Goal: Task Accomplishment & Management: Manage account settings

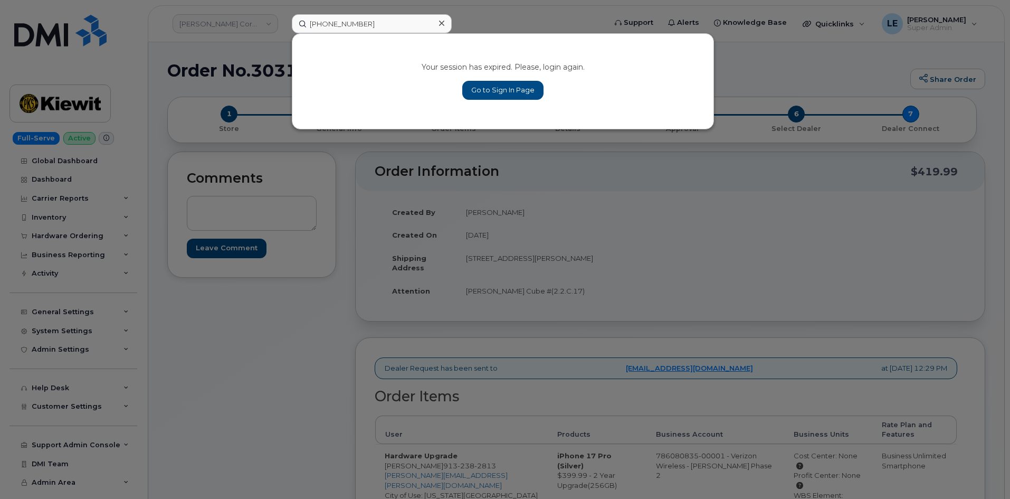
type input "519-324-6017"
click at [485, 90] on link "Go to Sign In Page" at bounding box center [502, 90] width 81 height 19
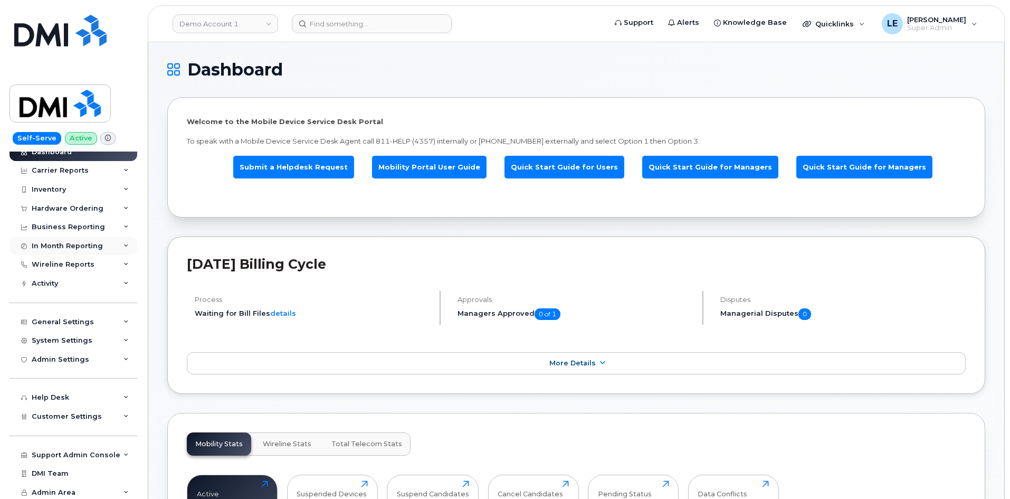
scroll to position [11, 0]
click at [68, 407] on div "Customer Settings" at bounding box center [74, 414] width 128 height 19
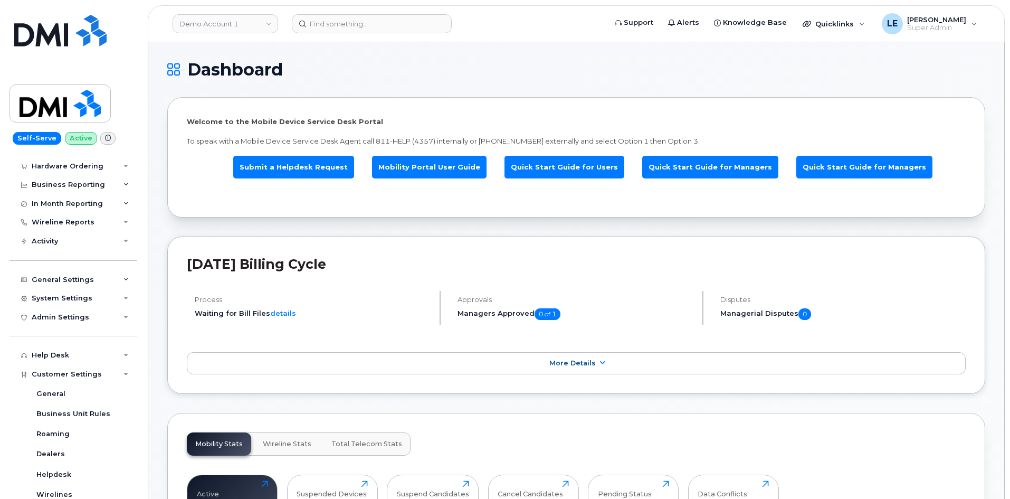
scroll to position [222, 0]
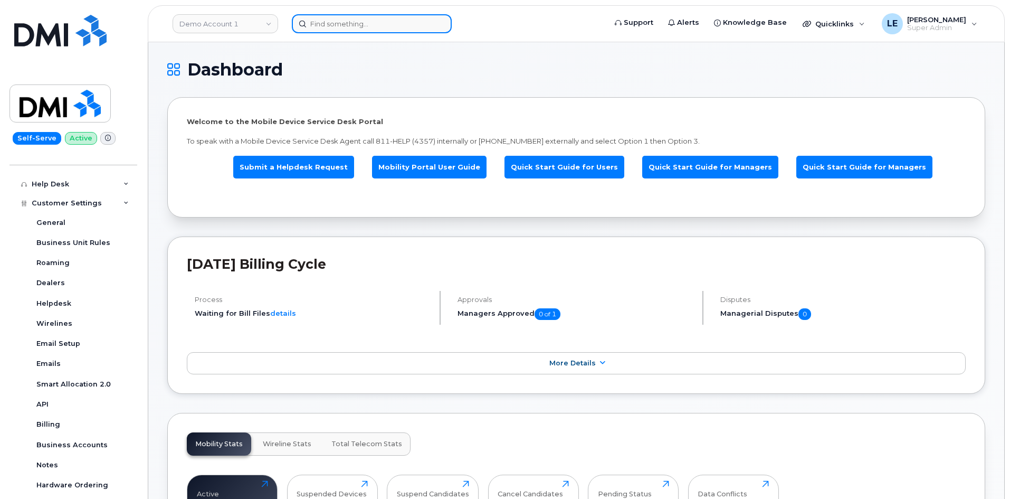
click at [342, 20] on input at bounding box center [372, 23] width 160 height 19
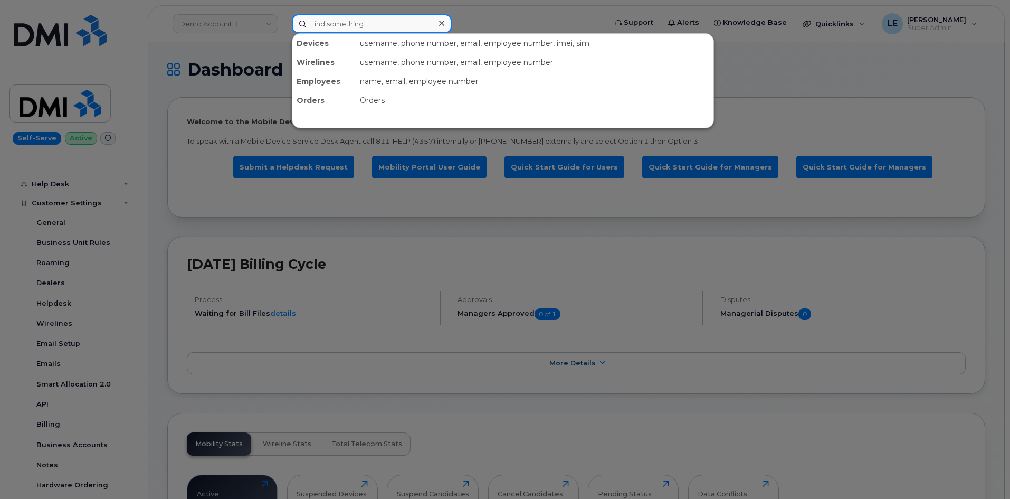
paste input "519-324-6017"
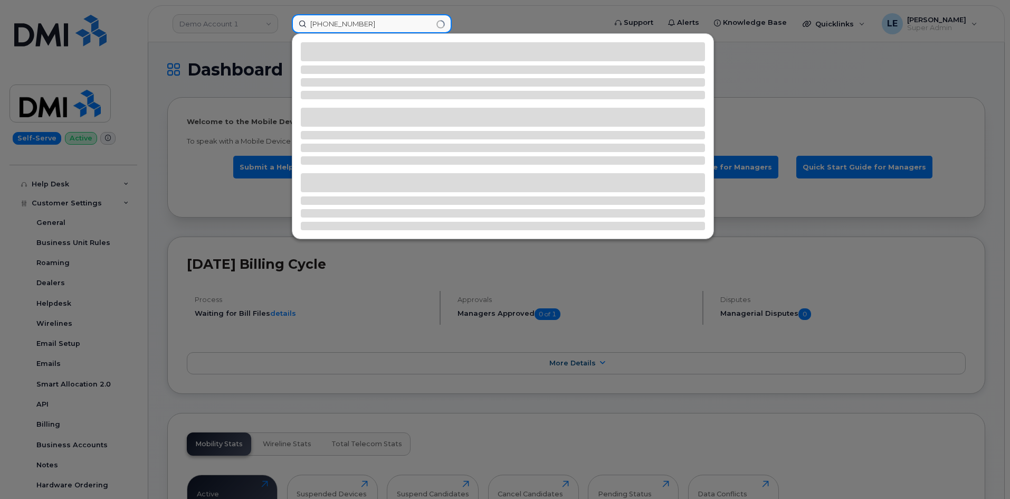
type input "519-324-6017"
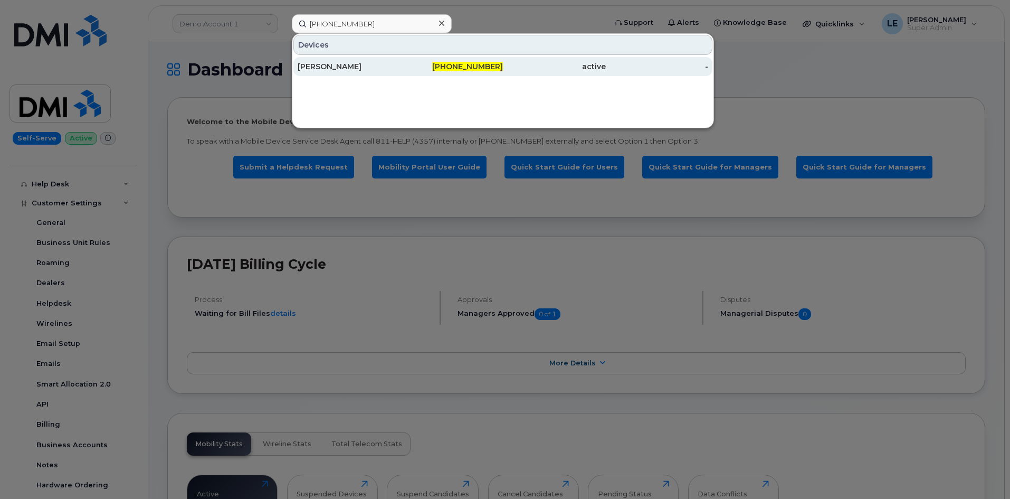
click at [383, 70] on div "[PERSON_NAME]" at bounding box center [349, 66] width 103 height 11
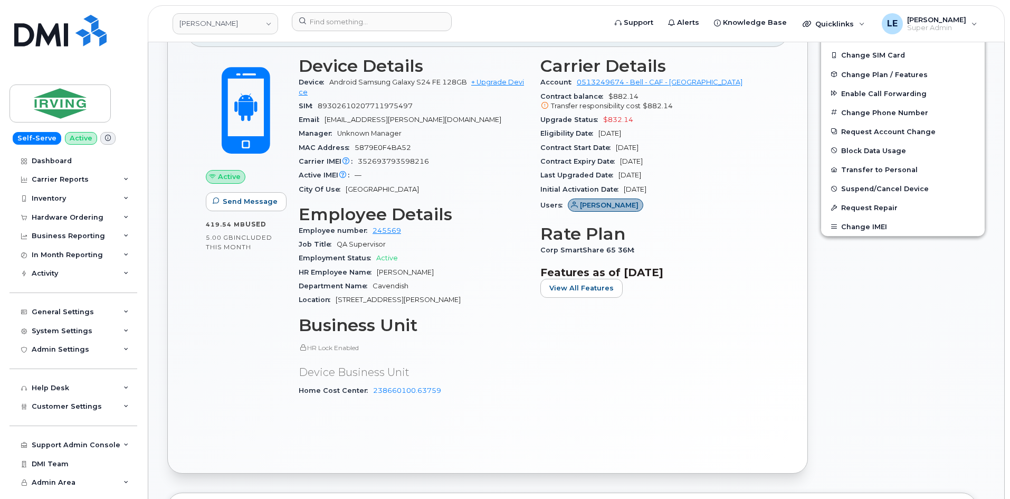
scroll to position [53, 0]
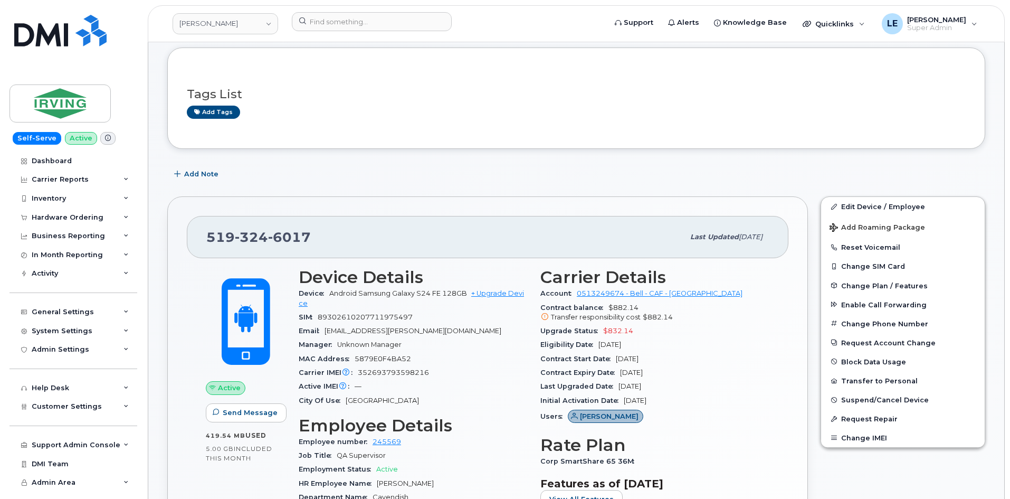
click at [227, 236] on span "519 324 6017" at bounding box center [258, 237] width 105 height 16
click at [225, 235] on span "519 324 6017" at bounding box center [258, 237] width 105 height 16
copy span "519 324 6017"
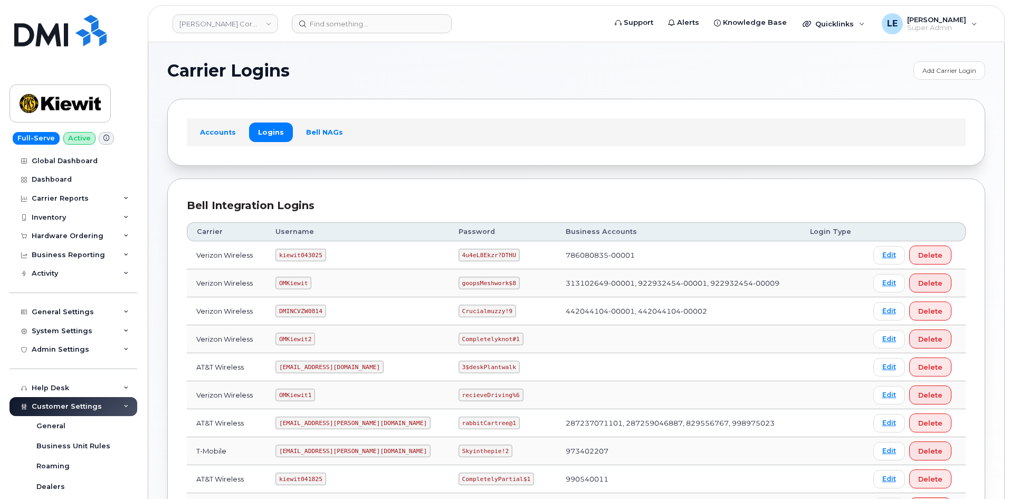
scroll to position [170, 0]
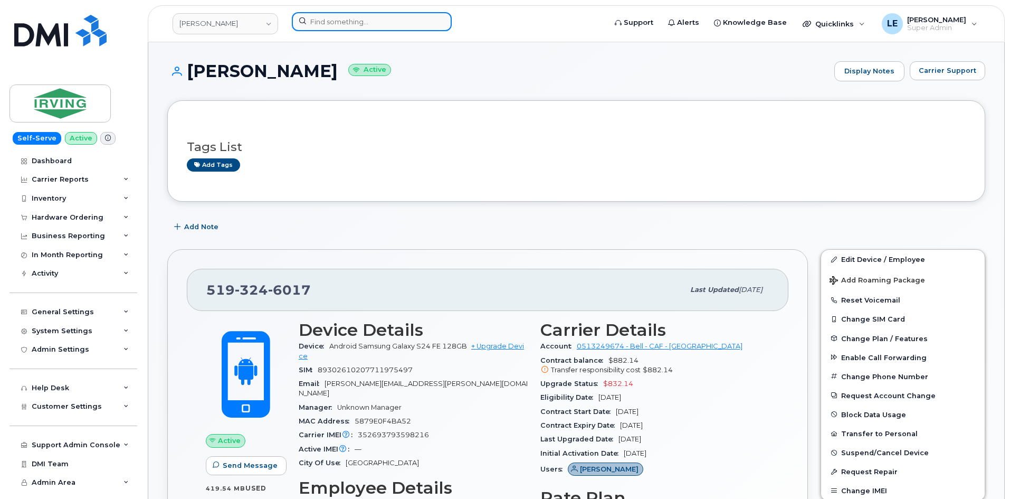
click at [315, 13] on input at bounding box center [372, 21] width 160 height 19
click at [317, 17] on input at bounding box center [372, 21] width 160 height 19
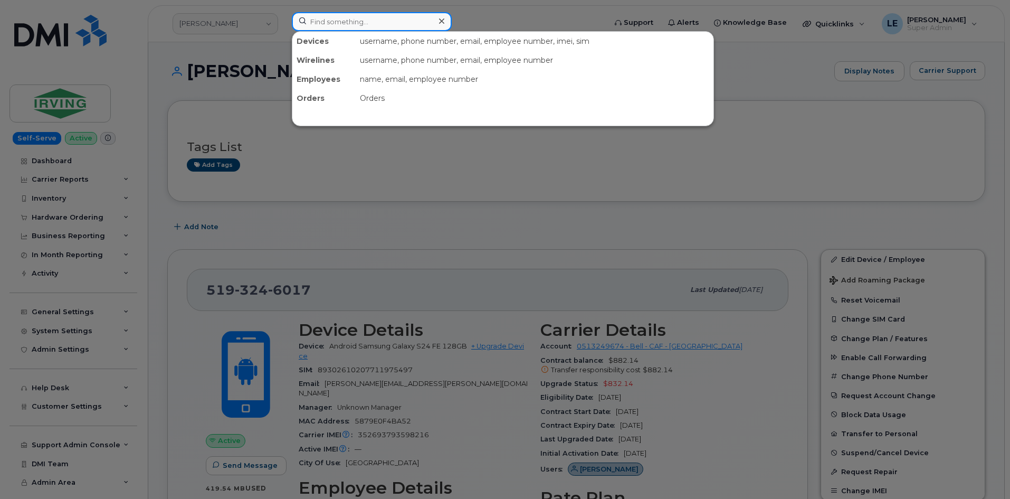
paste input "306) 260-439"
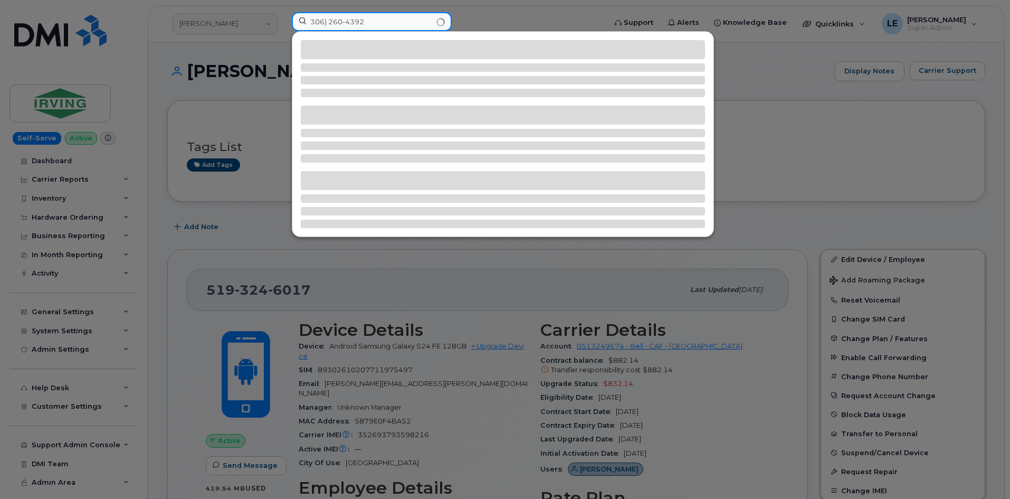
type input "306) 260-4392"
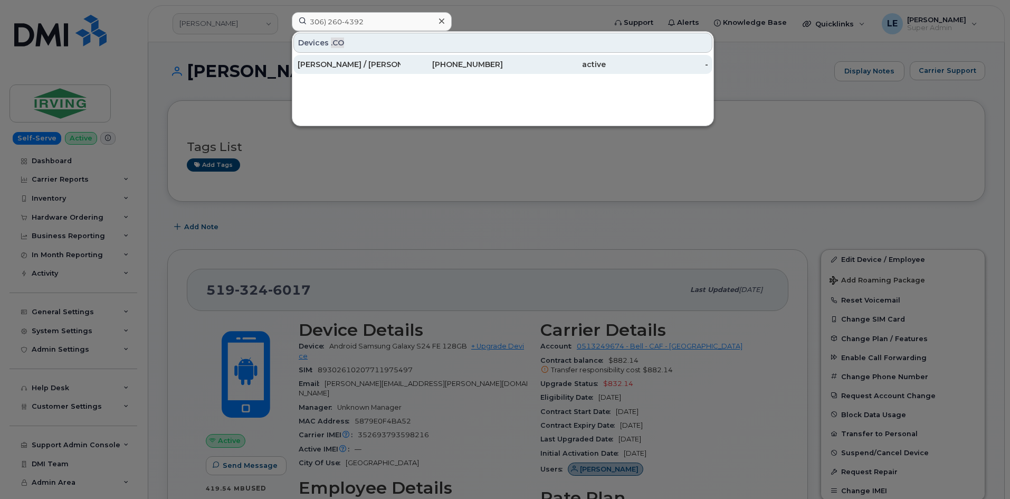
click at [326, 70] on div "Melissa Speiser / Joan Ggner" at bounding box center [349, 64] width 103 height 19
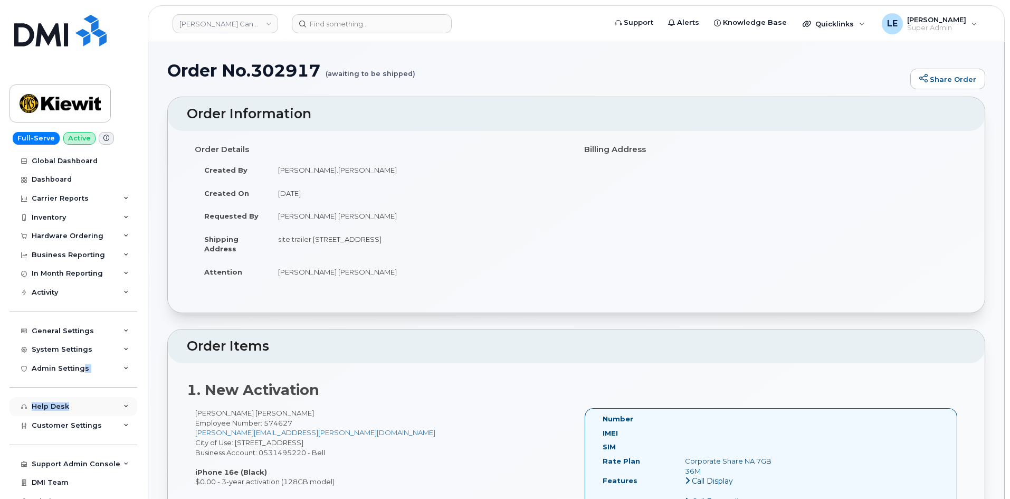
drag, startPoint x: 83, startPoint y: 375, endPoint x: 89, endPoint y: 400, distance: 25.0
click at [89, 400] on div "Global Dashboard Dashboard Carrier Reports Monthly Billing Data Daily Data Pool…" at bounding box center [75, 325] width 130 height 348
click at [88, 421] on span "Customer Settings" at bounding box center [67, 425] width 70 height 8
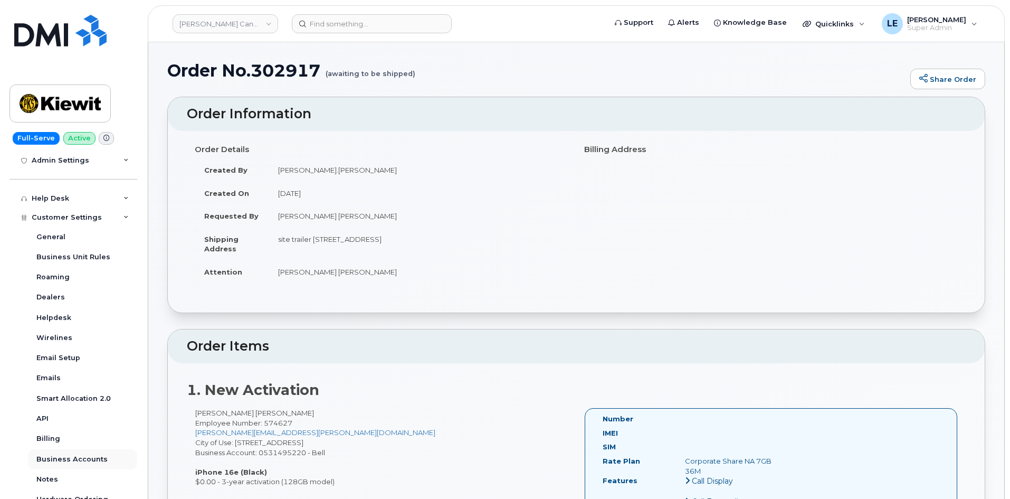
scroll to position [264, 0]
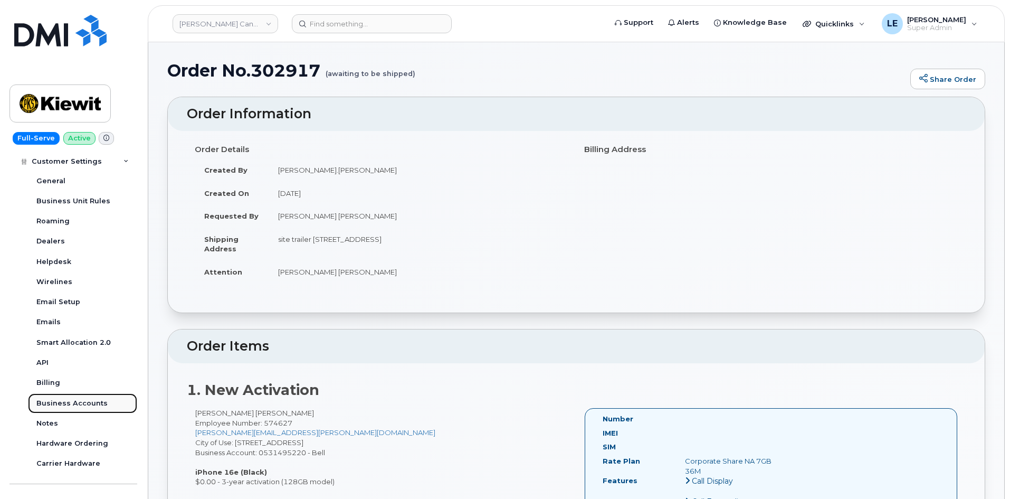
click at [84, 404] on div "Business Accounts" at bounding box center [71, 403] width 71 height 10
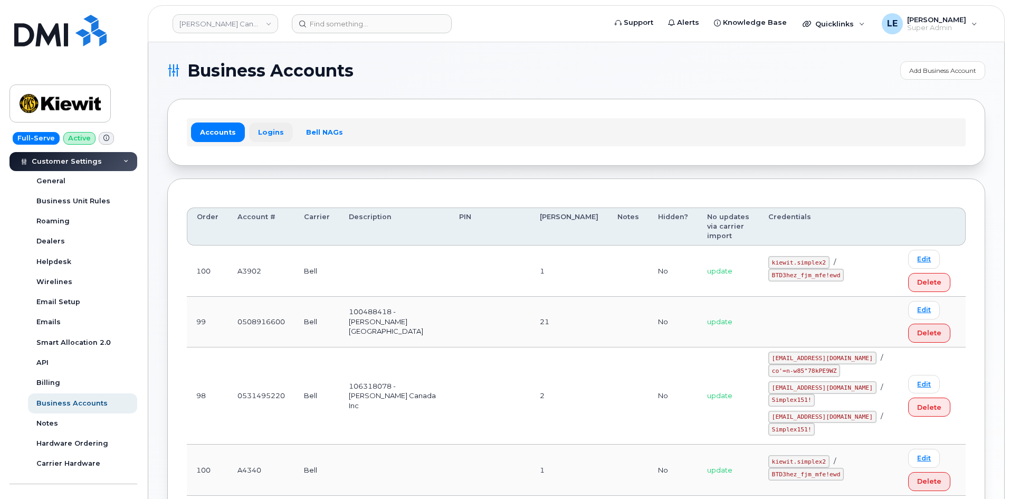
click at [257, 139] on link "Logins" at bounding box center [271, 131] width 44 height 19
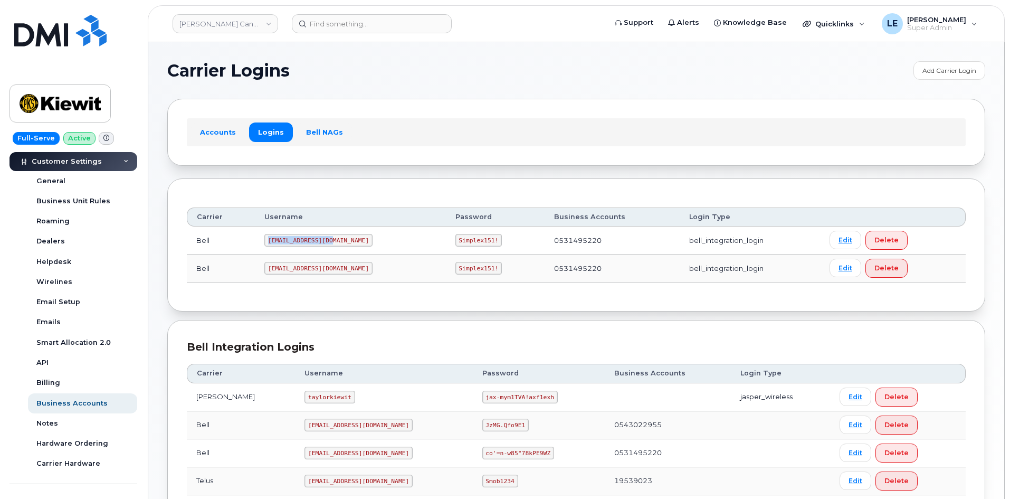
drag, startPoint x: 272, startPoint y: 241, endPoint x: 331, endPoint y: 240, distance: 59.6
click at [331, 240] on code "1PeterK@myserve.ca" at bounding box center [318, 240] width 108 height 13
click at [319, 244] on code "1PeterK@myserve.ca" at bounding box center [318, 240] width 108 height 13
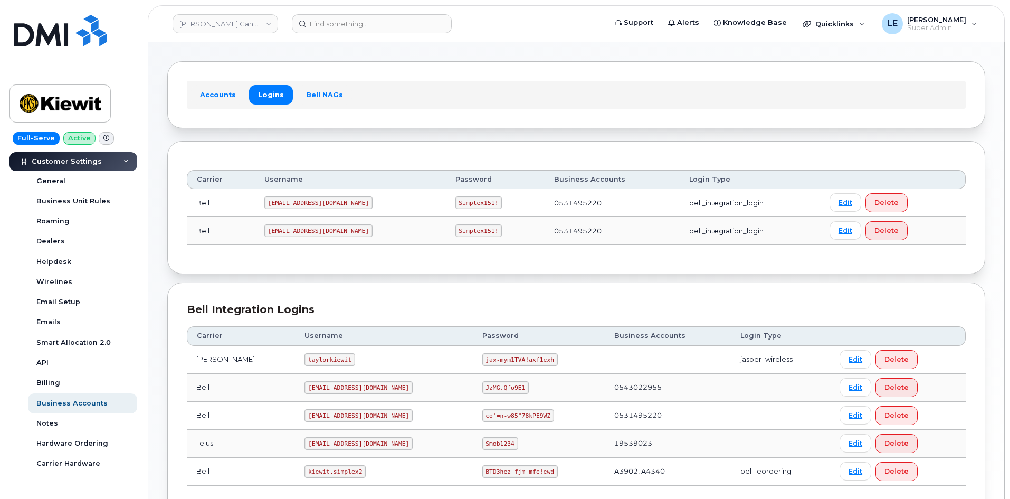
scroll to position [115, 0]
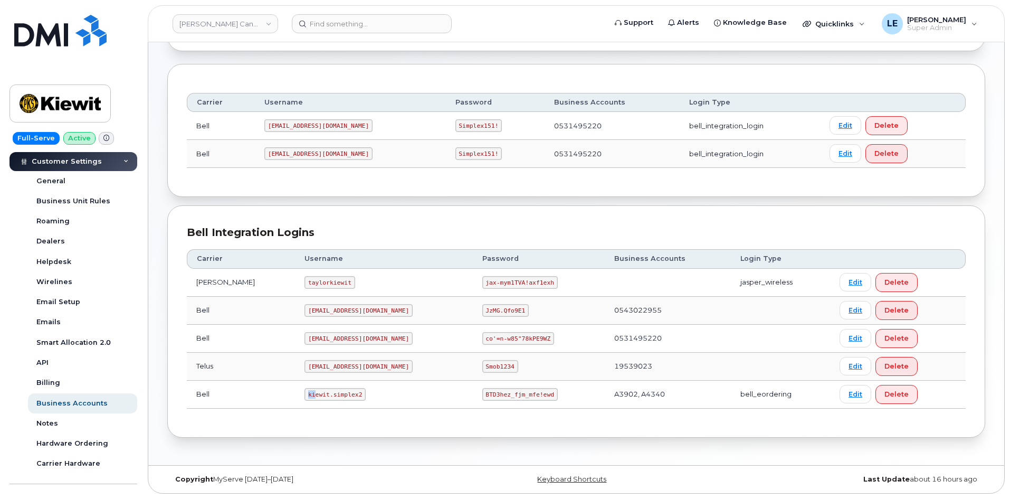
drag, startPoint x: 287, startPoint y: 394, endPoint x: 293, endPoint y: 394, distance: 6.3
click at [305, 394] on code "kiewit.simplex2" at bounding box center [335, 394] width 61 height 13
drag, startPoint x: 289, startPoint y: 394, endPoint x: 339, endPoint y: 393, distance: 50.2
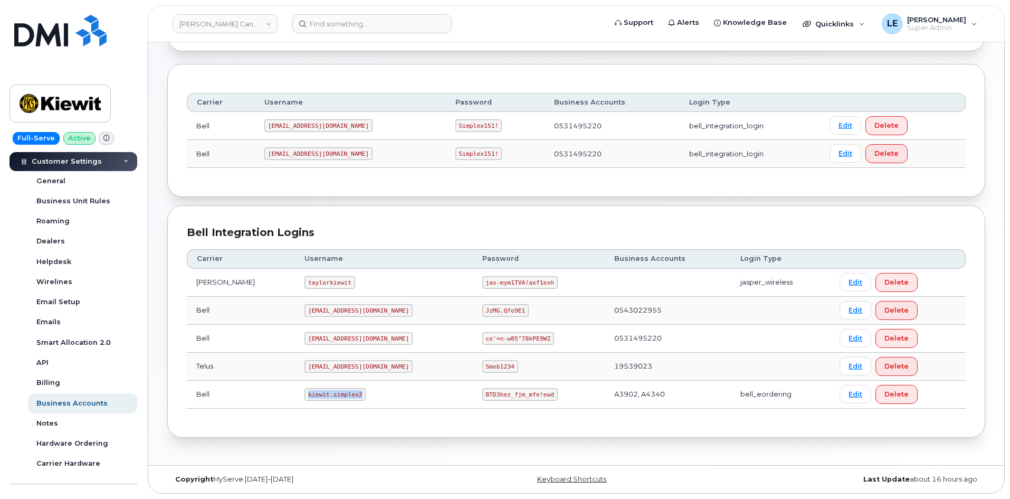
click at [339, 393] on code "kiewit.simplex2" at bounding box center [335, 394] width 61 height 13
copy code "kiewit.simplex2"
drag, startPoint x: 448, startPoint y: 395, endPoint x: 509, endPoint y: 395, distance: 61.2
click at [509, 395] on code "BTD3hez_fjm_mfe!ewd" at bounding box center [519, 394] width 75 height 13
copy code "BTD3hez_fjm_mfe!ewd"
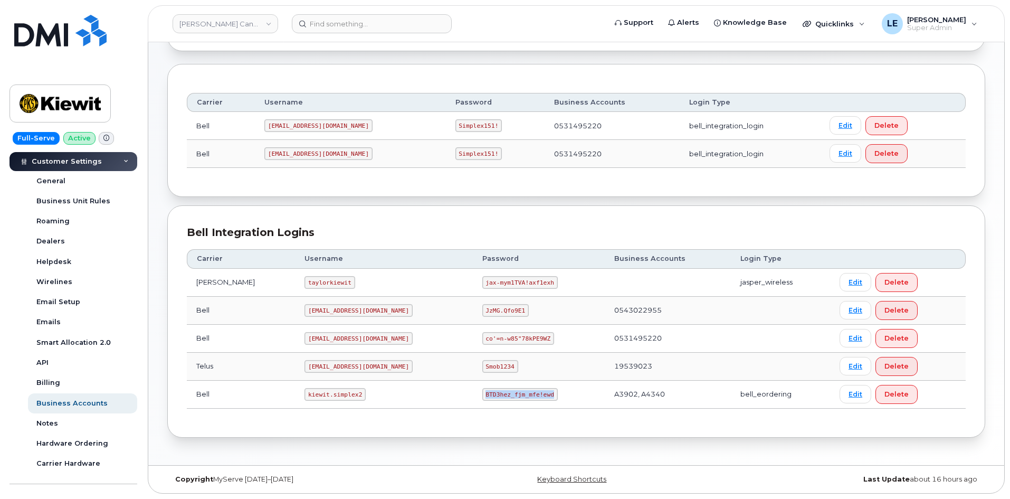
click at [376, 206] on div "Bell Integration Logins Carrier Username Password Business Accounts Login Type …" at bounding box center [576, 321] width 818 height 232
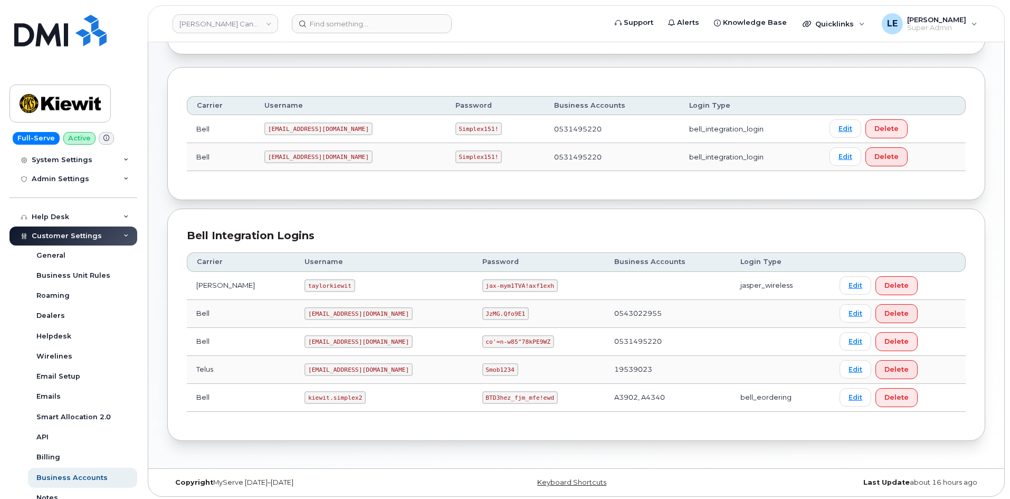
scroll to position [189, 0]
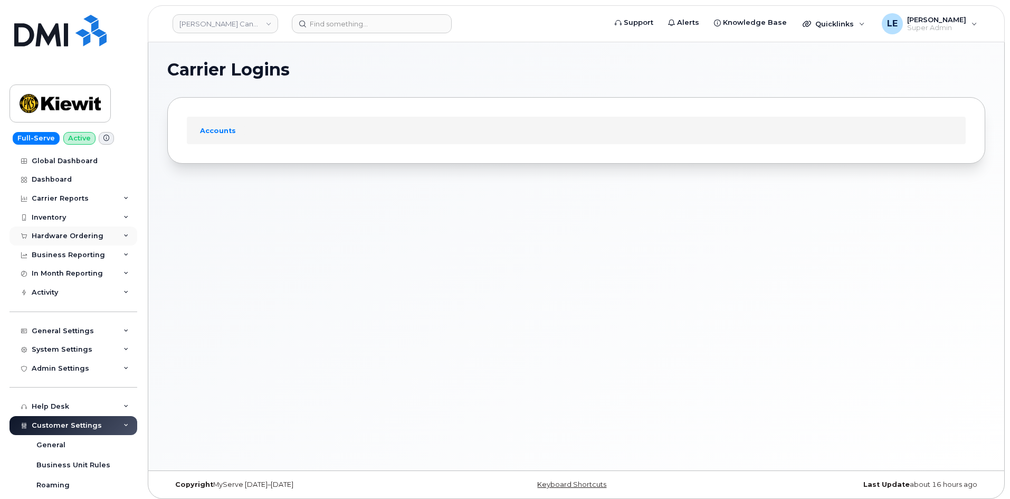
click at [67, 235] on div "Hardware Ordering" at bounding box center [68, 236] width 72 height 8
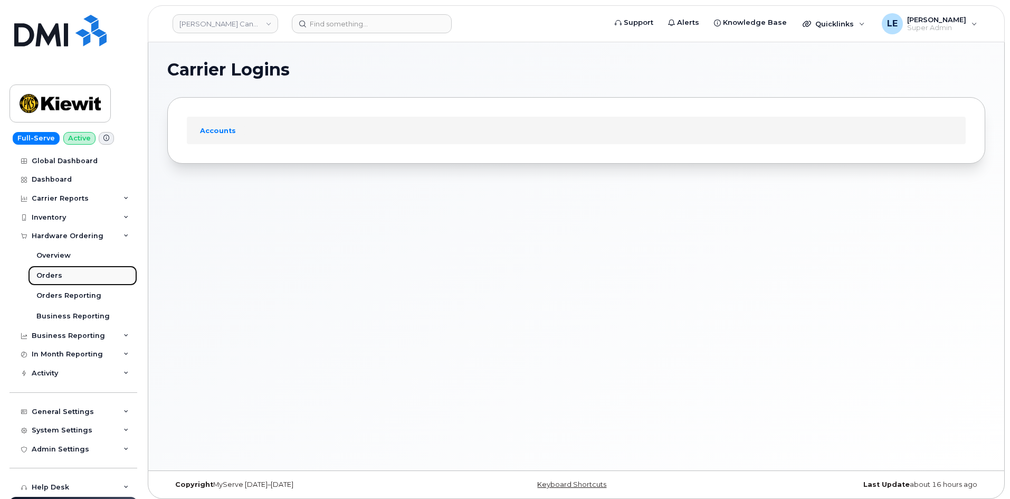
click at [67, 280] on link "Orders" at bounding box center [82, 275] width 109 height 20
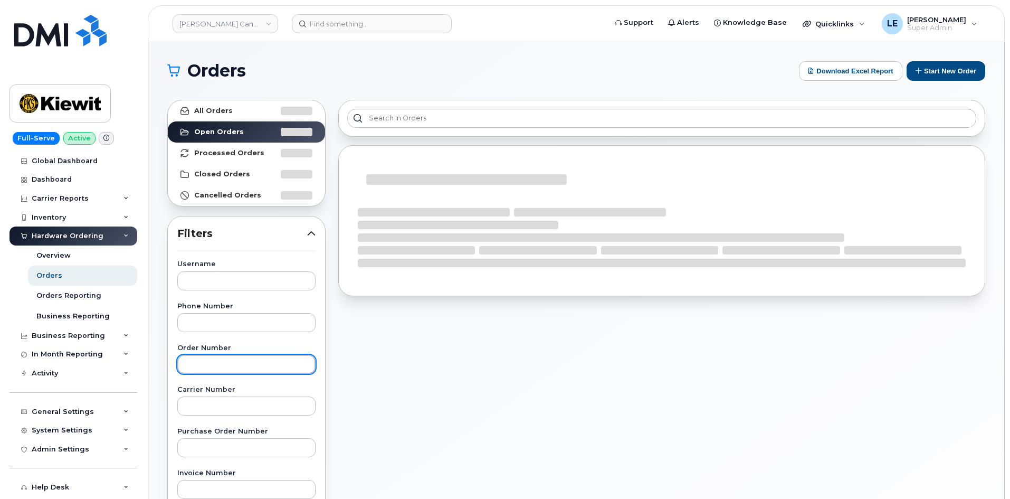
click at [206, 363] on input "text" at bounding box center [246, 364] width 138 height 19
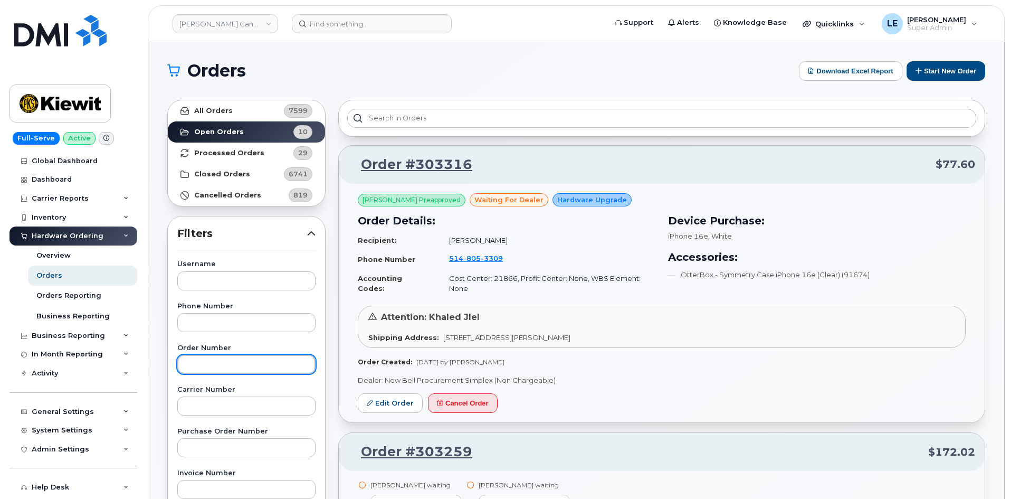
click at [206, 364] on input "text" at bounding box center [246, 364] width 138 height 19
paste input "302917"
type input "302917"
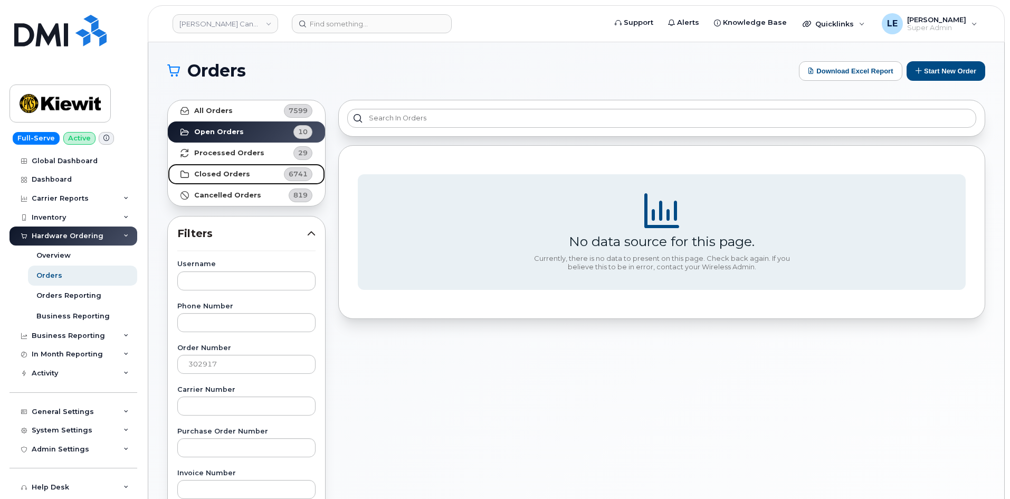
click at [254, 165] on link "Closed Orders 6741" at bounding box center [246, 174] width 157 height 21
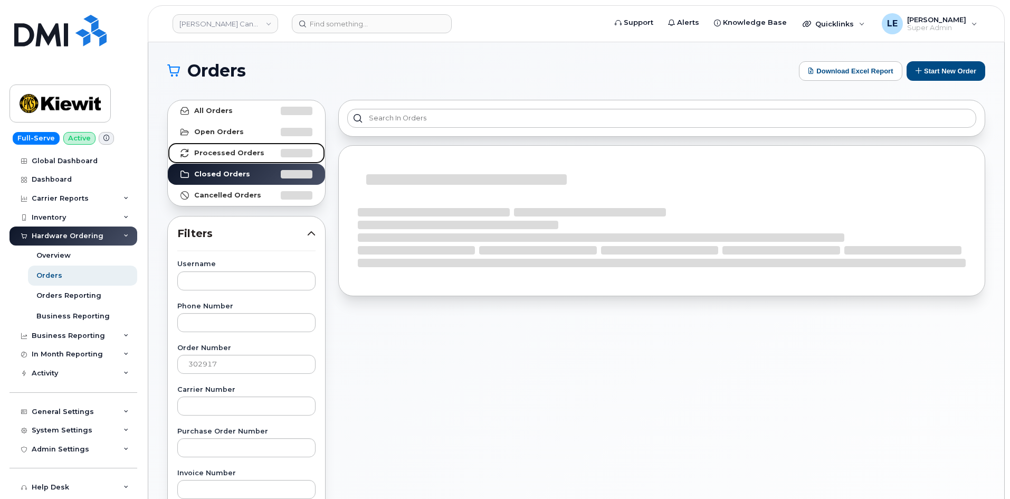
click at [257, 159] on link "Processed Orders" at bounding box center [246, 153] width 157 height 21
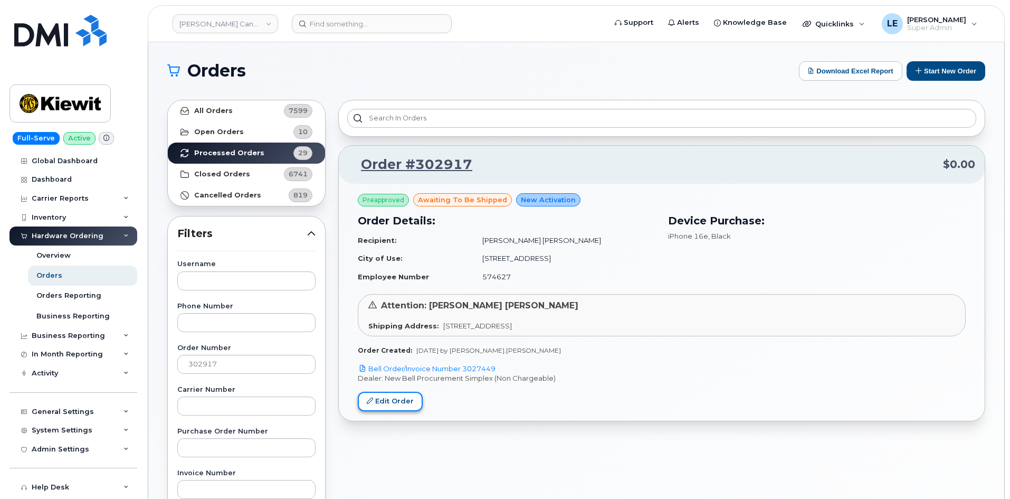
click at [400, 394] on link "Edit Order" at bounding box center [390, 402] width 65 height 20
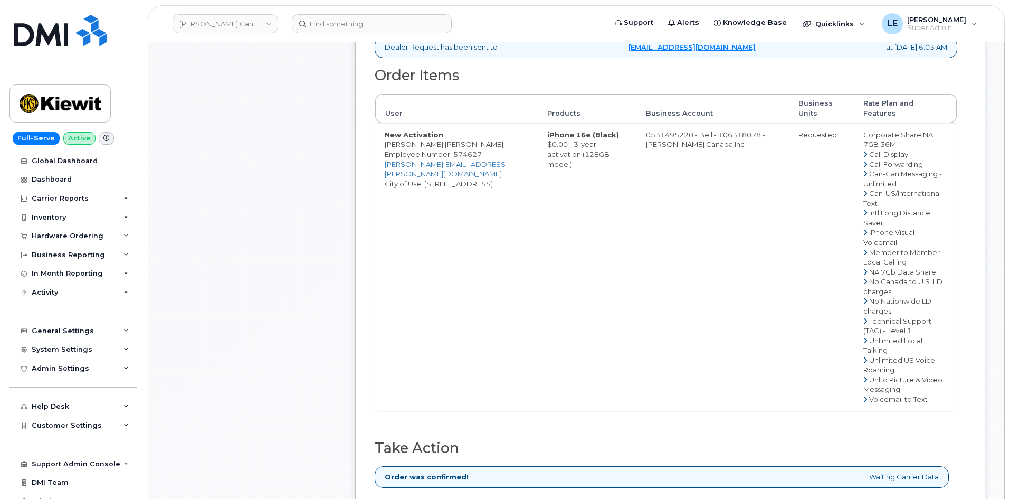
scroll to position [369, 0]
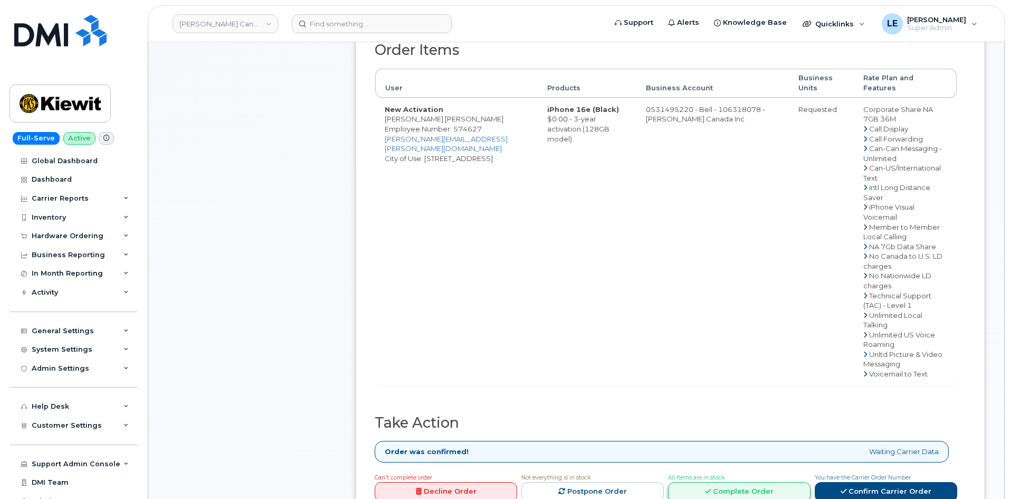
click at [715, 482] on link "Complete Order" at bounding box center [739, 492] width 143 height 20
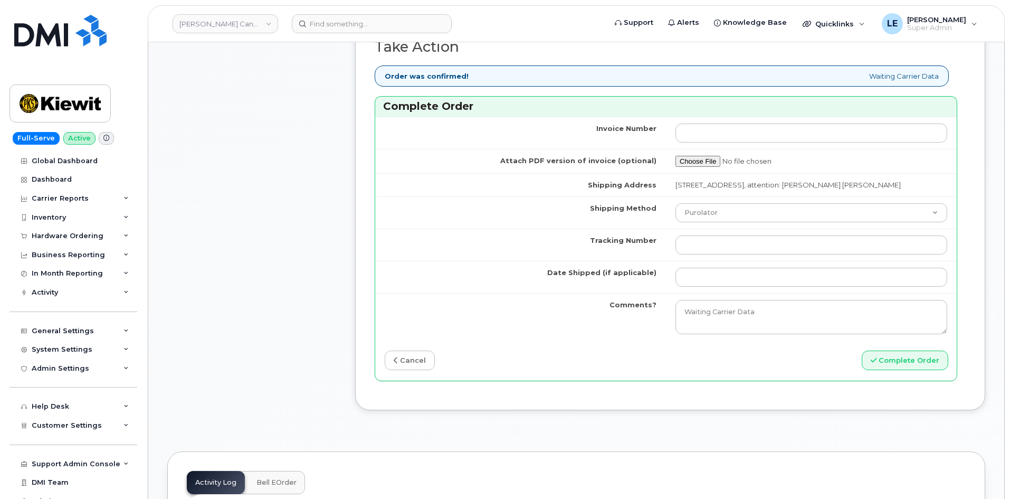
scroll to position [844, 0]
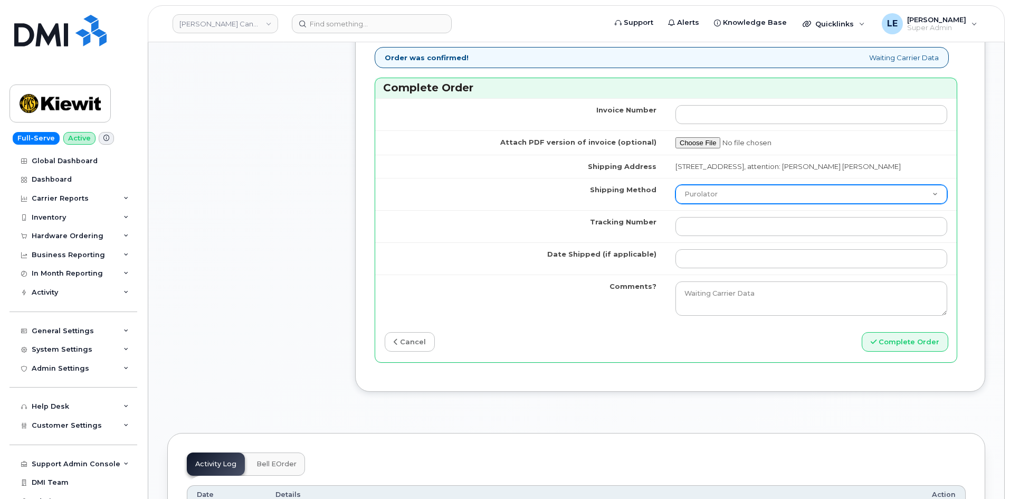
click at [711, 199] on select "Purolator UPS FedEx Canada Post Courier Other Drop Off Pick Up" at bounding box center [812, 194] width 272 height 19
click at [718, 196] on select "Purolator UPS FedEx Canada Post Courier Other Drop Off Pick Up" at bounding box center [812, 194] width 272 height 19
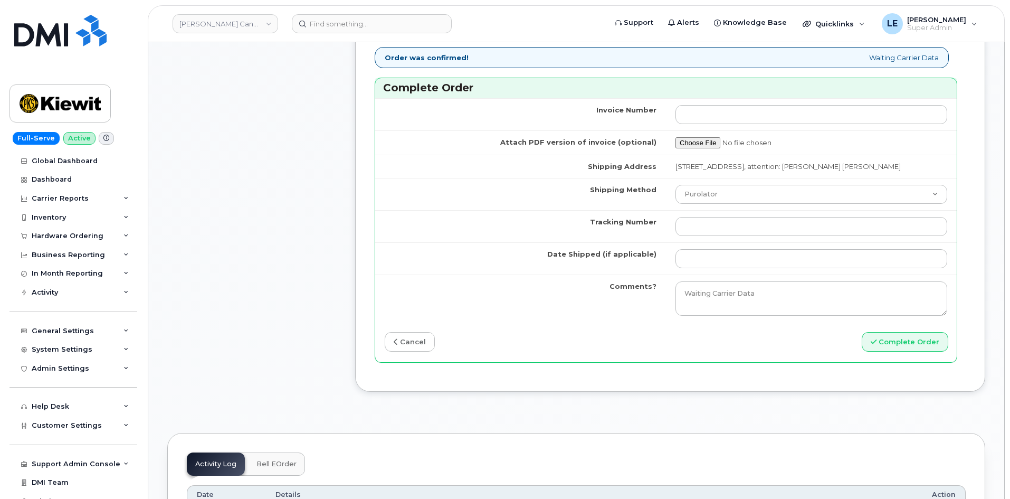
click at [607, 197] on td "Shipping Method" at bounding box center [520, 194] width 291 height 32
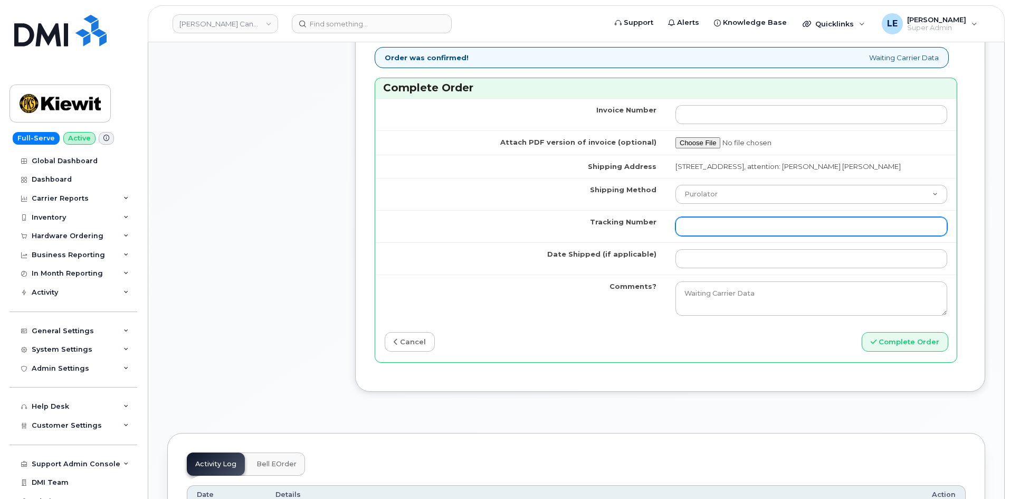
click at [712, 231] on input "Tracking Number" at bounding box center [812, 226] width 272 height 19
paste input "520104475451"
type input "520104475451"
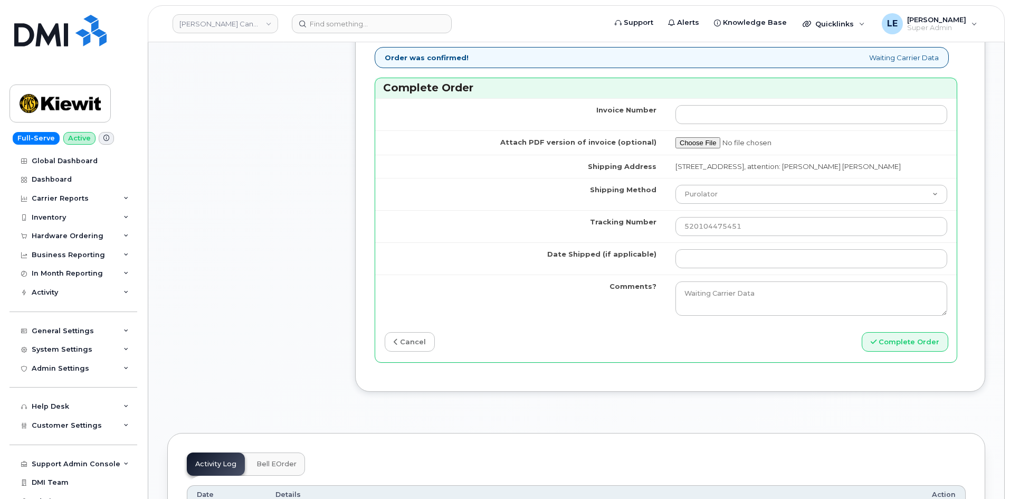
click at [531, 231] on td "Tracking Number" at bounding box center [520, 226] width 291 height 32
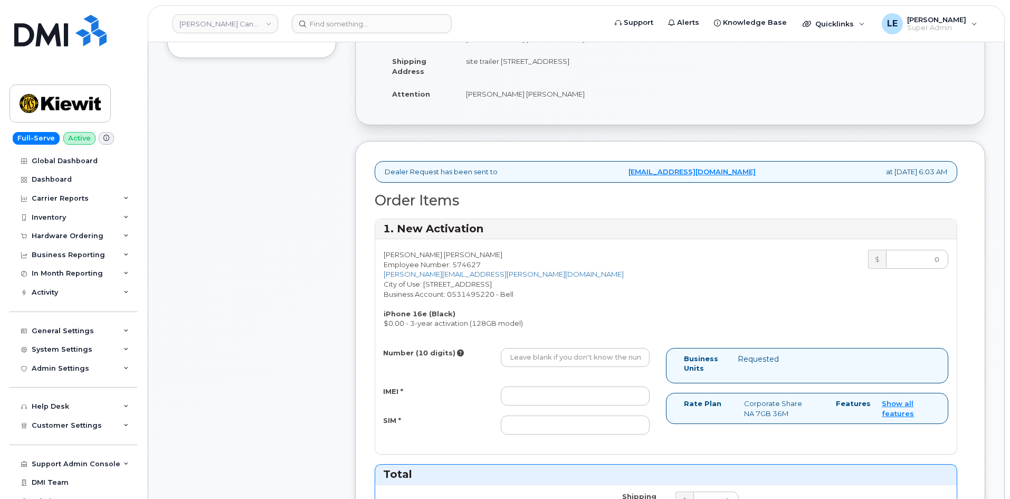
scroll to position [264, 0]
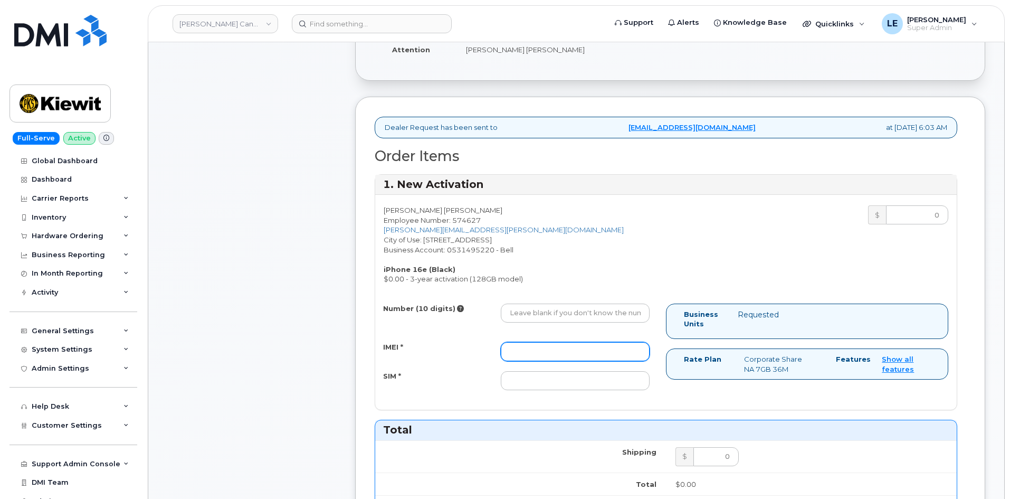
click at [509, 354] on input "IMEI *" at bounding box center [575, 351] width 149 height 19
click at [509, 341] on div "Number (10 digits) IMEI * SIM *" at bounding box center [520, 351] width 291 height 96
click at [513, 346] on input "IMEI *" at bounding box center [575, 351] width 149 height 19
paste input "354216331622500"
type input "354216331622500"
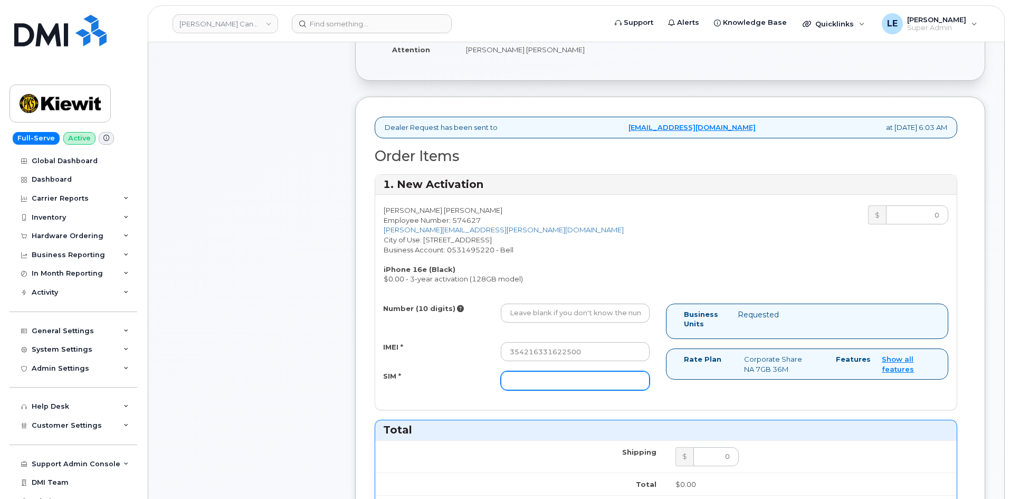
click at [615, 382] on input "SIM *" at bounding box center [575, 380] width 149 height 19
paste input "89302610207413935542"
type input "89302610207413935542"
click at [667, 265] on div "Hudson Hachey Employee Number: 574627 HUDSON.HACHEY@GANOTEC.COM City of Use: 55…" at bounding box center [666, 244] width 582 height 79
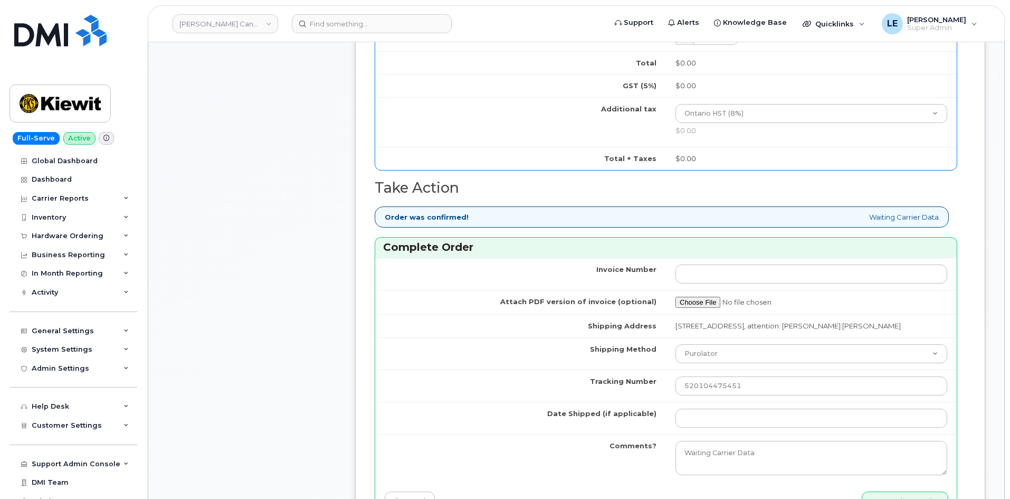
scroll to position [686, 0]
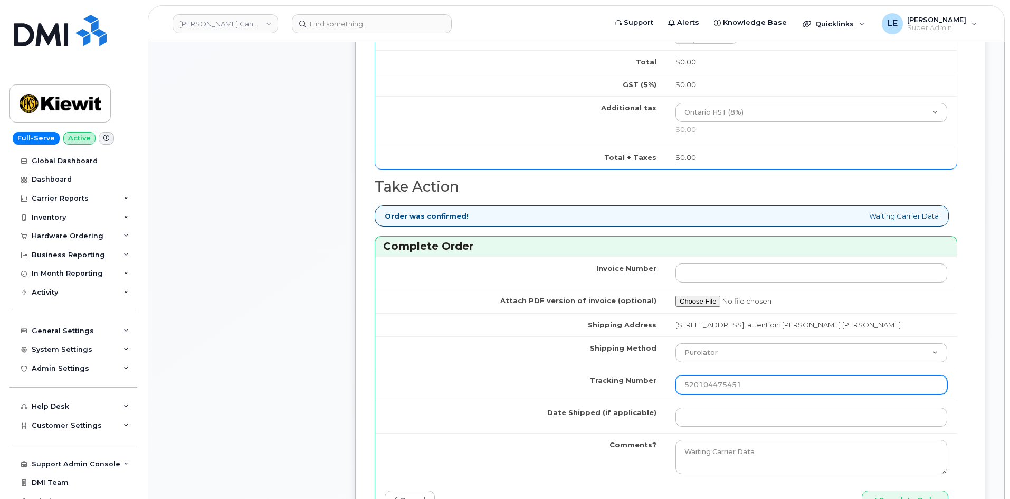
click at [732, 385] on input "520104475451" at bounding box center [812, 384] width 272 height 19
paste input "520103712649"
type input "520103712649"
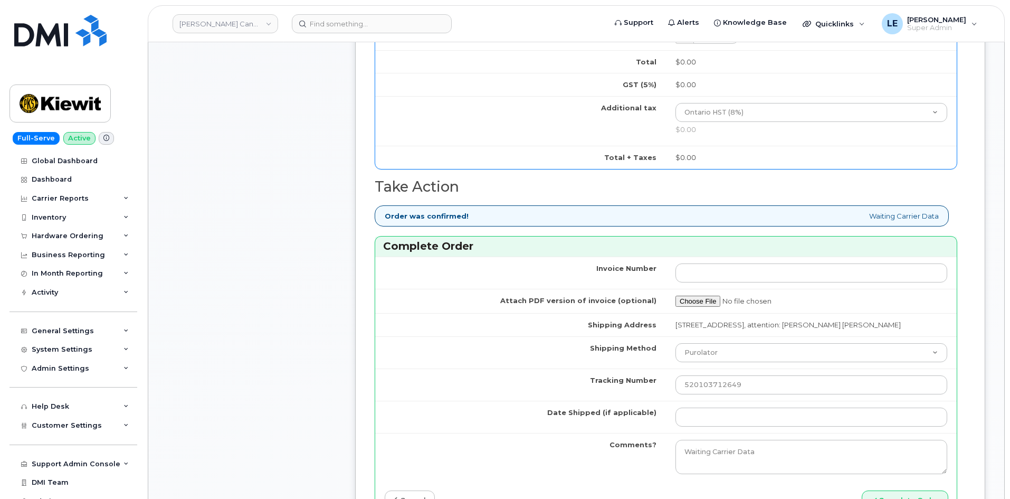
click at [327, 360] on div "Comments Leave Comment" at bounding box center [251, 15] width 169 height 1100
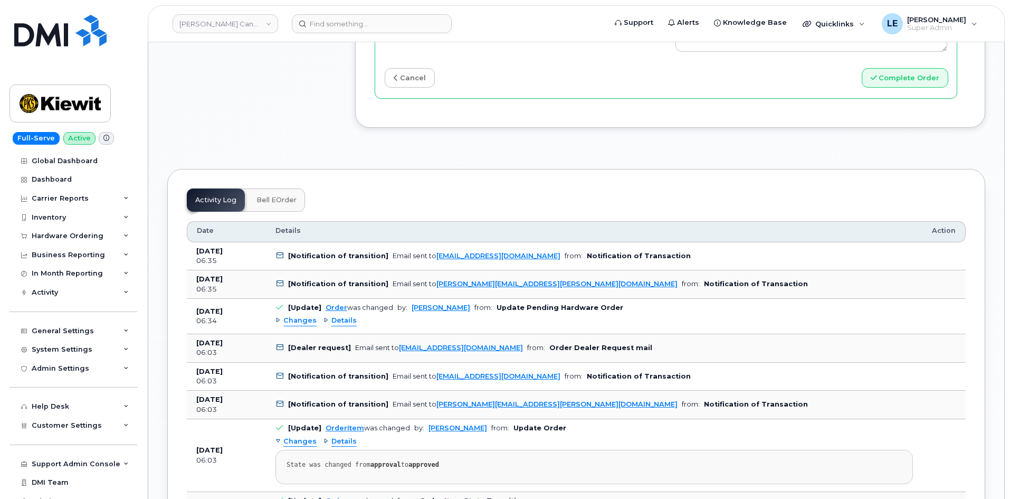
scroll to position [1003, 0]
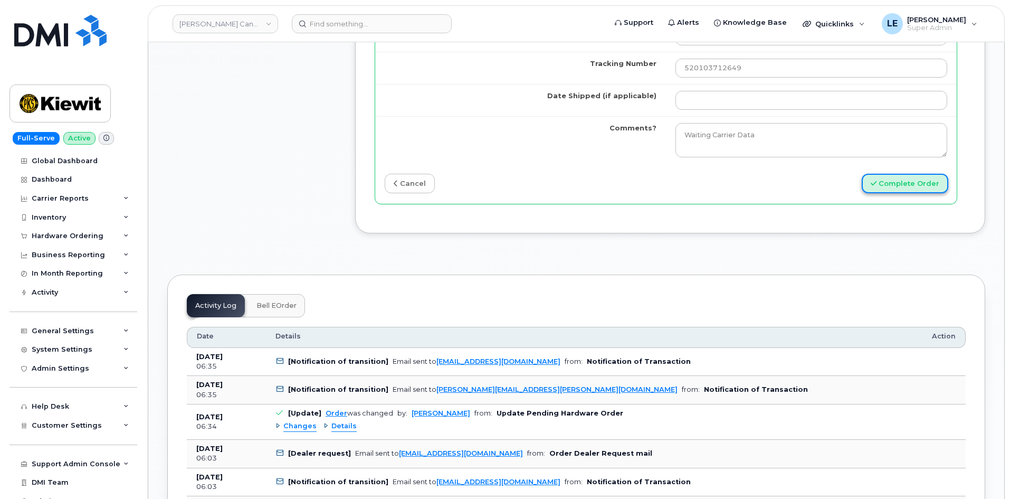
click at [923, 187] on button "Complete Order" at bounding box center [905, 184] width 87 height 20
click at [711, 185] on div "Complete Order" at bounding box center [811, 184] width 291 height 20
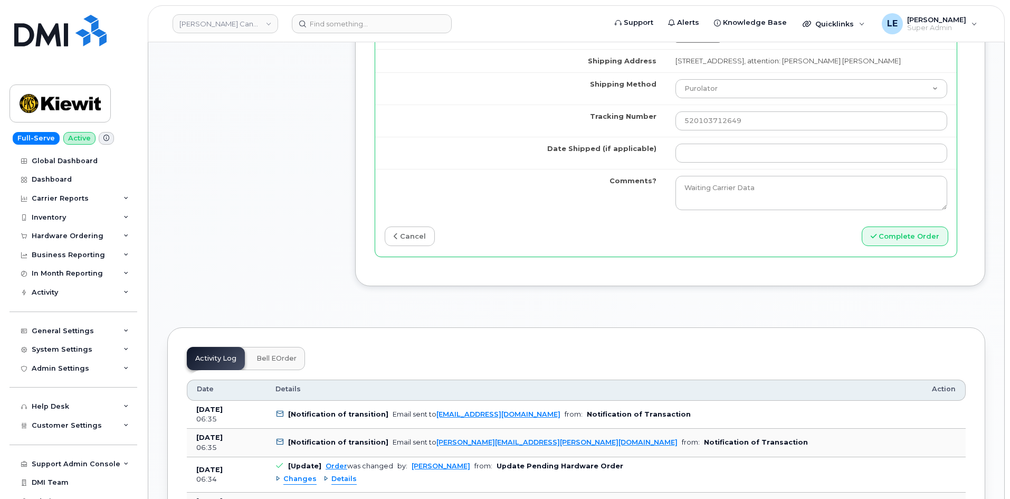
scroll to position [897, 0]
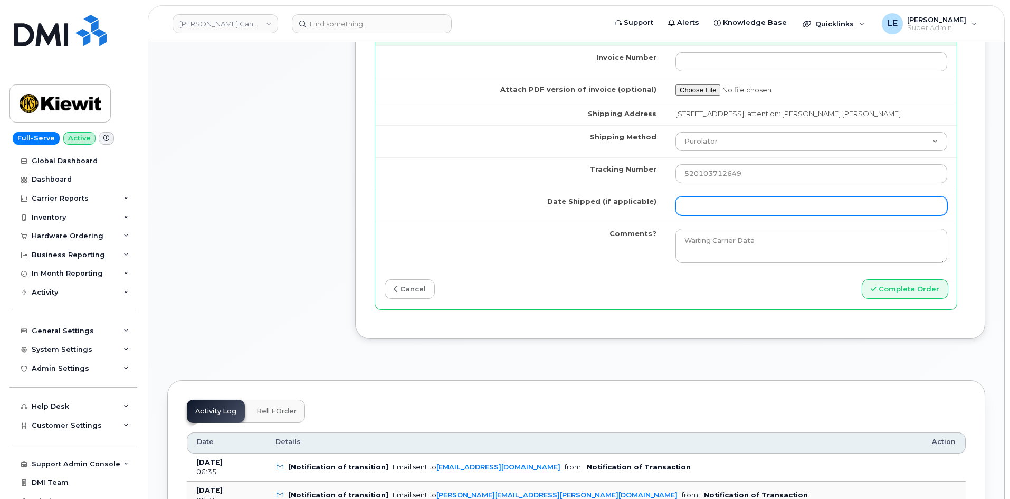
click at [691, 201] on input "Date Shipped (if applicable)" at bounding box center [812, 205] width 272 height 19
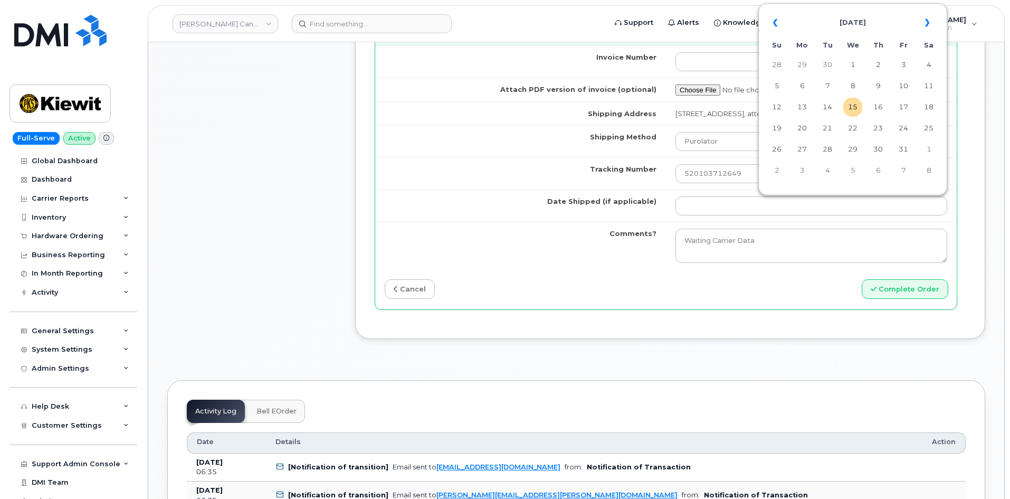
click at [464, 88] on td "Attach PDF version of invoice (optional)" at bounding box center [520, 90] width 291 height 24
click at [687, 219] on td at bounding box center [811, 205] width 291 height 32
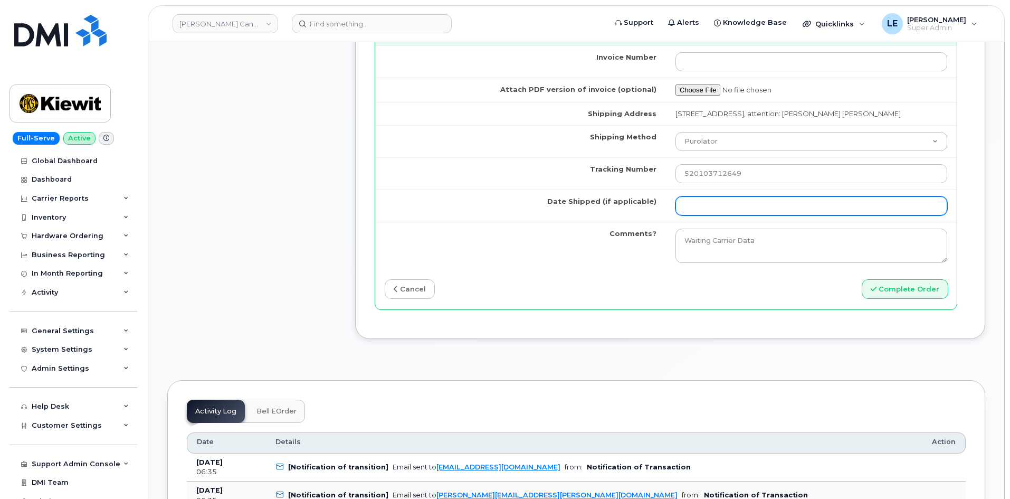
click at [691, 213] on input "Date Shipped (if applicable)" at bounding box center [812, 205] width 272 height 19
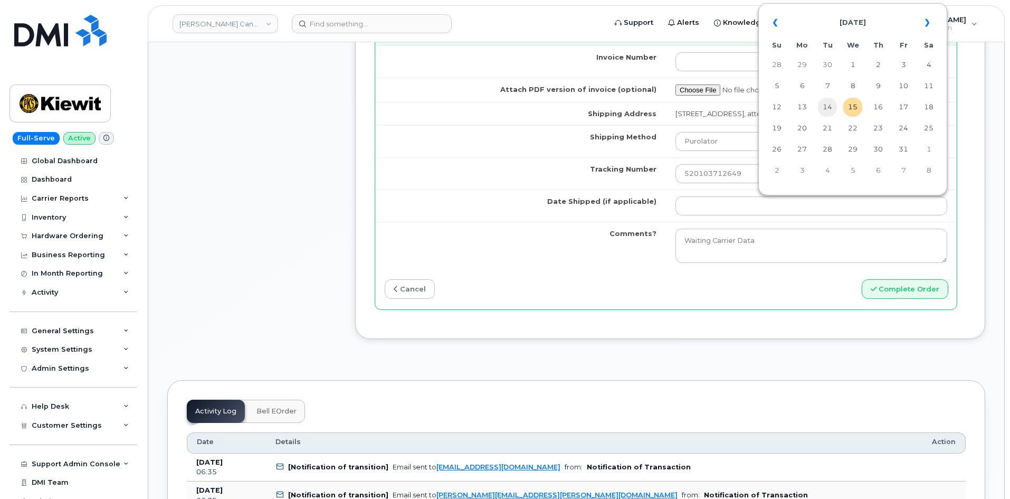
click at [822, 107] on td "14" at bounding box center [827, 107] width 19 height 19
type input "2025-10-14"
click at [591, 187] on td "Tracking Number" at bounding box center [520, 173] width 291 height 32
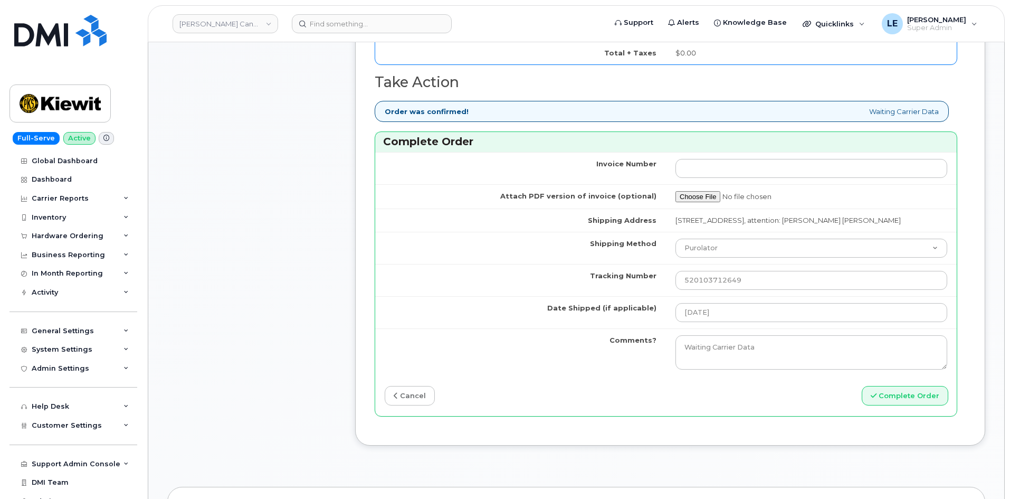
scroll to position [844, 0]
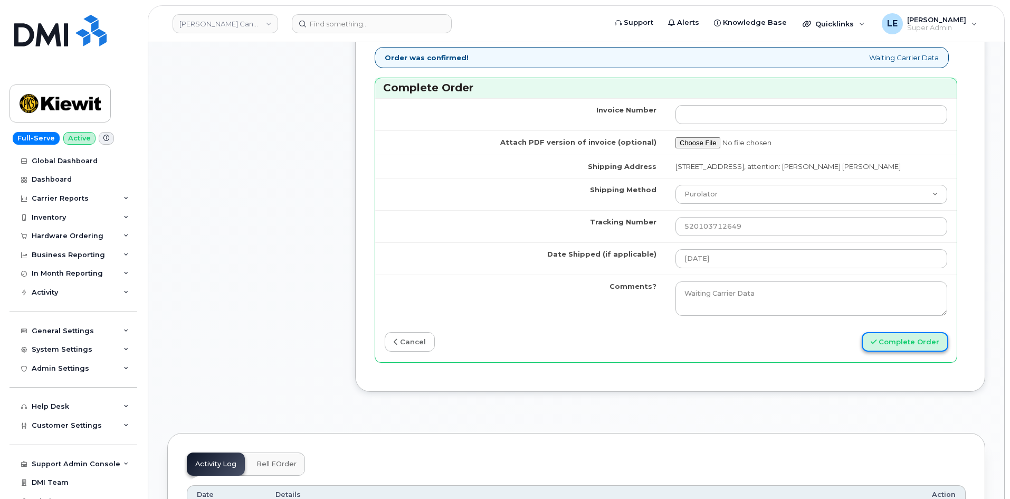
click at [911, 339] on button "Complete Order" at bounding box center [905, 342] width 87 height 20
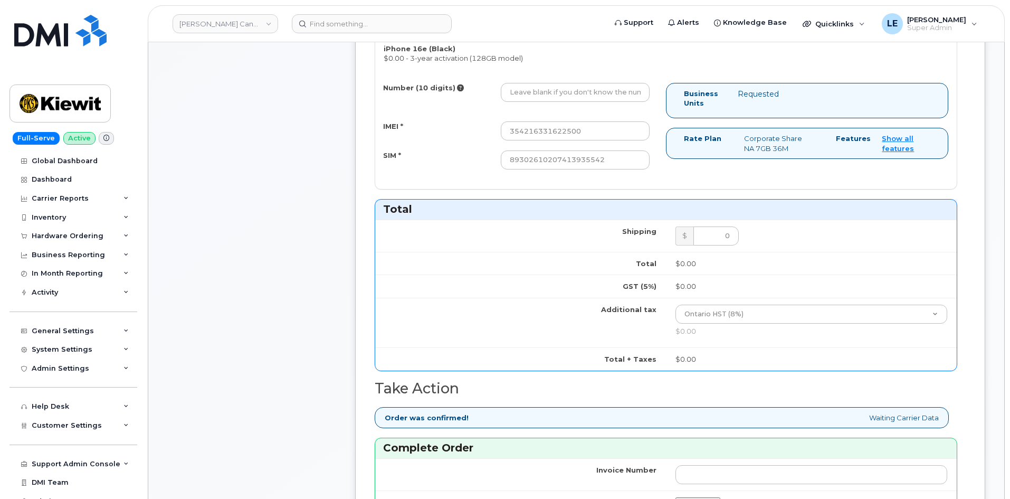
scroll to position [317, 0]
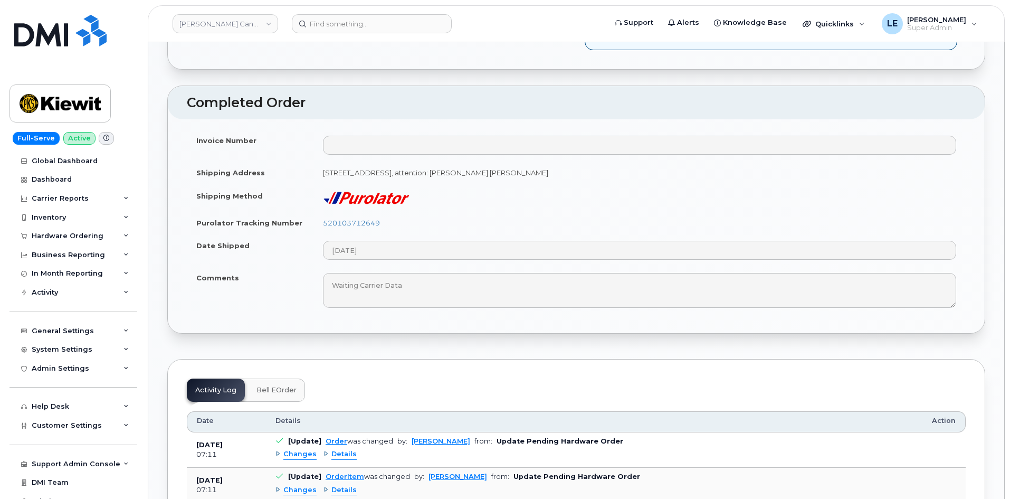
scroll to position [844, 0]
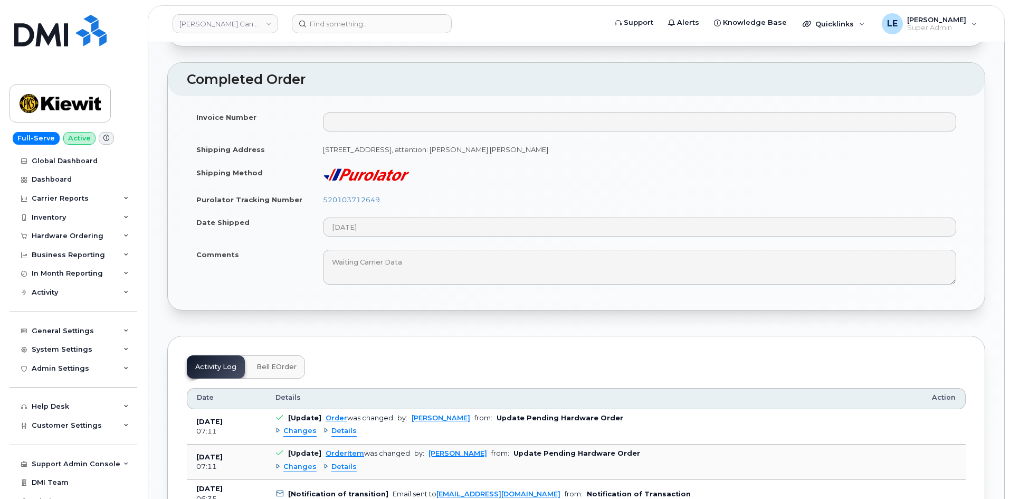
click at [493, 286] on td "Waiting Carrier Data" at bounding box center [640, 267] width 652 height 48
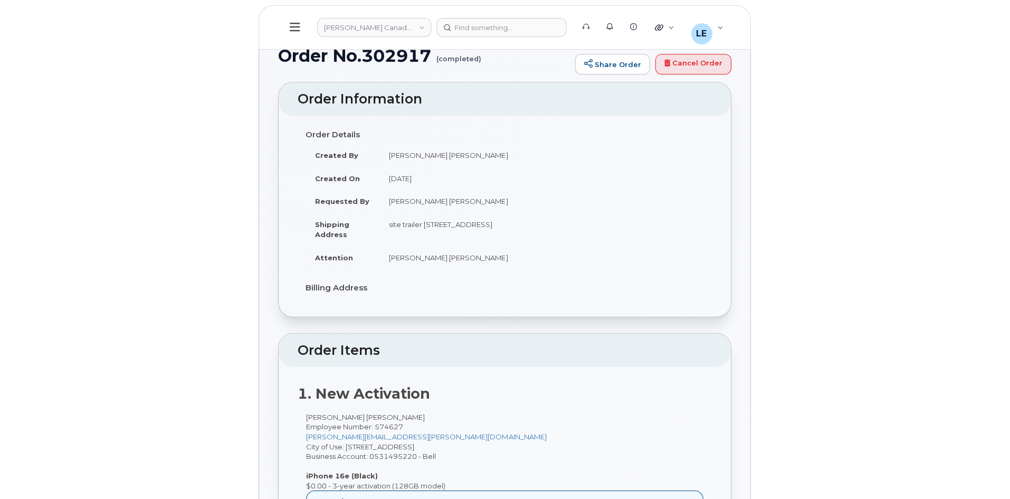
scroll to position [0, 0]
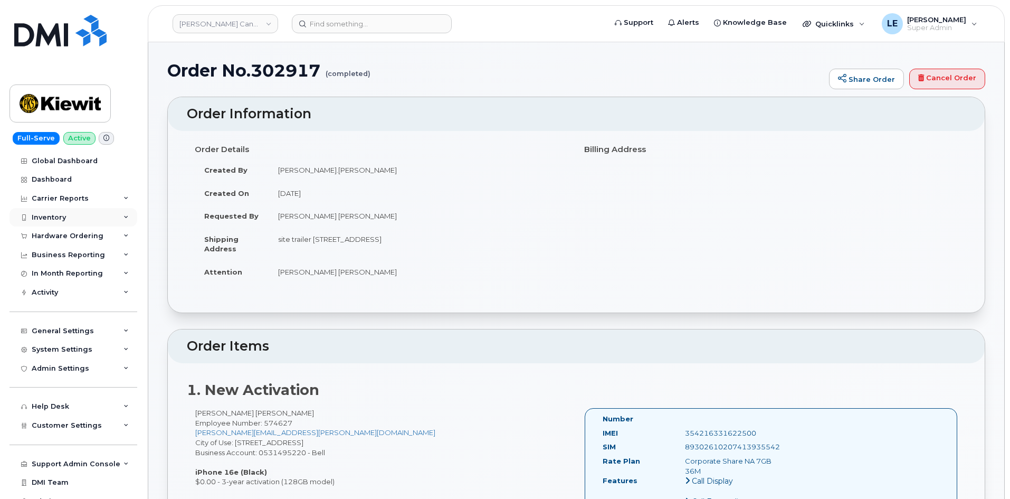
click at [75, 220] on div "Inventory" at bounding box center [74, 217] width 128 height 19
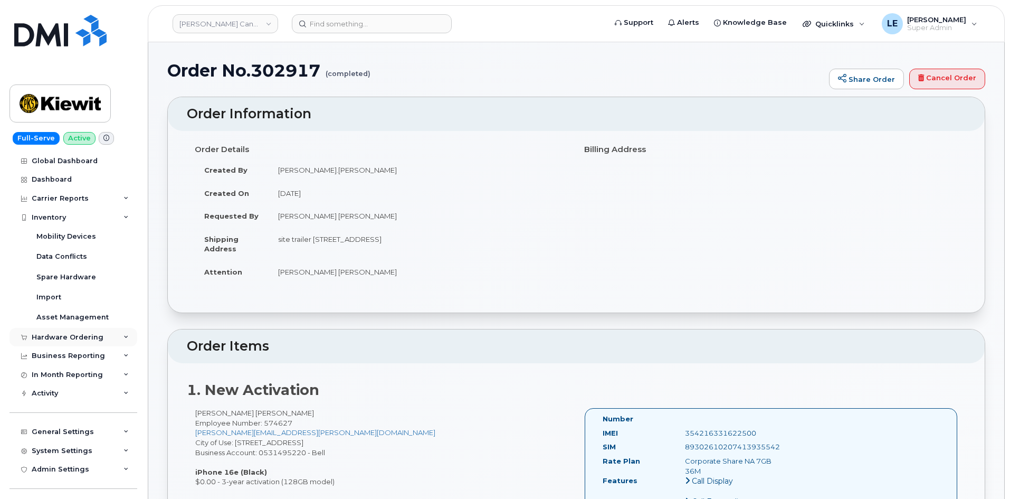
click at [69, 337] on div "Hardware Ordering" at bounding box center [68, 337] width 72 height 8
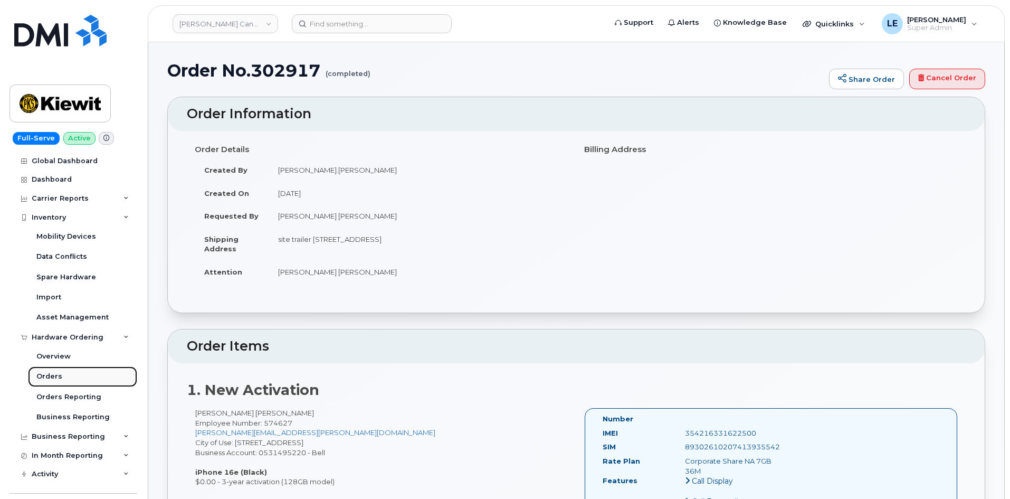
click at [70, 373] on link "Orders" at bounding box center [82, 376] width 109 height 20
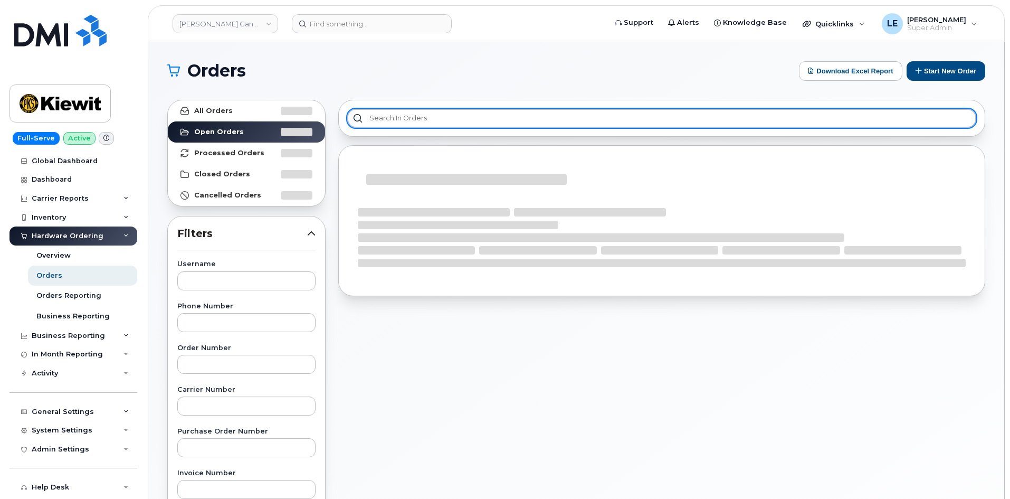
click at [382, 120] on input "text" at bounding box center [661, 118] width 629 height 19
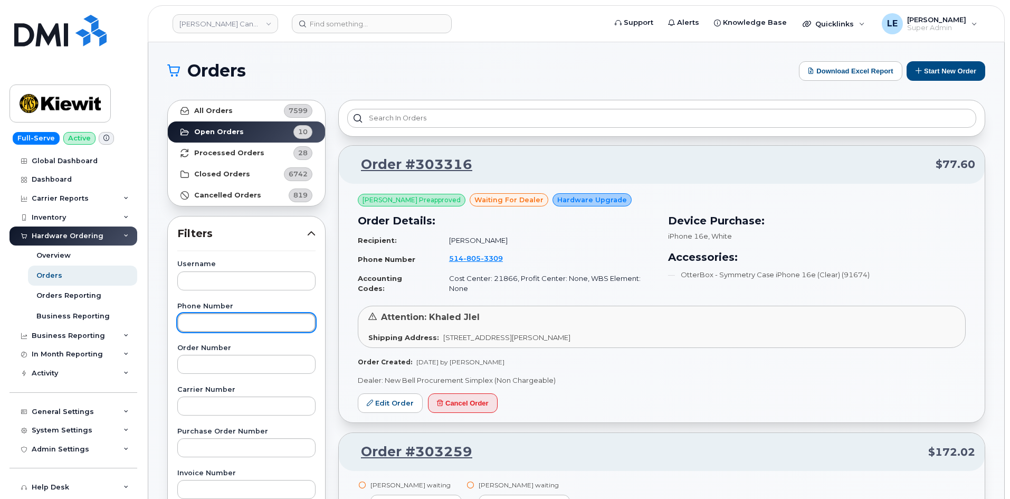
click at [267, 327] on input "text" at bounding box center [246, 322] width 138 height 19
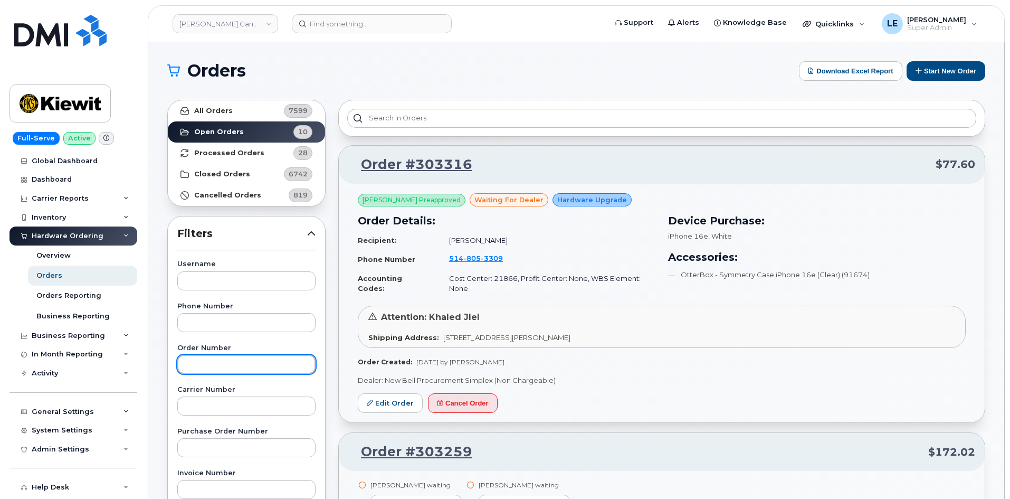
click at [255, 362] on input "text" at bounding box center [246, 364] width 138 height 19
paste input "3027977"
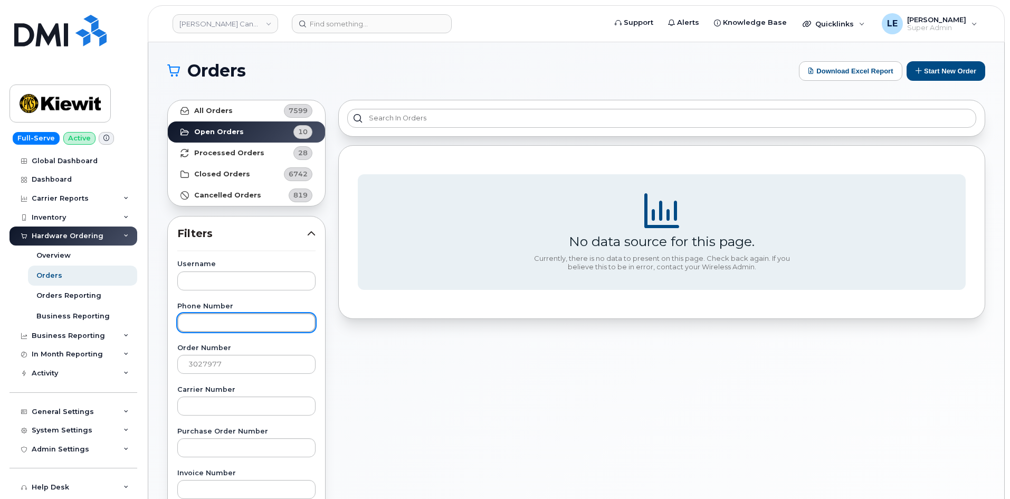
click at [221, 320] on input "text" at bounding box center [246, 322] width 138 height 19
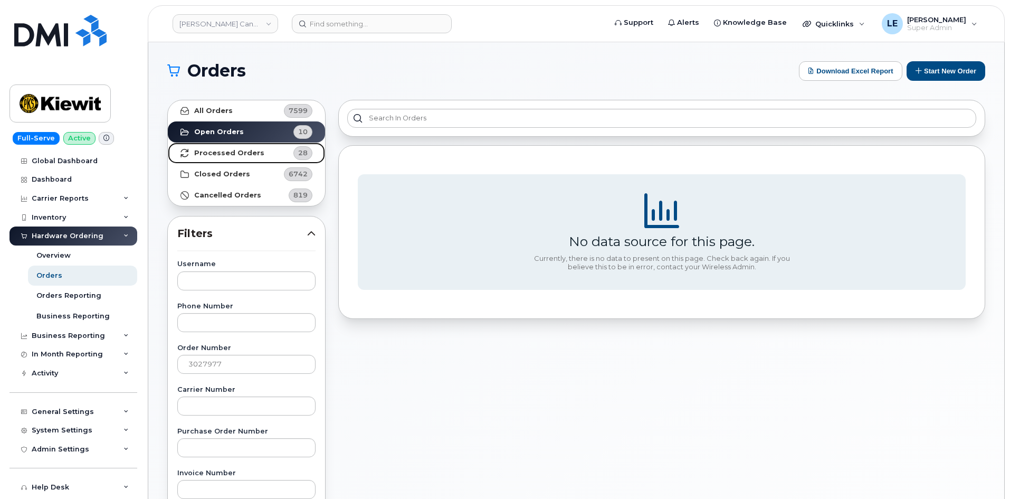
click at [226, 154] on strong "Processed Orders" at bounding box center [229, 153] width 70 height 8
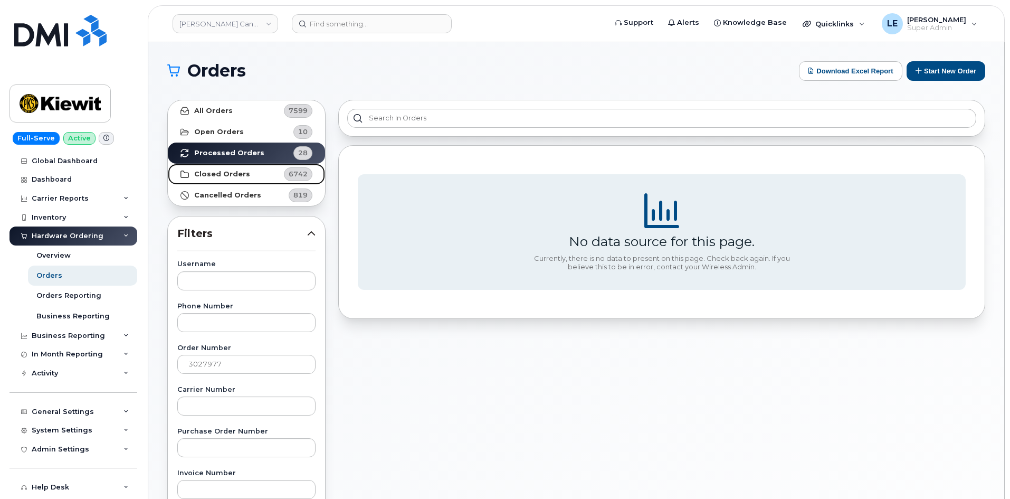
click at [224, 176] on strong "Closed Orders" at bounding box center [222, 174] width 56 height 8
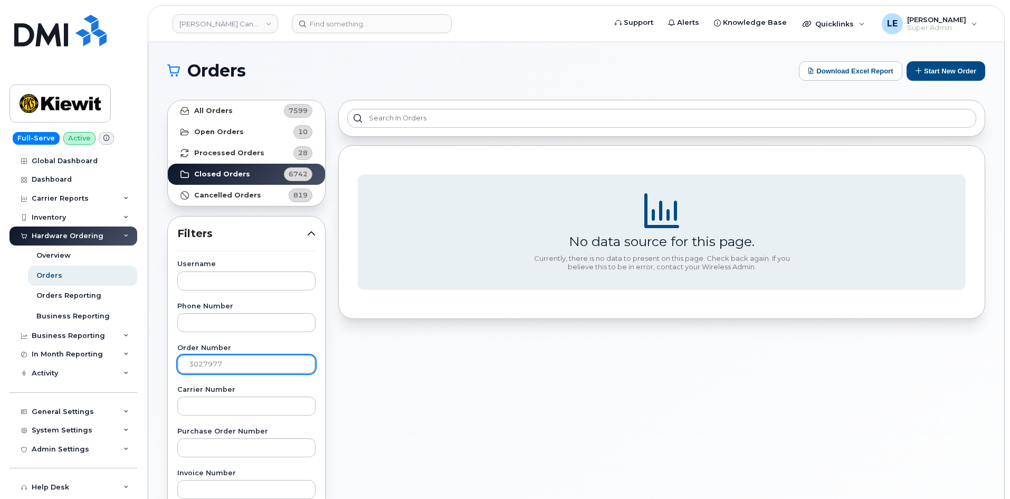
click at [243, 356] on input "3027977" at bounding box center [246, 364] width 138 height 19
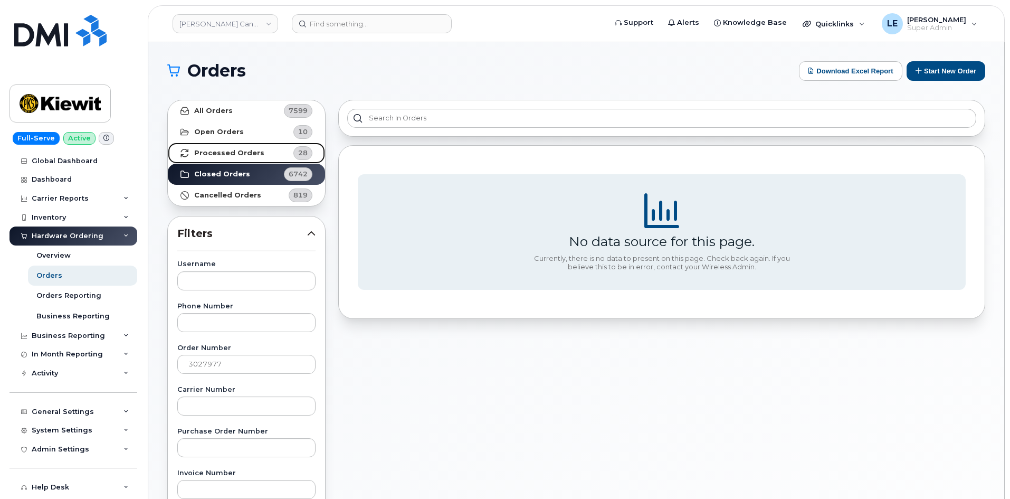
click at [246, 151] on strong "Processed Orders" at bounding box center [229, 153] width 70 height 8
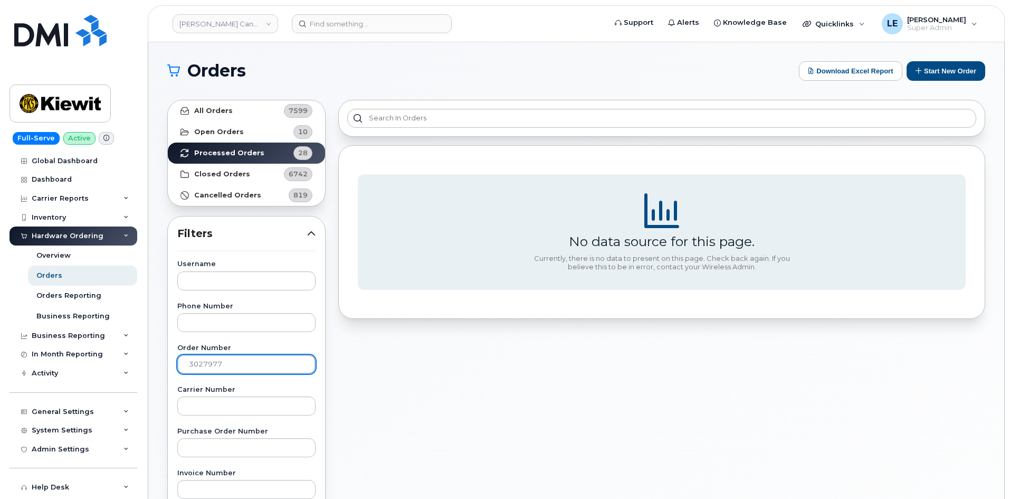
click at [259, 357] on input "3027977" at bounding box center [246, 364] width 138 height 19
click at [240, 358] on input "3027977" at bounding box center [246, 364] width 138 height 19
click at [239, 358] on input "3027977" at bounding box center [246, 364] width 138 height 19
paste input "3073"
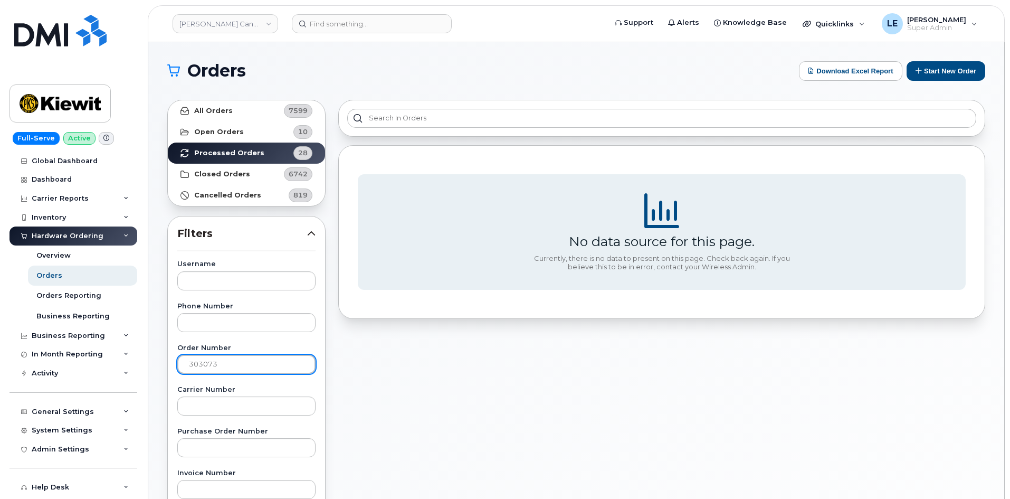
type input "303073"
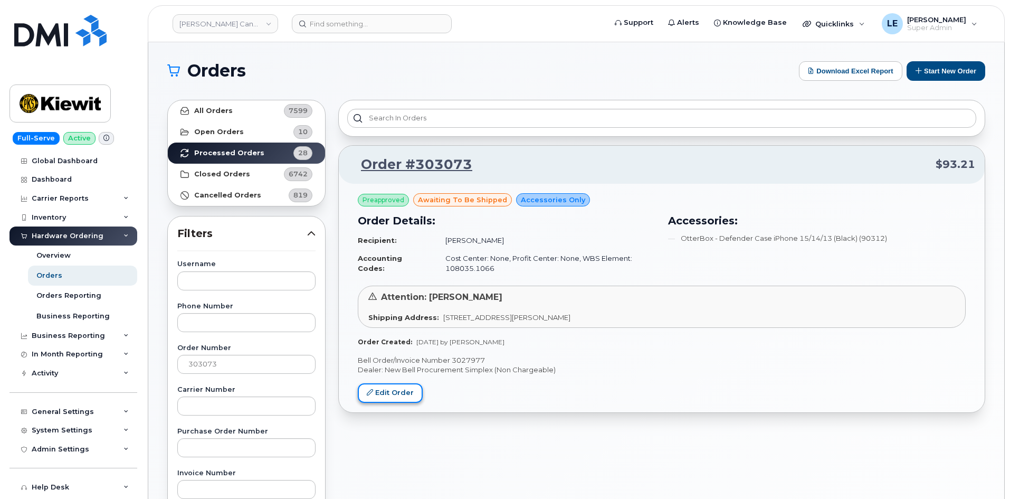
click at [374, 398] on link "Edit Order" at bounding box center [390, 393] width 65 height 20
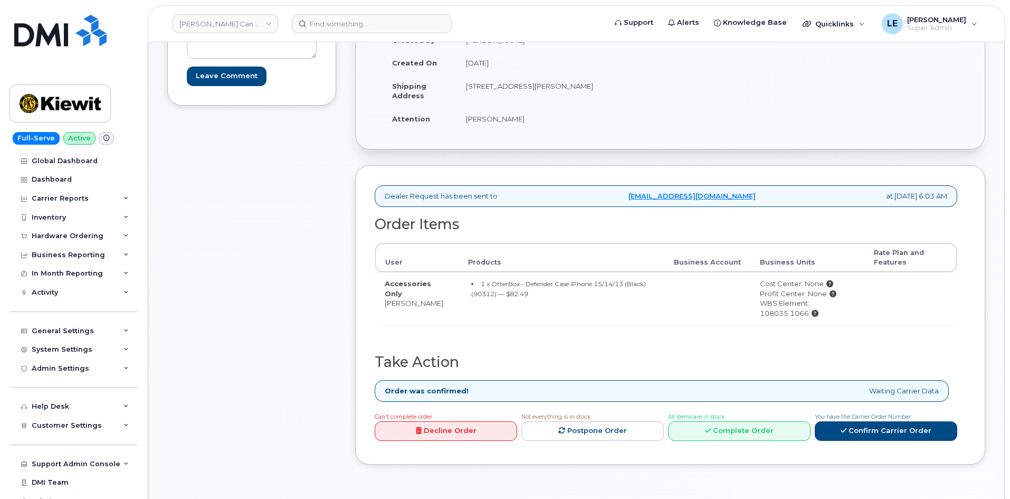
scroll to position [211, 0]
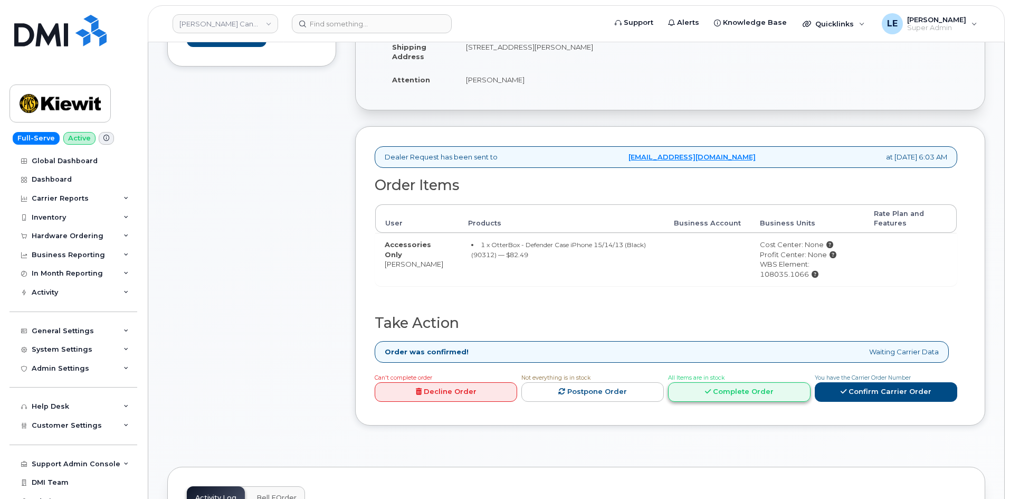
click at [752, 387] on link "Complete Order" at bounding box center [739, 392] width 143 height 20
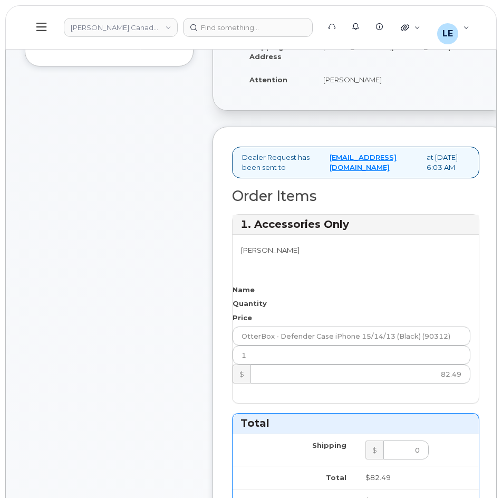
click at [145, 231] on div "Comments Leave Comment" at bounding box center [109, 495] width 169 height 1111
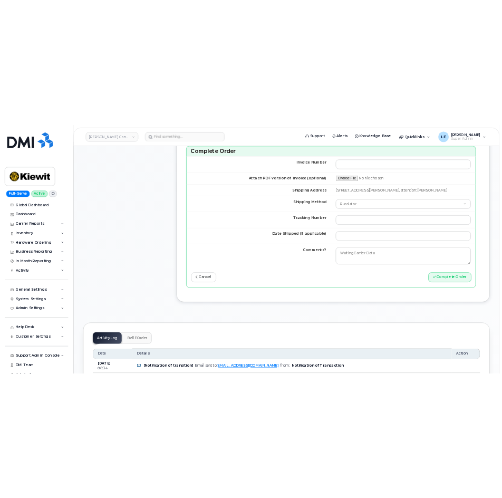
scroll to position [633, 0]
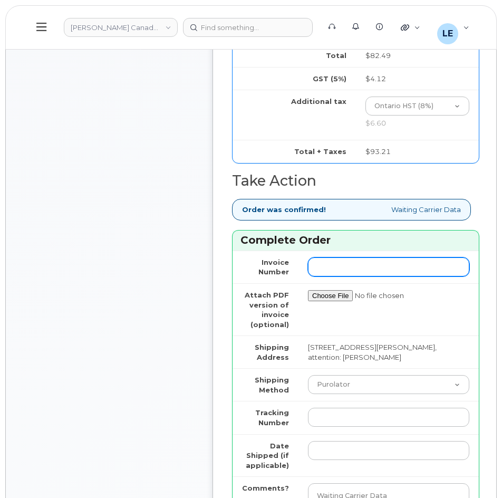
click at [337, 271] on input "Invoice Number" at bounding box center [389, 267] width 162 height 19
paste input "3027977"
type input "3027977"
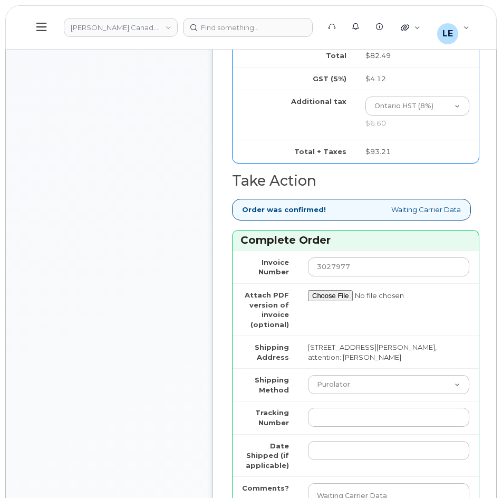
click at [289, 273] on td "Invoice Number" at bounding box center [266, 267] width 66 height 33
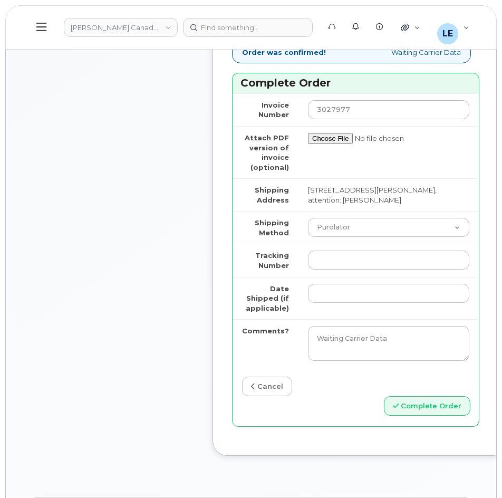
scroll to position [792, 0]
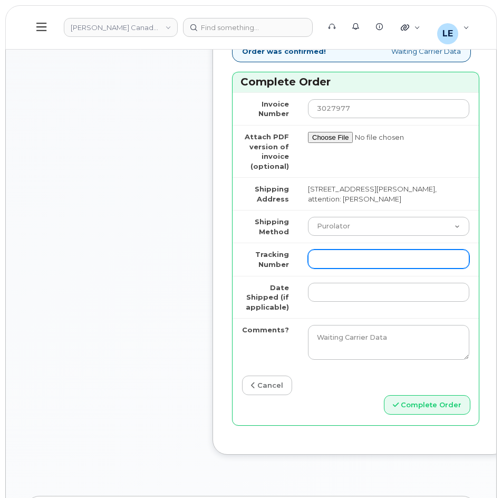
click at [335, 268] on input "Tracking Number" at bounding box center [389, 259] width 162 height 19
paste input "520104475451"
type input "520104475451"
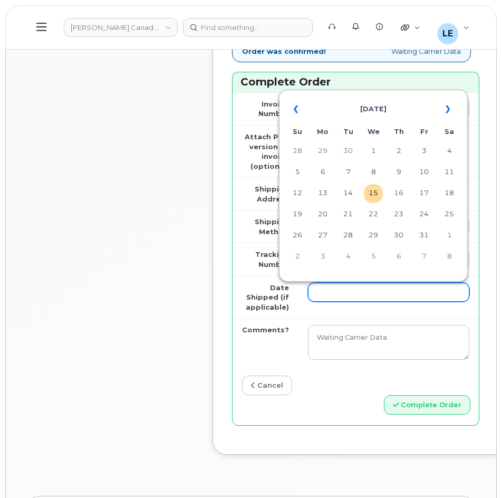
click at [335, 298] on input "Date Shipped (if applicable)" at bounding box center [389, 292] width 162 height 19
click at [349, 198] on td "14" at bounding box center [348, 193] width 19 height 19
type input "2025-10-14"
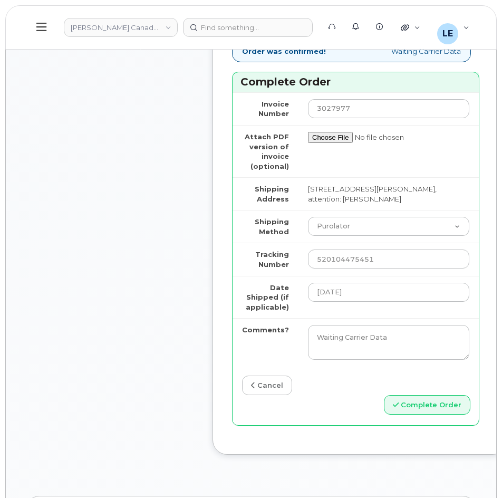
click at [277, 261] on label "Tracking Number" at bounding box center [265, 260] width 47 height 20
click at [308, 261] on input "520104475451" at bounding box center [389, 259] width 162 height 19
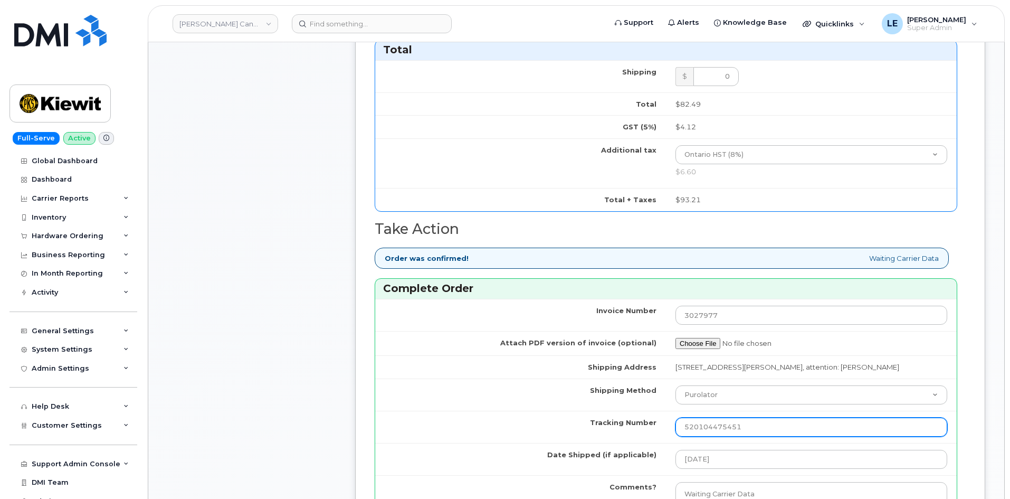
scroll to position [633, 0]
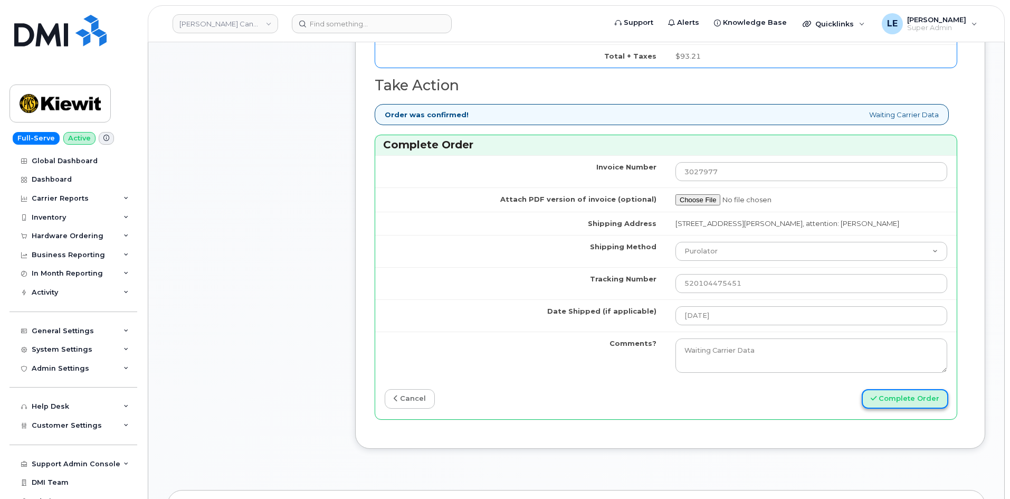
click at [915, 400] on button "Complete Order" at bounding box center [905, 399] width 87 height 20
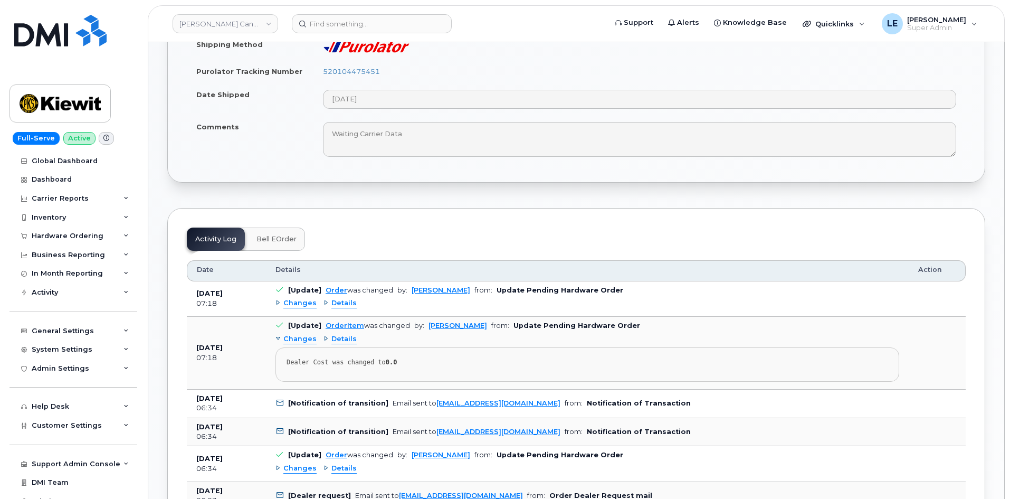
scroll to position [739, 0]
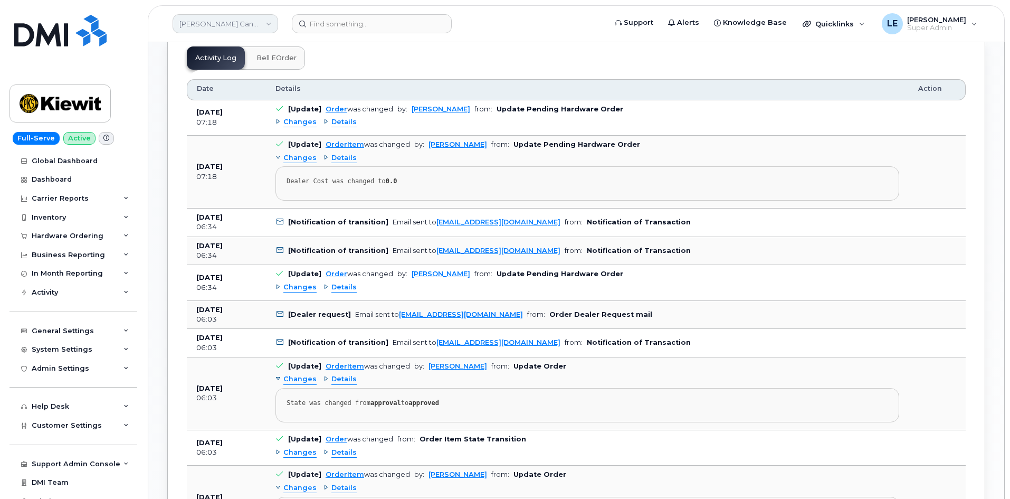
click at [232, 29] on link "[PERSON_NAME] Canada Inc" at bounding box center [226, 23] width 106 height 19
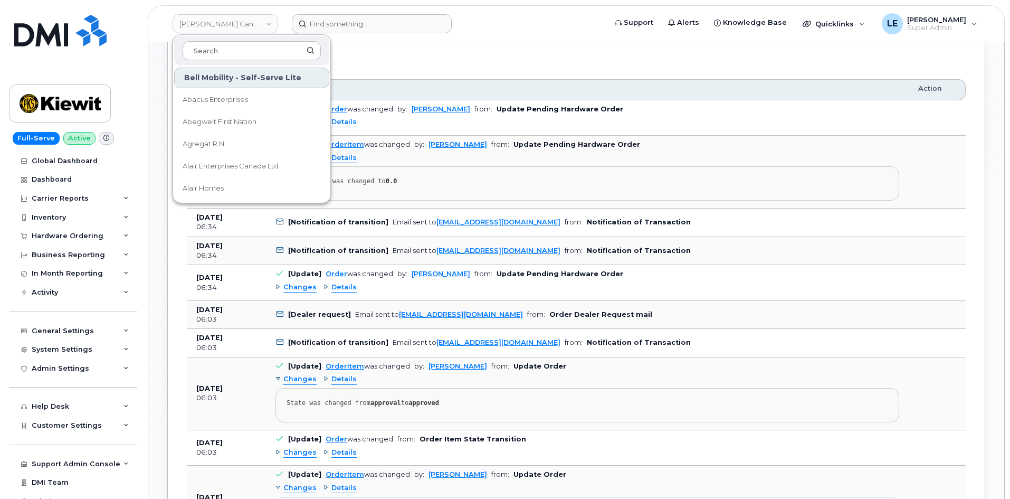
click at [492, 17] on form at bounding box center [445, 23] width 307 height 19
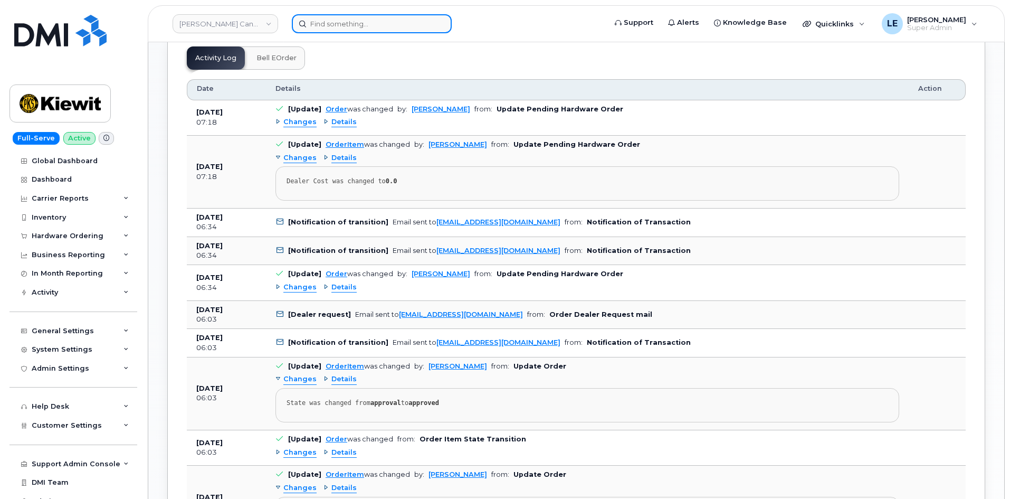
click at [372, 27] on input at bounding box center [372, 23] width 160 height 19
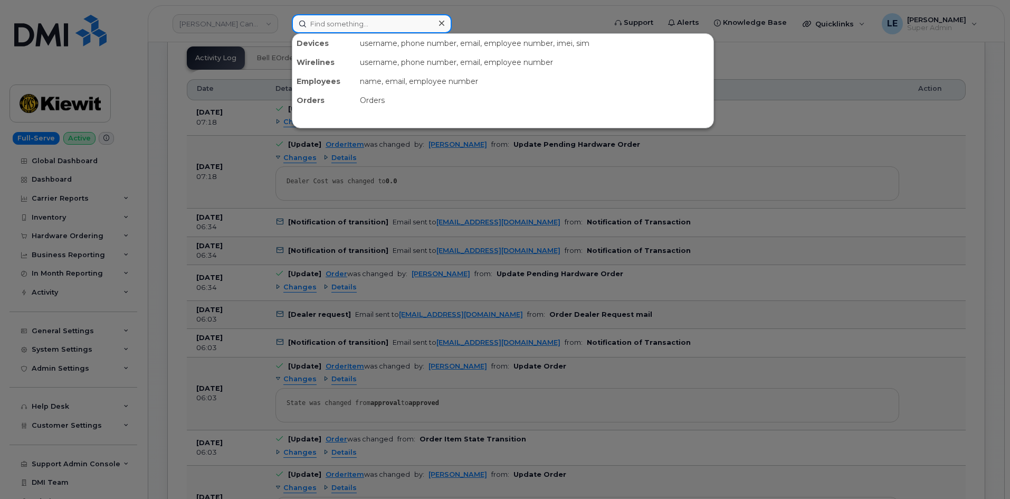
paste input "[PHONE_NUMBER]"
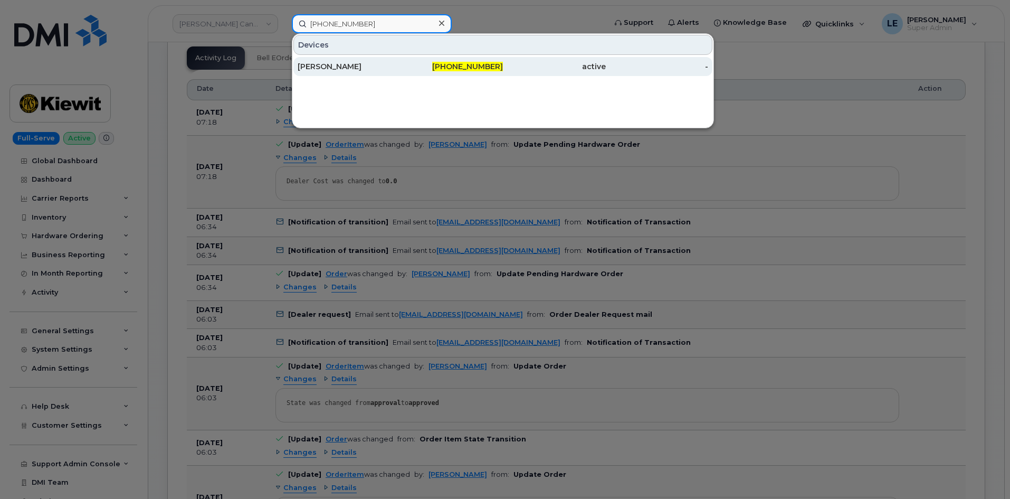
type input "[PHONE_NUMBER]"
click at [343, 75] on div "[PERSON_NAME] [PHONE_NUMBER] active -" at bounding box center [502, 66] width 421 height 21
click at [343, 75] on div "[PERSON_NAME]" at bounding box center [349, 66] width 103 height 19
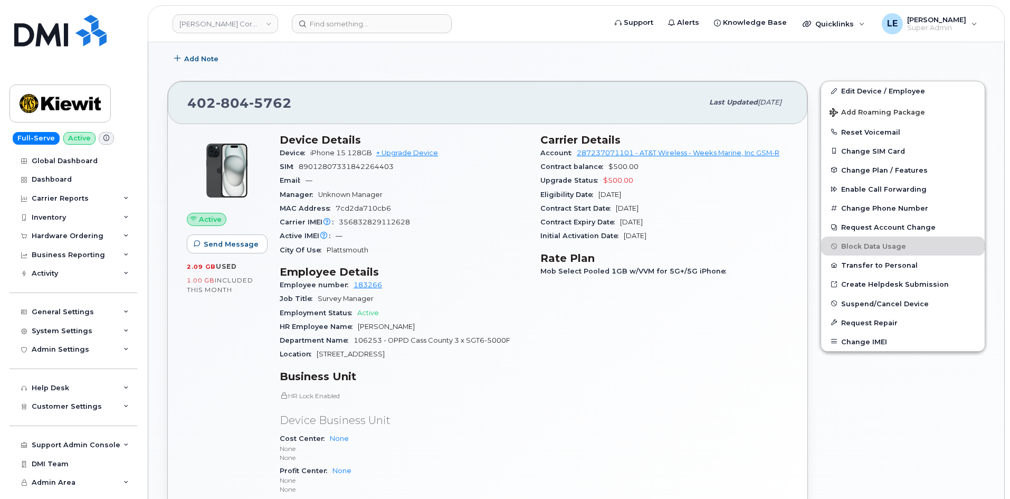
scroll to position [211, 0]
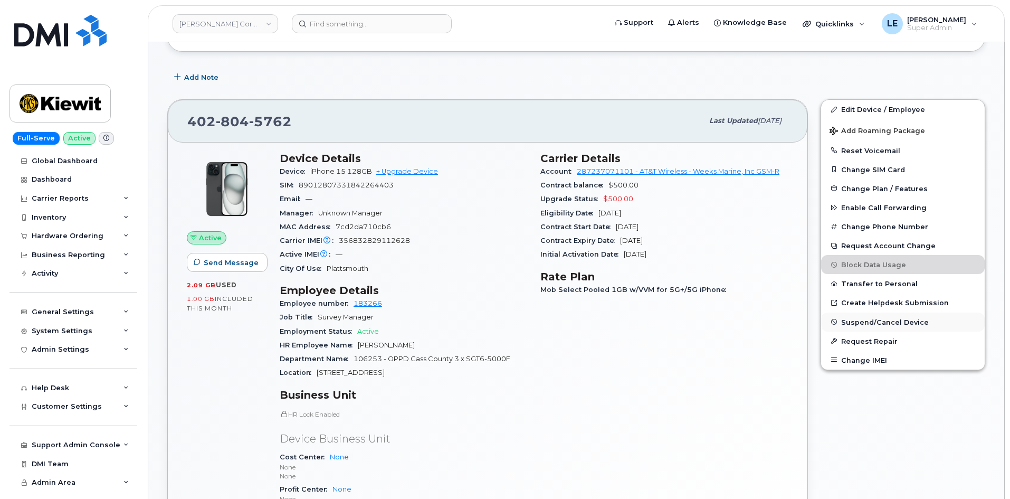
click at [877, 319] on span "Suspend/Cancel Device" at bounding box center [885, 322] width 88 height 8
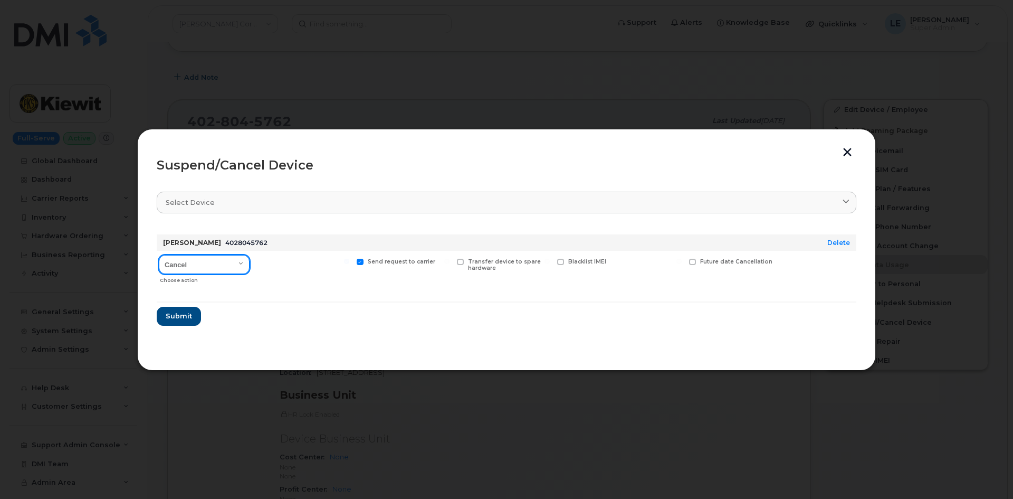
click at [217, 265] on select "Cancel Suspend - Reduced Rate Suspend - Full Rate Suspend - Lost Device/Stolen …" at bounding box center [204, 264] width 91 height 19
select select "[object Object]"
click at [159, 255] on select "Cancel Suspend - Reduced Rate Suspend - Full Rate Suspend - Lost Device/Stolen …" at bounding box center [204, 264] width 91 height 19
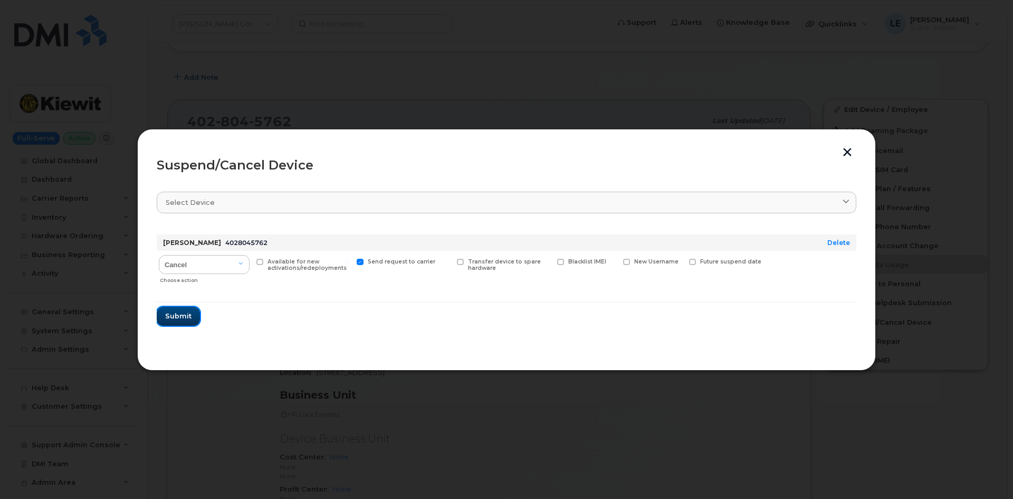
click at [188, 317] on span "Submit" at bounding box center [178, 316] width 26 height 10
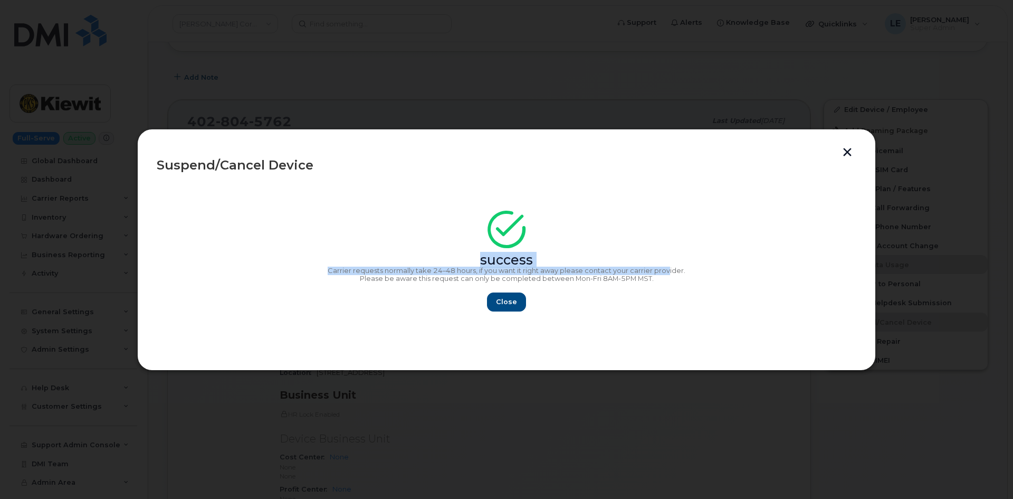
drag, startPoint x: 668, startPoint y: 273, endPoint x: 421, endPoint y: 255, distance: 247.7
click at [421, 255] on div "success Carrier requests normally take 24–48 hours, if you want it right away p…" at bounding box center [507, 264] width 700 height 94
click at [695, 291] on div "success Carrier requests normally take 24–48 hours, if you want it right away p…" at bounding box center [507, 264] width 700 height 94
drag, startPoint x: 697, startPoint y: 288, endPoint x: 476, endPoint y: 261, distance: 223.4
click at [476, 261] on div "success Carrier requests normally take 24–48 hours, if you want it right away p…" at bounding box center [507, 264] width 700 height 94
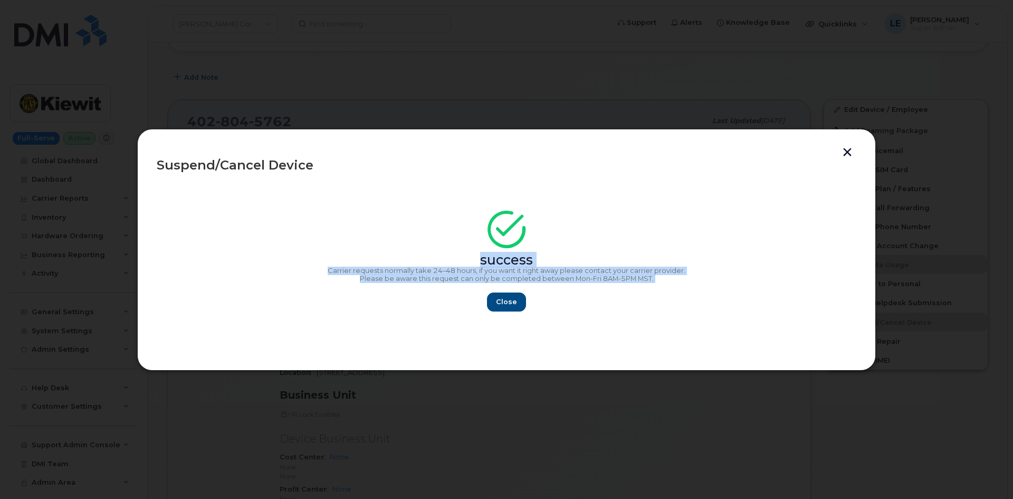
copy div "success Carrier requests normally take 24–48 hours, if you want it right away p…"
click at [499, 306] on span "Close" at bounding box center [506, 302] width 21 height 10
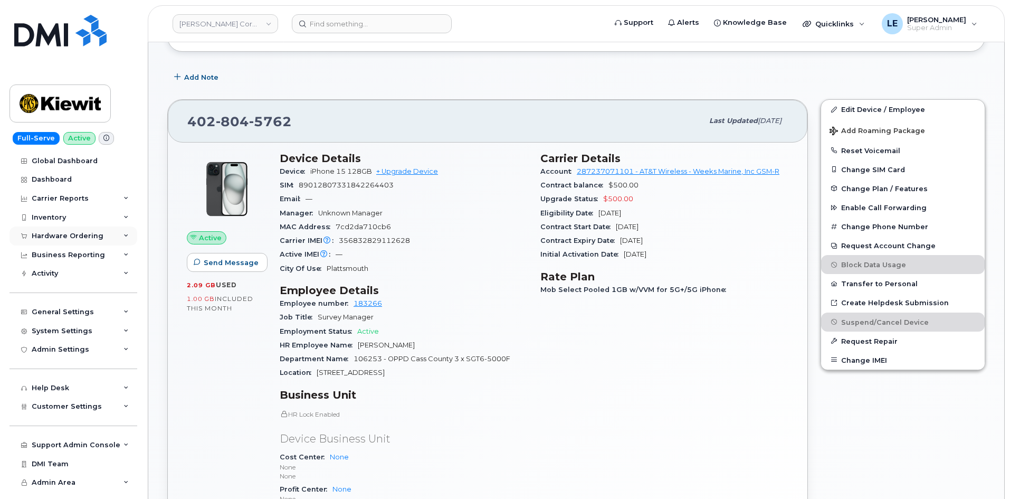
click at [93, 231] on div "Hardware Ordering" at bounding box center [74, 235] width 128 height 19
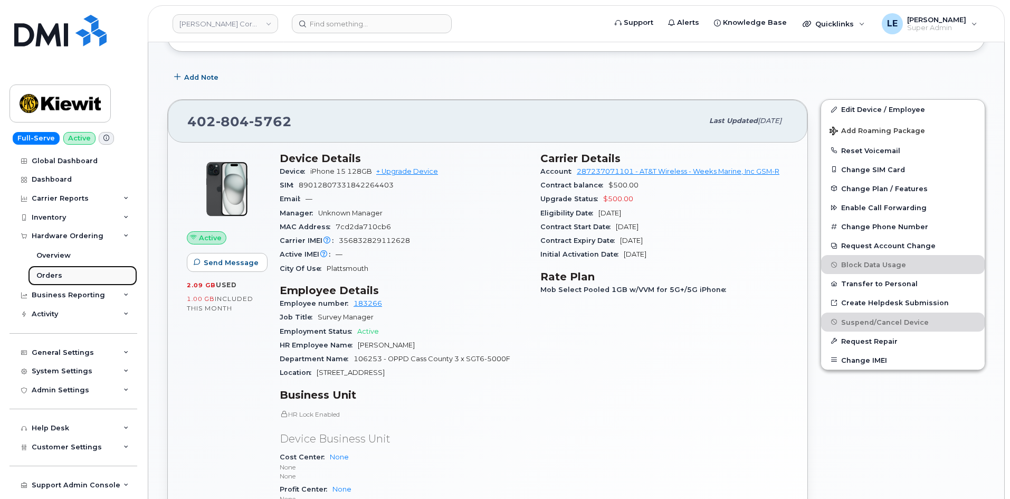
click at [71, 268] on link "Orders" at bounding box center [82, 275] width 109 height 20
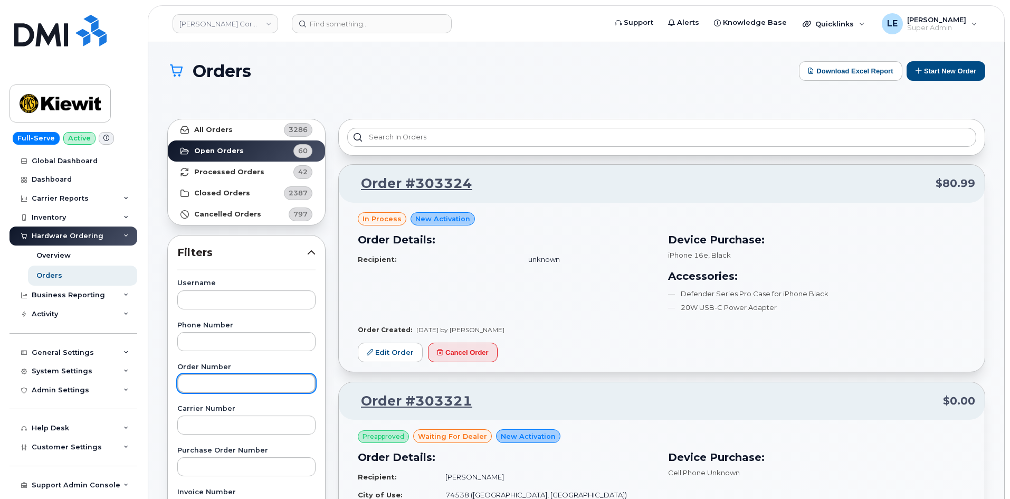
click at [238, 383] on input "text" at bounding box center [246, 383] width 138 height 19
paste input "303254"
type input "303254"
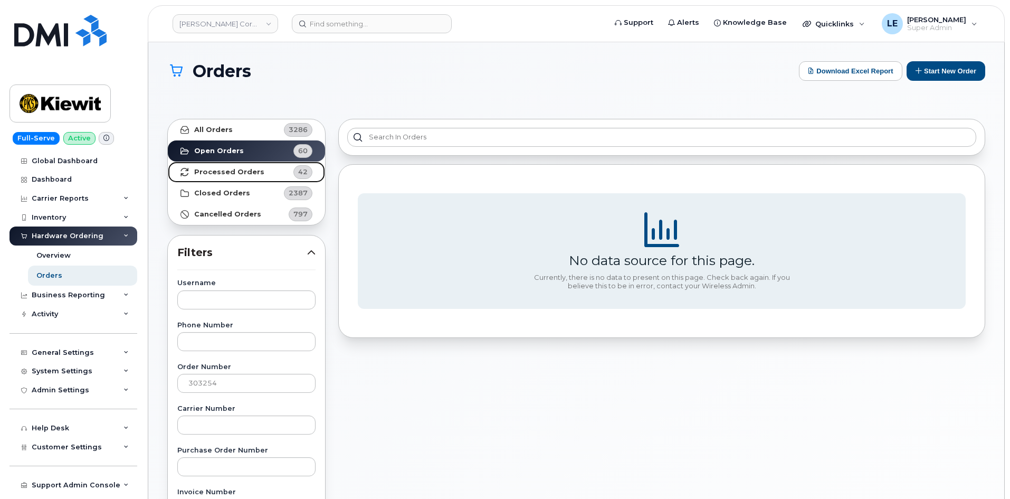
click at [222, 172] on strong "Processed Orders" at bounding box center [229, 172] width 70 height 8
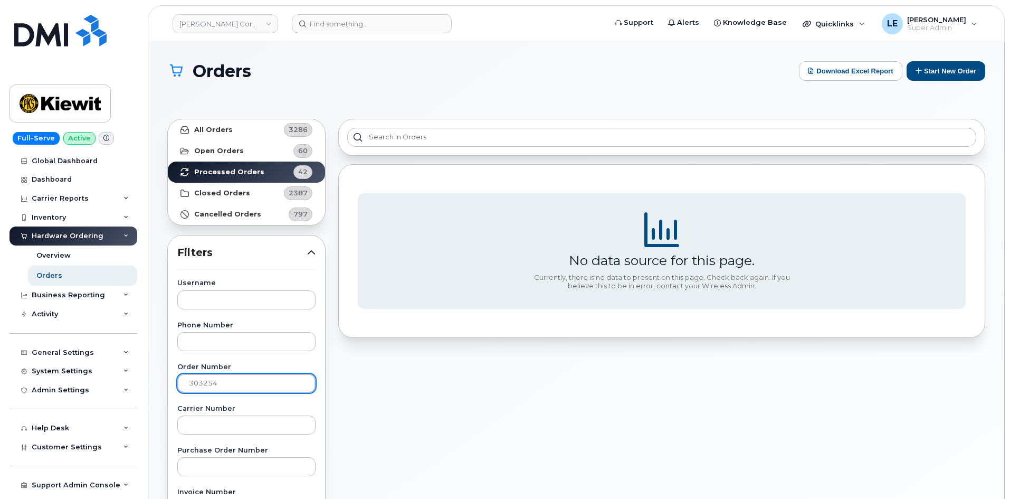
click at [187, 382] on input "303254" at bounding box center [246, 383] width 138 height 19
click at [233, 22] on link "[PERSON_NAME] Corporation" at bounding box center [226, 23] width 106 height 19
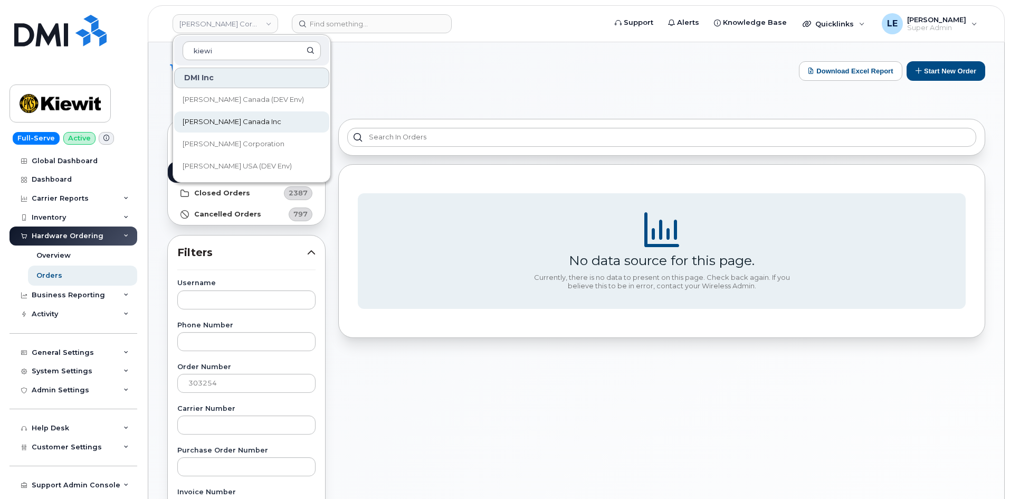
type input "kiewi"
click at [252, 120] on link "[PERSON_NAME] Canada Inc" at bounding box center [251, 121] width 155 height 21
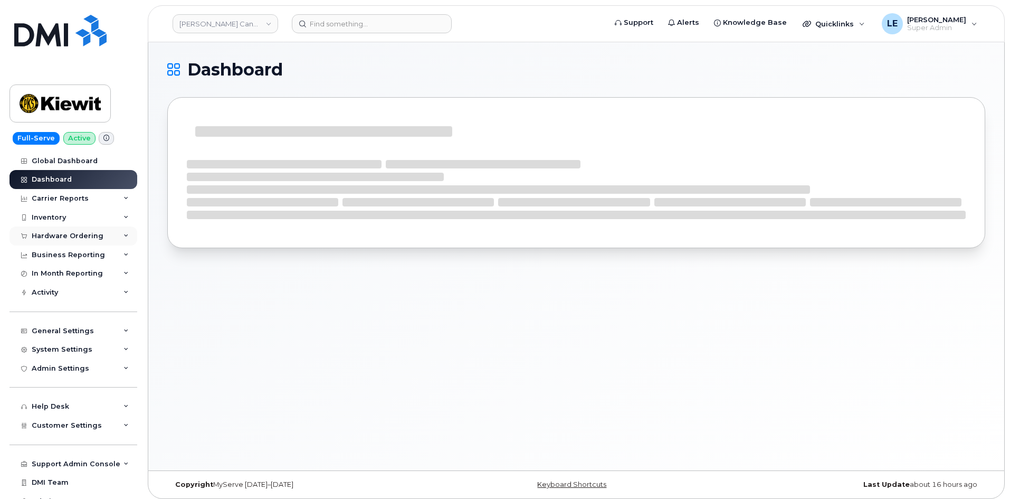
click at [66, 233] on div "Hardware Ordering" at bounding box center [68, 236] width 72 height 8
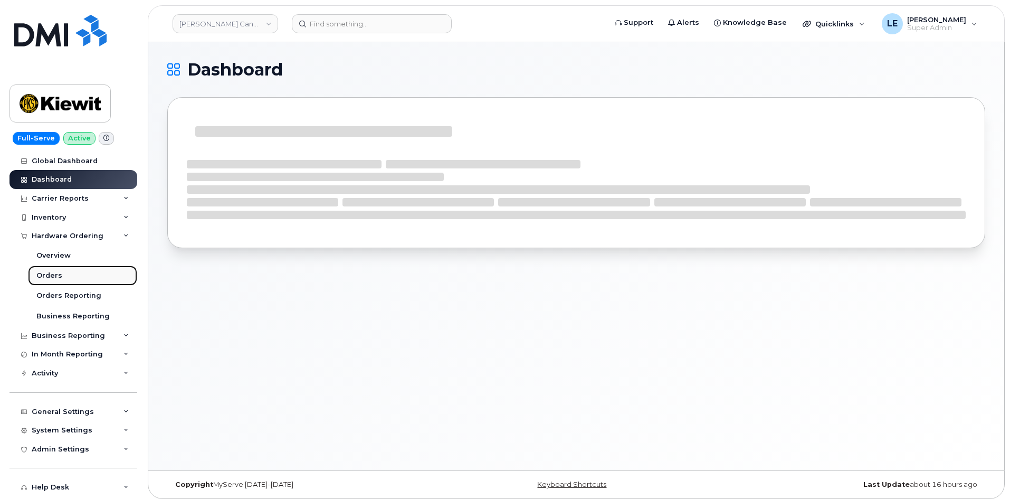
click at [73, 270] on link "Orders" at bounding box center [82, 275] width 109 height 20
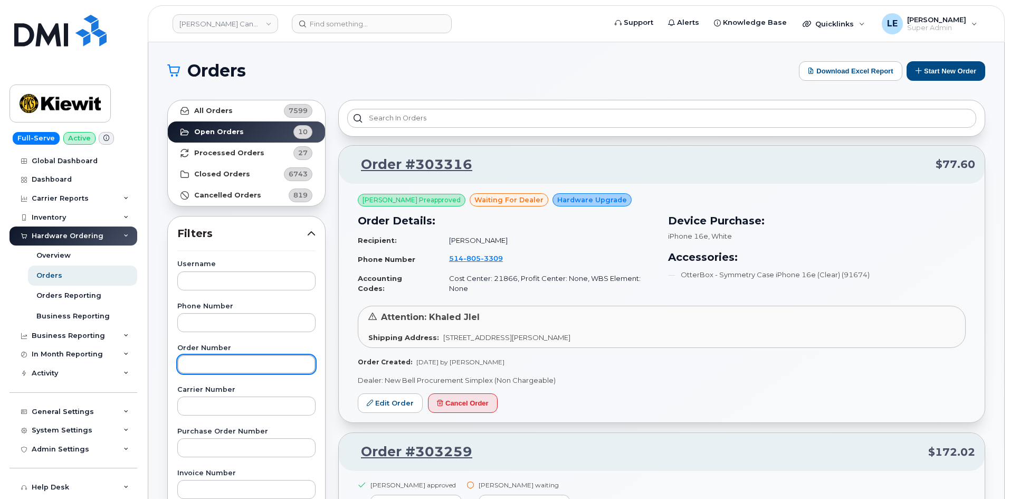
click at [234, 365] on input "text" at bounding box center [246, 364] width 138 height 19
paste input "303254"
type input "303254"
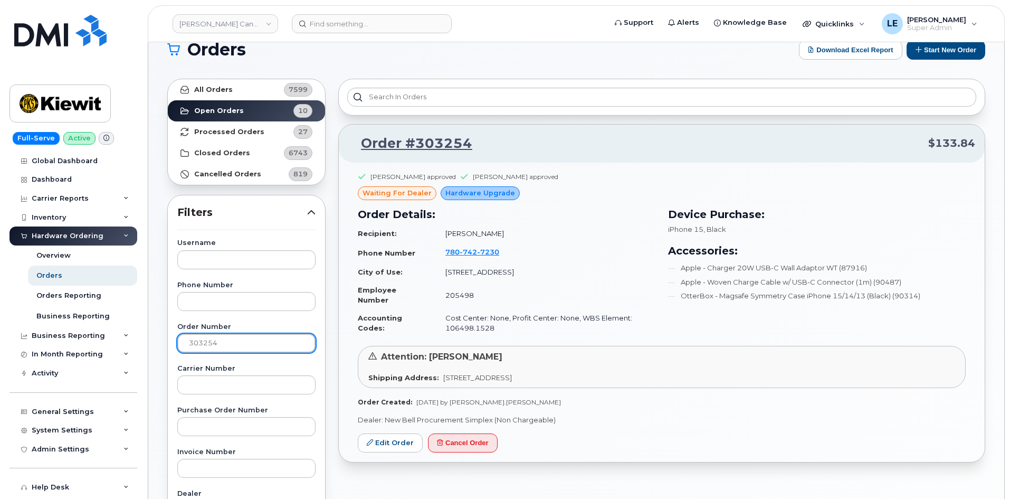
scroll to position [53, 0]
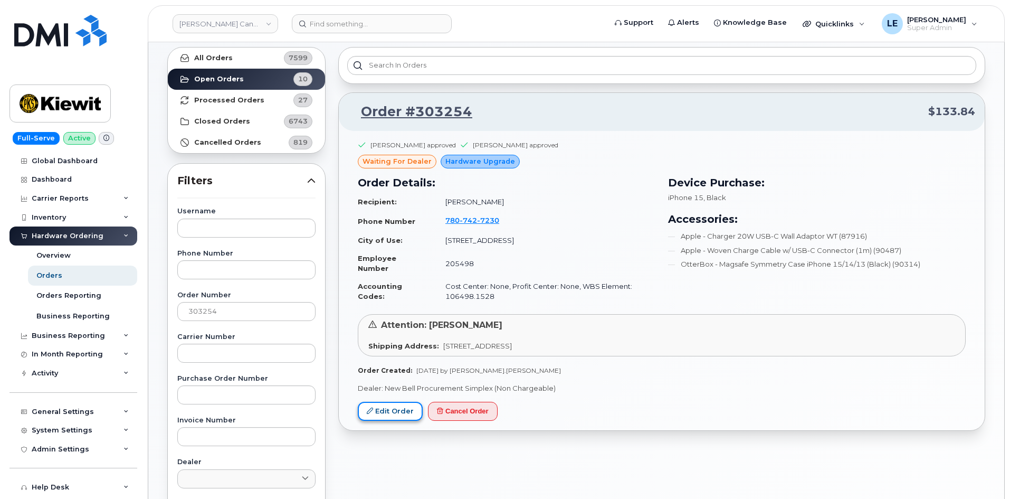
drag, startPoint x: 374, startPoint y: 414, endPoint x: 371, endPoint y: 410, distance: 5.7
click at [374, 415] on link "Edit Order" at bounding box center [390, 412] width 65 height 20
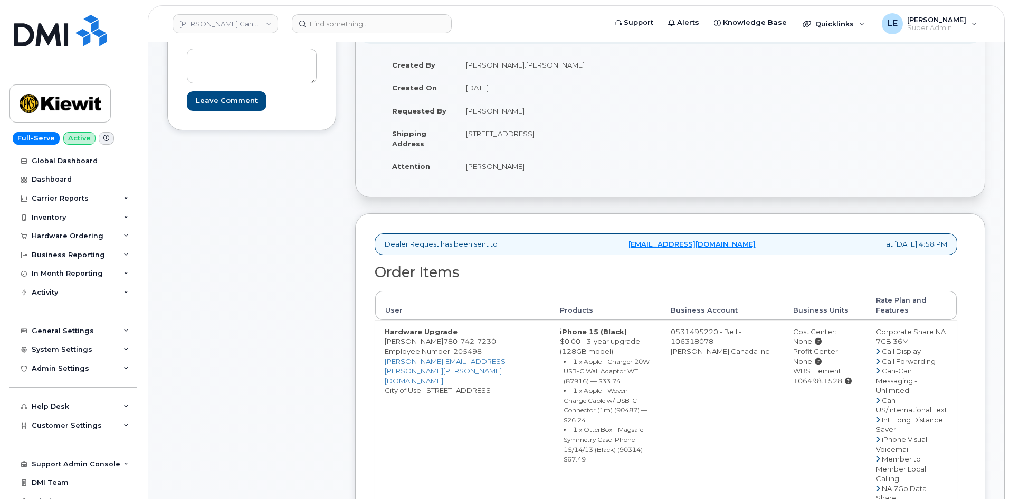
scroll to position [158, 0]
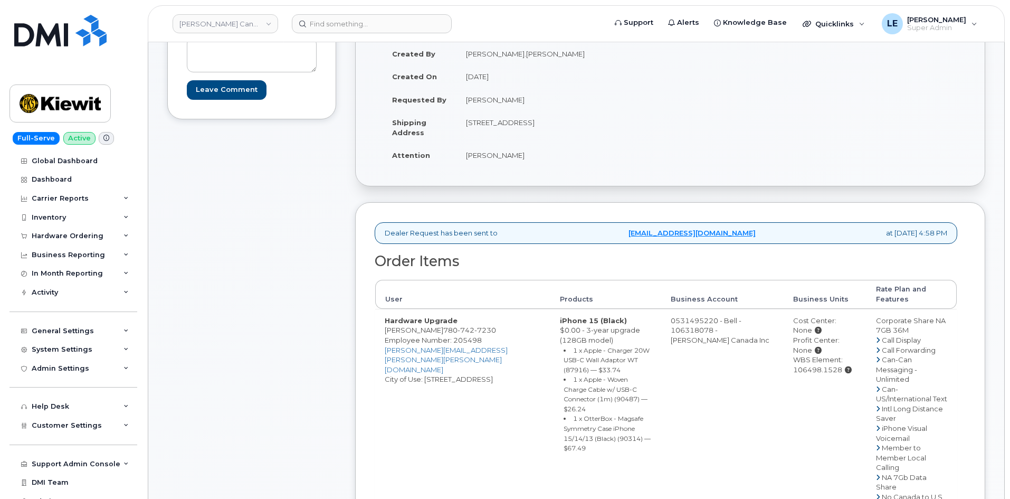
click at [313, 332] on div "Comments Leave Comment" at bounding box center [251, 372] width 169 height 758
drag, startPoint x: 436, startPoint y: 330, endPoint x: 490, endPoint y: 331, distance: 53.8
click at [490, 331] on td "Hardware Upgrade [PERSON_NAME] [PHONE_NUMBER] Employee Number: 205498 [PERSON_N…" at bounding box center [462, 467] width 175 height 317
copy span "[PHONE_NUMBER]"
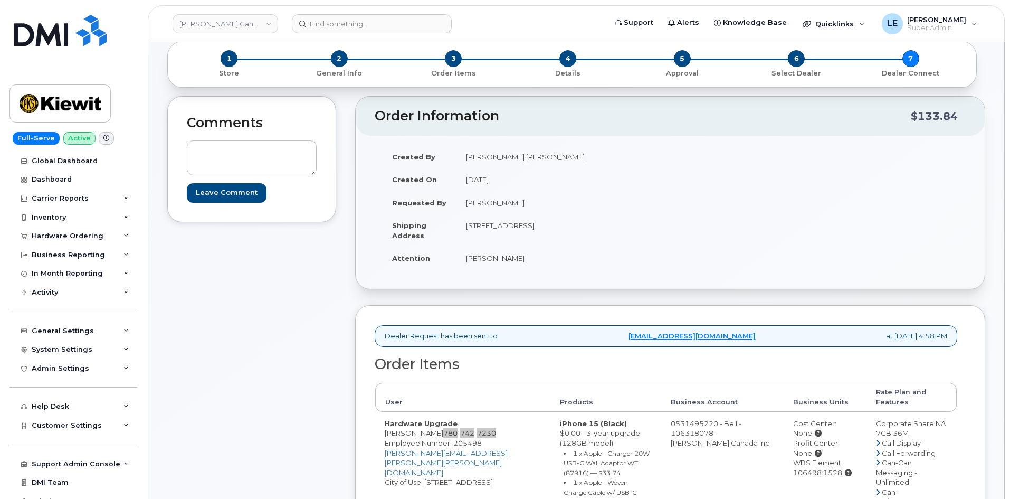
scroll to position [53, 0]
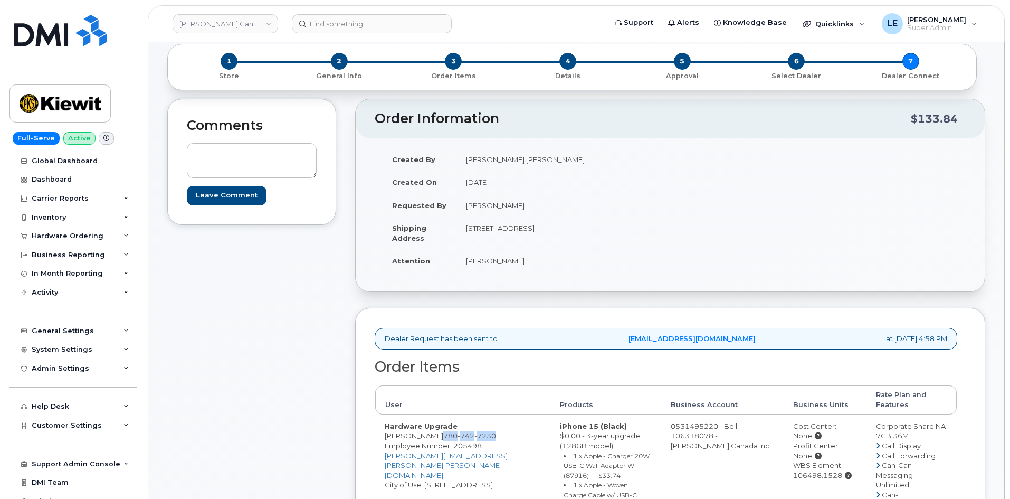
drag, startPoint x: 483, startPoint y: 230, endPoint x: 569, endPoint y: 228, distance: 85.5
click at [569, 228] on td "[STREET_ADDRESS]" at bounding box center [560, 232] width 206 height 33
copy td "10333 Southport Rd SW"
click at [578, 229] on td "[STREET_ADDRESS]" at bounding box center [560, 232] width 206 height 33
drag, startPoint x: 466, startPoint y: 264, endPoint x: 516, endPoint y: 261, distance: 50.2
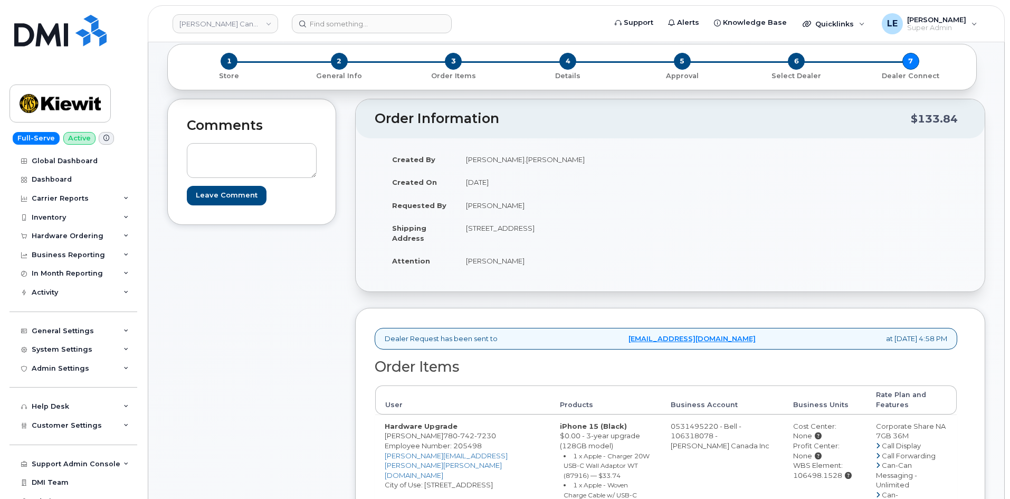
click at [516, 261] on td "[PERSON_NAME]" at bounding box center [560, 260] width 206 height 23
copy td "[PERSON_NAME]"
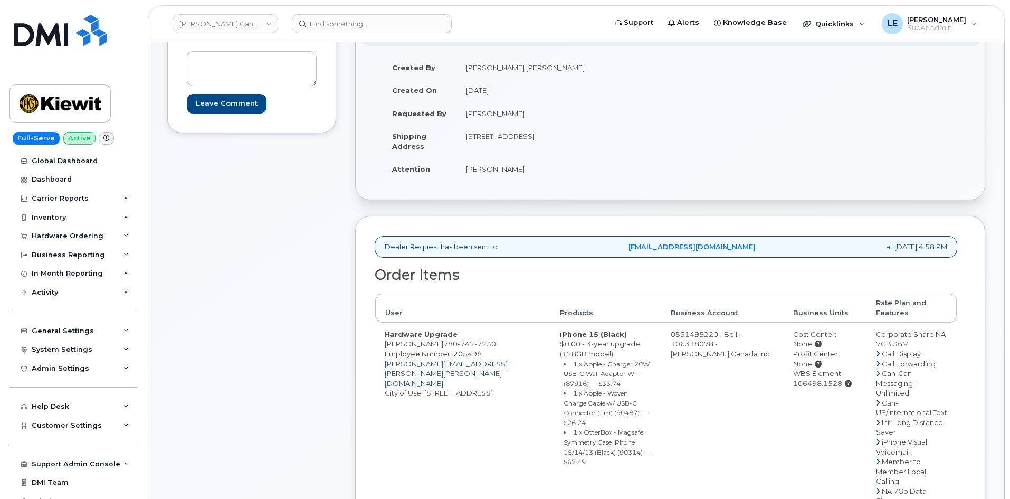
scroll to position [158, 0]
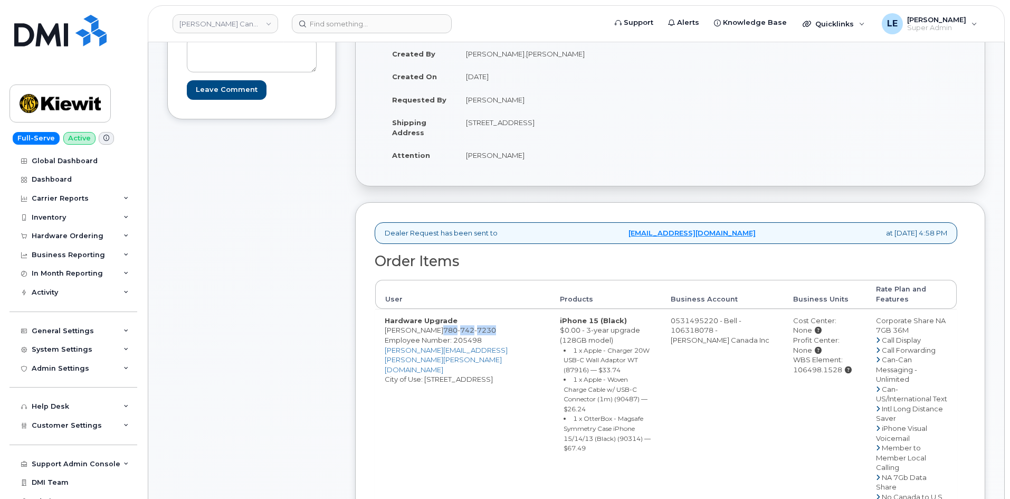
drag, startPoint x: 436, startPoint y: 329, endPoint x: 490, endPoint y: 331, distance: 53.9
click at [490, 331] on td "Hardware Upgrade Scott Gregory 780 742 7230 Employee Number: 205498 SCOTT.GREGO…" at bounding box center [462, 467] width 175 height 317
copy span "780 742 7230"
drag, startPoint x: 620, startPoint y: 125, endPoint x: 649, endPoint y: 127, distance: 29.6
click at [649, 126] on td "200-10333 Southport Rd SW CALGARY AB T2W 3X6 CANADA" at bounding box center [560, 127] width 206 height 33
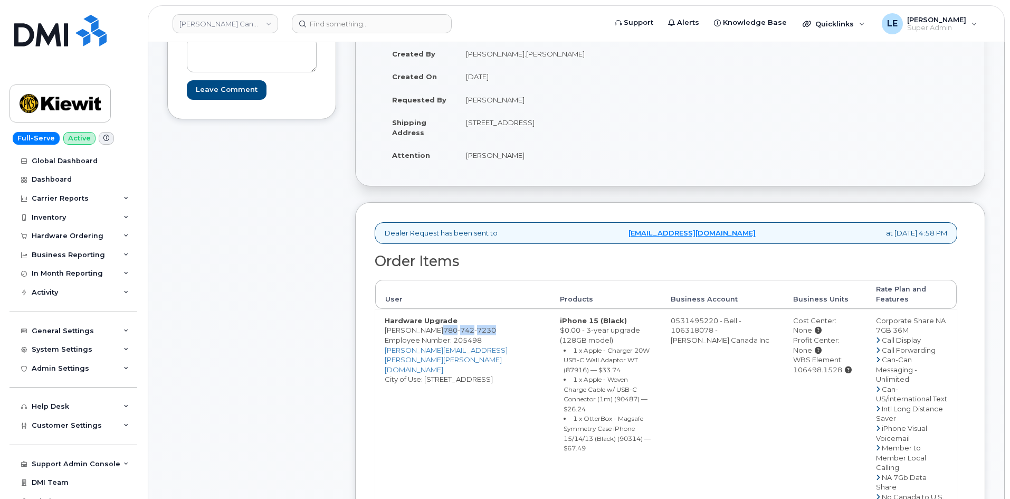
copy td "T2W 3X6"
click at [486, 156] on td "Scott Gregory" at bounding box center [560, 155] width 206 height 23
copy div "Scott Gregory"
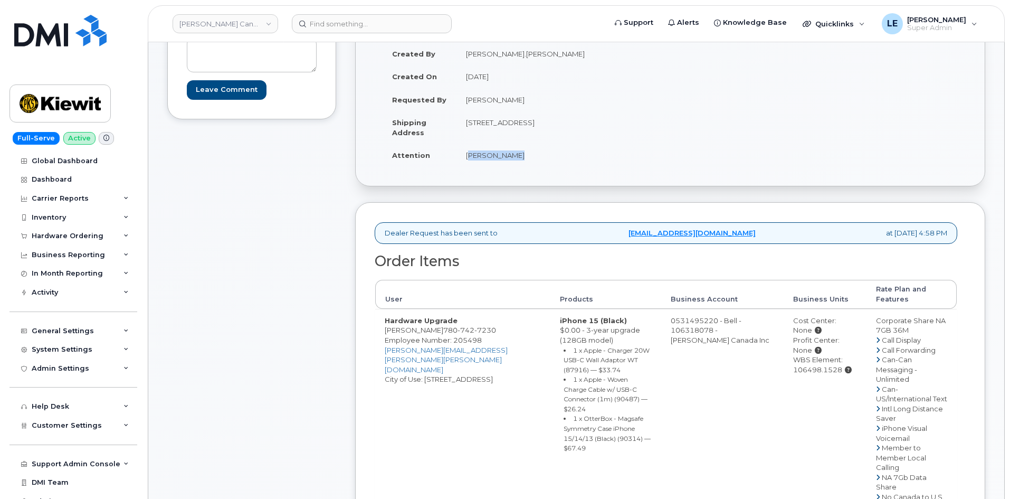
drag, startPoint x: 781, startPoint y: 371, endPoint x: 828, endPoint y: 372, distance: 47.0
click at [828, 372] on div "WBS Element: 106498.1528" at bounding box center [825, 365] width 64 height 20
copy div "106498.1528"
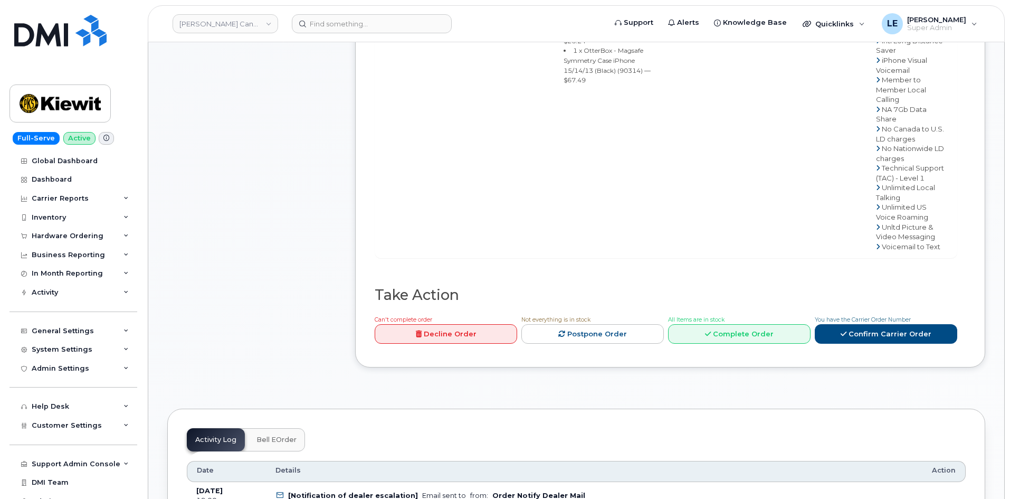
scroll to position [528, 0]
click at [875, 322] on link "Confirm Carrier Order" at bounding box center [886, 332] width 143 height 20
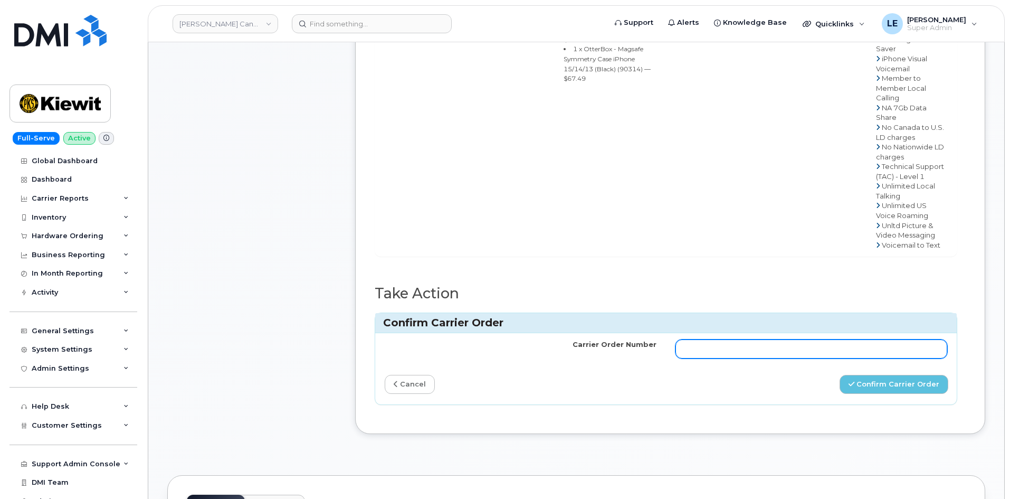
click at [764, 339] on input "Carrier Order Number" at bounding box center [812, 348] width 272 height 19
paste input "3029165"
type input "3029165"
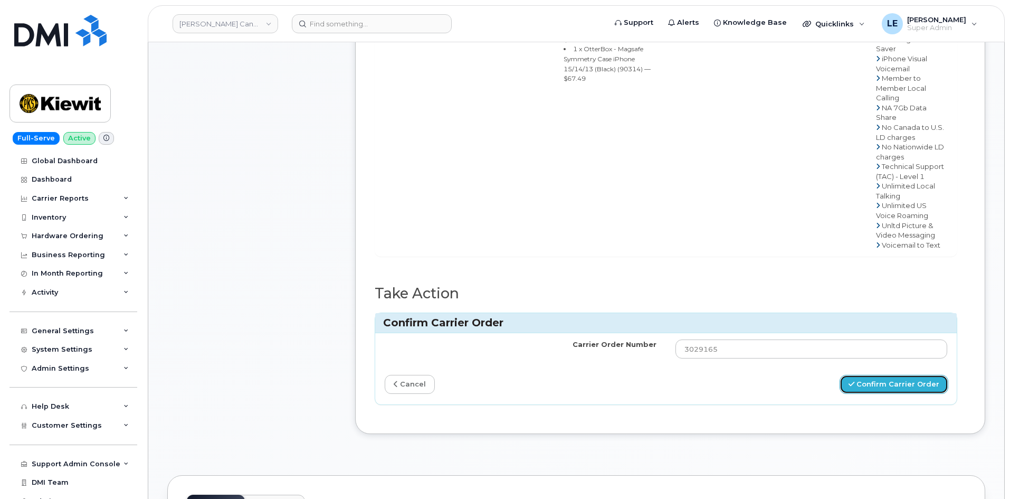
click at [891, 375] on button "Confirm Carrier Order" at bounding box center [894, 385] width 109 height 20
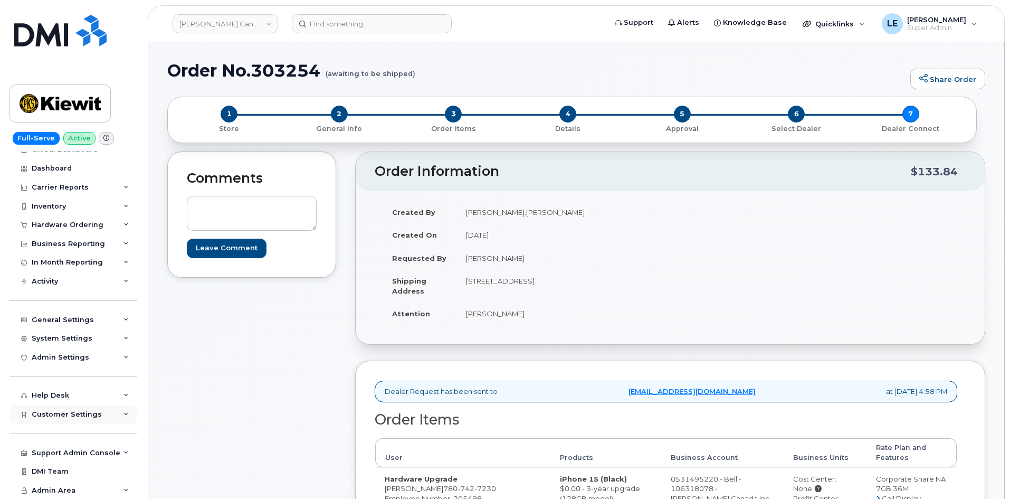
click at [79, 414] on span "Customer Settings" at bounding box center [67, 414] width 70 height 8
click at [73, 223] on div "Hardware Ordering" at bounding box center [68, 225] width 72 height 8
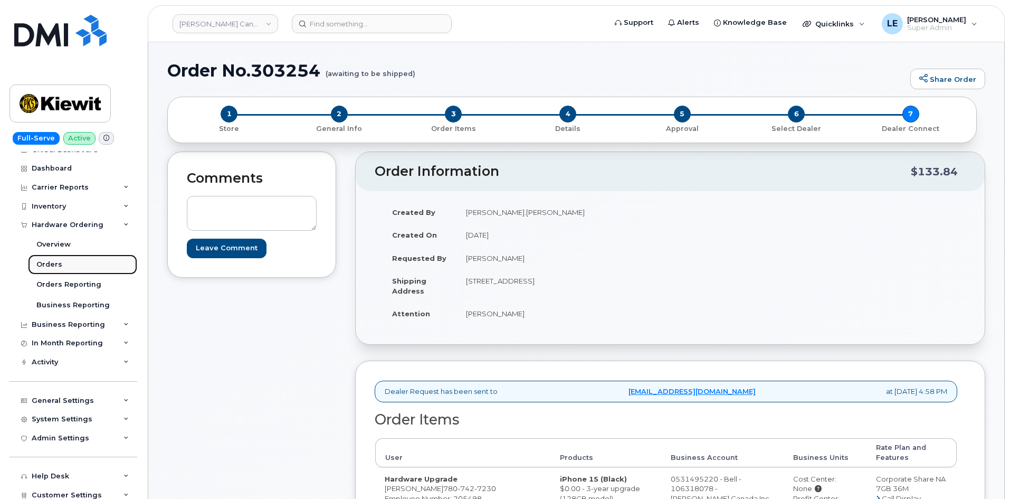
click at [76, 264] on link "Orders" at bounding box center [82, 264] width 109 height 20
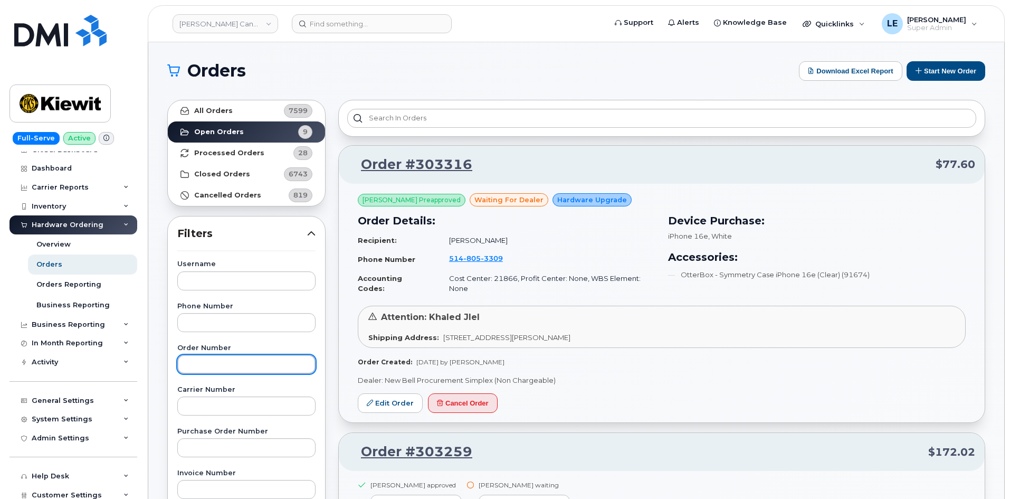
click at [223, 359] on input "text" at bounding box center [246, 364] width 138 height 19
paste input "303316"
type input "303316"
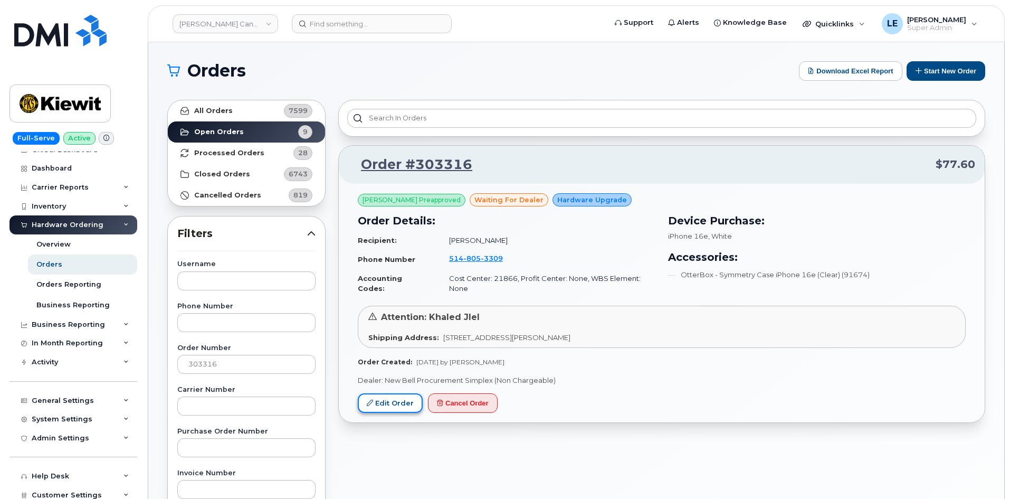
click at [380, 397] on link "Edit Order" at bounding box center [390, 403] width 65 height 20
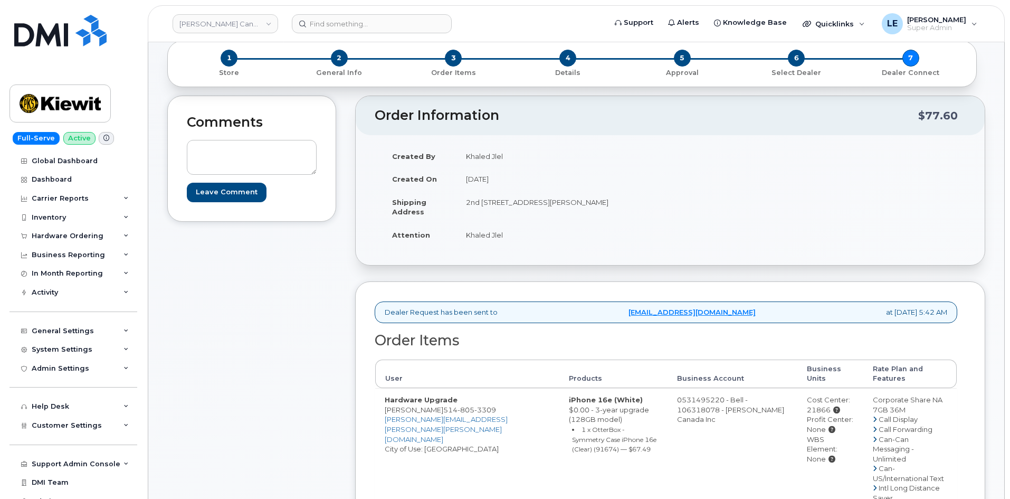
scroll to position [106, 0]
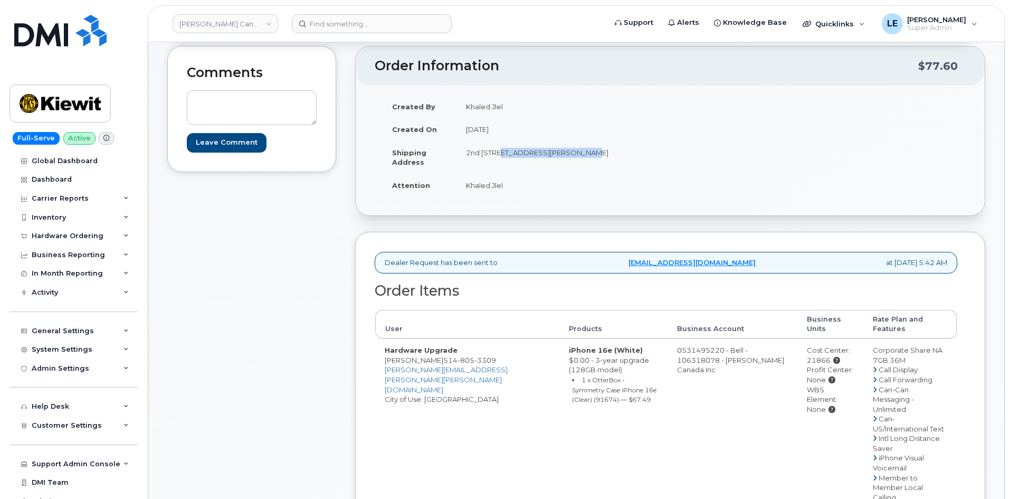
drag, startPoint x: 500, startPoint y: 153, endPoint x: 580, endPoint y: 153, distance: 79.7
click at [580, 153] on td "2nd [STREET_ADDRESS][PERSON_NAME]" at bounding box center [560, 157] width 206 height 33
copy td "3055 Boul Saint-Martin"
drag, startPoint x: 468, startPoint y: 155, endPoint x: 494, endPoint y: 156, distance: 26.4
click at [494, 156] on td "2nd [STREET_ADDRESS][PERSON_NAME]" at bounding box center [560, 157] width 206 height 33
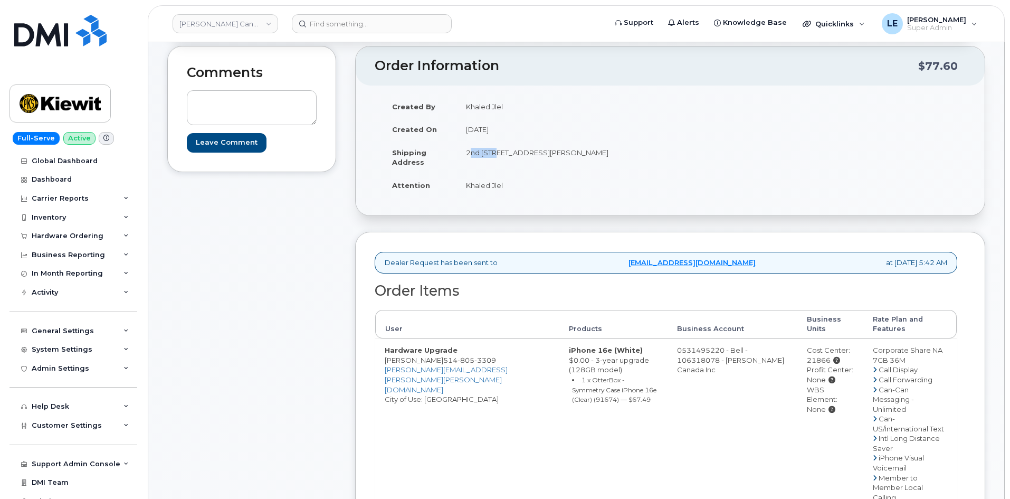
copy td "2nd 200"
drag, startPoint x: 625, startPoint y: 154, endPoint x: 477, endPoint y: 164, distance: 148.6
click at [477, 164] on td "2nd [STREET_ADDRESS][PERSON_NAME]" at bounding box center [560, 157] width 206 height 33
copy td "H7T 0J3"
click at [468, 186] on td "Khaled Jlel" at bounding box center [560, 185] width 206 height 23
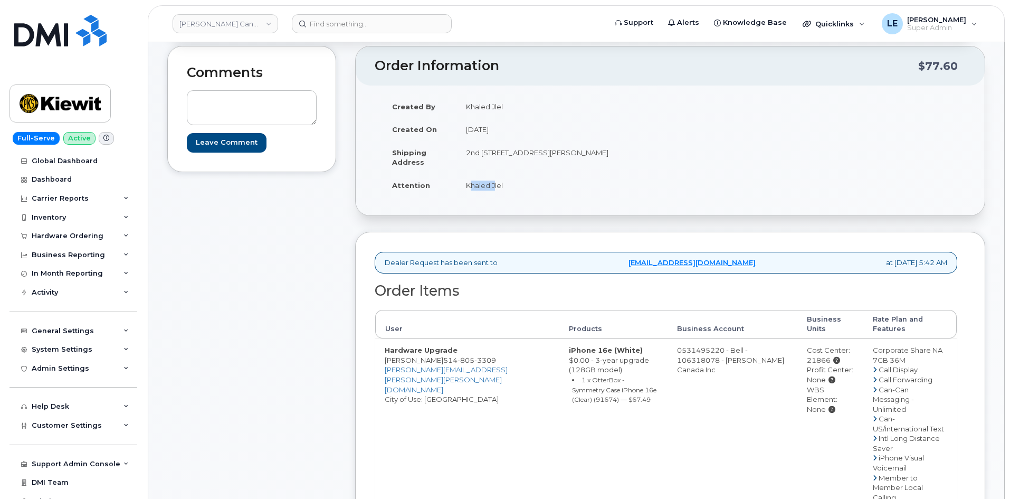
click at [468, 186] on td "Khaled Jlel" at bounding box center [560, 185] width 206 height 23
drag, startPoint x: 385, startPoint y: 350, endPoint x: 444, endPoint y: 350, distance: 59.1
click at [444, 350] on td "Hardware Upgrade Claudine Denault 514 805 3309 CLAUDINE.DENAULT@KIEWIT.COM City…" at bounding box center [467, 491] width 184 height 307
copy td "Claudine Denault"
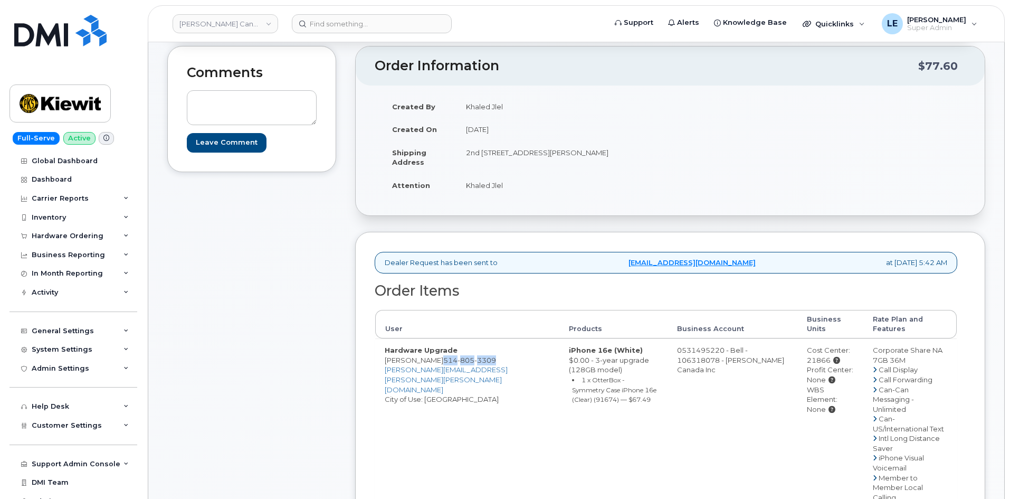
drag, startPoint x: 449, startPoint y: 348, endPoint x: 502, endPoint y: 352, distance: 53.4
click at [502, 352] on td "Hardware Upgrade Claudine Denault 514 805 3309 CLAUDINE.DENAULT@KIEWIT.COM City…" at bounding box center [467, 491] width 184 height 307
copy span "514 805 3309"
drag, startPoint x: 793, startPoint y: 352, endPoint x: 816, endPoint y: 353, distance: 23.2
click at [816, 353] on td "Cost Center: 21866 Profit Center: None WBS Element: None" at bounding box center [830, 491] width 67 height 307
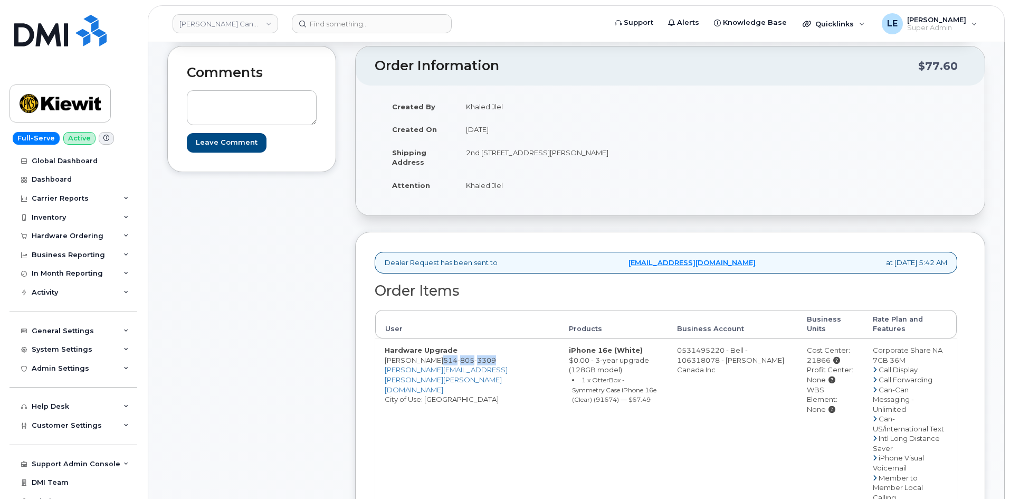
copy div "21866"
drag, startPoint x: 627, startPoint y: 153, endPoint x: 476, endPoint y: 162, distance: 151.2
click at [477, 162] on td "2nd 200-3055 Boul Saint-Martin O LAVAL QC H7T 0J3 CANADA" at bounding box center [560, 157] width 206 height 33
copy td "H7T 0J3"
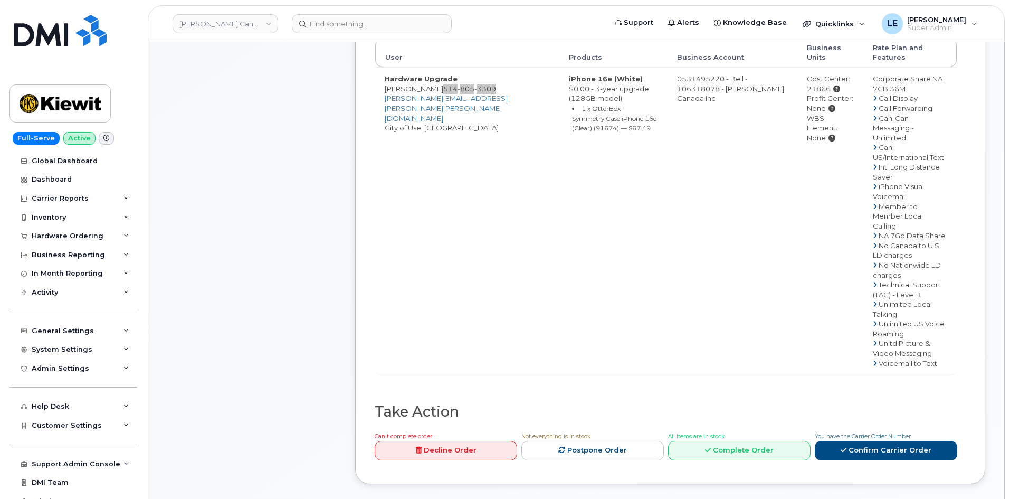
scroll to position [422, 0]
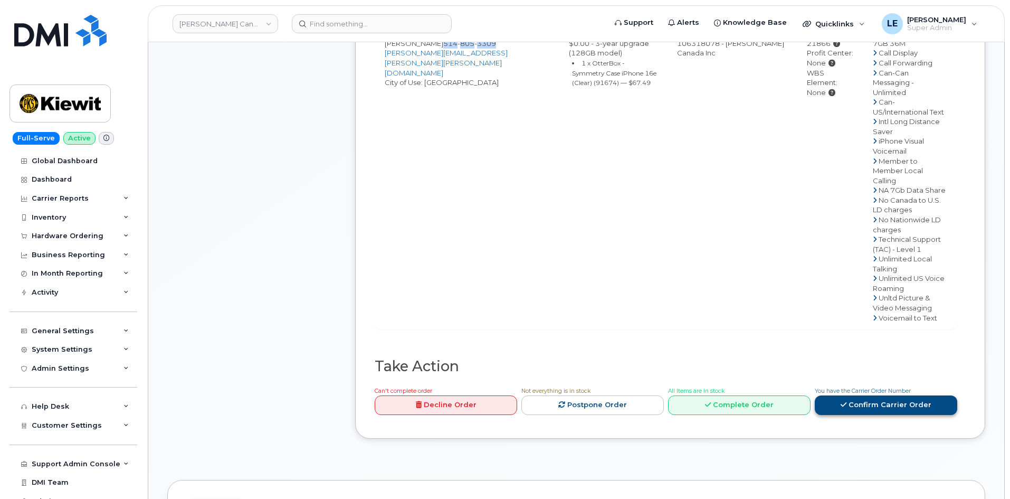
click at [854, 395] on link "Confirm Carrier Order" at bounding box center [886, 405] width 143 height 20
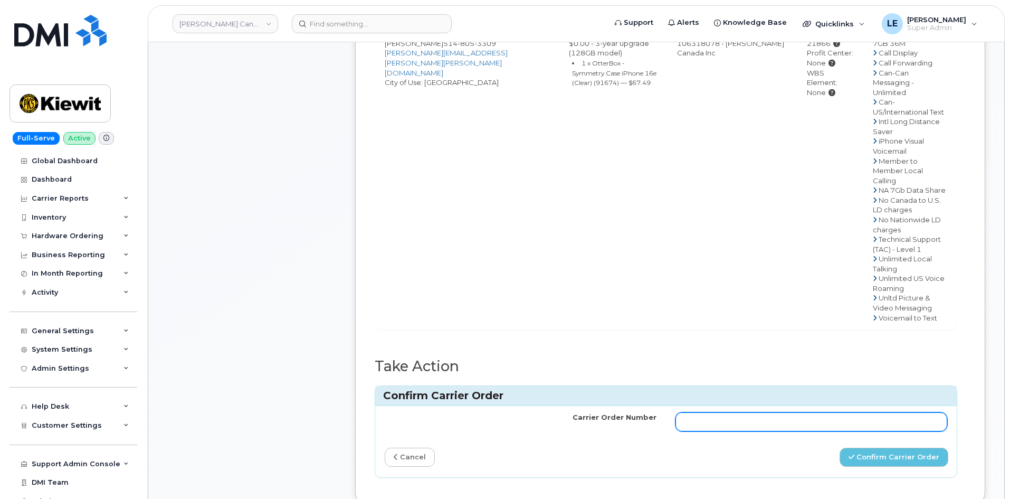
click at [742, 412] on input "Carrier Order Number" at bounding box center [812, 421] width 272 height 19
paste input "3029171"
type input "3029171"
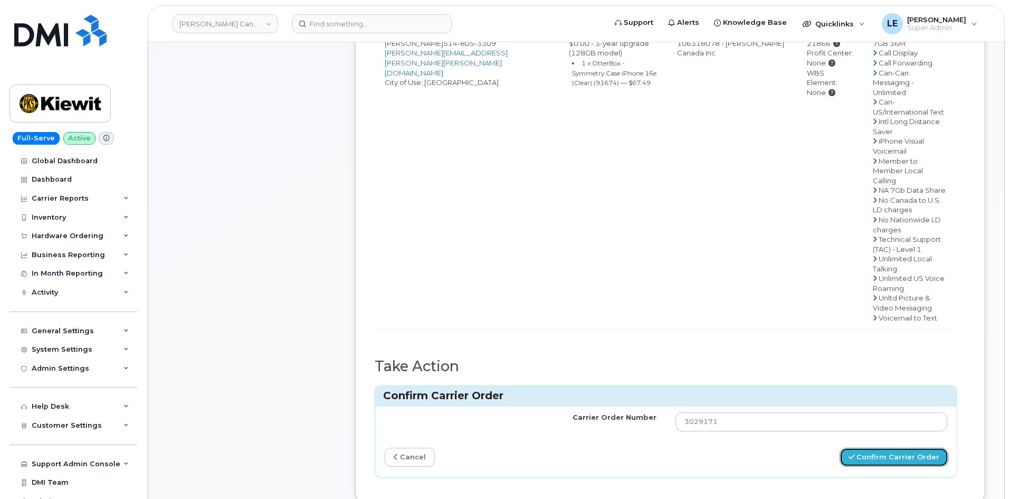
click at [884, 448] on button "Confirm Carrier Order" at bounding box center [894, 458] width 109 height 20
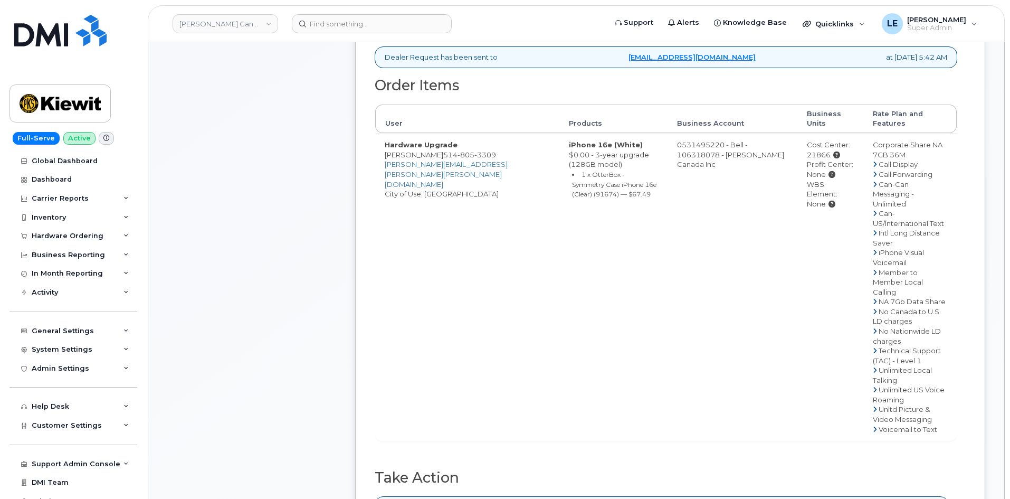
scroll to position [369, 0]
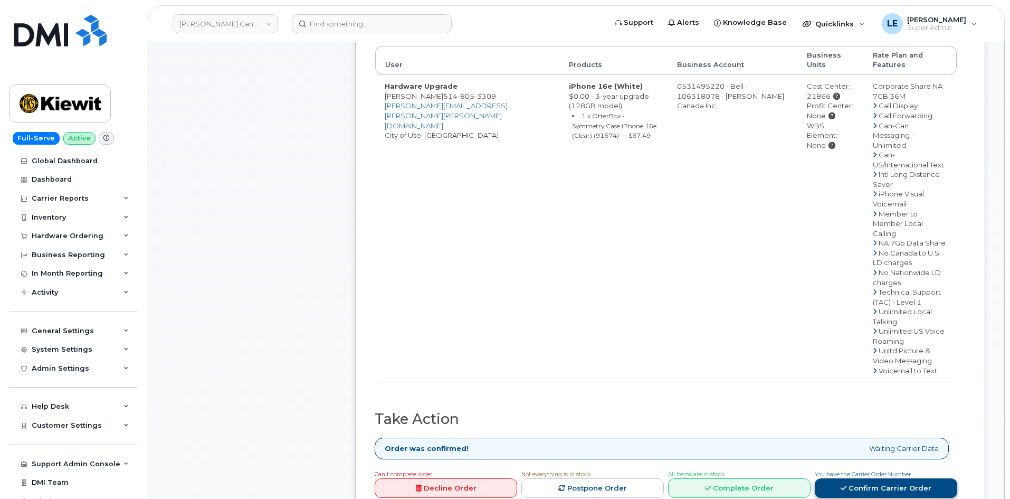
click at [884, 478] on link "Confirm Carrier Order" at bounding box center [886, 488] width 143 height 20
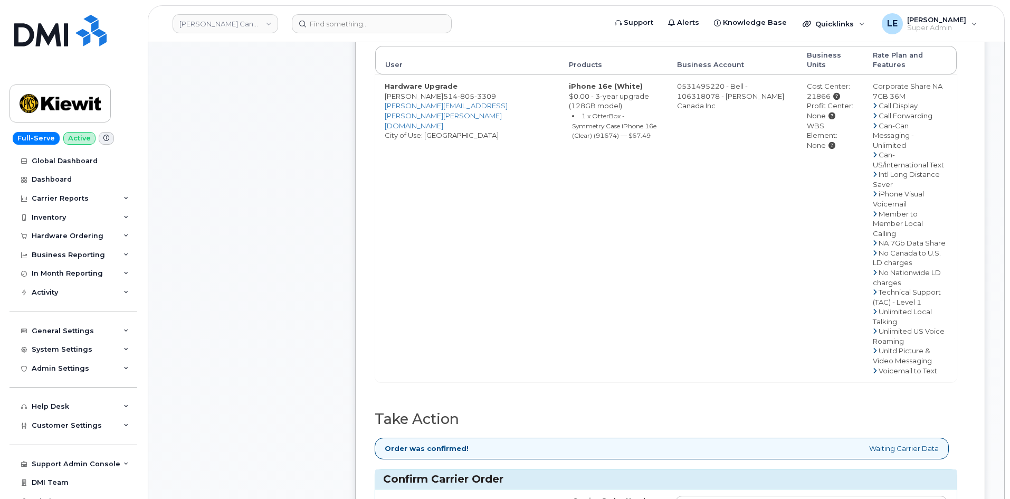
click at [805, 438] on div "Order was confirmed! Waiting Carrier Data" at bounding box center [662, 449] width 574 height 22
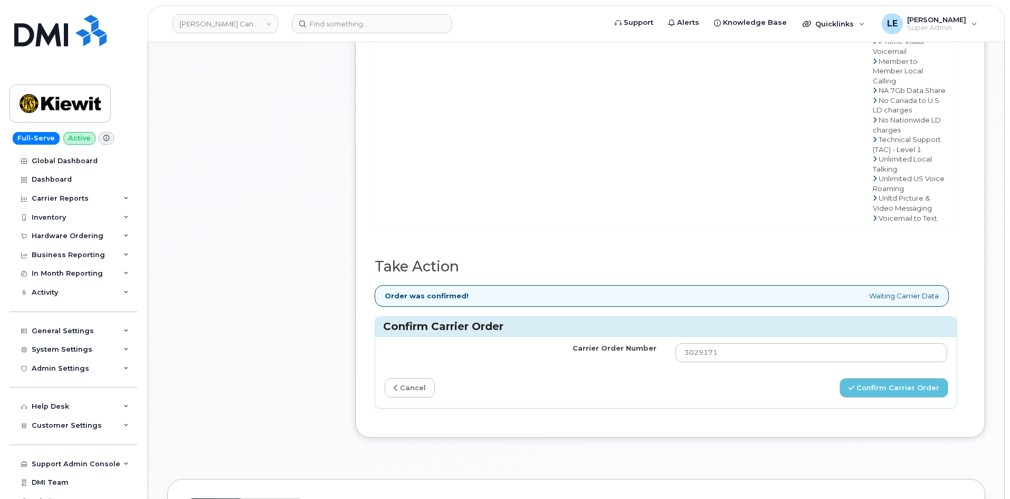
scroll to position [581, 0]
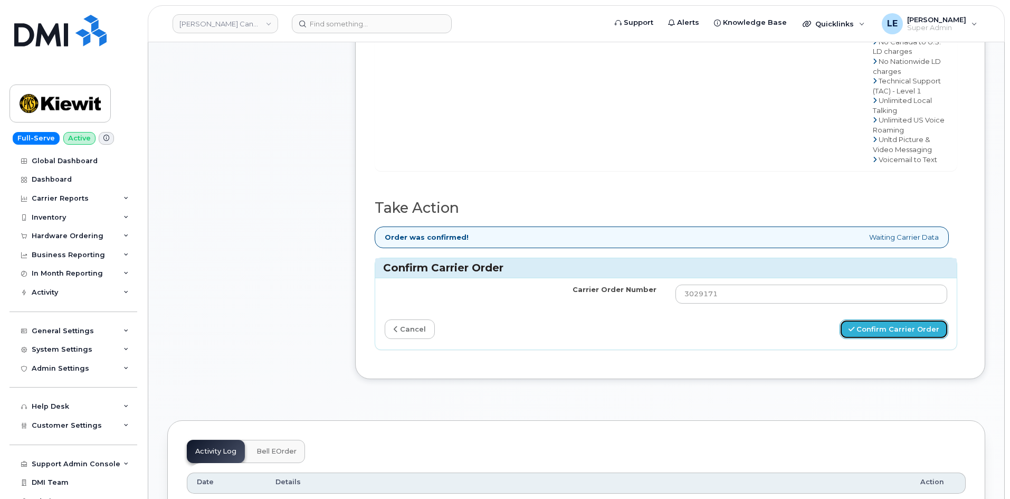
click at [873, 319] on button "Confirm Carrier Order" at bounding box center [894, 329] width 109 height 20
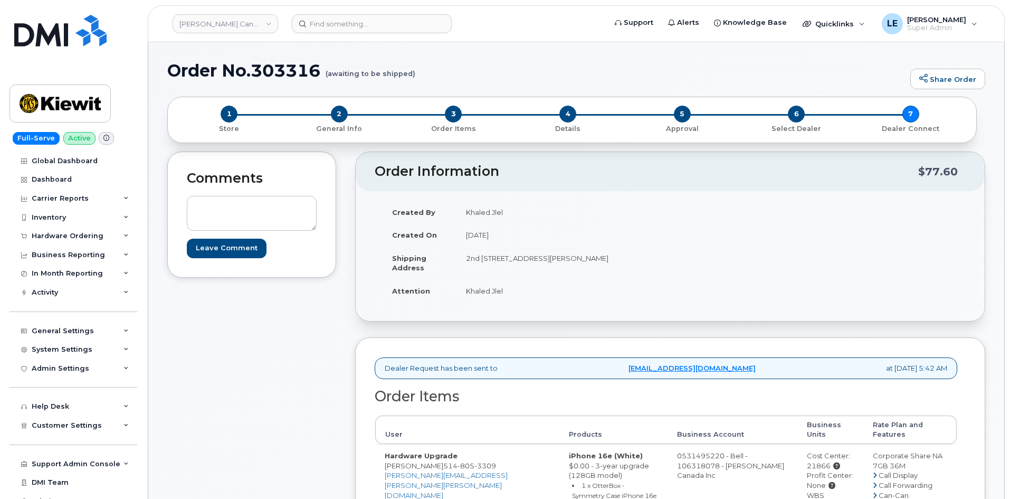
click at [288, 68] on h1 "Order No.303316 (awaiting to be shipped)" at bounding box center [536, 70] width 738 height 18
copy h1 "303316"
click at [206, 13] on div "[PERSON_NAME] Canada Inc" at bounding box center [225, 23] width 116 height 21
click at [204, 18] on link "[PERSON_NAME] Canada Inc" at bounding box center [226, 23] width 106 height 19
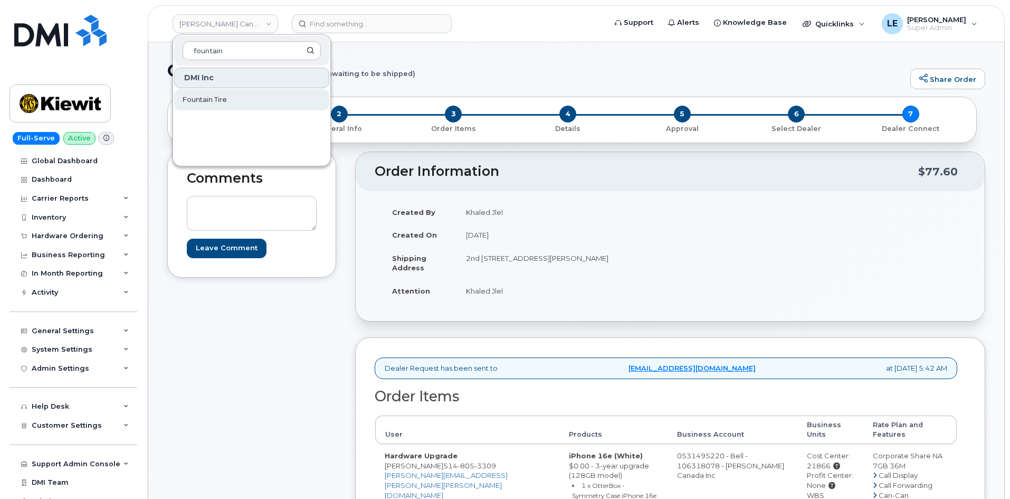
type input "fountain"
click at [222, 98] on span "Fountain Tire" at bounding box center [205, 99] width 44 height 11
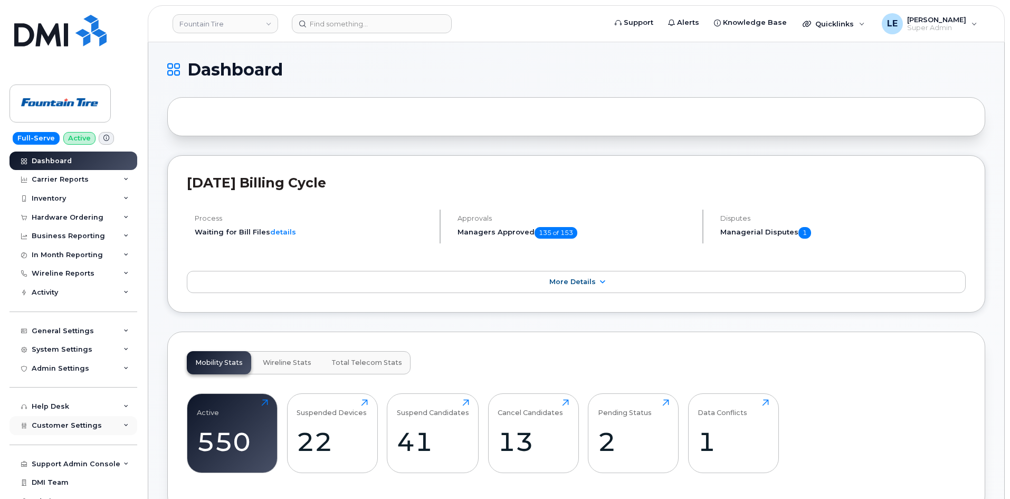
click at [68, 425] on span "Customer Settings" at bounding box center [67, 425] width 70 height 8
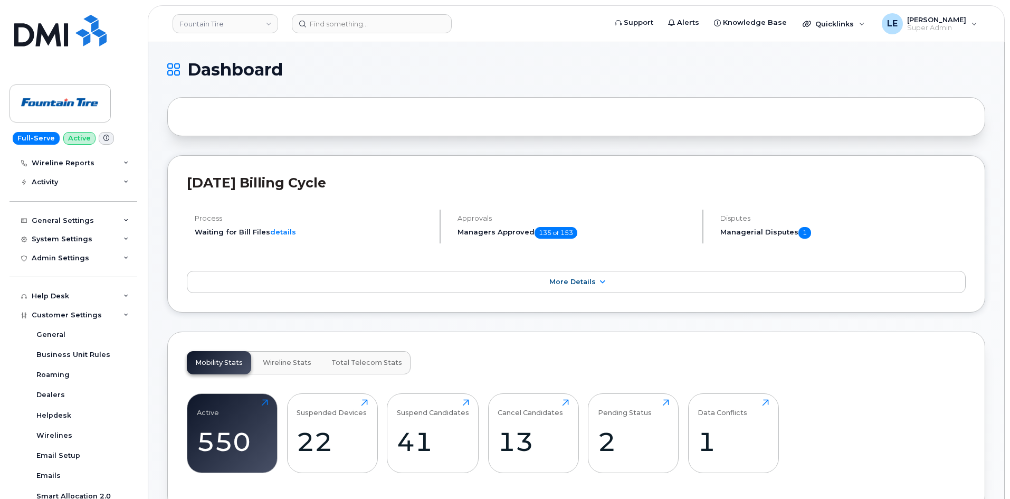
scroll to position [315, 0]
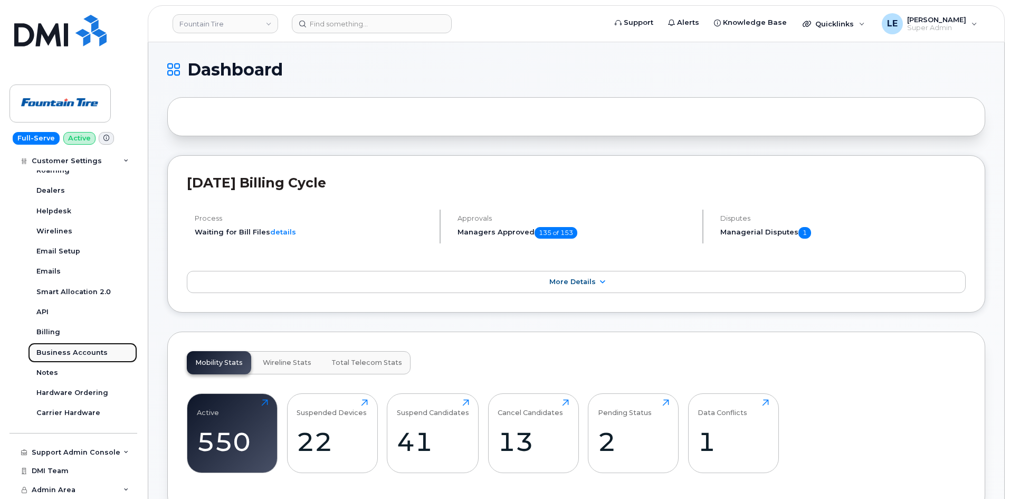
click at [75, 358] on link "Business Accounts" at bounding box center [82, 353] width 109 height 20
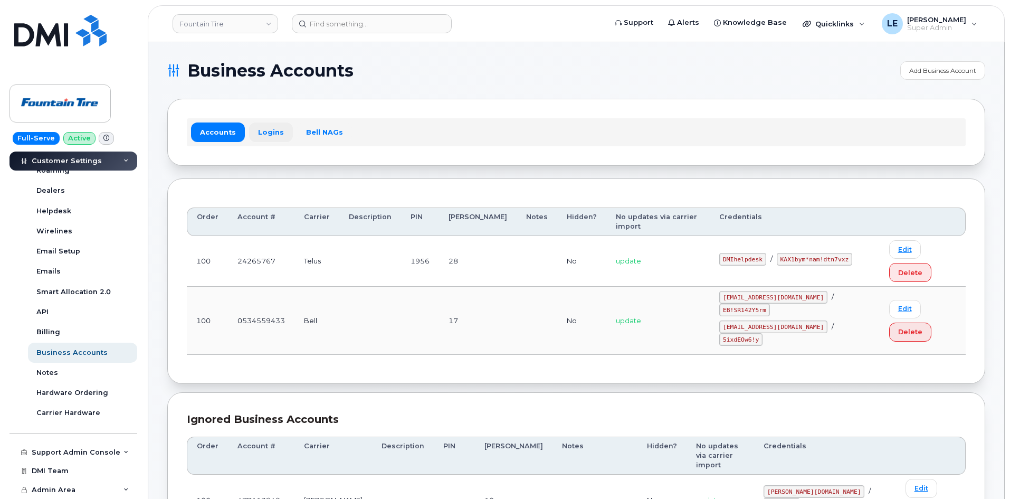
click at [270, 131] on link "Logins" at bounding box center [271, 131] width 44 height 19
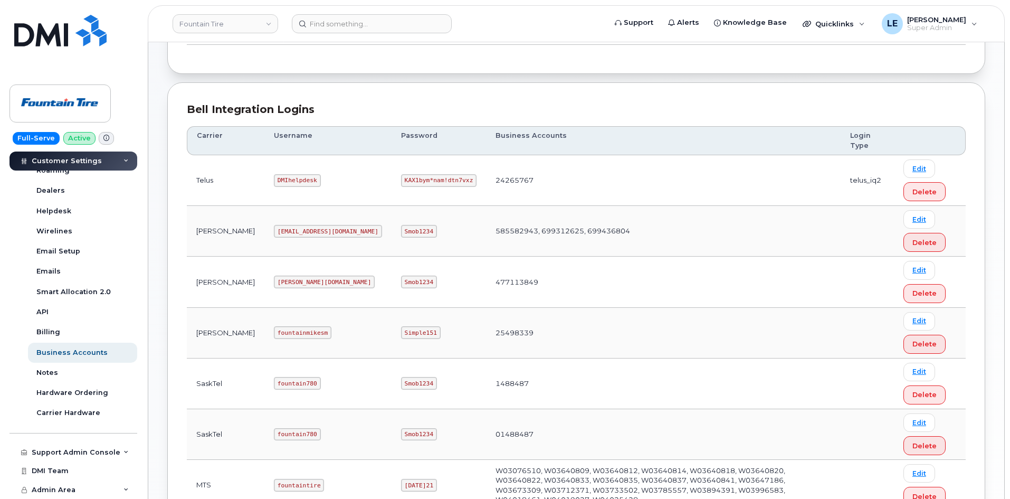
scroll to position [200, 0]
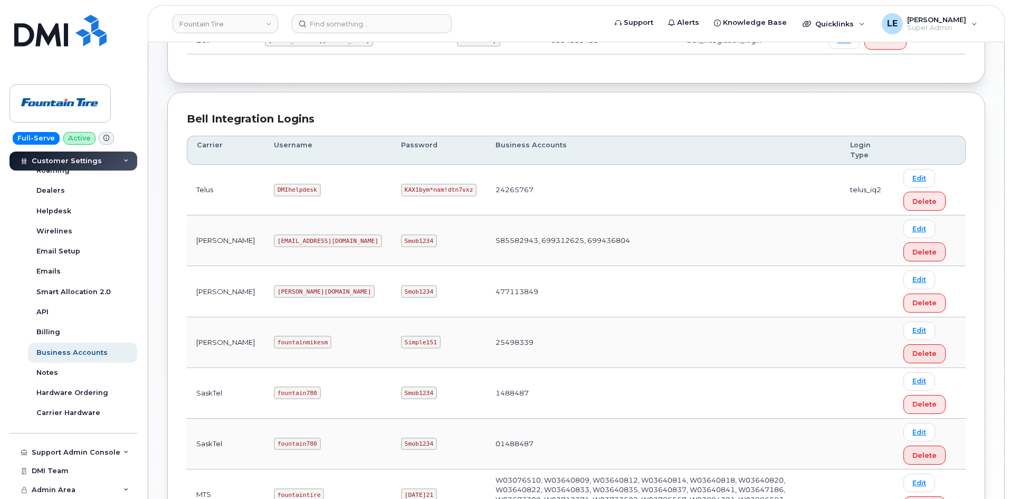
click at [274, 191] on code "DMIhelpdesk" at bounding box center [297, 190] width 47 height 13
copy code "DMIhelpdesk"
click at [401, 187] on code "KAX1bym*nam!dtn7vxz" at bounding box center [438, 190] width 75 height 13
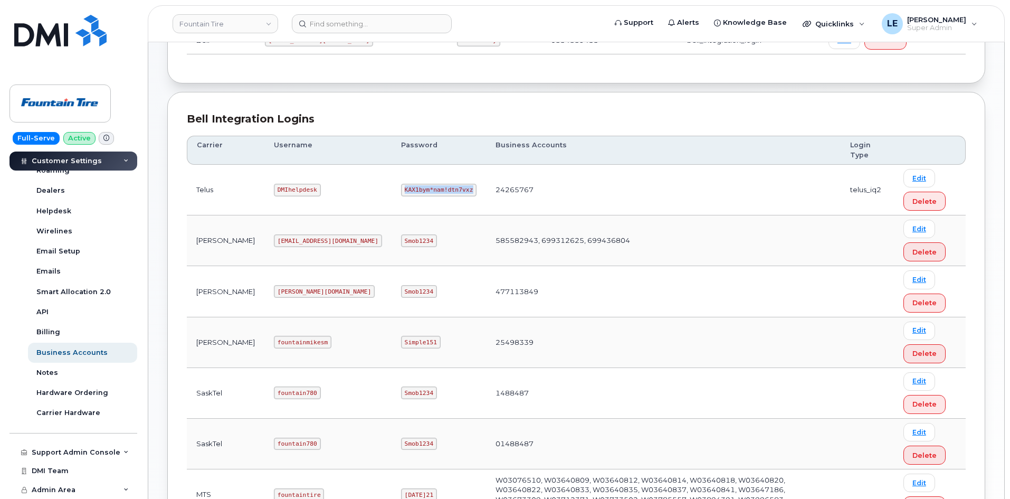
click at [401, 187] on code "KAX1bym*nam!dtn7vxz" at bounding box center [438, 190] width 75 height 13
copy code "KAX1bym*nam!dtn7vxz"
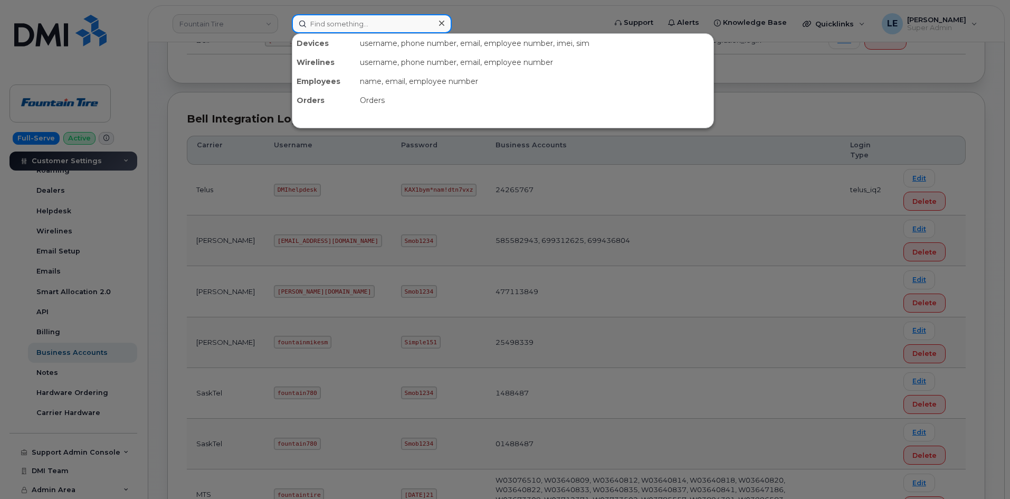
click at [370, 27] on input at bounding box center [372, 23] width 160 height 19
paste input "April Quinn"
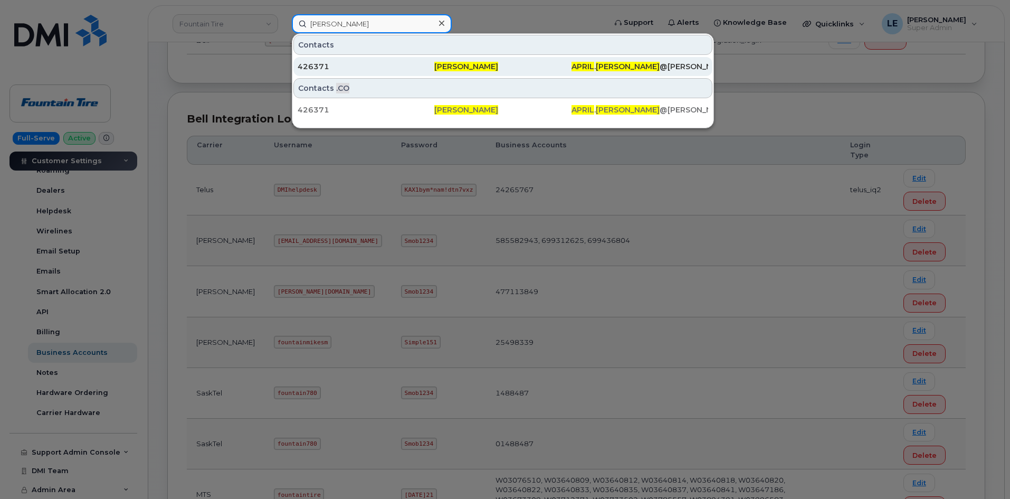
type input "April Quinn"
click at [363, 66] on div "426371" at bounding box center [366, 66] width 137 height 11
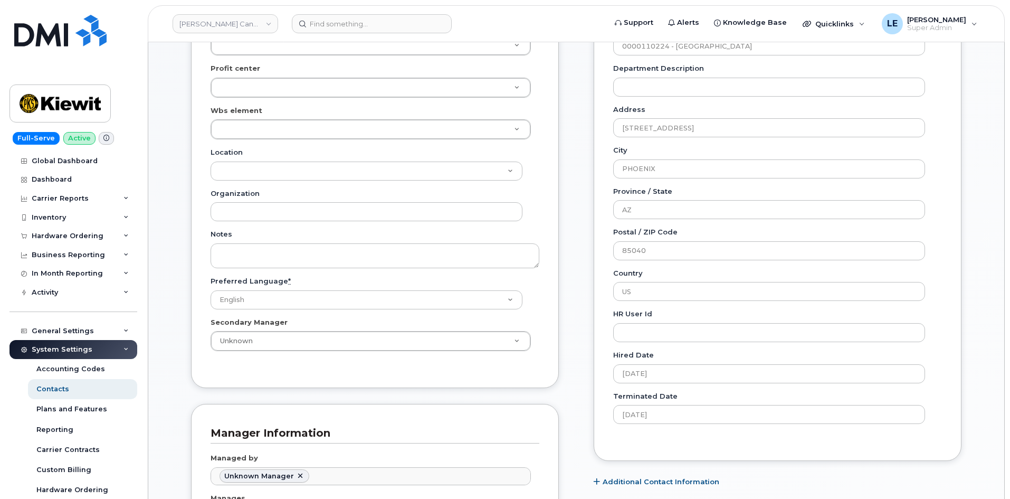
scroll to position [369, 0]
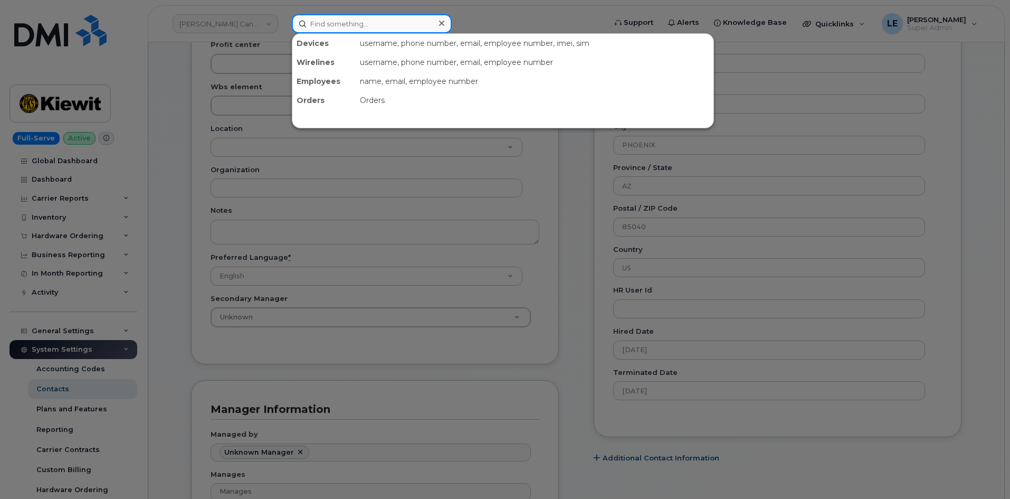
click at [336, 31] on input at bounding box center [372, 23] width 160 height 19
paste input "0808143"
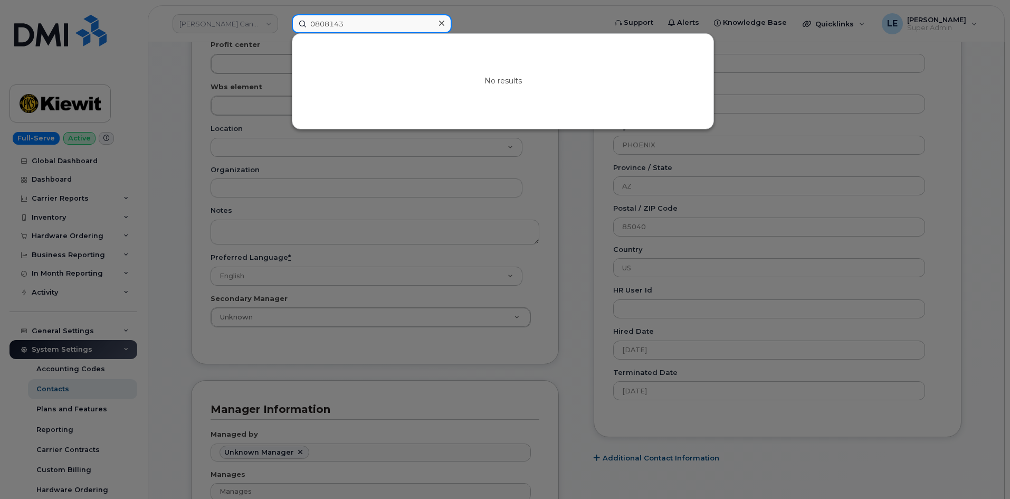
type input "0808143"
click at [489, 16] on div at bounding box center [505, 249] width 1010 height 499
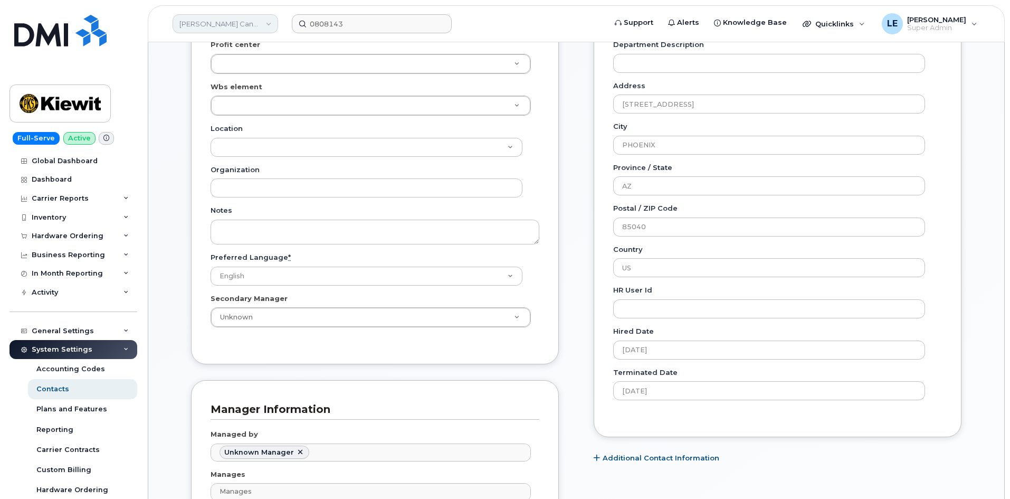
click at [251, 26] on link "Kiewit Canada Inc" at bounding box center [226, 23] width 106 height 19
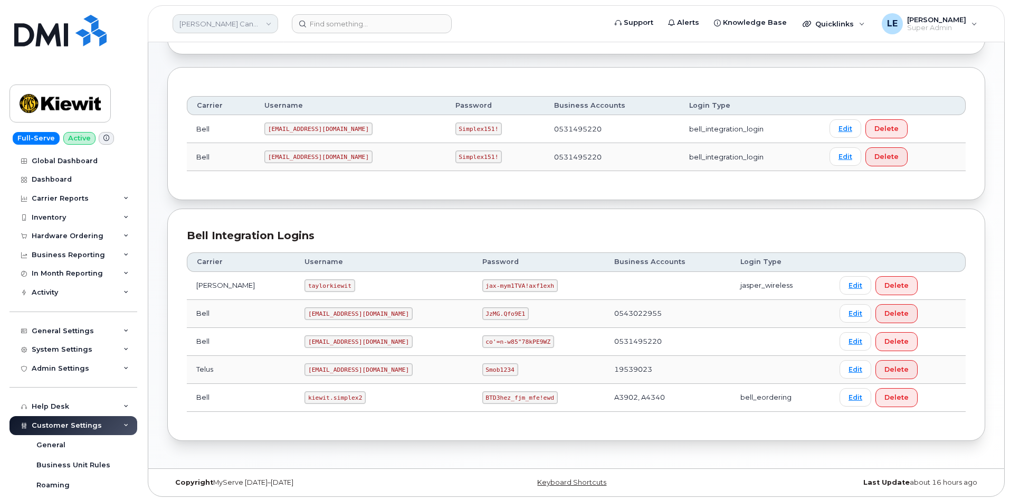
scroll to position [189, 0]
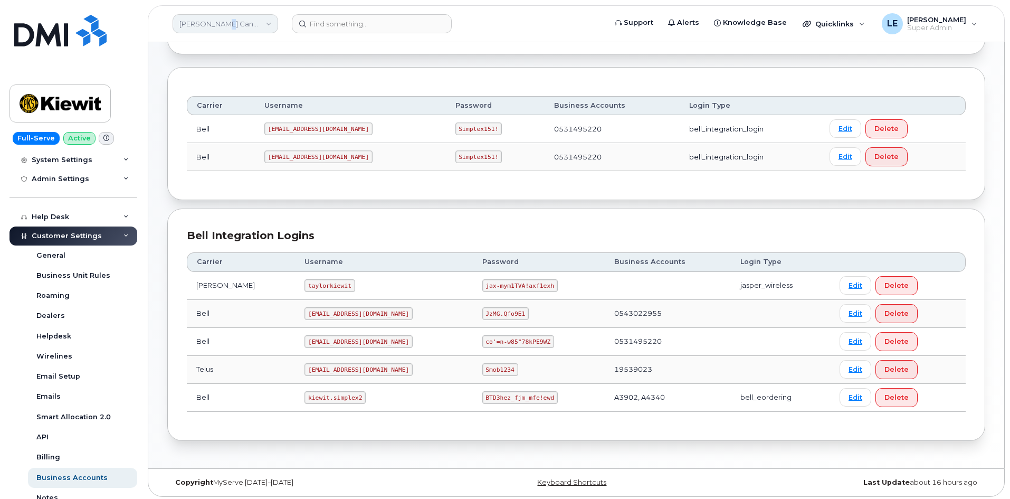
click at [223, 27] on link "[PERSON_NAME] Canada Inc" at bounding box center [226, 23] width 106 height 19
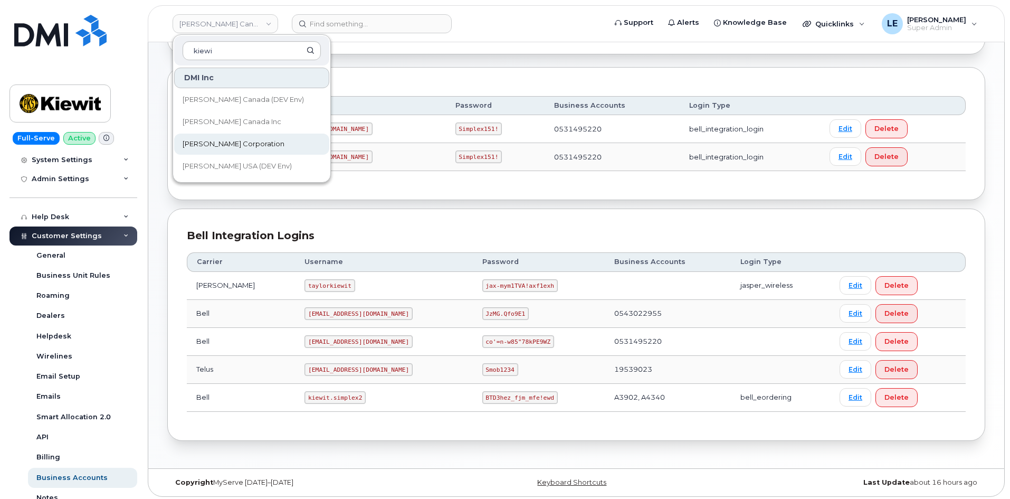
type input "kiewi"
click at [256, 139] on link "[PERSON_NAME] Corporation" at bounding box center [251, 144] width 155 height 21
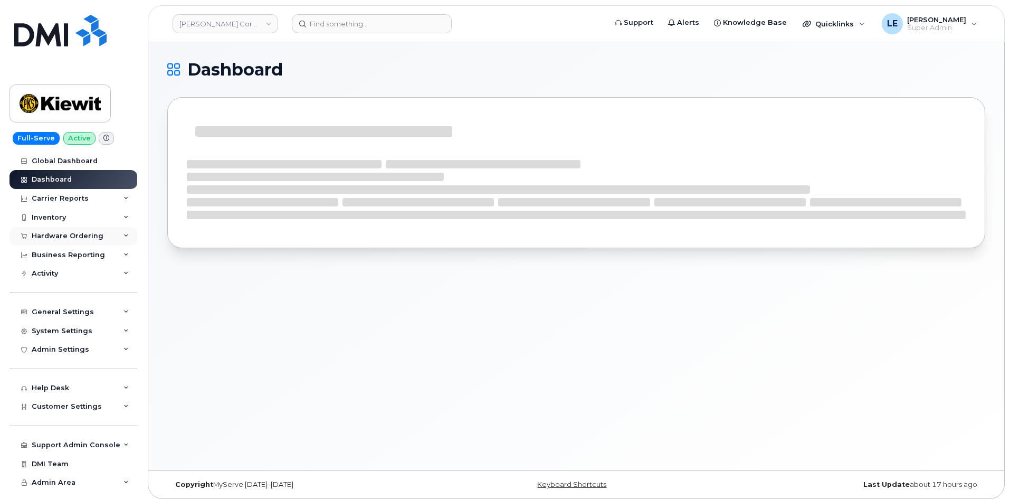
click at [69, 230] on div "Hardware Ordering" at bounding box center [74, 235] width 128 height 19
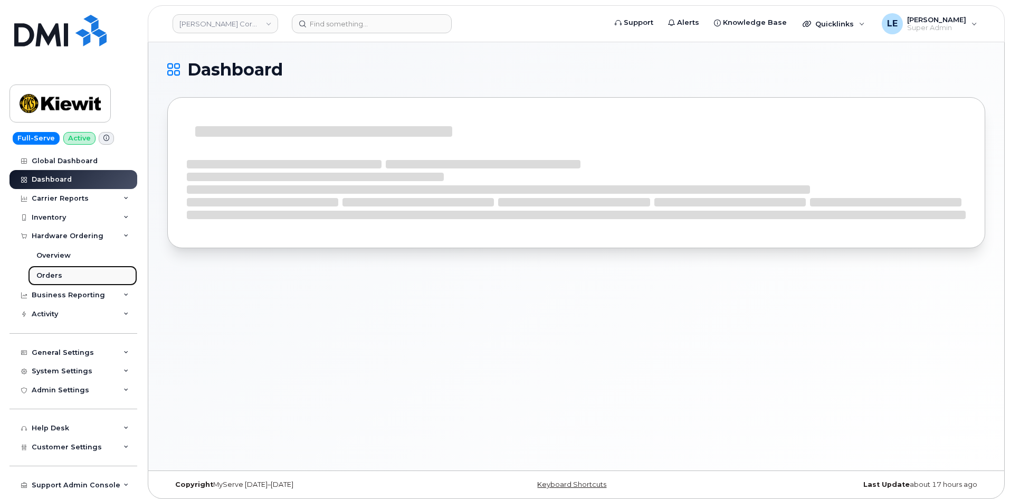
click at [70, 270] on link "Orders" at bounding box center [82, 275] width 109 height 20
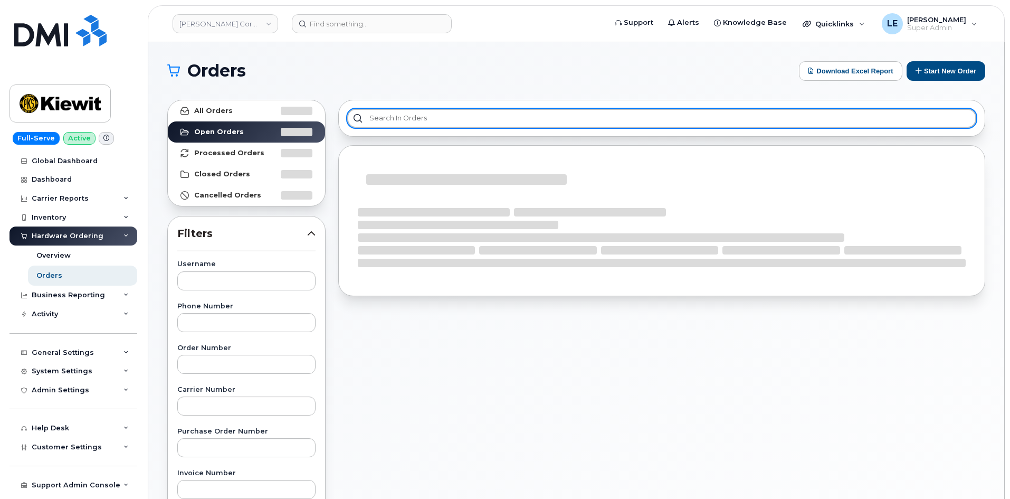
click at [386, 115] on input "text" at bounding box center [661, 118] width 629 height 19
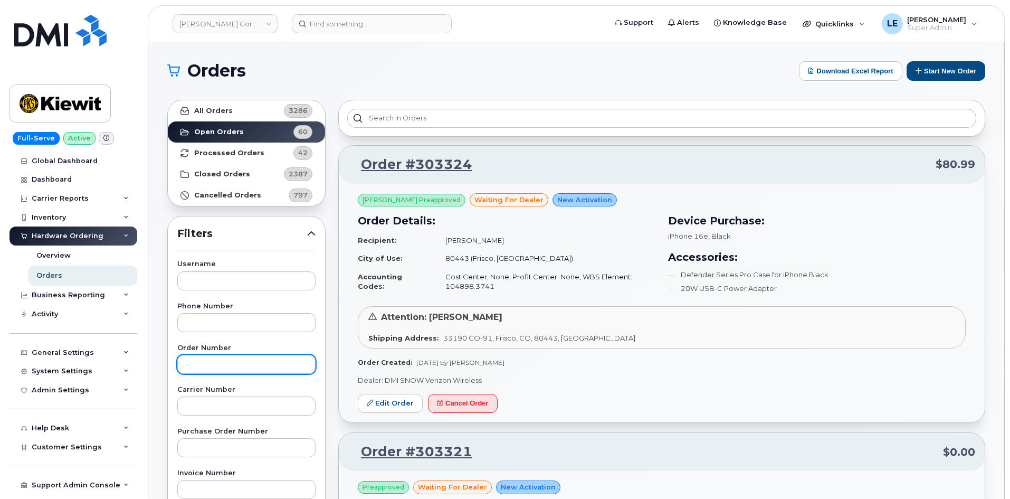
click at [217, 356] on div "Order Number" at bounding box center [246, 359] width 138 height 29
click at [216, 360] on input "text" at bounding box center [246, 364] width 138 height 19
paste input "303321"
type input "303321"
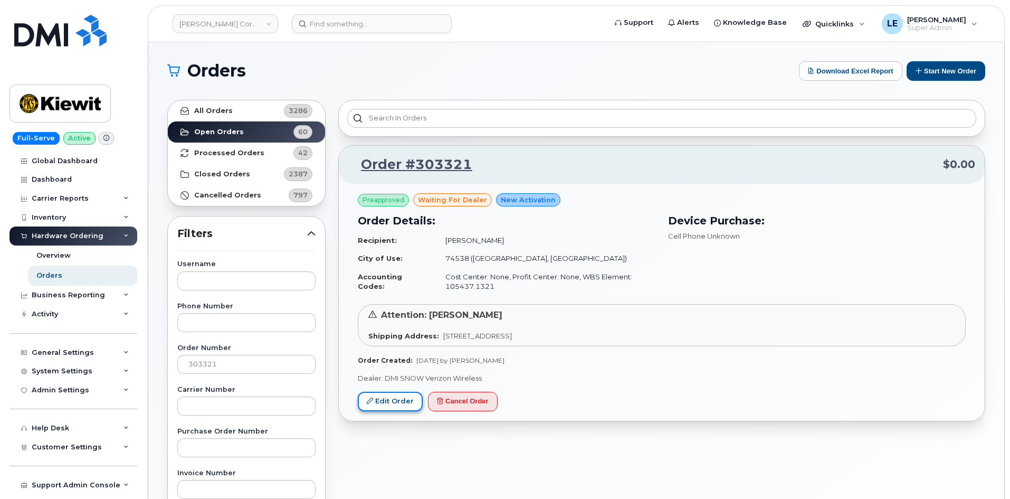
click at [386, 394] on link "Edit Order" at bounding box center [390, 402] width 65 height 20
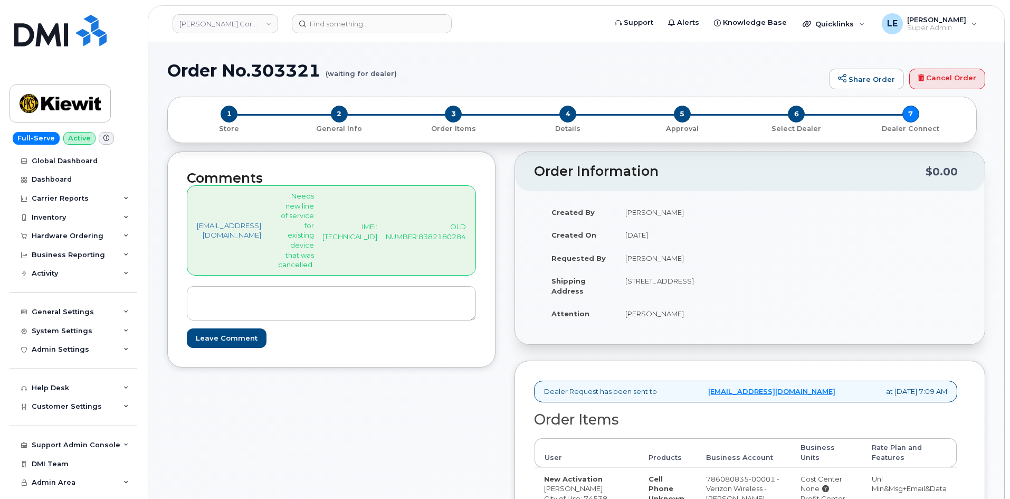
scroll to position [1, 0]
click at [450, 122] on span "Order Items" at bounding box center [454, 127] width 106 height 11
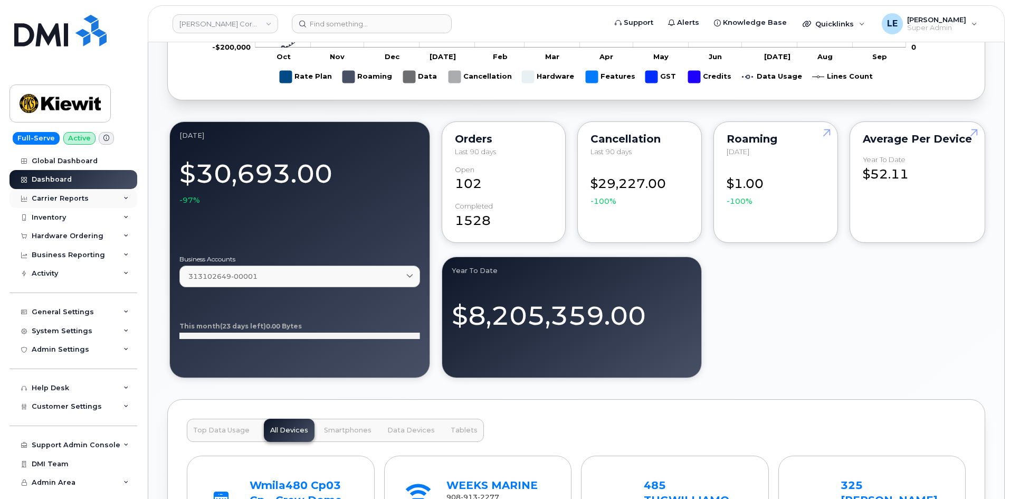
scroll to position [581, 0]
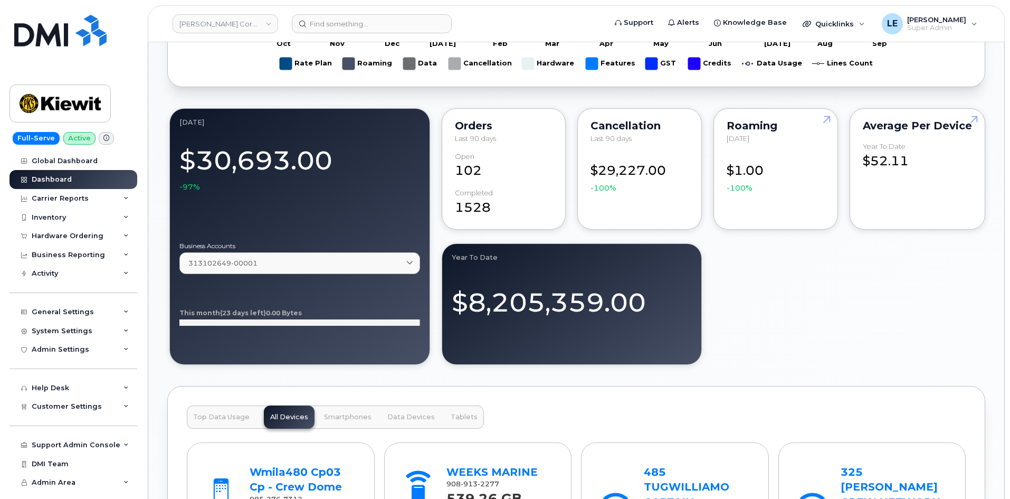
click at [44, 419] on div "Support Admin Console Add New Customer Customer Prospects Emails Sms Messages D…" at bounding box center [75, 435] width 130 height 39
click at [46, 412] on div "Customer Settings" at bounding box center [74, 406] width 128 height 19
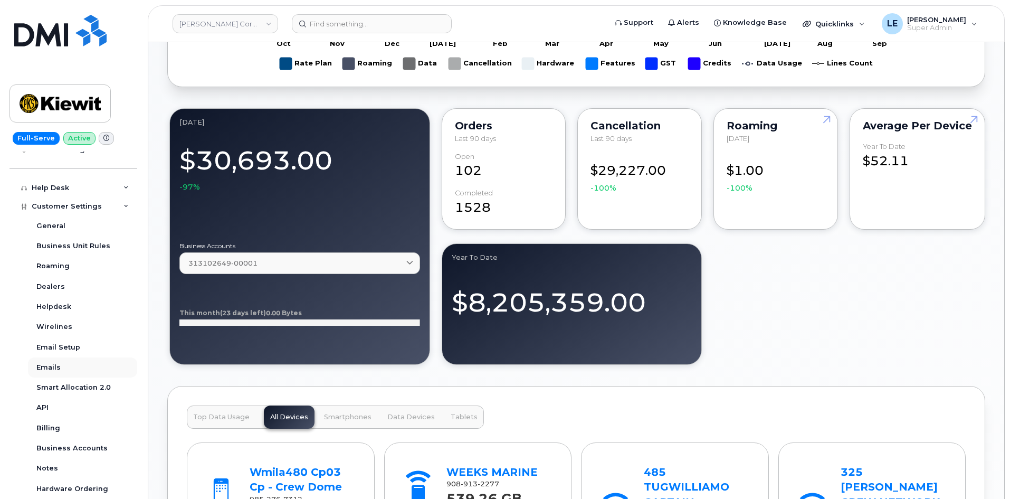
scroll to position [211, 0]
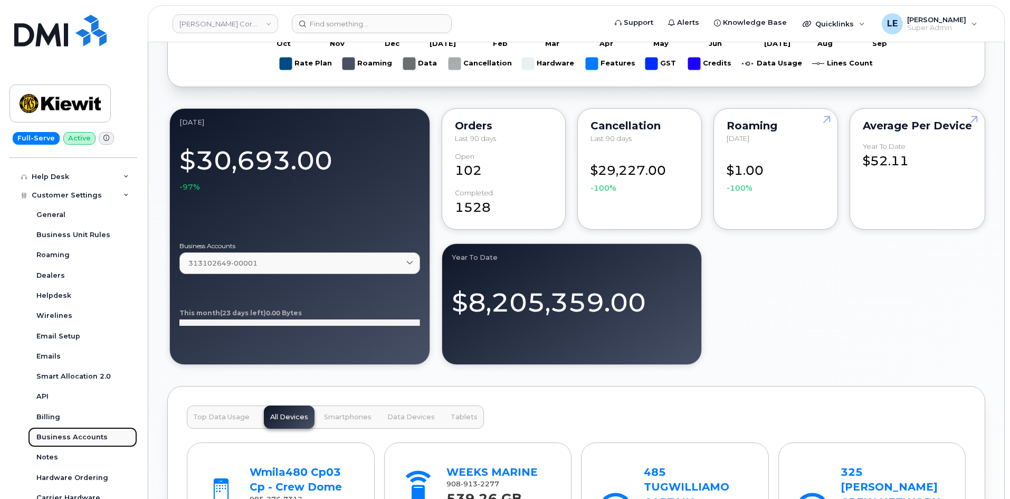
click at [70, 440] on div "Business Accounts" at bounding box center [71, 437] width 71 height 10
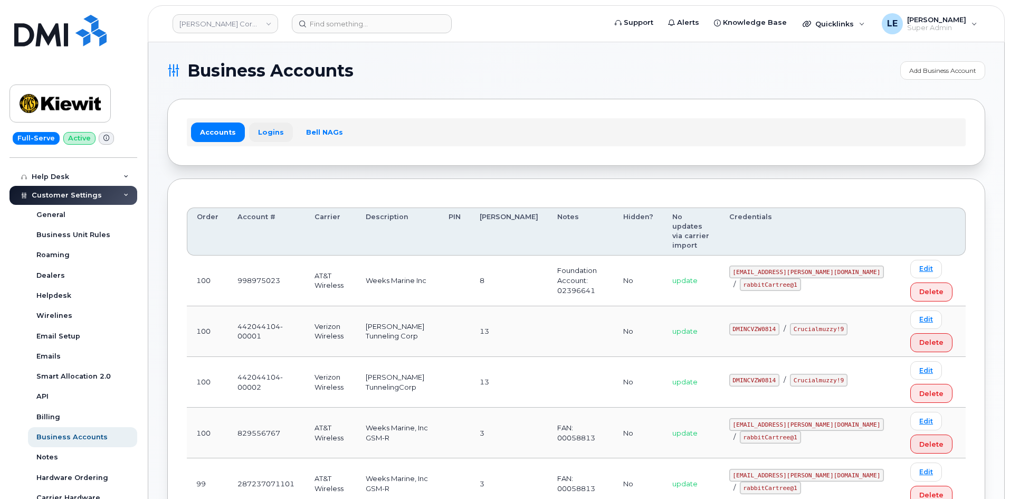
click at [266, 136] on link "Logins" at bounding box center [271, 131] width 44 height 19
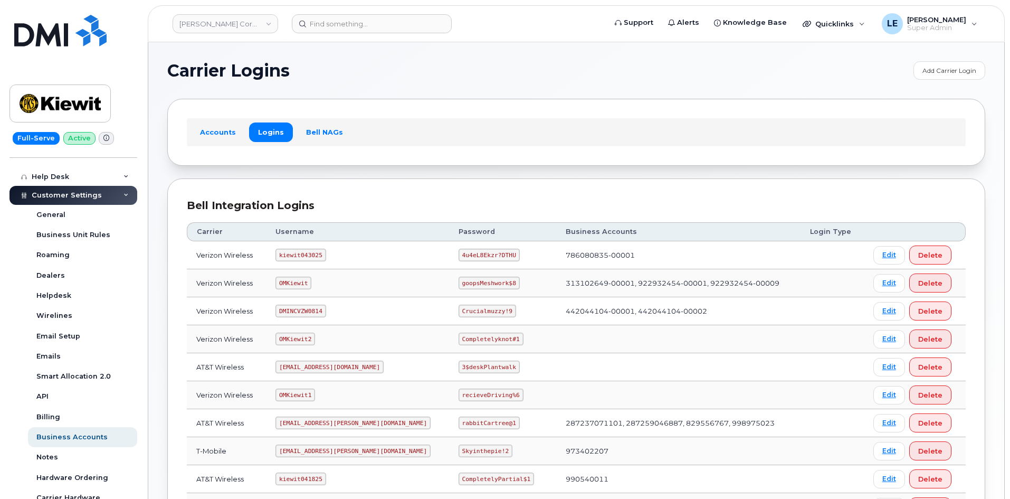
click at [304, 257] on code "kiewit043025" at bounding box center [301, 255] width 50 height 13
click at [297, 257] on code "kiewit043025" at bounding box center [301, 255] width 50 height 13
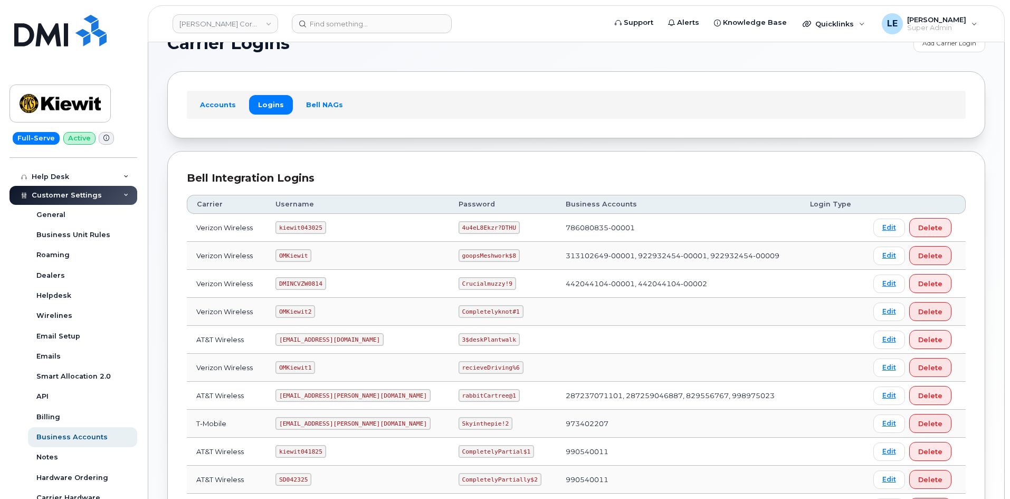
scroll to position [53, 0]
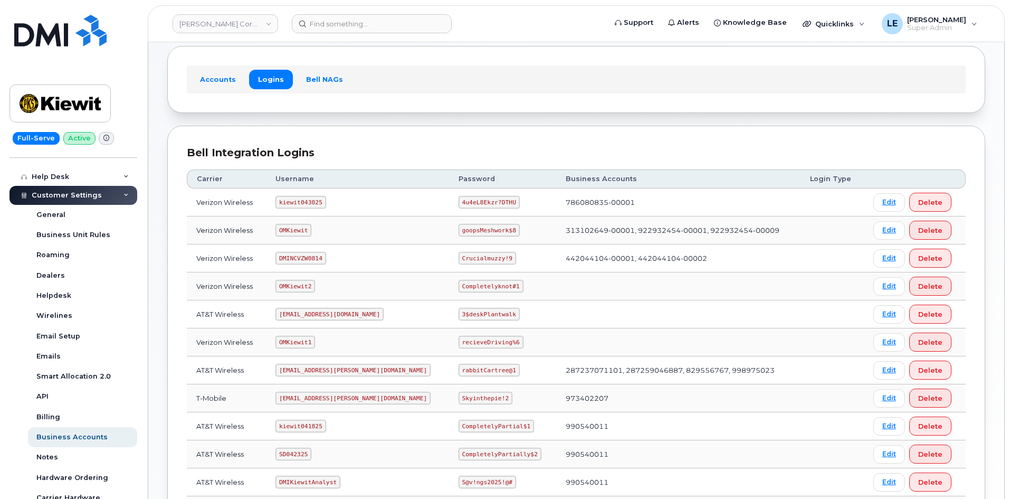
click at [285, 201] on code "kiewit043025" at bounding box center [301, 202] width 50 height 13
drag, startPoint x: 286, startPoint y: 202, endPoint x: 324, endPoint y: 200, distance: 37.5
click at [324, 200] on code "kiewit043025" at bounding box center [301, 202] width 50 height 13
copy code "kiewit043025"
drag, startPoint x: 429, startPoint y: 204, endPoint x: 478, endPoint y: 205, distance: 49.6
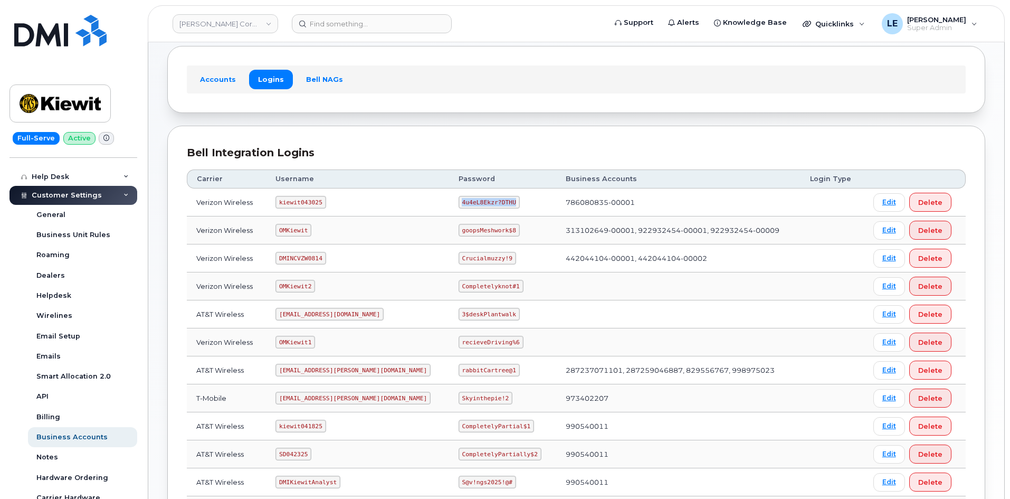
click at [478, 205] on code "4u4eL8Ekzr?DTHU" at bounding box center [489, 202] width 61 height 13
copy code "4u4eL8Ekzr?DTHU"
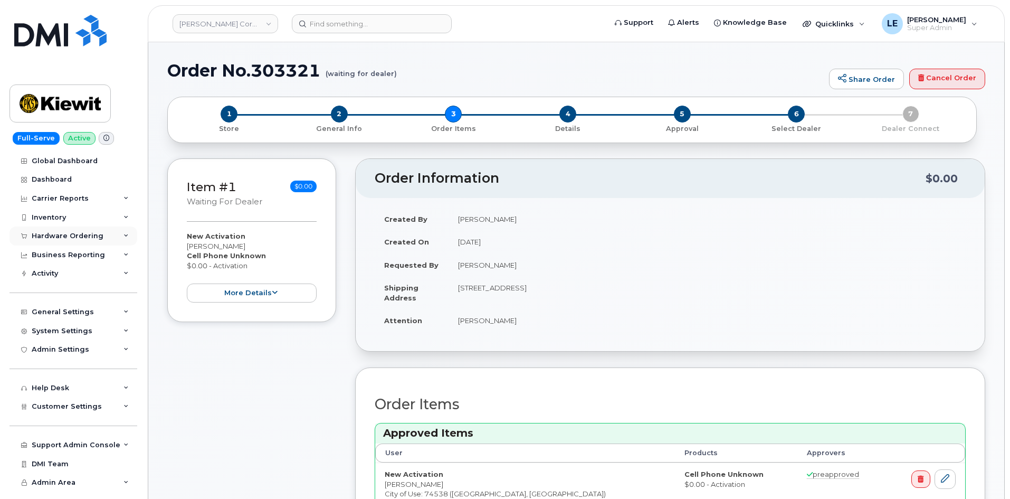
click at [71, 235] on div "Hardware Ordering" at bounding box center [68, 236] width 72 height 8
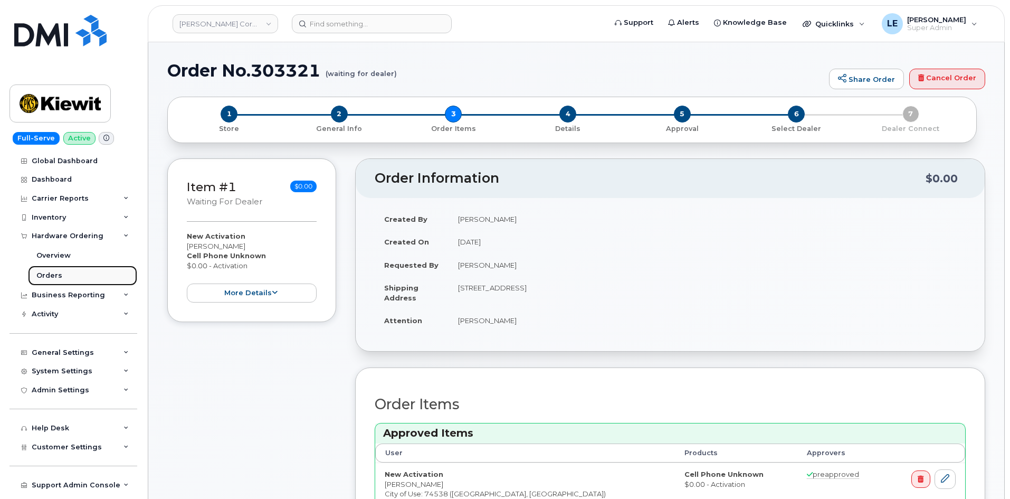
click at [82, 273] on link "Orders" at bounding box center [82, 275] width 109 height 20
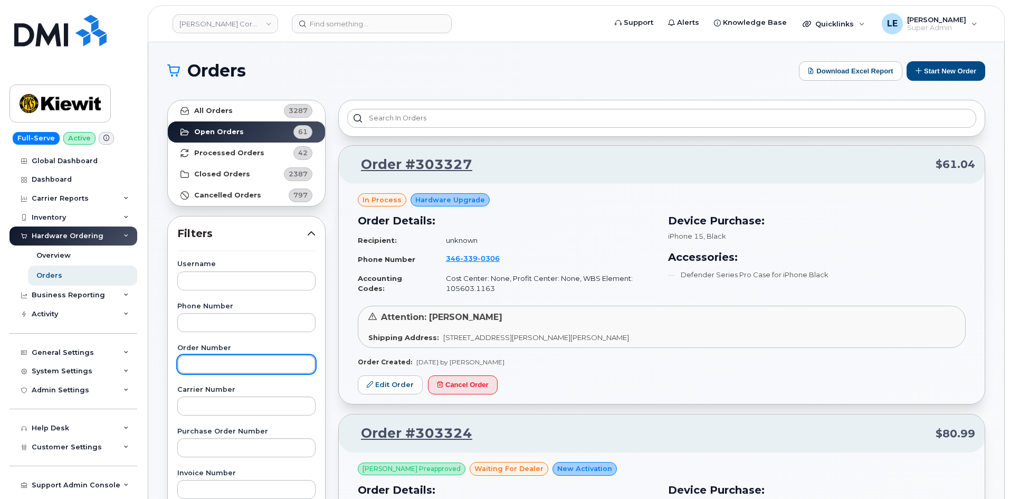
click at [204, 363] on input "text" at bounding box center [246, 364] width 138 height 19
paste input "303205"
type input "303205"
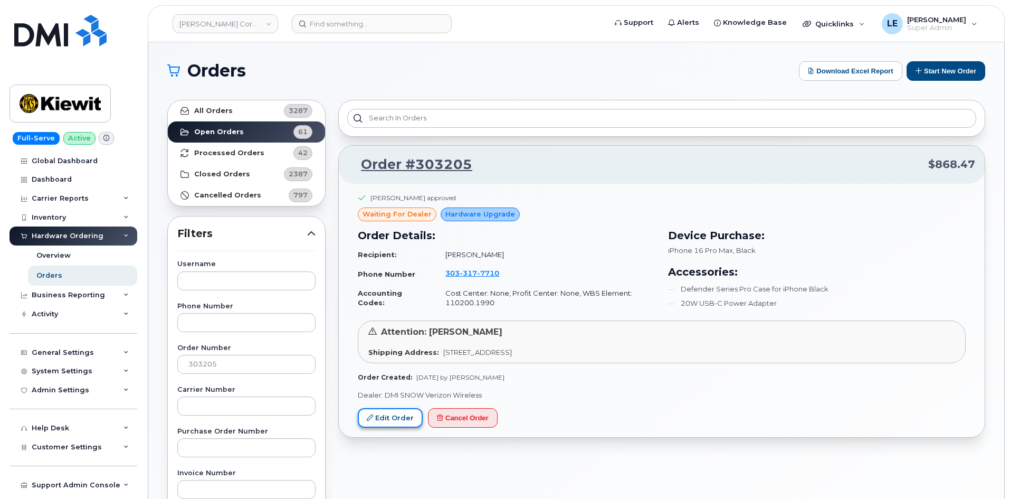
click at [388, 416] on link "Edit Order" at bounding box center [390, 418] width 65 height 20
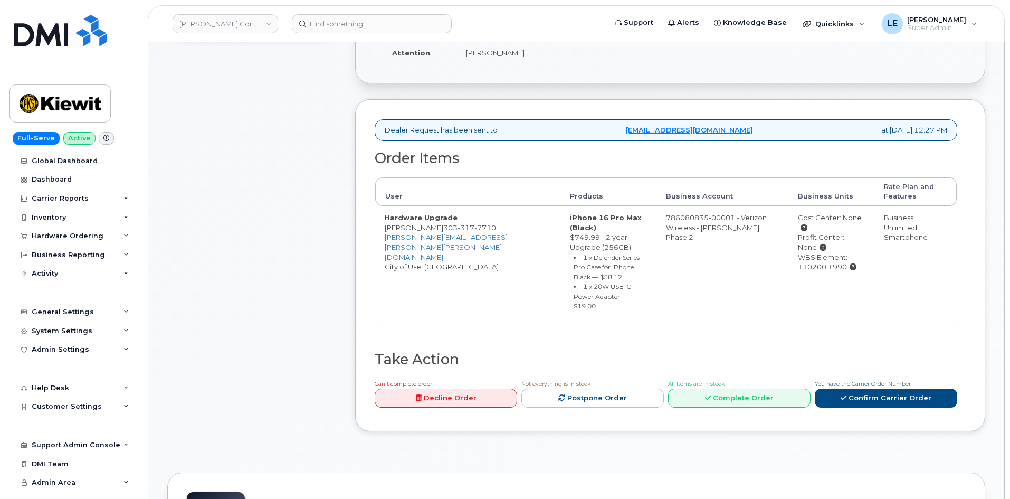
scroll to position [264, 0]
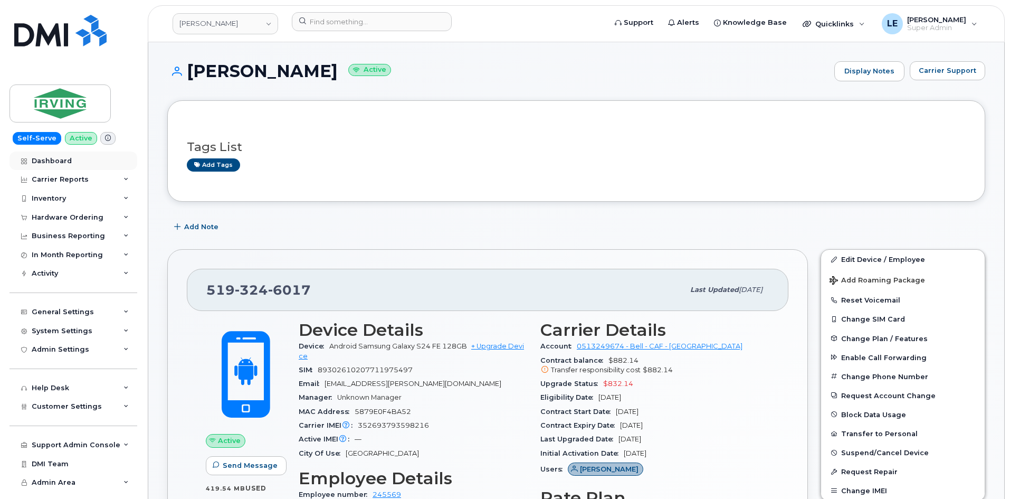
scroll to position [53, 0]
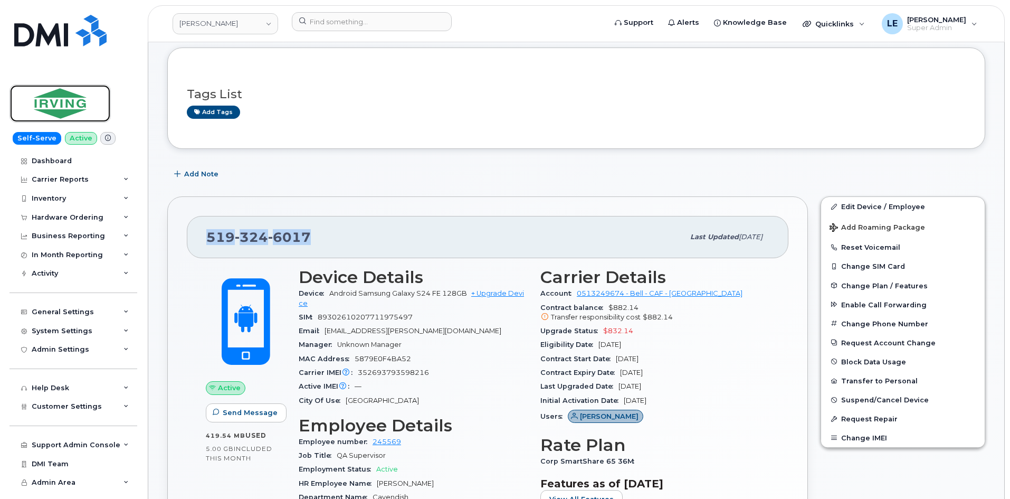
click at [68, 108] on img at bounding box center [60, 103] width 81 height 31
click at [75, 210] on div "Hardware Ordering" at bounding box center [74, 217] width 128 height 19
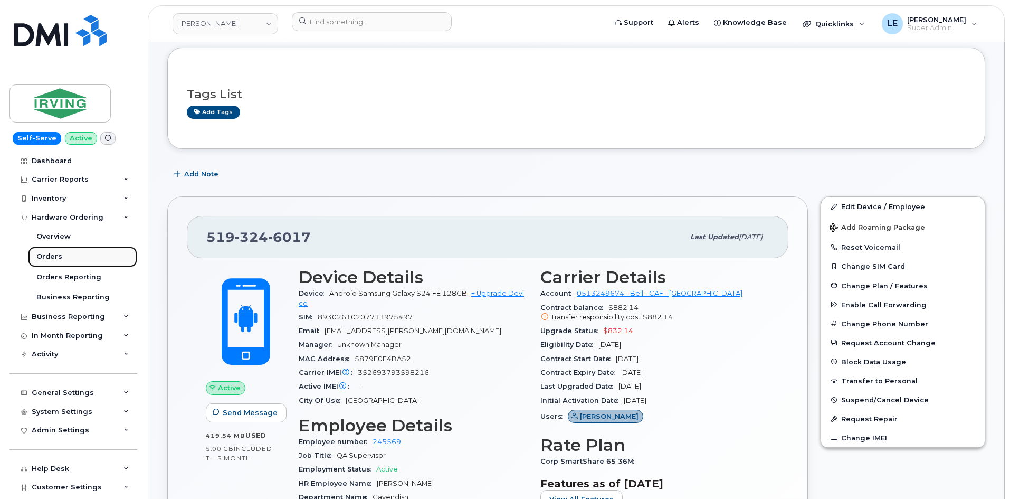
click at [82, 254] on link "Orders" at bounding box center [82, 256] width 109 height 20
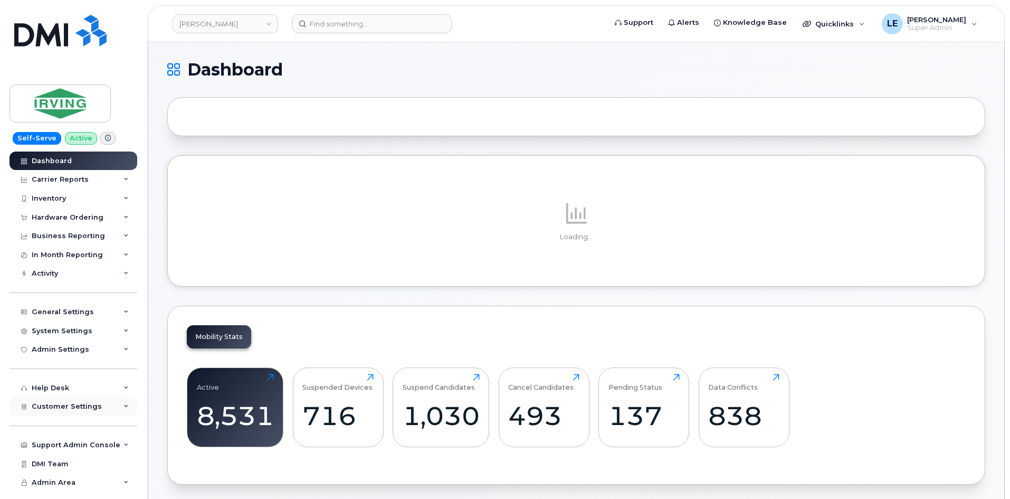
click at [79, 410] on span "Customer Settings" at bounding box center [67, 406] width 70 height 8
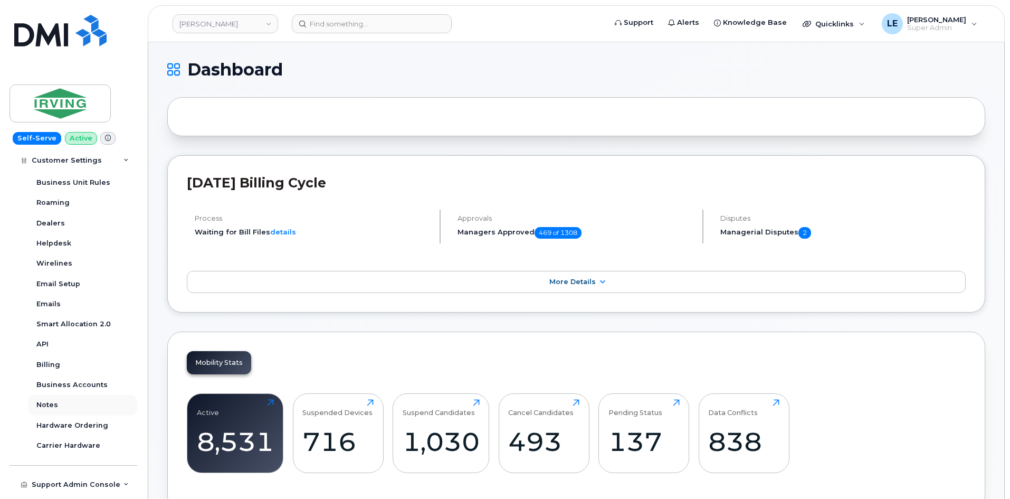
scroll to position [264, 0]
click at [85, 388] on div "Business Accounts" at bounding box center [71, 384] width 71 height 10
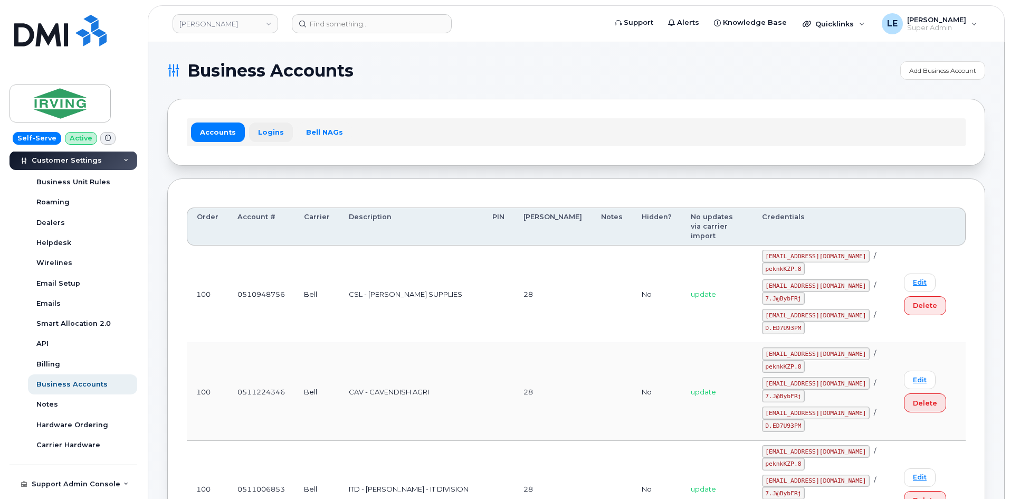
click at [281, 127] on link "Logins" at bounding box center [271, 131] width 44 height 19
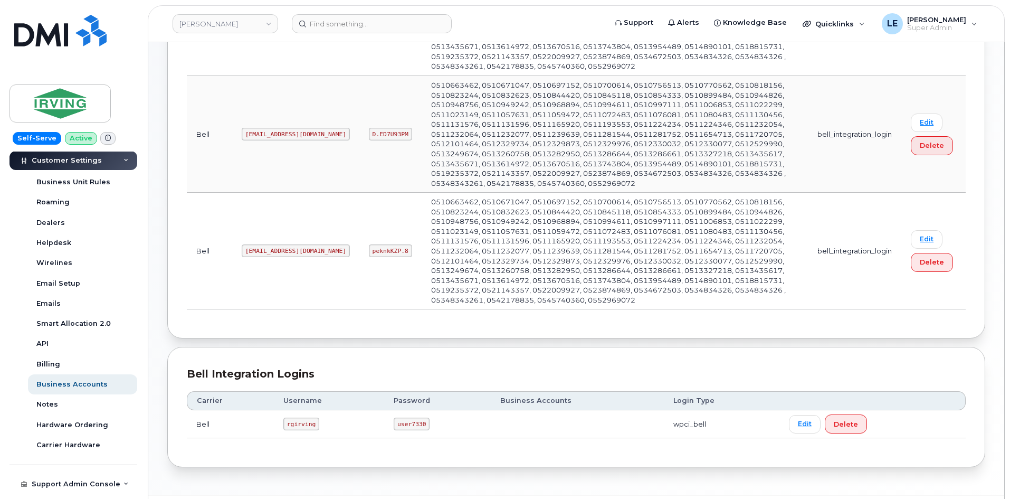
scroll to position [268, 0]
click at [213, 25] on link "JD Irving" at bounding box center [226, 23] width 106 height 19
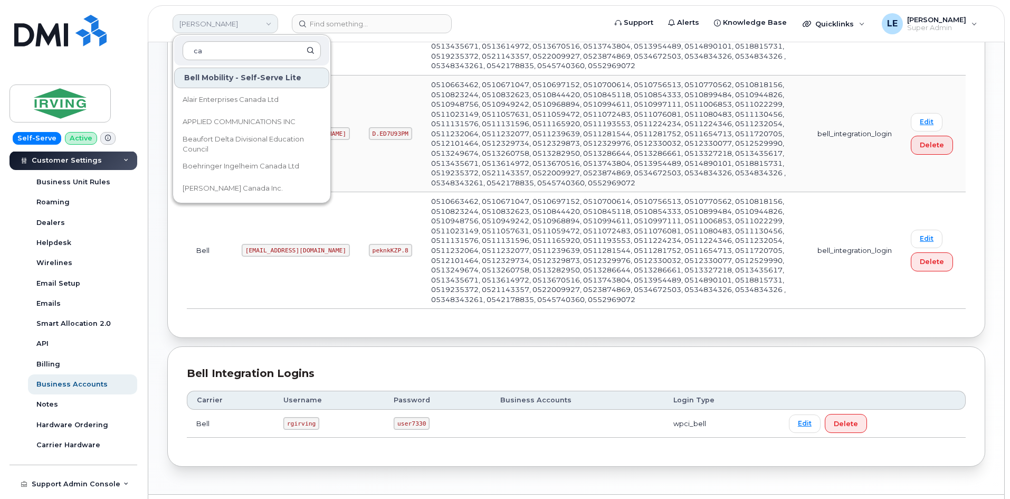
type input "c"
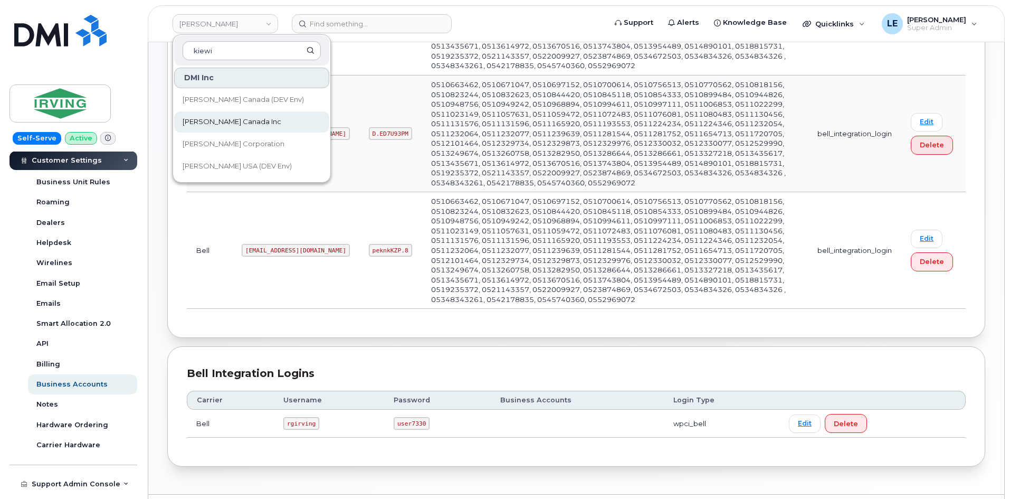
type input "kiewi"
click at [221, 116] on link "[PERSON_NAME] Canada Inc" at bounding box center [251, 121] width 155 height 21
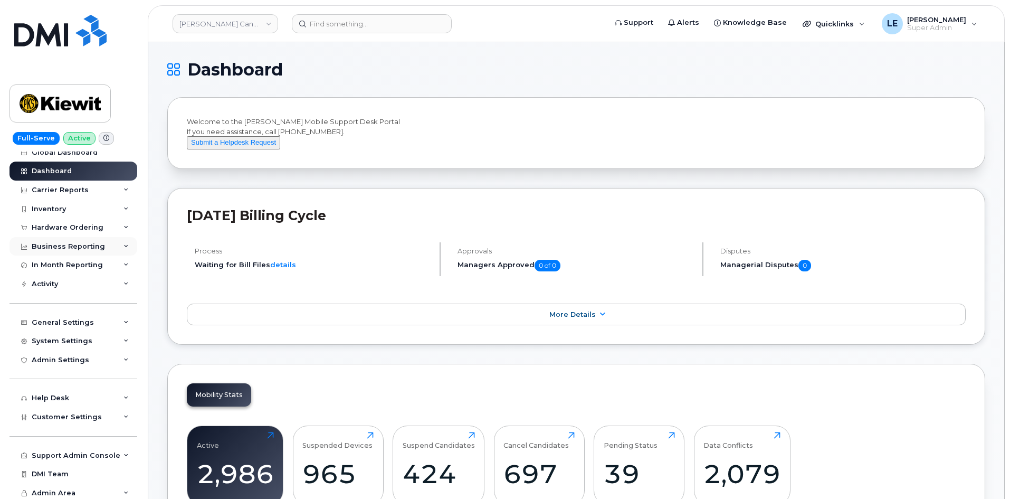
scroll to position [11, 0]
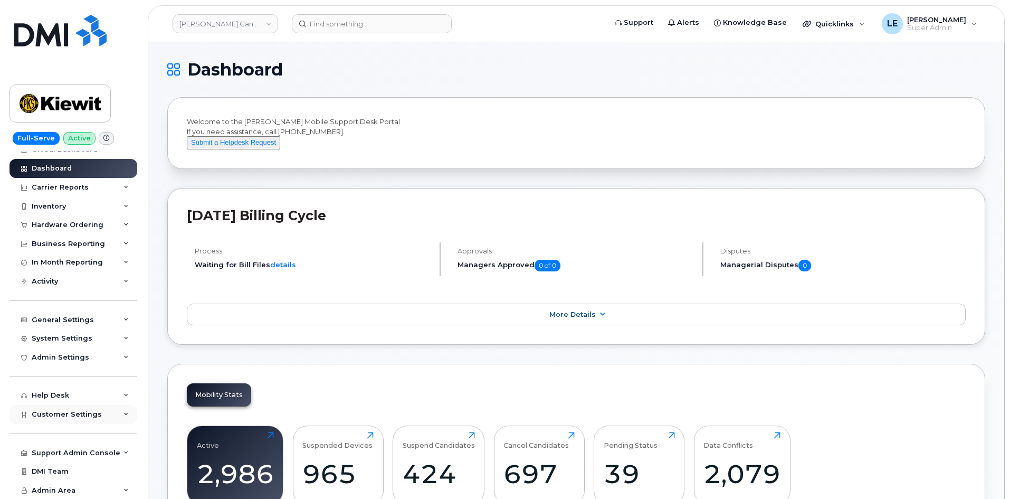
click at [57, 411] on span "Customer Settings" at bounding box center [67, 414] width 70 height 8
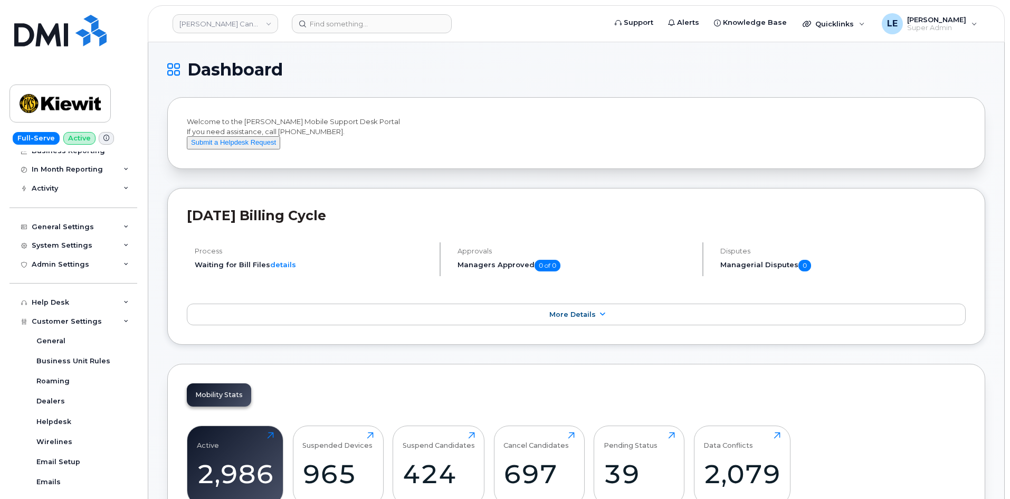
scroll to position [315, 0]
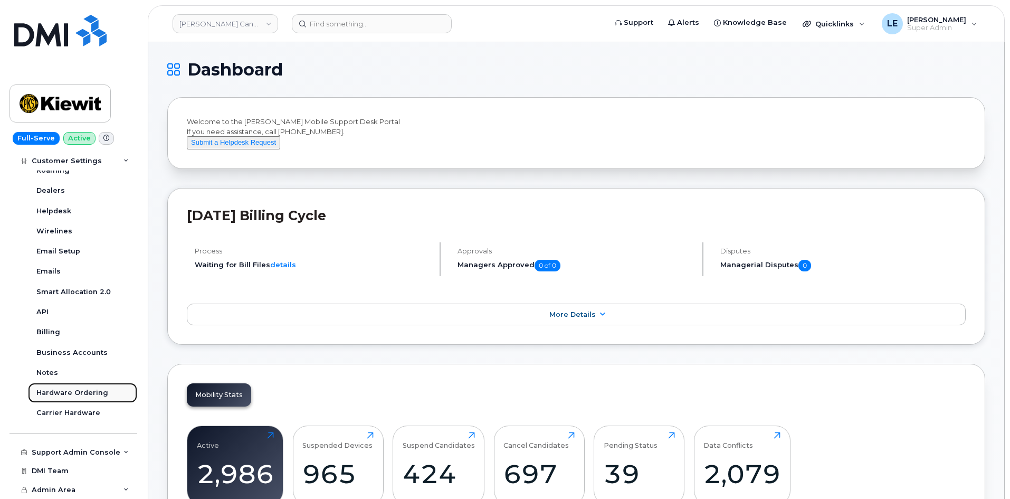
click at [65, 386] on link "Hardware Ordering" at bounding box center [82, 393] width 109 height 20
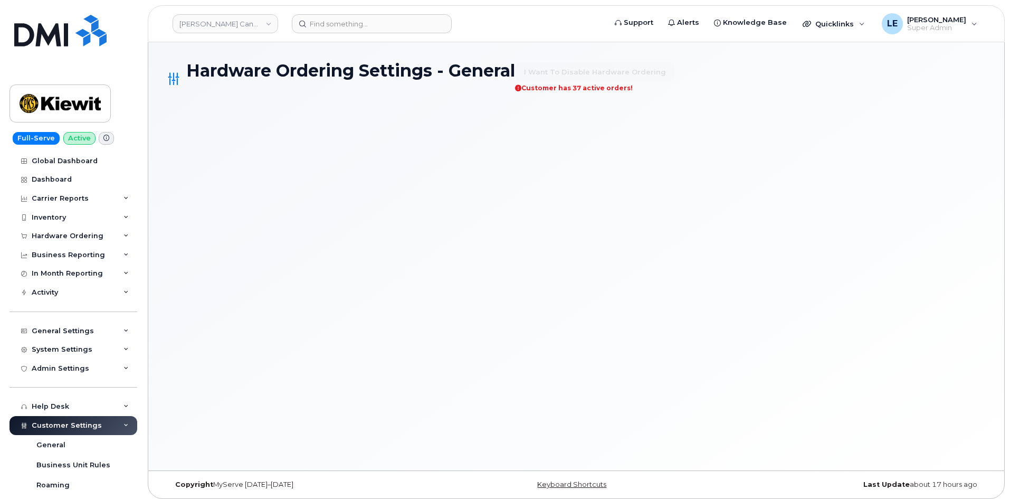
click at [69, 357] on div "System Settings" at bounding box center [74, 349] width 128 height 19
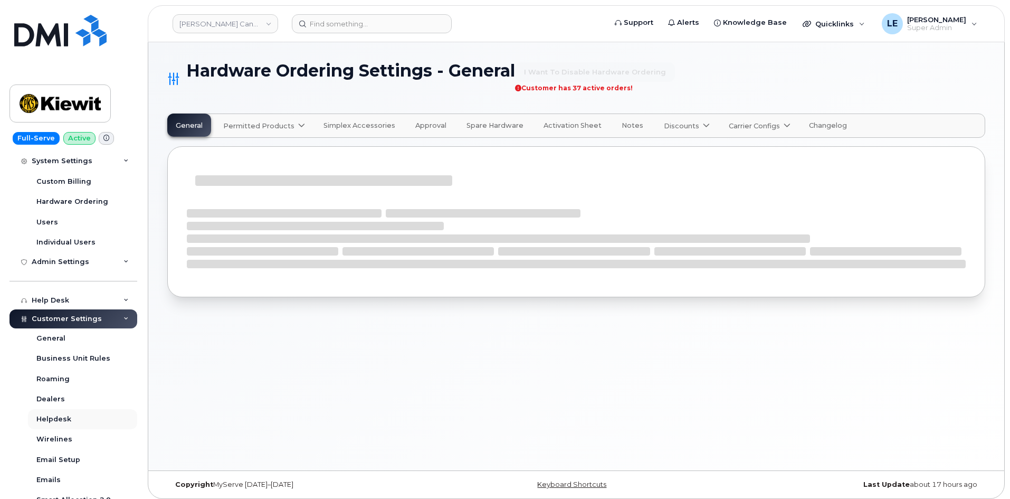
scroll to position [317, 0]
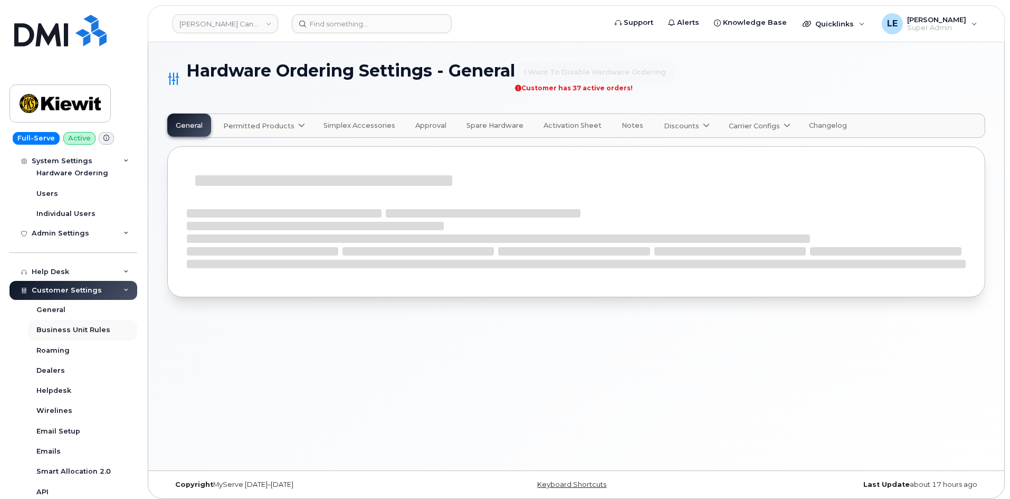
select select "admins"
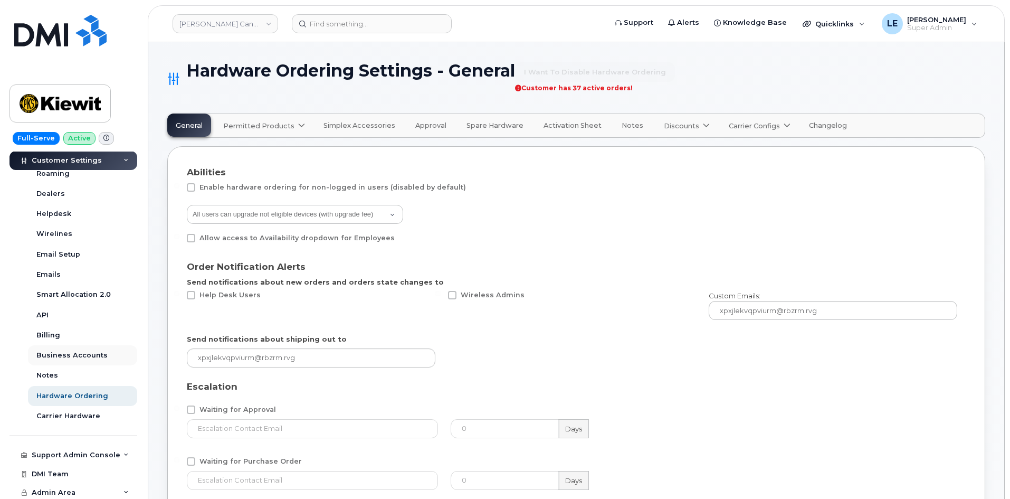
scroll to position [496, 0]
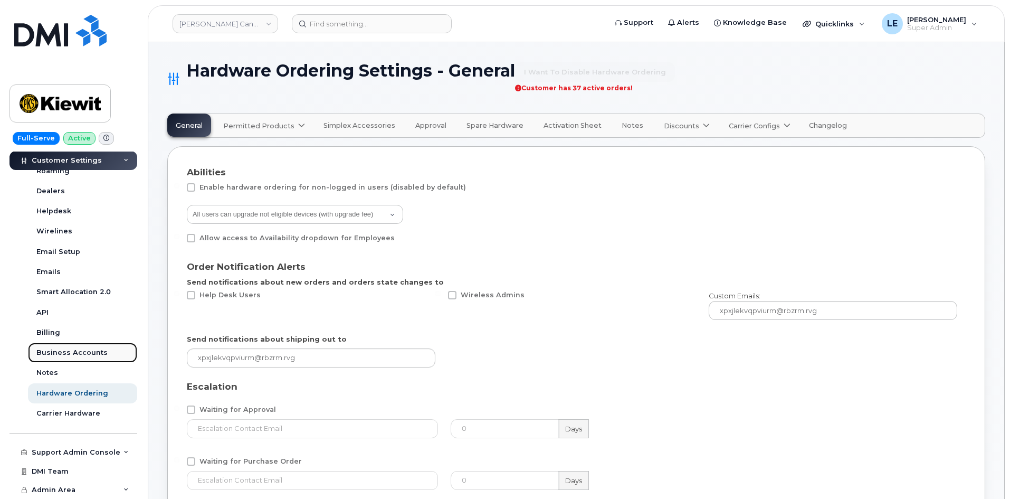
click at [73, 350] on div "Business Accounts" at bounding box center [71, 353] width 71 height 10
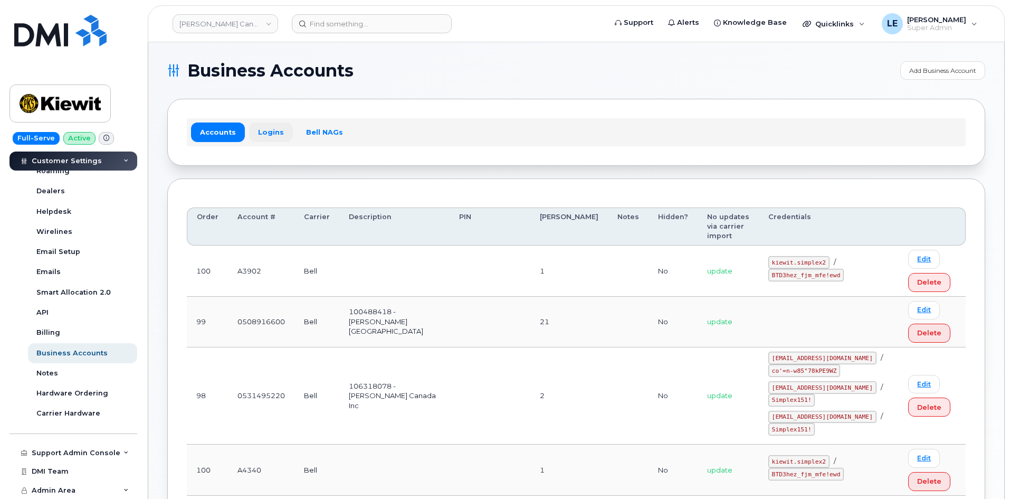
click at [275, 135] on link "Logins" at bounding box center [271, 131] width 44 height 19
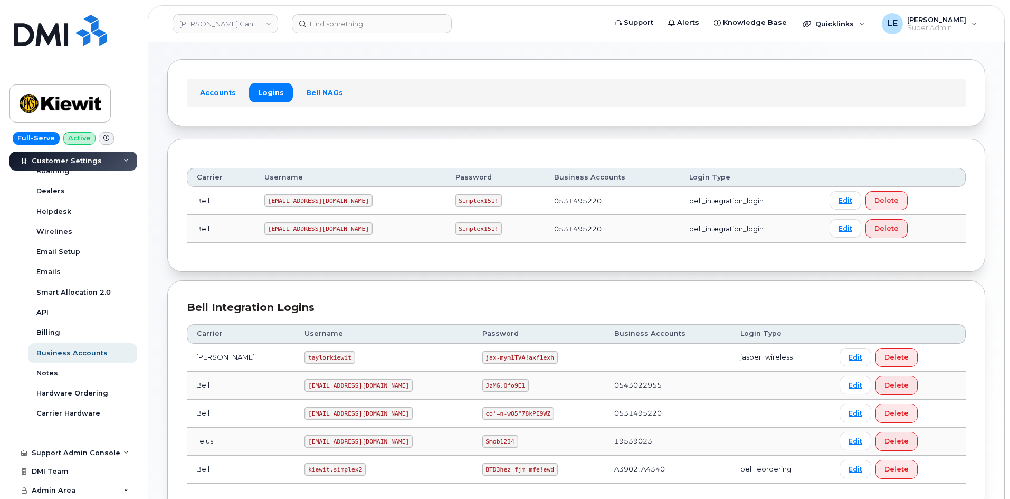
scroll to position [115, 0]
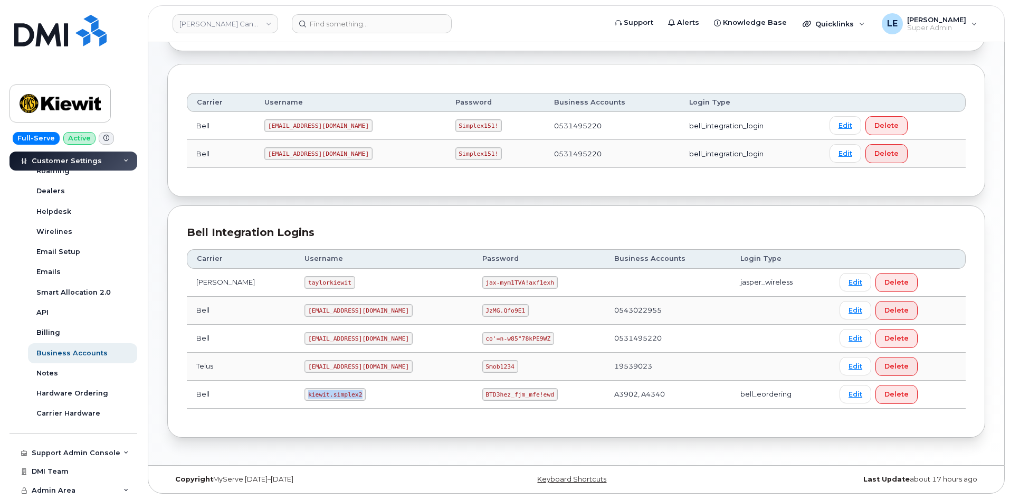
drag, startPoint x: 288, startPoint y: 394, endPoint x: 336, endPoint y: 393, distance: 48.0
click at [336, 393] on code "kiewit.simplex2" at bounding box center [335, 394] width 61 height 13
copy code "kiewit.simplex2"
drag, startPoint x: 449, startPoint y: 394, endPoint x: 509, endPoint y: 393, distance: 60.2
click at [509, 393] on code "BTD3hez_fjm_mfe!ewd" at bounding box center [519, 394] width 75 height 13
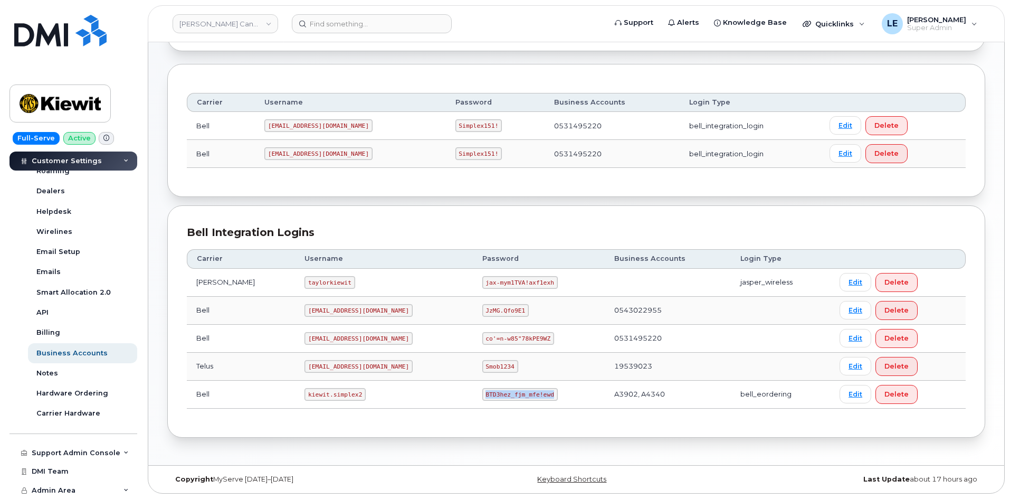
copy code "BTD3hez_fjm_mfe!ewd"
click at [381, 230] on div "Bell Integration Logins" at bounding box center [576, 232] width 779 height 15
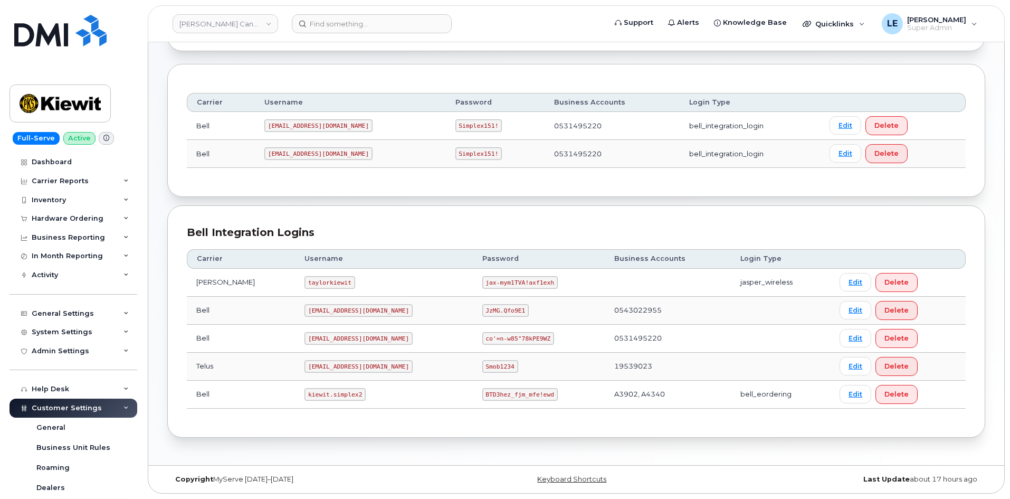
scroll to position [0, 0]
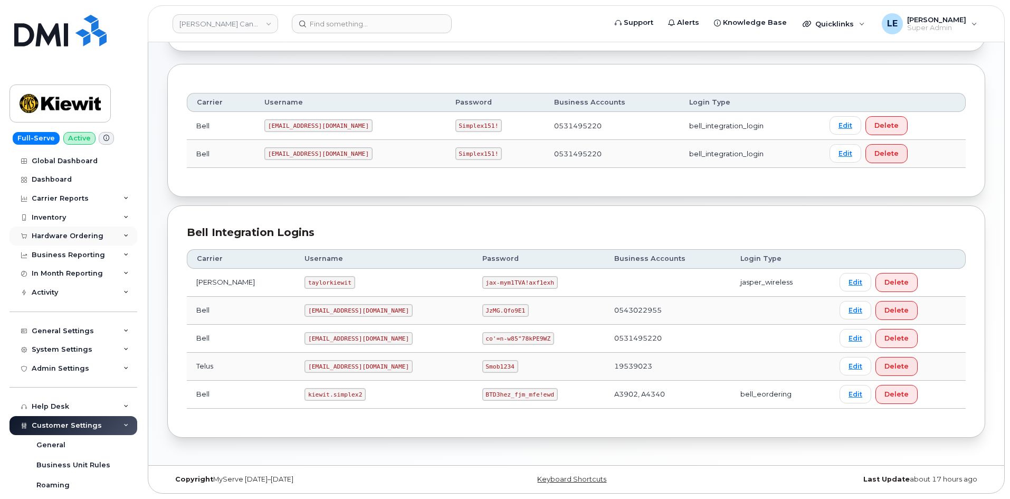
click at [77, 232] on div "Hardware Ordering" at bounding box center [68, 236] width 72 height 8
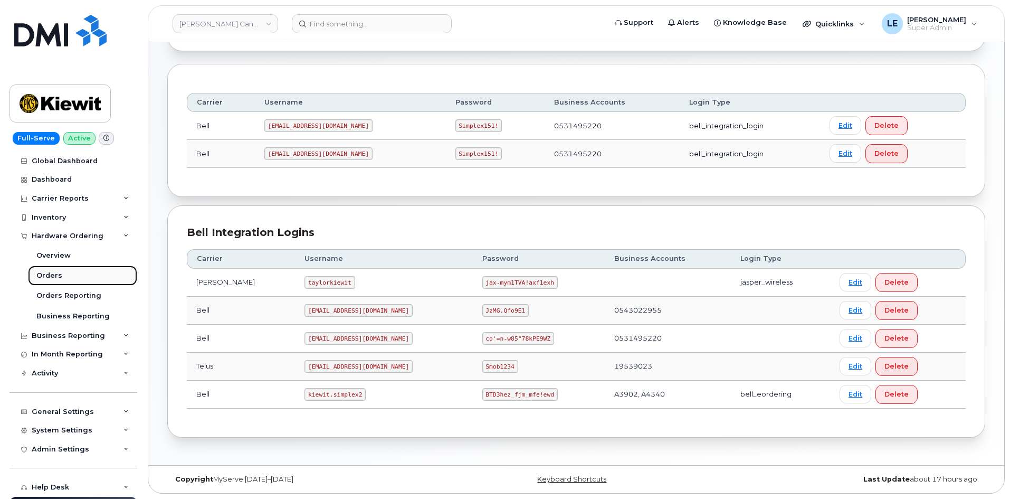
click at [63, 275] on link "Orders" at bounding box center [82, 275] width 109 height 20
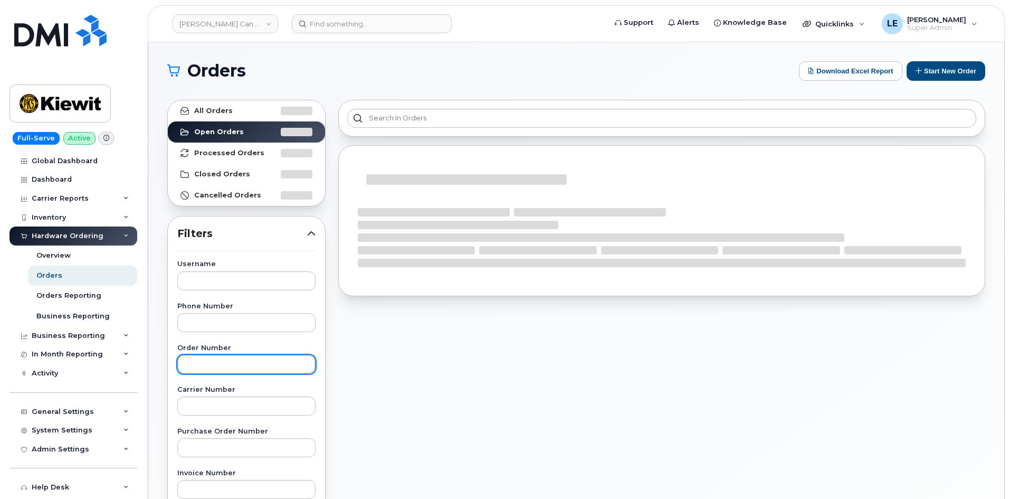
click at [213, 368] on input "text" at bounding box center [246, 364] width 138 height 19
paste input "303259"
type input "303259"
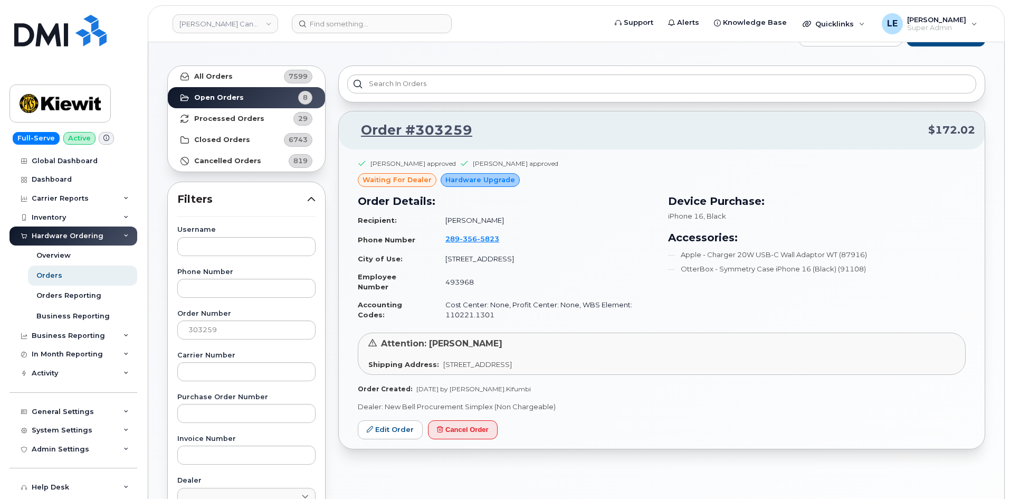
scroll to position [53, 0]
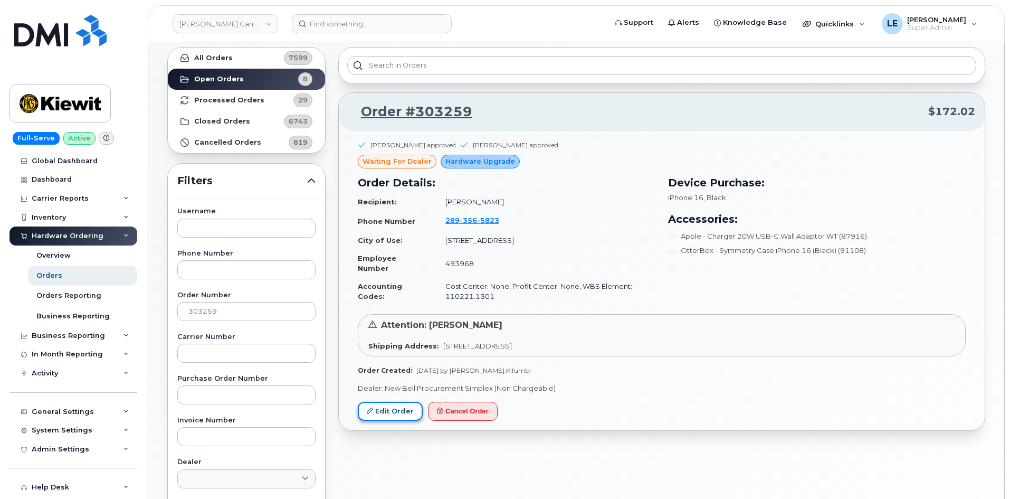
click at [382, 409] on link "Edit Order" at bounding box center [390, 412] width 65 height 20
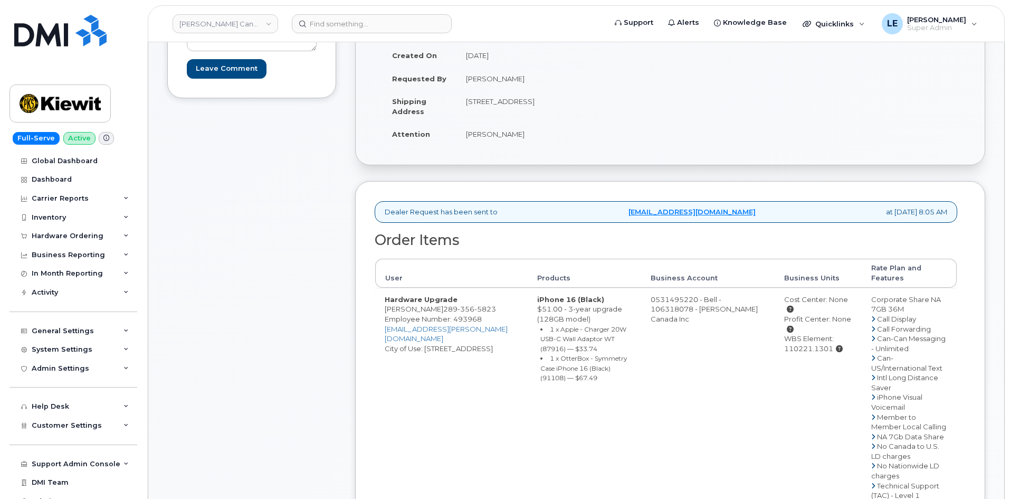
scroll to position [211, 0]
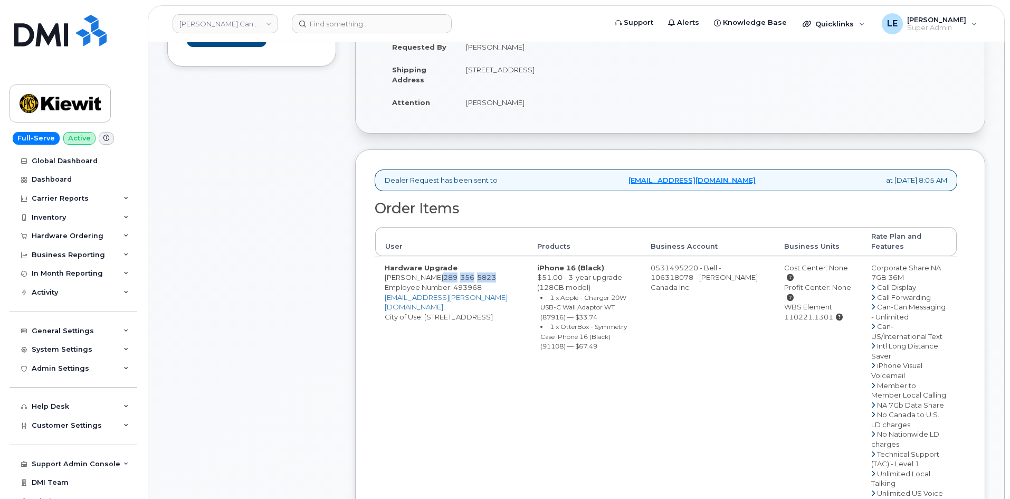
drag, startPoint x: 435, startPoint y: 276, endPoint x: 491, endPoint y: 276, distance: 55.4
click at [491, 276] on td "Hardware Upgrade Kayla Kifumbi 289 356 5823 Employee Number: 493968 KAYLA.KIFUM…" at bounding box center [451, 400] width 153 height 288
copy span "289 356 5823"
click at [672, 281] on td "0531495220 - Bell - 106318078 - Kiewit Canada Inc" at bounding box center [708, 400] width 134 height 288
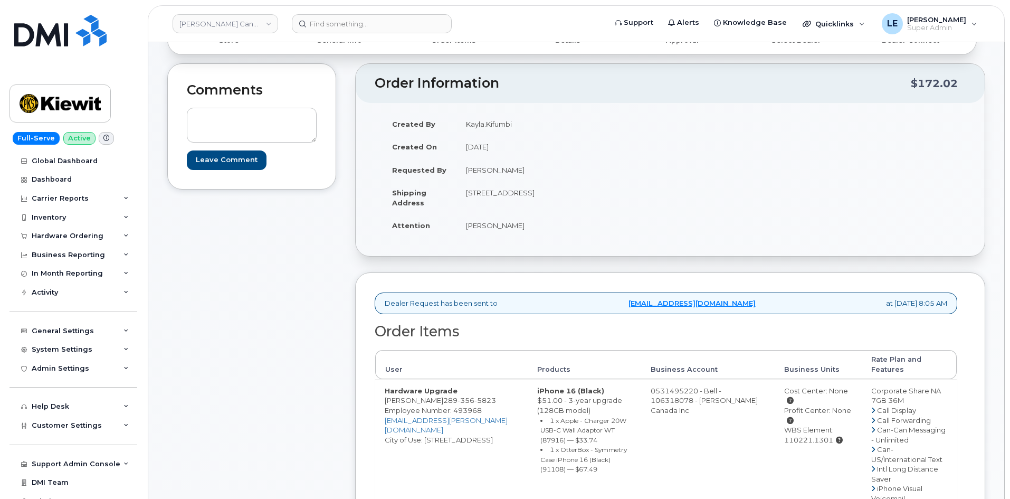
scroll to position [53, 0]
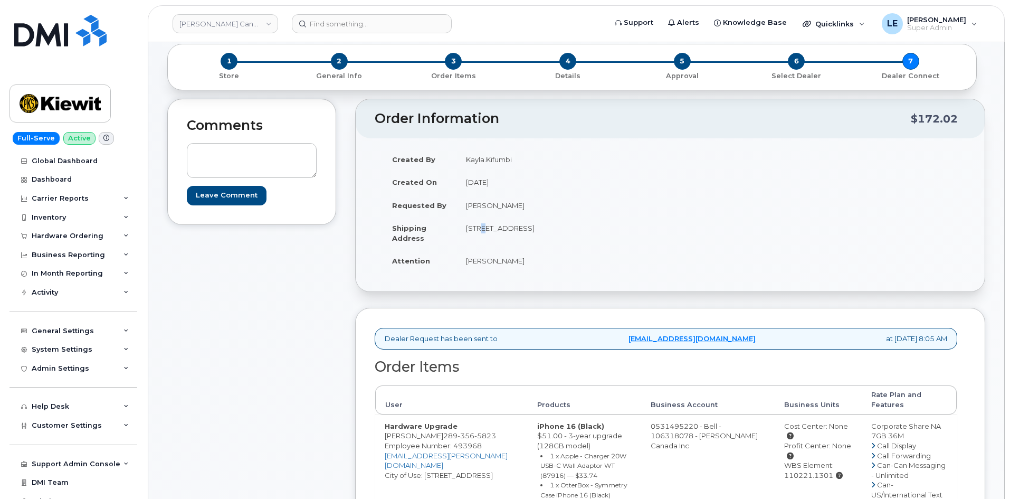
click at [478, 229] on td "1-1425 North Service Rd E Oakville Ontario L6H 1A7" at bounding box center [560, 232] width 206 height 33
drag, startPoint x: 467, startPoint y: 229, endPoint x: 587, endPoint y: 230, distance: 119.8
click at [587, 230] on td "1-1425 North Service Rd E Oakville Ontario L6H 1A7" at bounding box center [560, 232] width 206 height 33
copy td "1-1425 North Service Rd E Oakville"
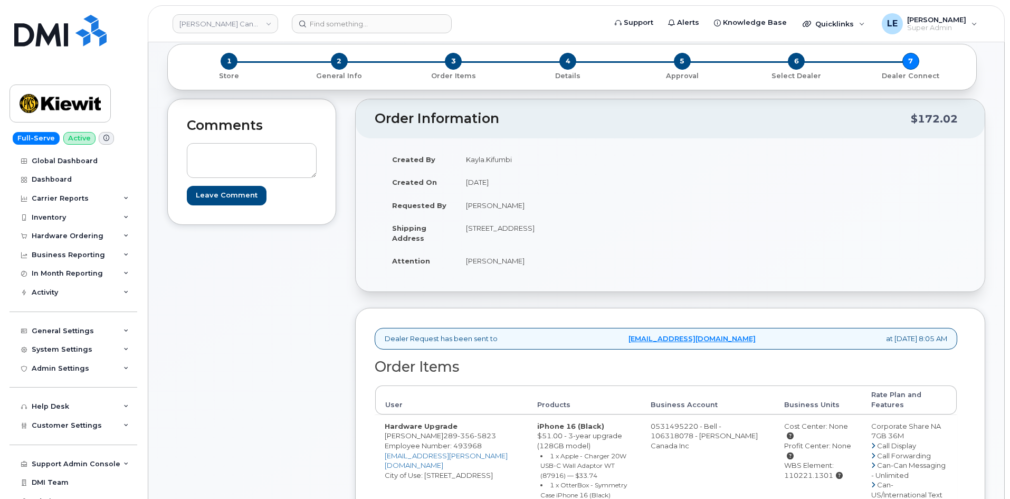
drag, startPoint x: 618, startPoint y: 228, endPoint x: 652, endPoint y: 229, distance: 34.3
click at [652, 229] on td "1-1425 North Service Rd E Oakville Ontario L6H 1A7" at bounding box center [560, 232] width 206 height 33
copy td "L6H 1A7"
click at [492, 261] on td "Kevin Gregory" at bounding box center [560, 260] width 206 height 23
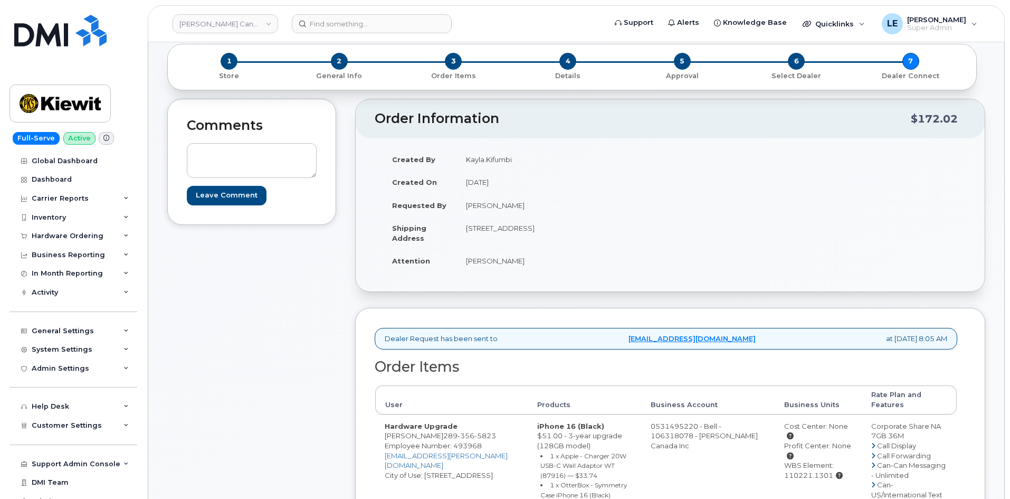
click at [493, 261] on td "Kevin Gregory" at bounding box center [560, 260] width 206 height 23
drag, startPoint x: 386, startPoint y: 436, endPoint x: 433, endPoint y: 435, distance: 46.5
copy td "Kayla Kifumbi"
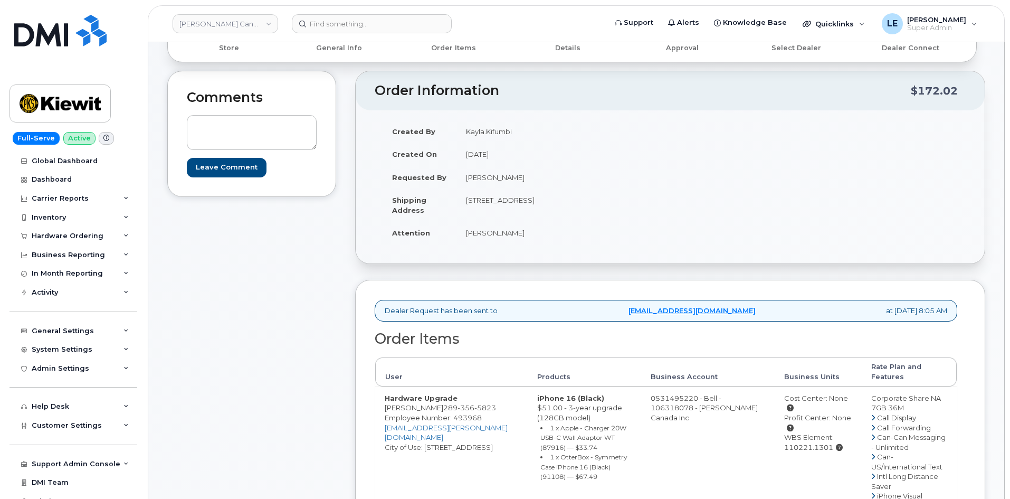
scroll to position [106, 0]
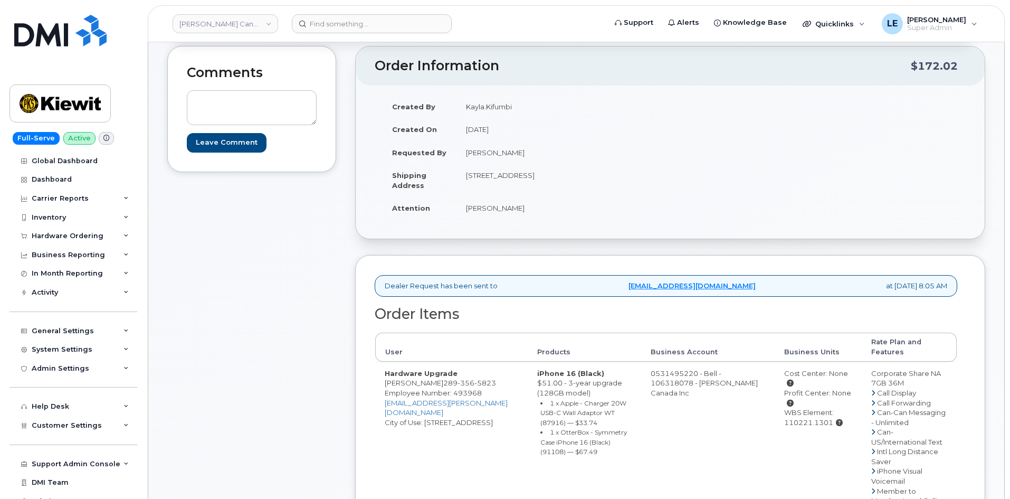
drag, startPoint x: 777, startPoint y: 423, endPoint x: 824, endPoint y: 423, distance: 47.5
click at [824, 423] on div "WBS Element: 110221.1301" at bounding box center [818, 417] width 68 height 20
copy div "110221.1301"
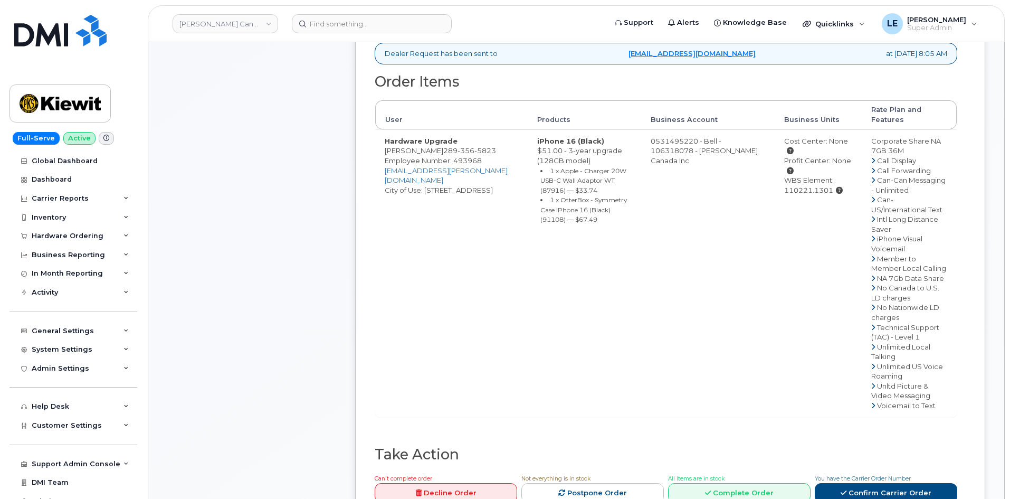
scroll to position [422, 0]
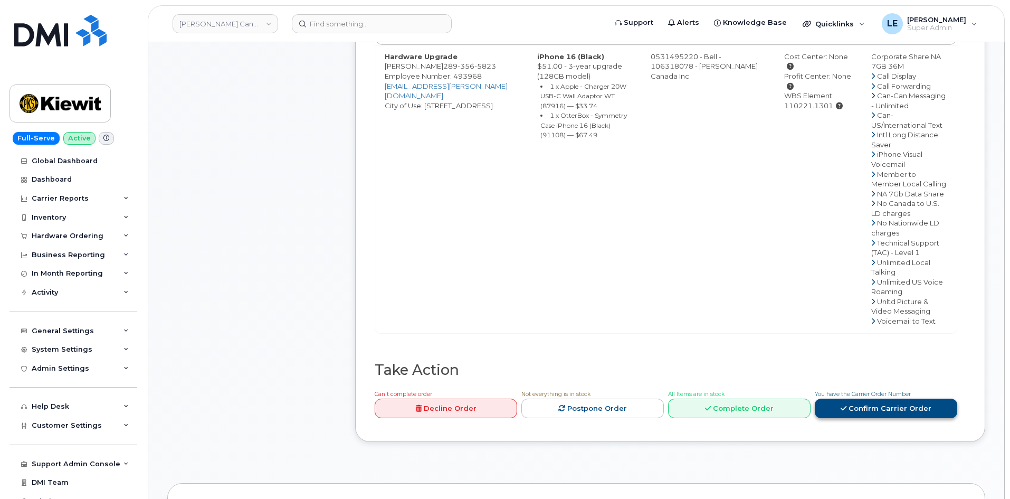
click at [882, 411] on link "Confirm Carrier Order" at bounding box center [886, 408] width 143 height 20
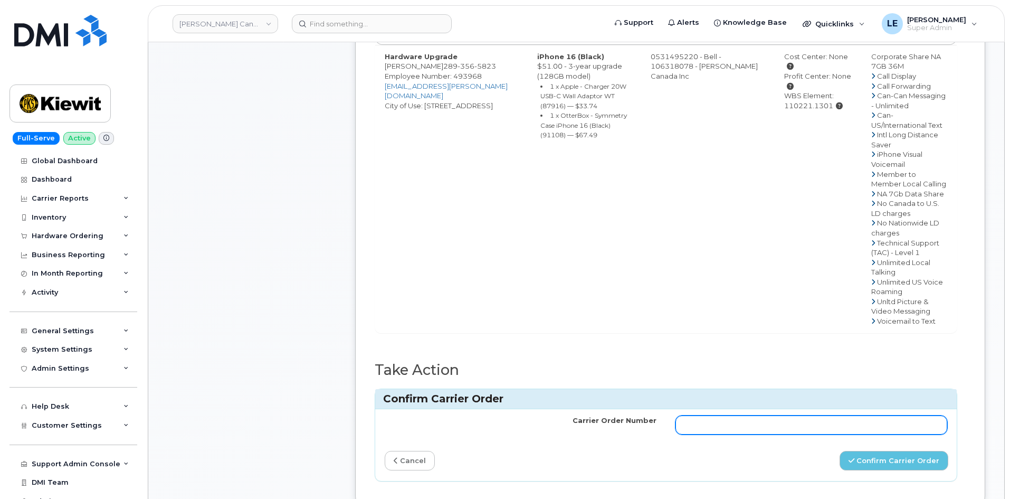
click at [802, 421] on input "Carrier Order Number" at bounding box center [812, 424] width 272 height 19
paste input "3029210"
type input "3029210"
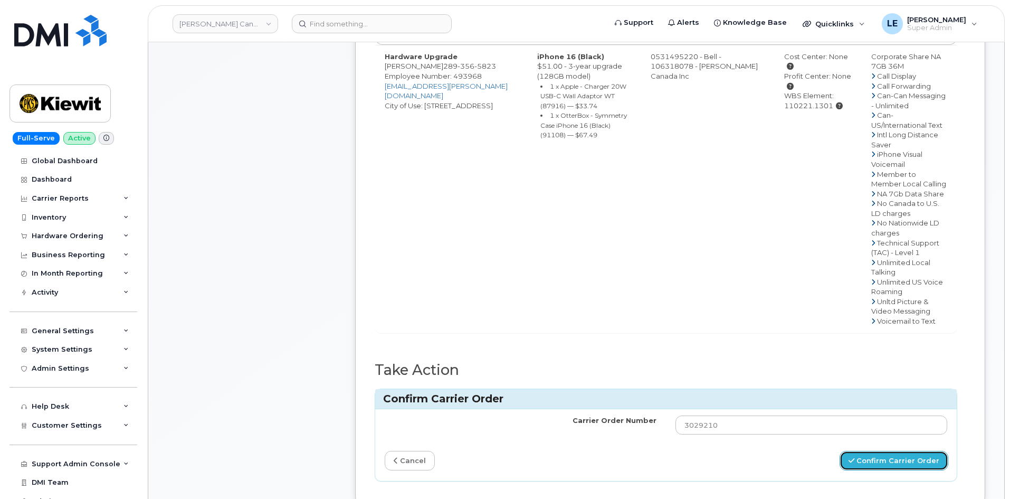
click at [872, 463] on button "Confirm Carrier Order" at bounding box center [894, 461] width 109 height 20
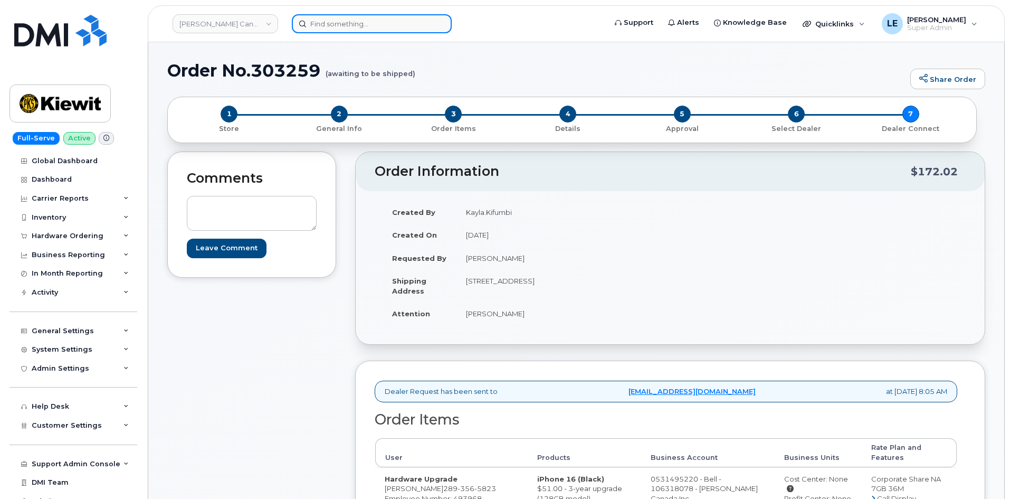
click at [334, 24] on input at bounding box center [372, 23] width 160 height 19
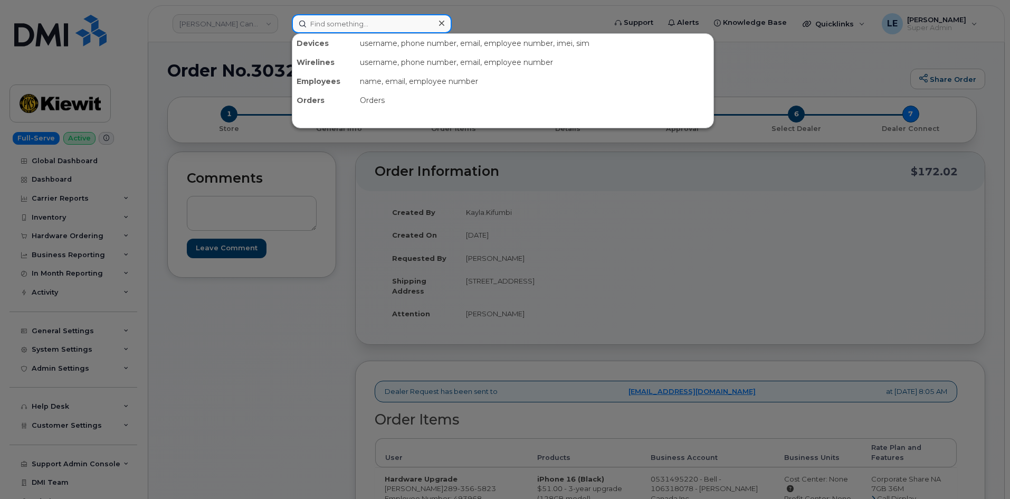
paste input "425-326-0514"
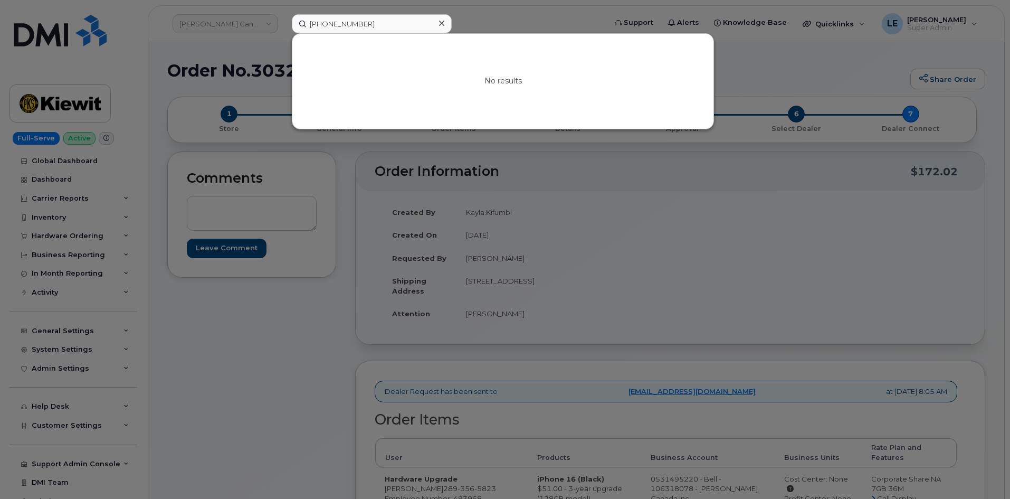
click at [254, 322] on div at bounding box center [505, 249] width 1010 height 499
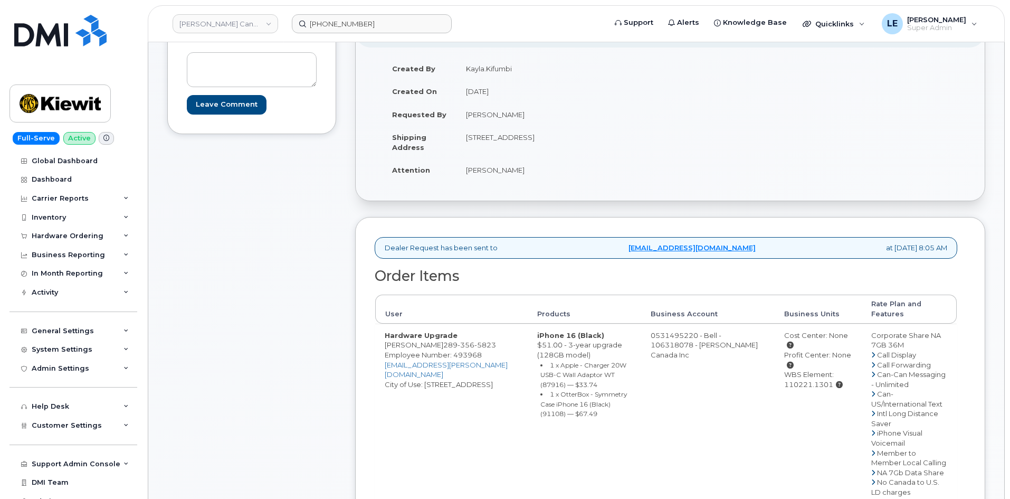
scroll to position [158, 0]
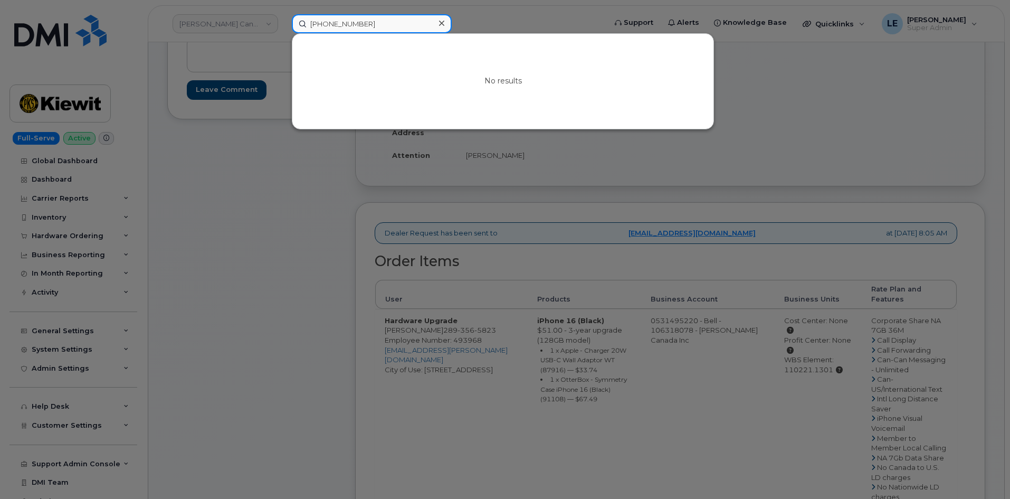
click at [362, 30] on input "425-326-0514" at bounding box center [372, 23] width 160 height 19
paste input "303328"
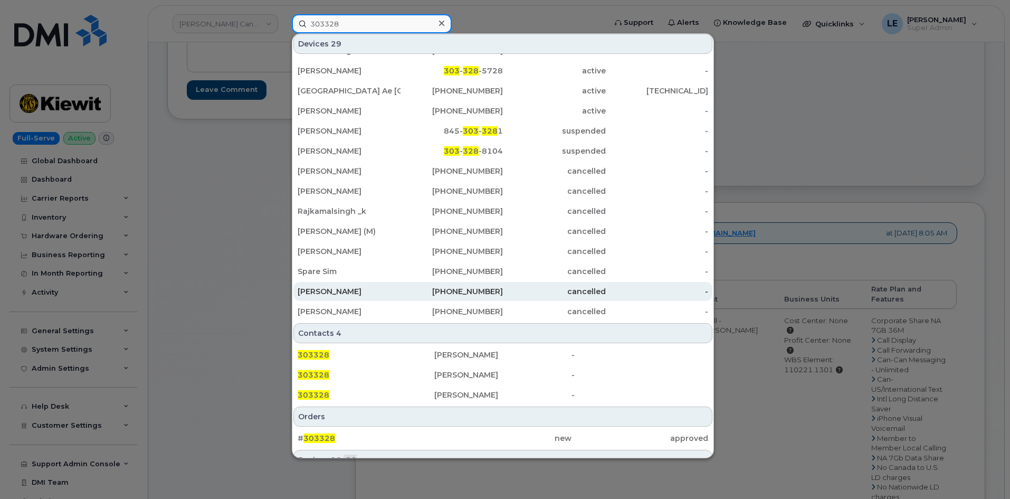
scroll to position [254, 0]
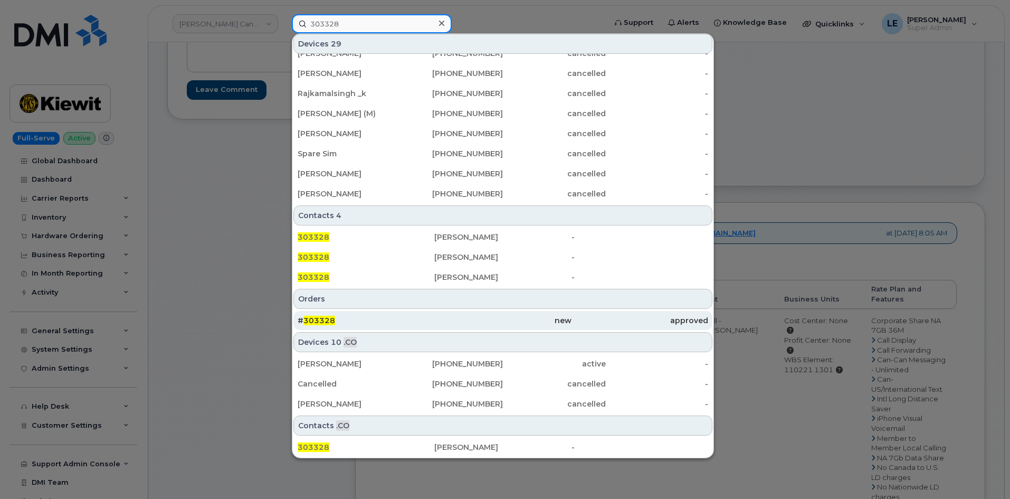
type input "303328"
click at [359, 315] on div "# 303328" at bounding box center [366, 320] width 137 height 19
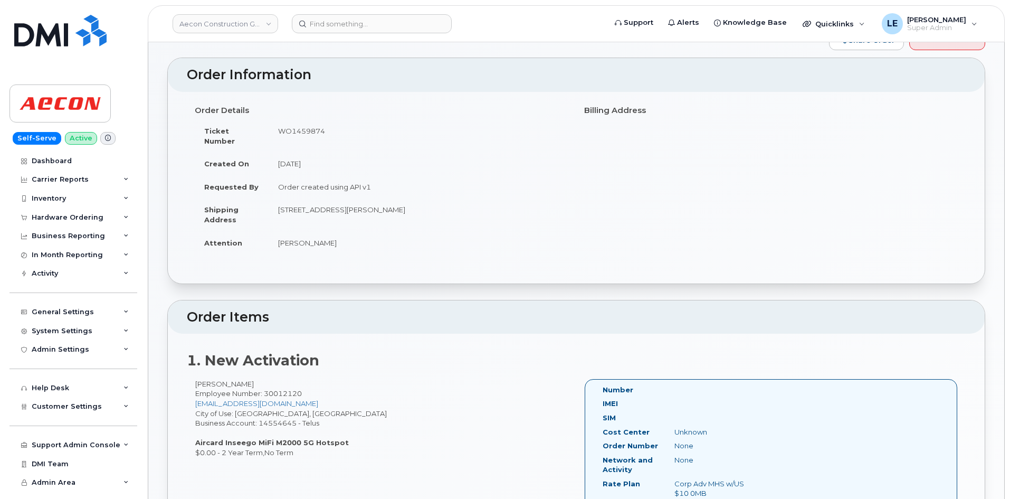
scroll to position [106, 0]
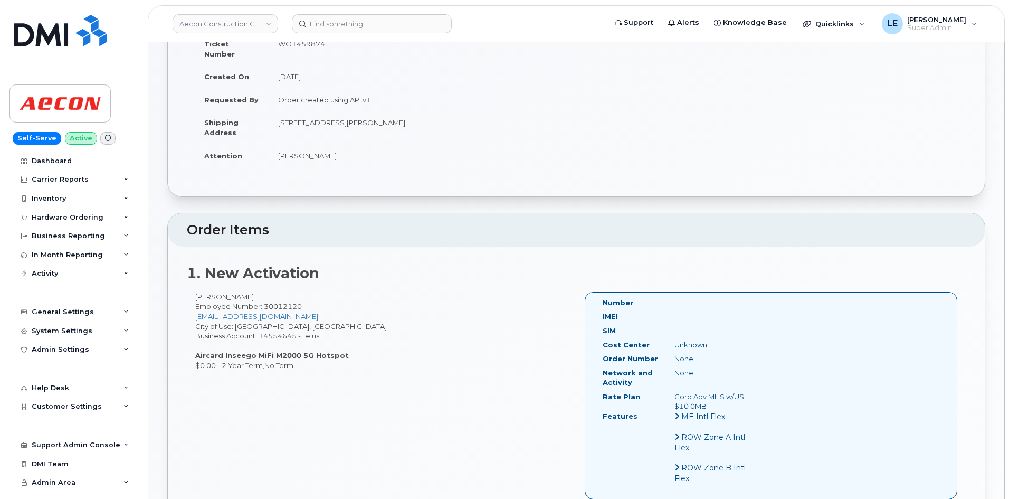
scroll to position [317, 0]
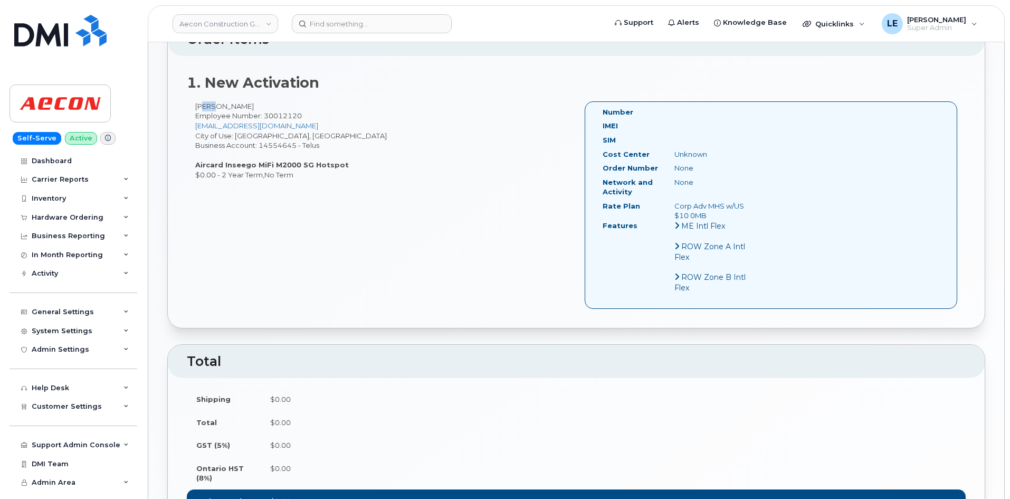
drag, startPoint x: 198, startPoint y: 97, endPoint x: 210, endPoint y: 98, distance: 12.2
click at [211, 101] on div "[PERSON_NAME] Employee Number: 30012120 [EMAIL_ADDRESS][DOMAIN_NAME] City of Us…" at bounding box center [382, 140] width 390 height 79
click at [209, 101] on div "[PERSON_NAME] Employee Number: 30012120 [EMAIL_ADDRESS][DOMAIN_NAME] City of Us…" at bounding box center [382, 140] width 390 height 79
drag, startPoint x: 194, startPoint y: 97, endPoint x: 291, endPoint y: 98, distance: 97.1
click at [291, 101] on div "[PERSON_NAME] Employee Number: 30012120 [EMAIL_ADDRESS][DOMAIN_NAME] City of Us…" at bounding box center [382, 140] width 390 height 79
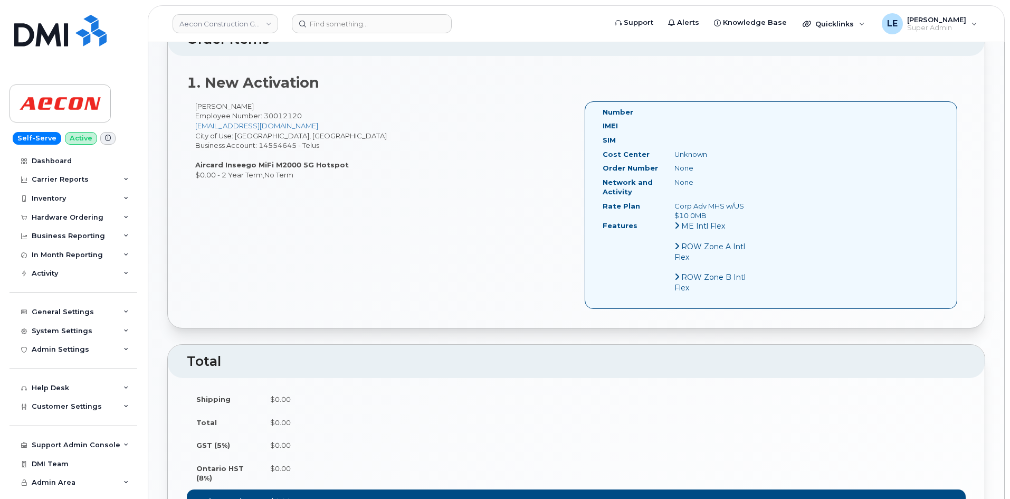
copy div "[PERSON_NAME]"
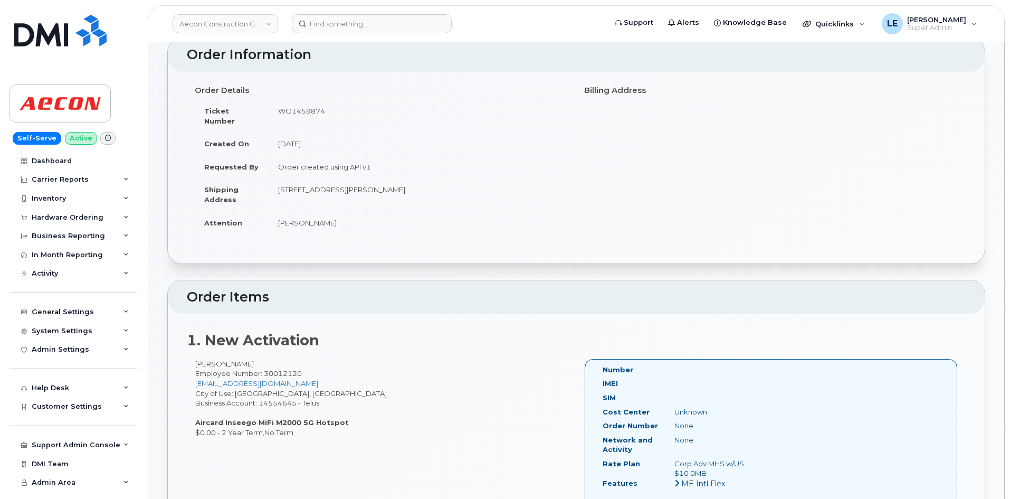
scroll to position [53, 0]
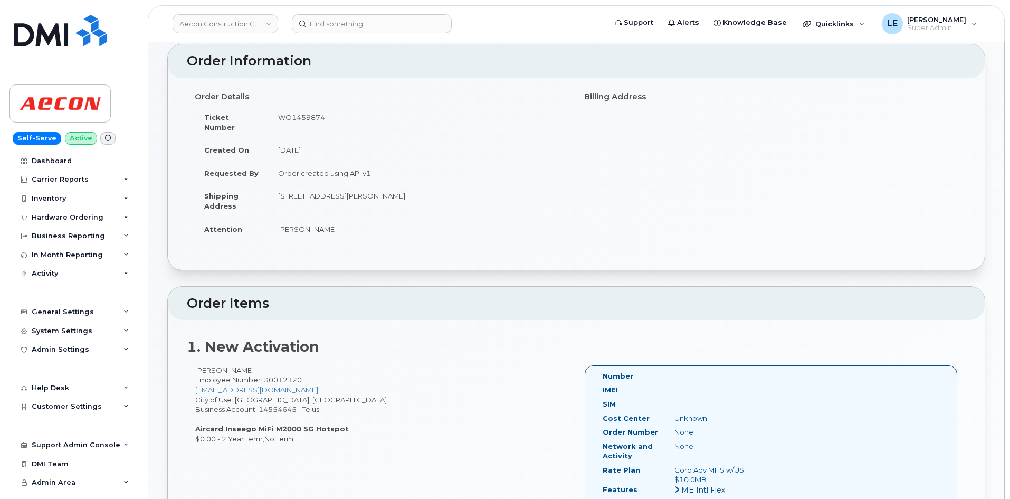
click at [312, 122] on td "WO1459874" at bounding box center [419, 122] width 300 height 33
copy td "WO1459874"
drag, startPoint x: 196, startPoint y: 361, endPoint x: 220, endPoint y: 359, distance: 23.8
click at [220, 365] on div "Josiane Laflamme-Charette Employee Number: 30012120 jlaflammec@aecon.com City o…" at bounding box center [382, 404] width 390 height 79
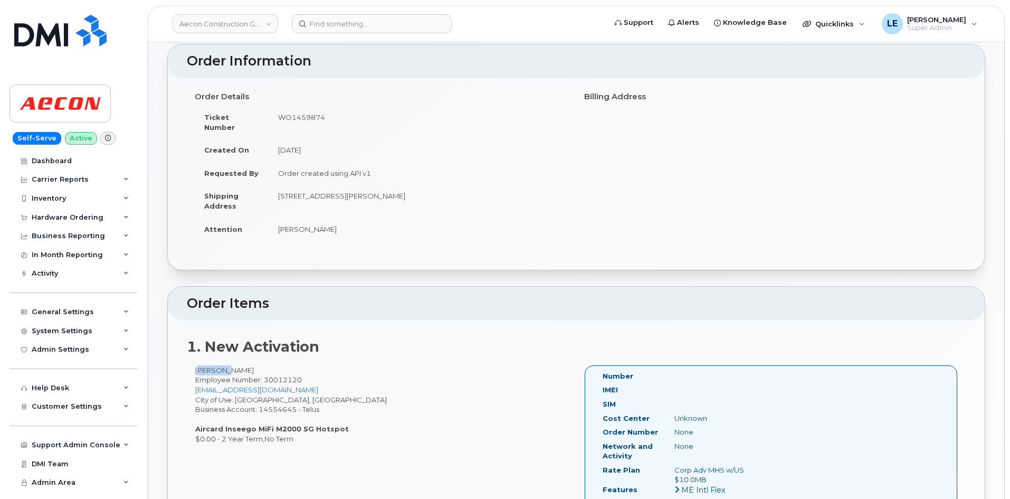
copy div "Josiane"
drag, startPoint x: 293, startPoint y: 359, endPoint x: 261, endPoint y: 360, distance: 31.7
click at [261, 365] on div "Josiane Laflamme-Charette Employee Number: 30012120 jlaflammec@aecon.com City o…" at bounding box center [382, 404] width 390 height 79
copy div "Charette"
drag, startPoint x: 276, startPoint y: 185, endPoint x: 418, endPoint y: 184, distance: 142.0
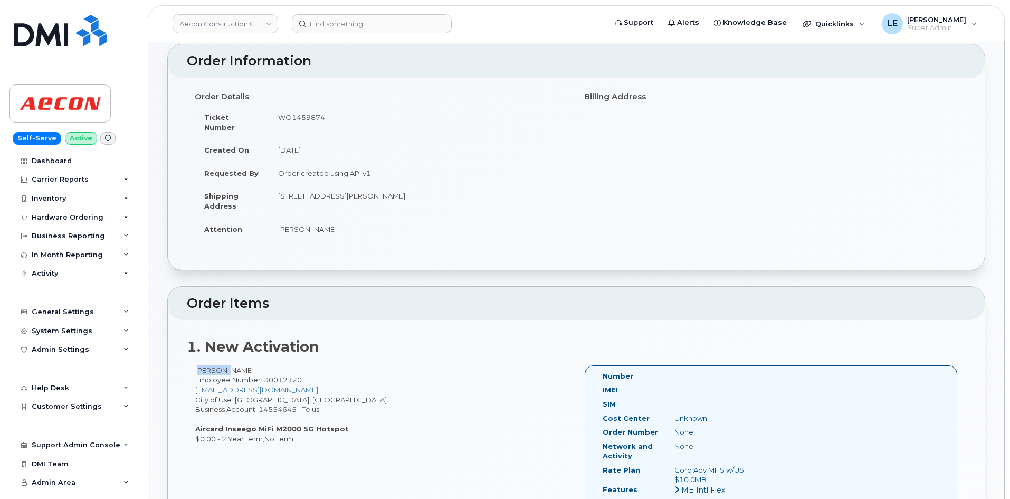
click at [418, 184] on td "[STREET_ADDRESS][PERSON_NAME]" at bounding box center [419, 200] width 300 height 33
copy td "[STREET_ADDRESS][PERSON_NAME]"
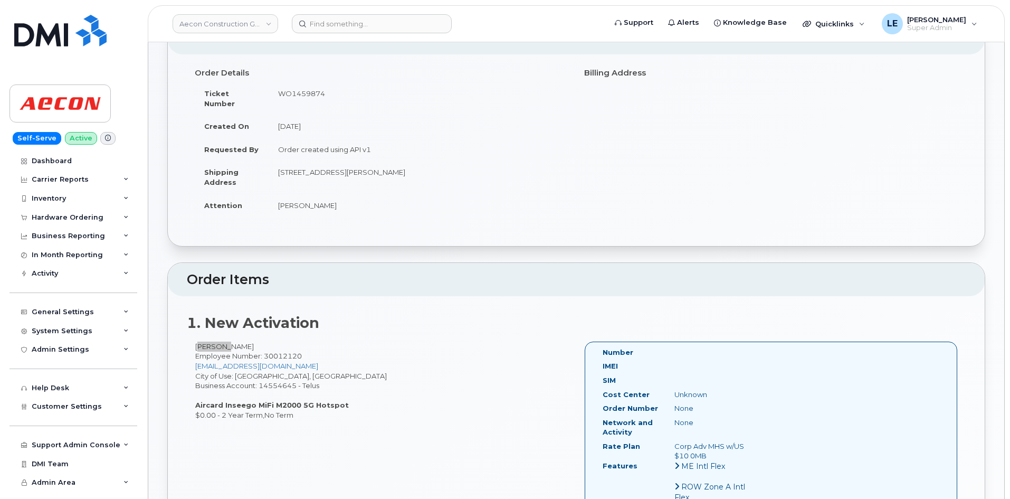
scroll to position [0, 0]
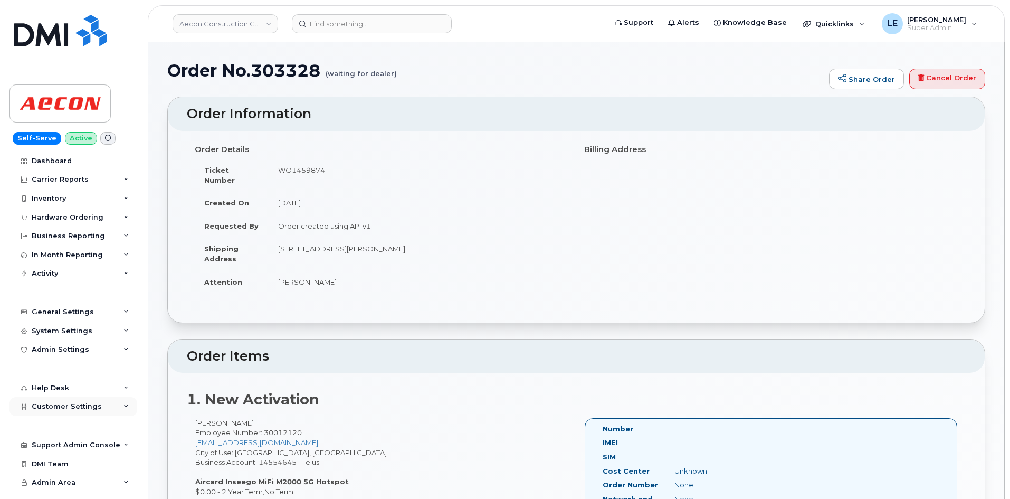
click at [69, 403] on span "Customer Settings" at bounding box center [67, 406] width 70 height 8
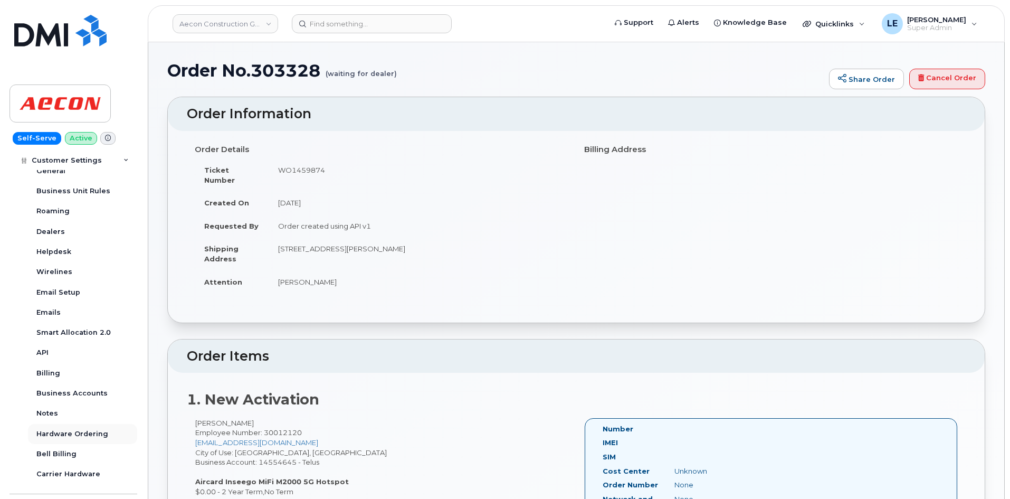
scroll to position [264, 0]
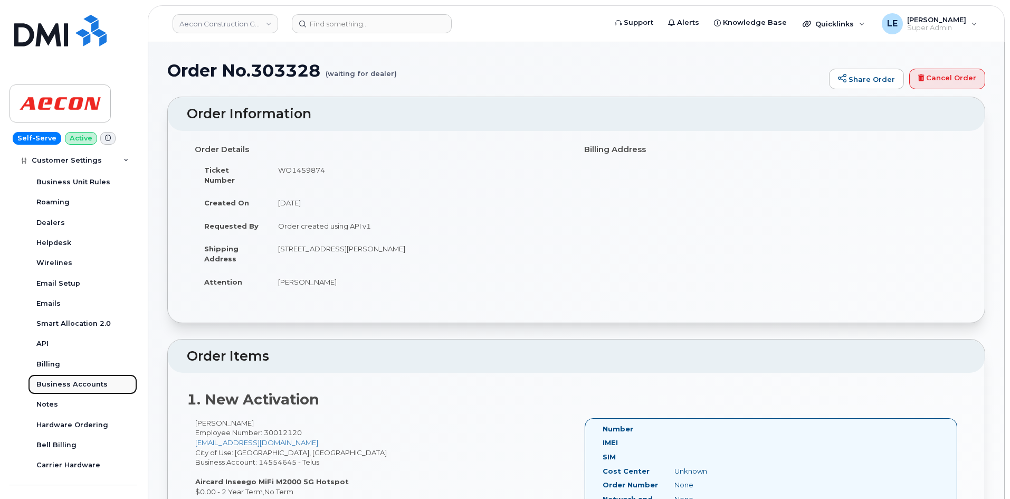
click at [82, 387] on div "Business Accounts" at bounding box center [71, 384] width 71 height 10
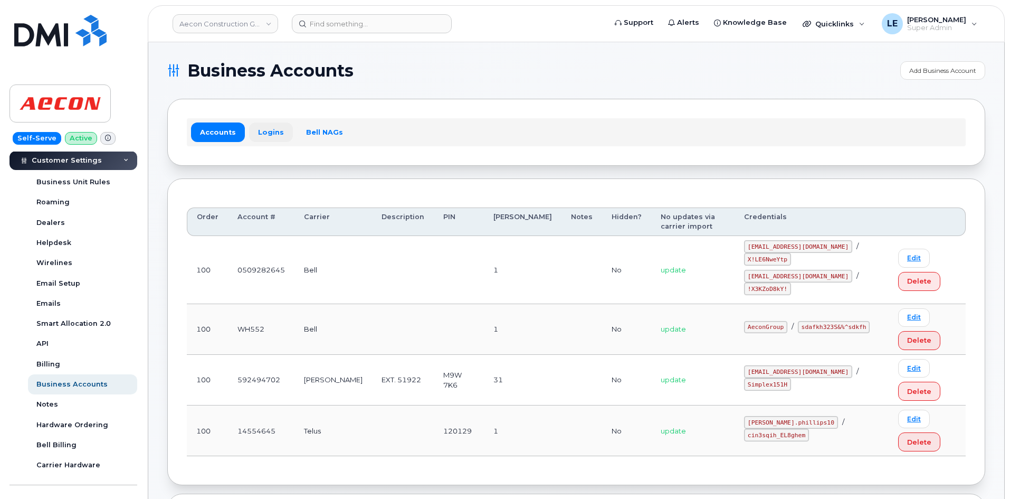
click at [279, 131] on link "Logins" at bounding box center [271, 131] width 44 height 19
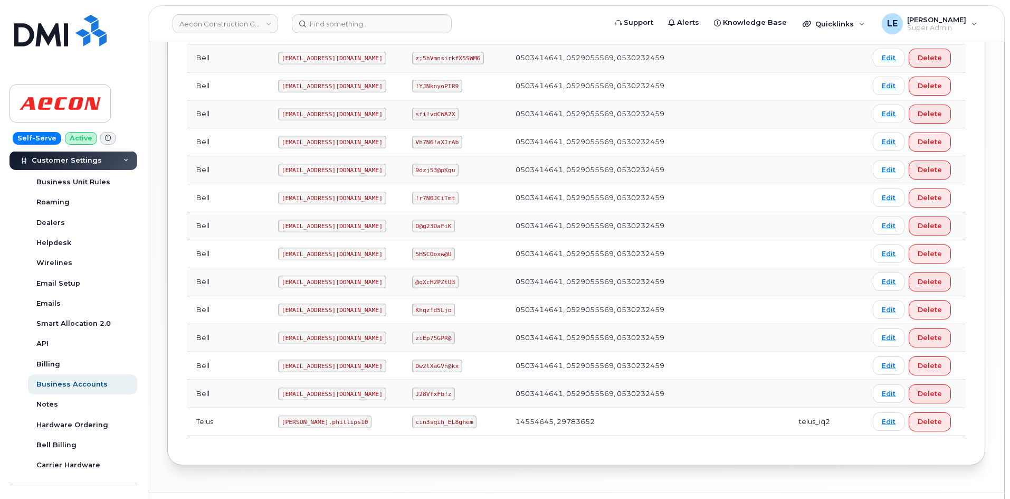
scroll to position [475, 0]
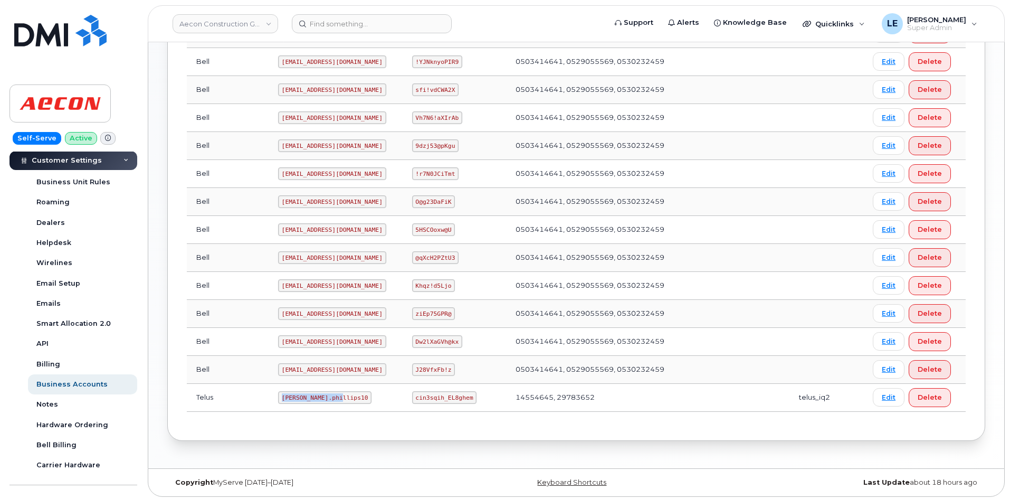
drag, startPoint x: 248, startPoint y: 397, endPoint x: 303, endPoint y: 398, distance: 55.4
click at [303, 398] on code "Taylor.phillips10" at bounding box center [325, 397] width 94 height 13
copy code "Taylor.phillips10"
drag, startPoint x: 402, startPoint y: 397, endPoint x: 454, endPoint y: 398, distance: 52.3
click at [454, 398] on code "cin3sqih_EL8ghem" at bounding box center [444, 397] width 65 height 13
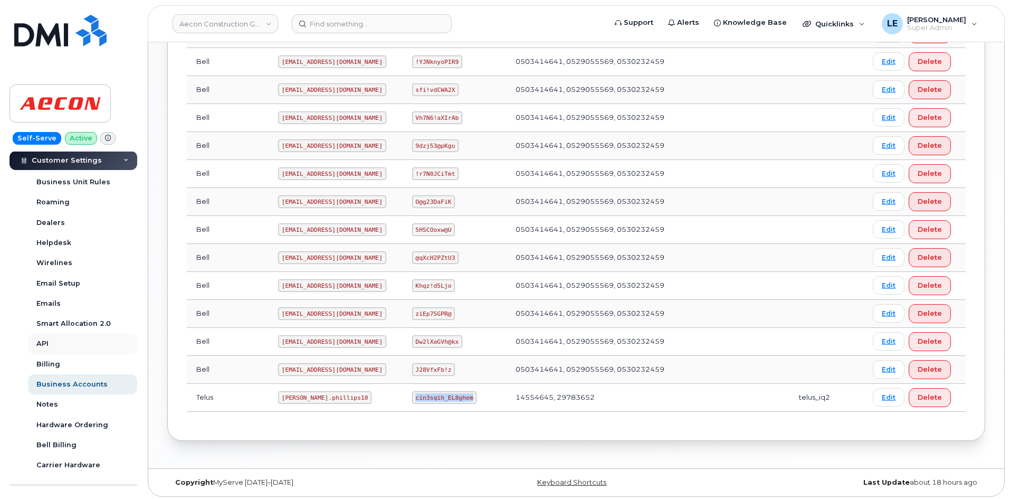
copy code "cin3sqih_EL8ghem"
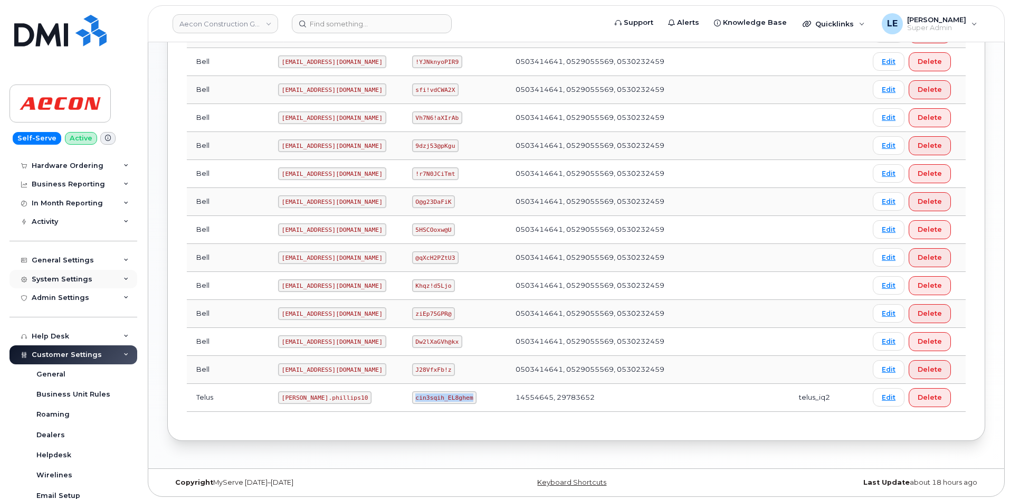
scroll to position [0, 0]
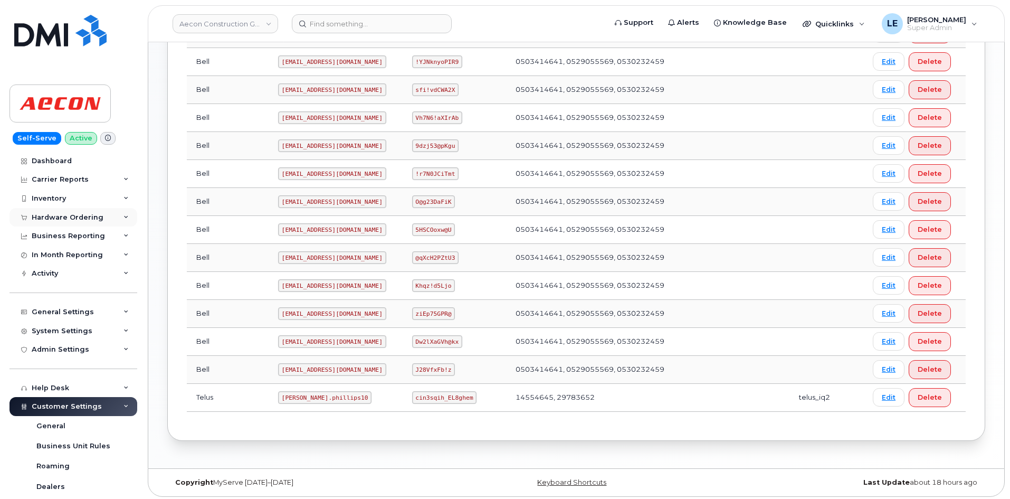
click at [60, 222] on div "Hardware Ordering" at bounding box center [74, 217] width 128 height 19
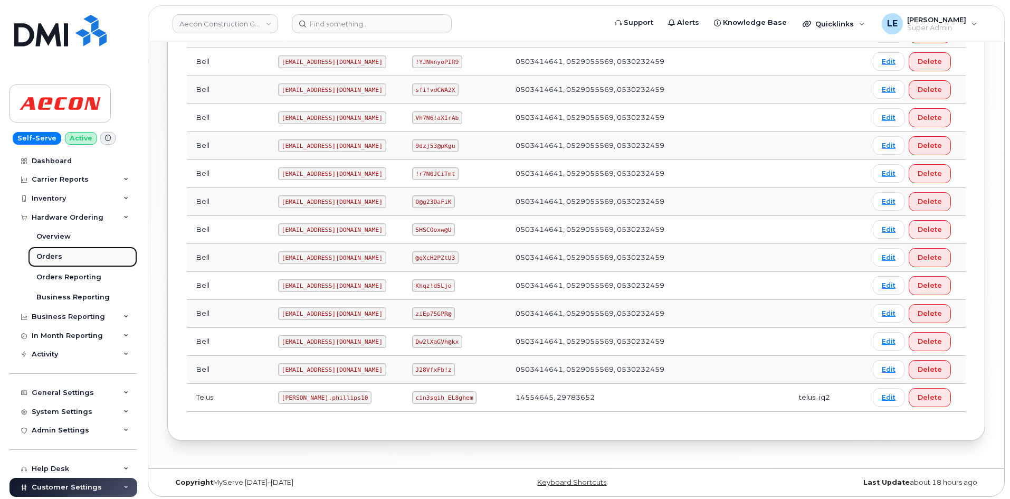
click at [52, 251] on link "Orders" at bounding box center [82, 256] width 109 height 20
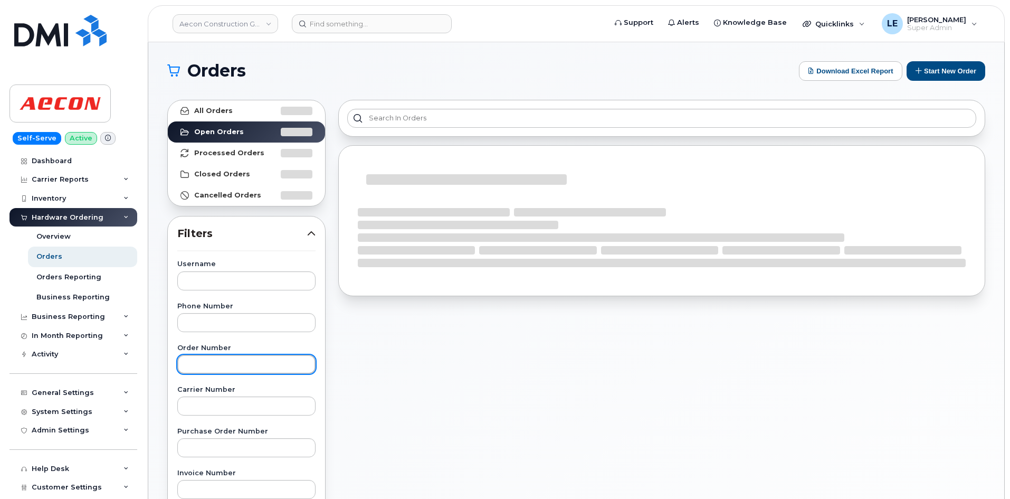
click at [181, 355] on input "text" at bounding box center [246, 364] width 138 height 19
click at [187, 365] on input "text" at bounding box center [246, 364] width 138 height 19
paste input "303338"
type input "303338"
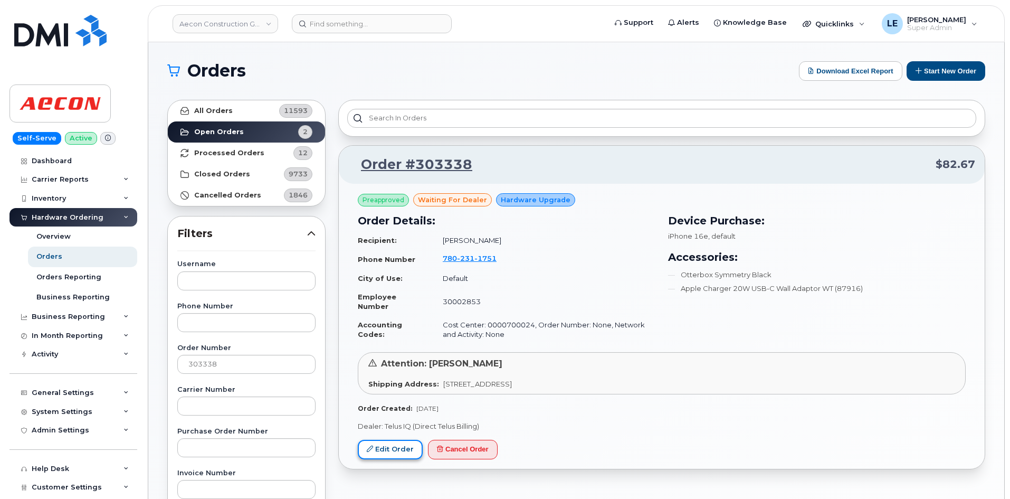
click at [368, 452] on link "Edit Order" at bounding box center [390, 450] width 65 height 20
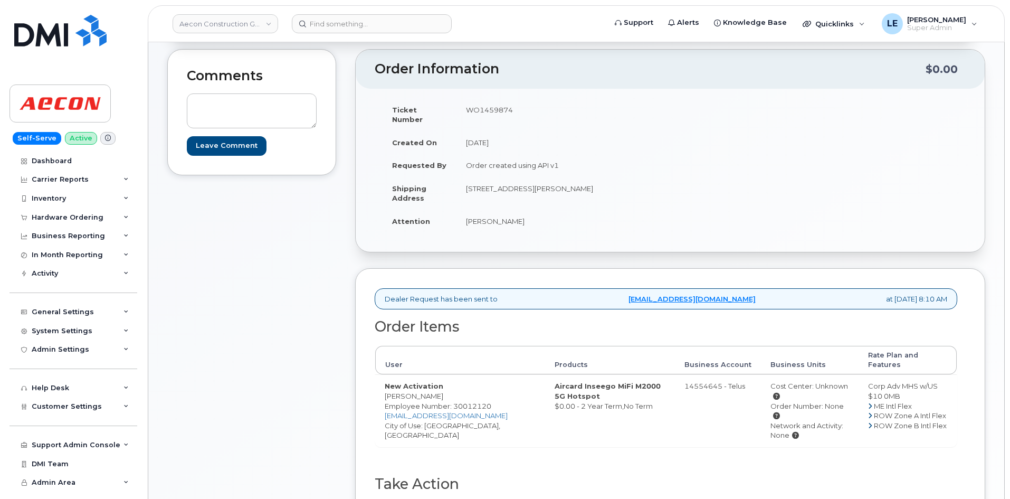
scroll to position [264, 0]
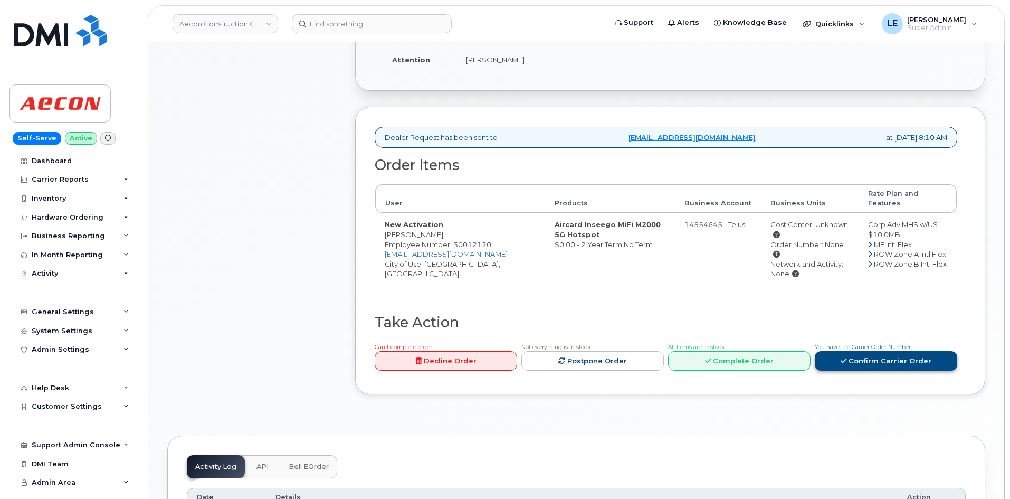
click at [880, 356] on link "Confirm Carrier Order" at bounding box center [886, 361] width 143 height 20
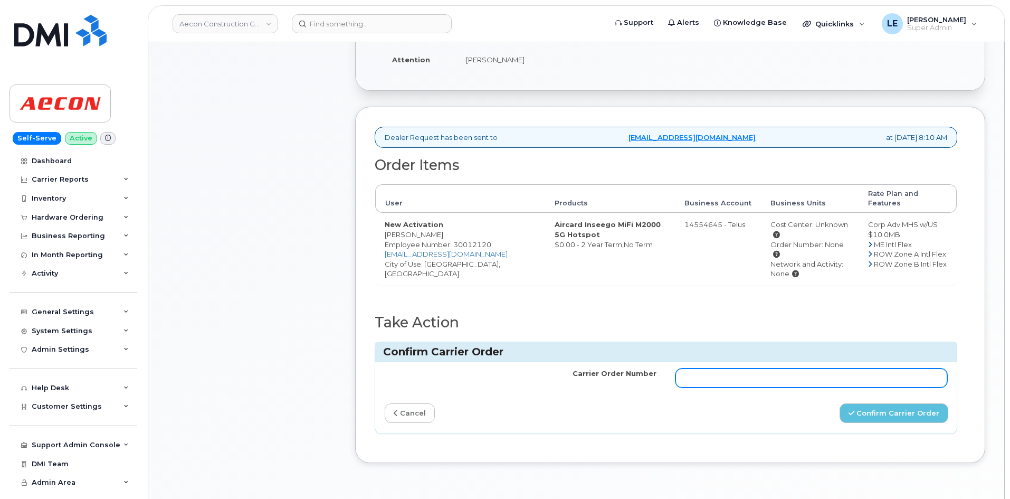
click at [739, 368] on input "Carrier Order Number" at bounding box center [812, 377] width 272 height 19
paste input "TL60039657 Support Give Feedback Telus logo © 2025 TELUS"
click at [732, 368] on input "TL60039657 Support Give Feedback Telus logo © 2025 TELUS" at bounding box center [812, 377] width 272 height 19
paste input "text"
type input "TL60039657"
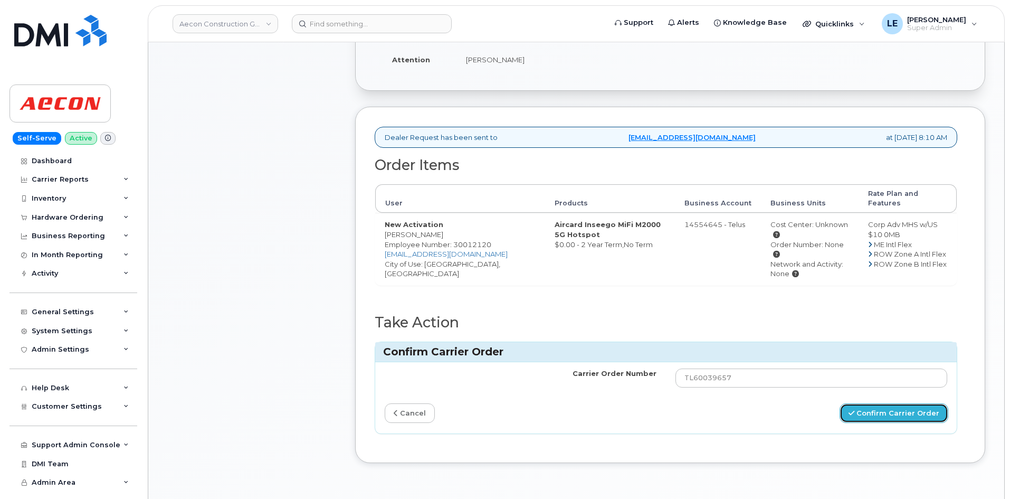
click at [867, 403] on button "Confirm Carrier Order" at bounding box center [894, 413] width 109 height 20
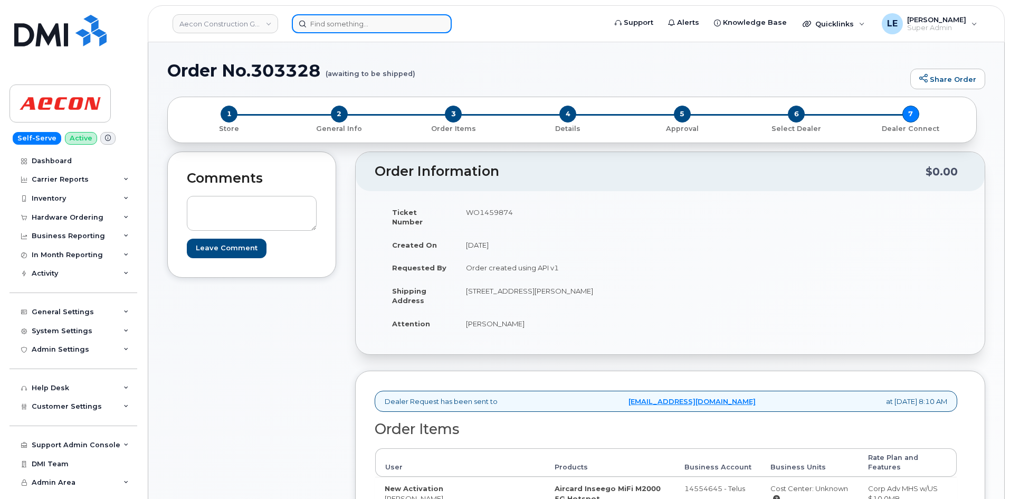
click at [329, 14] on input at bounding box center [372, 23] width 160 height 19
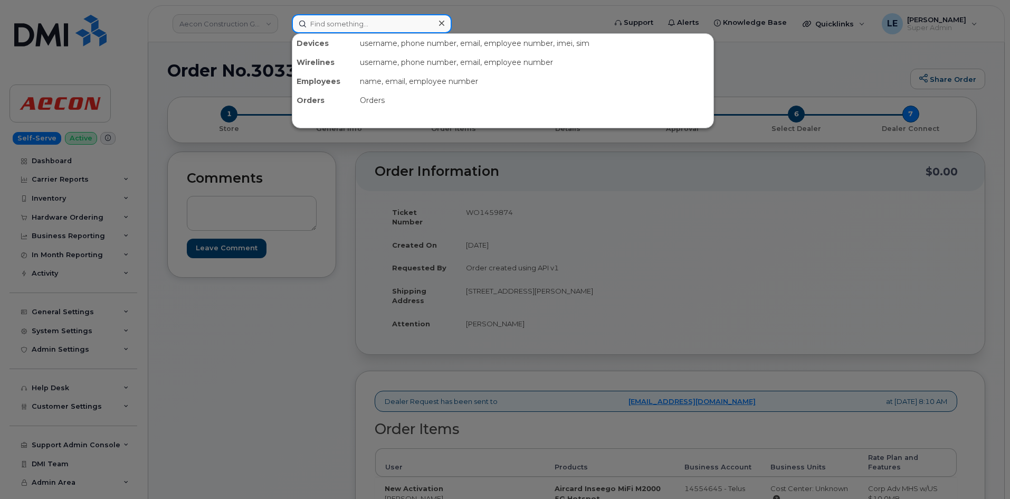
paste input "302909)"
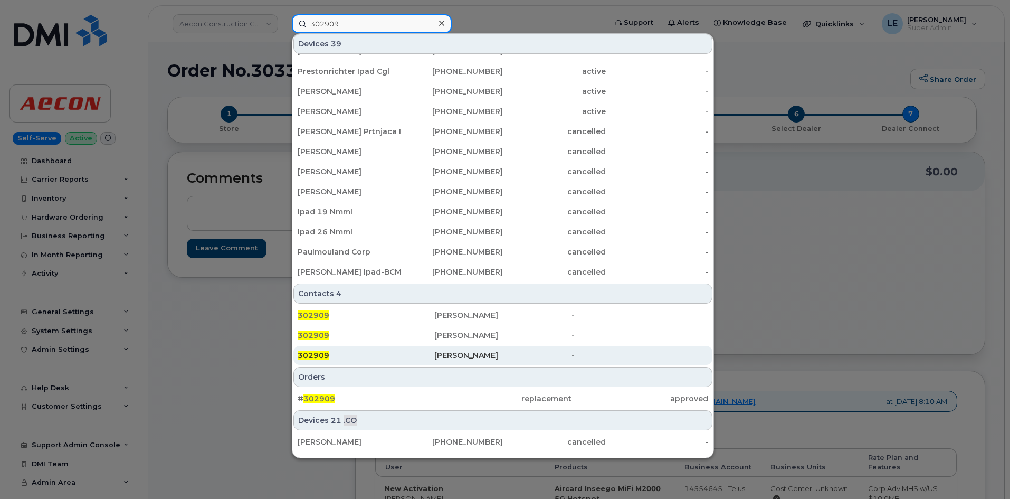
scroll to position [254, 0]
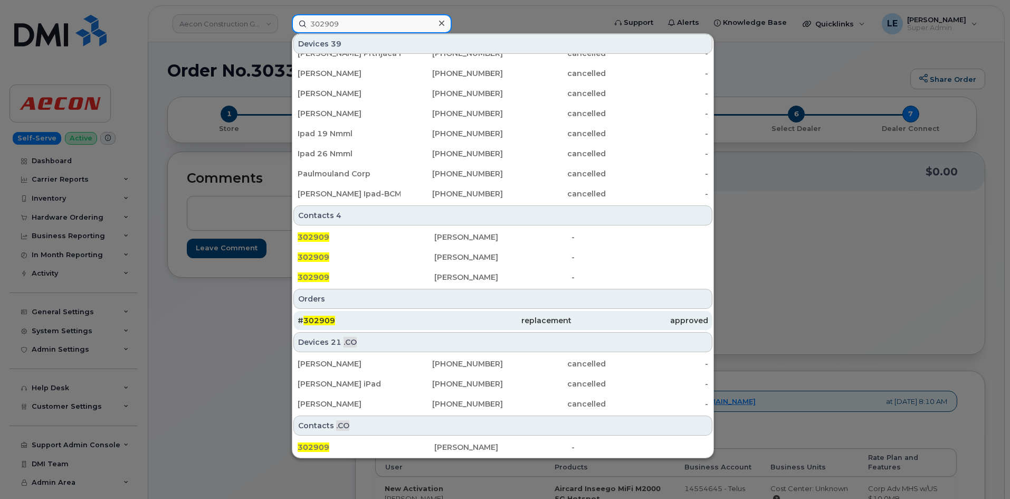
type input "302909"
click at [366, 326] on div "# 302909" at bounding box center [366, 320] width 137 height 19
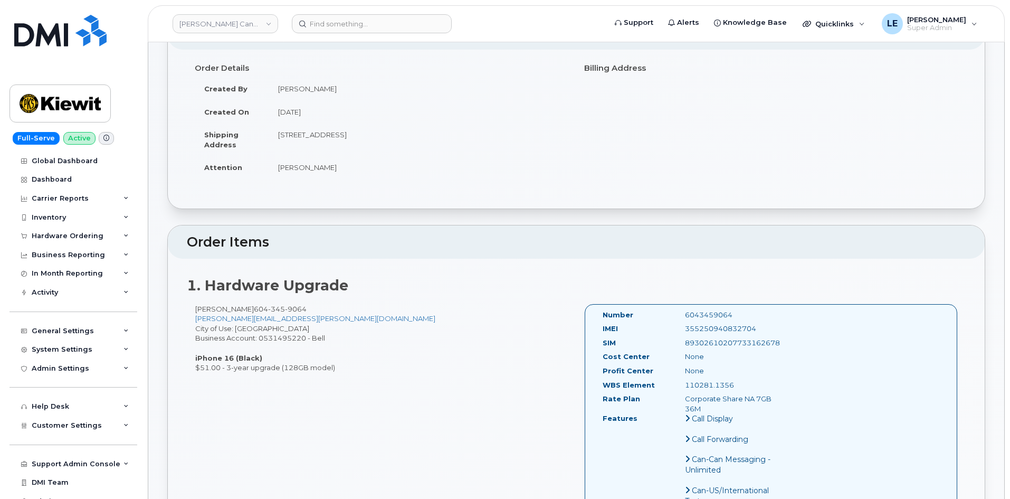
scroll to position [106, 0]
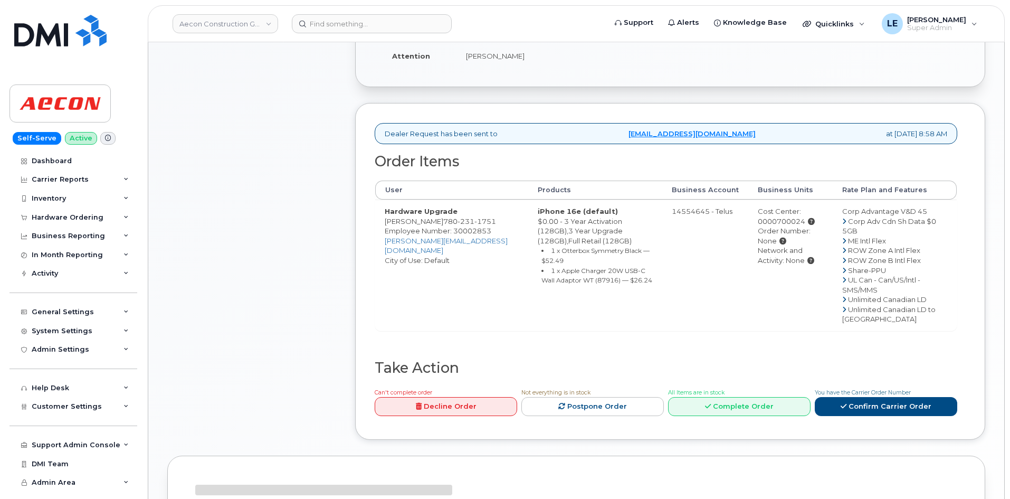
scroll to position [317, 0]
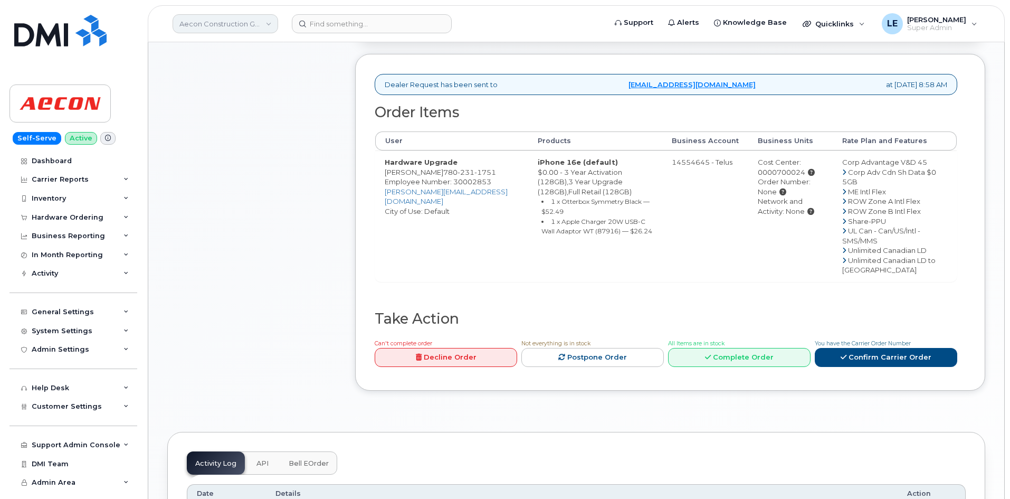
click at [267, 21] on link "Aecon Construction Group Inc" at bounding box center [226, 23] width 106 height 19
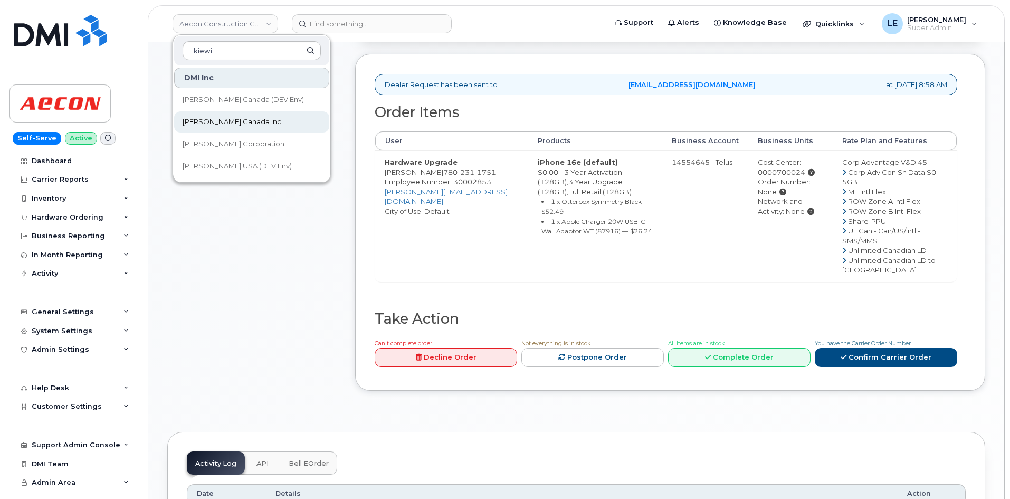
type input "kiewi"
click at [239, 120] on span "[PERSON_NAME] Canada Inc" at bounding box center [232, 122] width 99 height 11
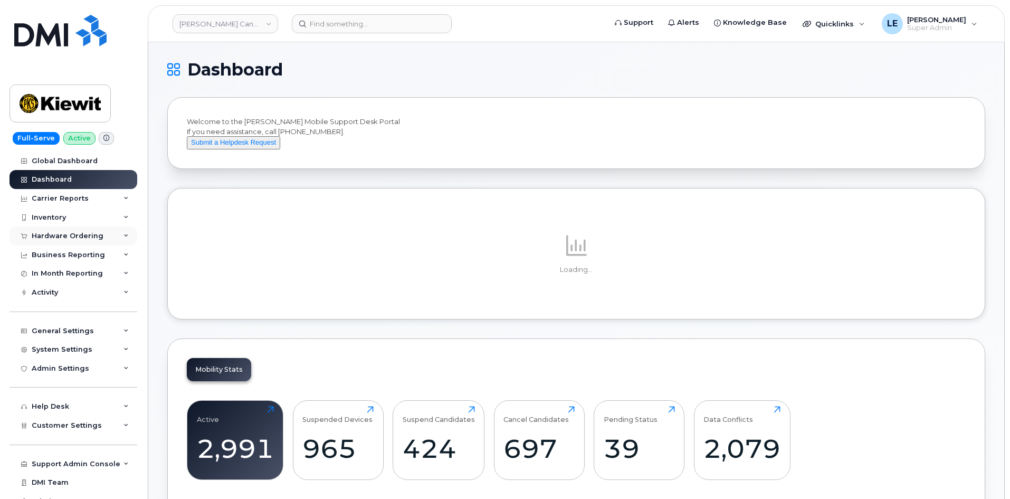
click at [66, 243] on div "Hardware Ordering" at bounding box center [74, 235] width 128 height 19
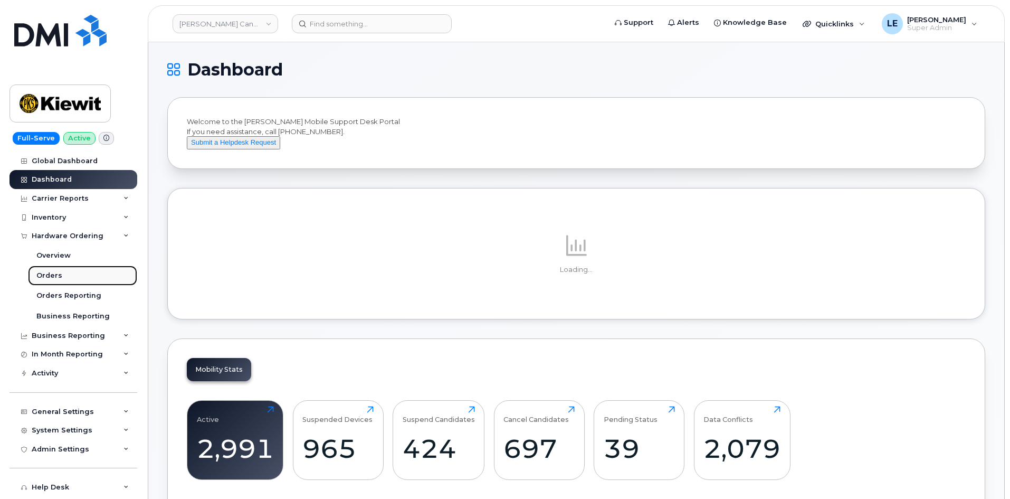
click at [66, 267] on link "Orders" at bounding box center [82, 275] width 109 height 20
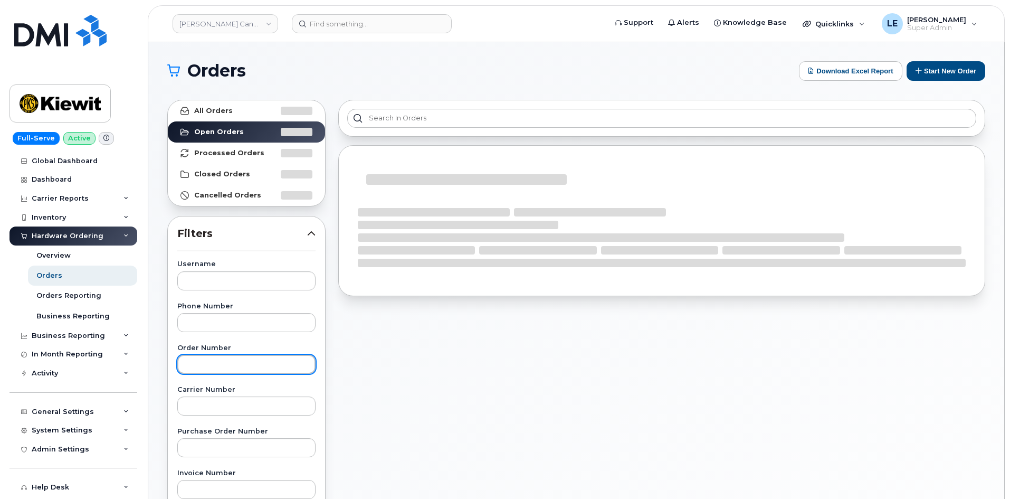
click at [265, 360] on input "text" at bounding box center [246, 364] width 138 height 19
paste input "303339"
type input "303339"
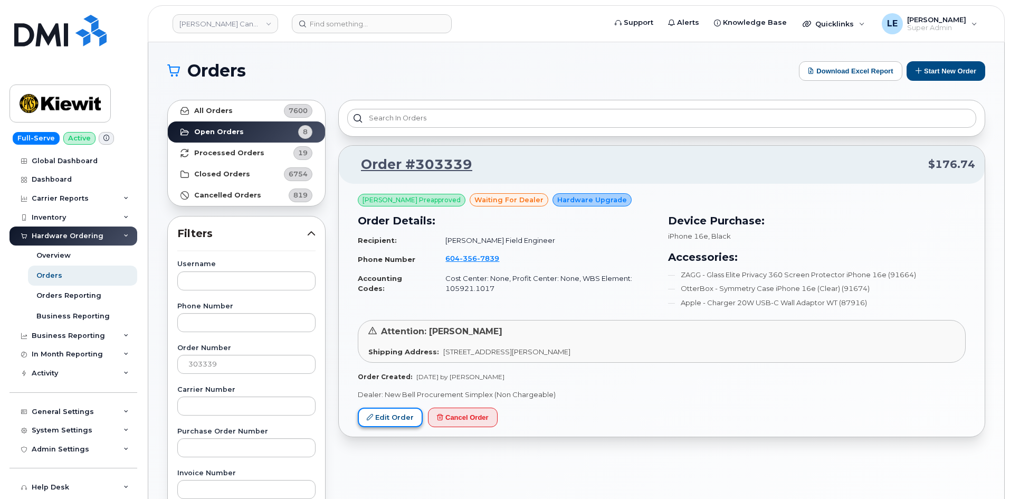
click at [394, 413] on link "Edit Order" at bounding box center [390, 417] width 65 height 20
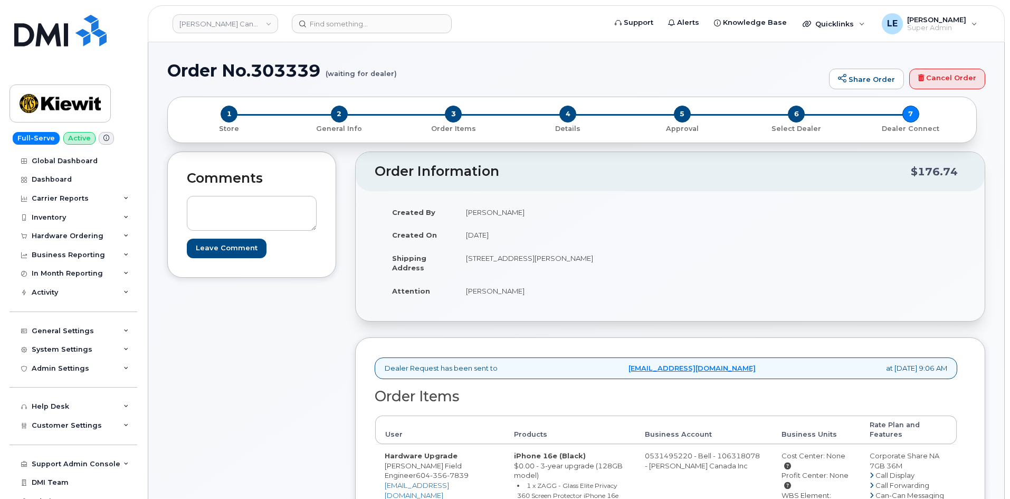
click at [219, 308] on div "Comments Leave Comment" at bounding box center [251, 504] width 169 height 706
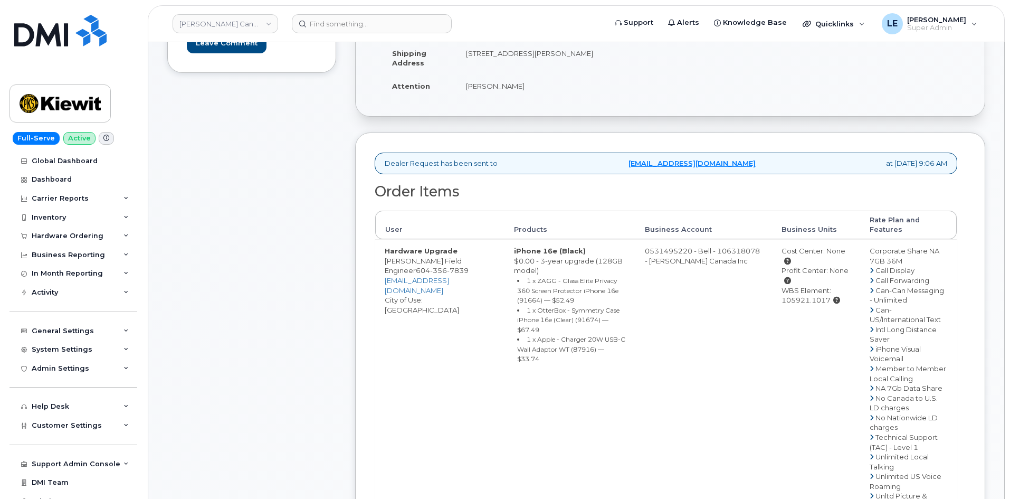
scroll to position [106, 0]
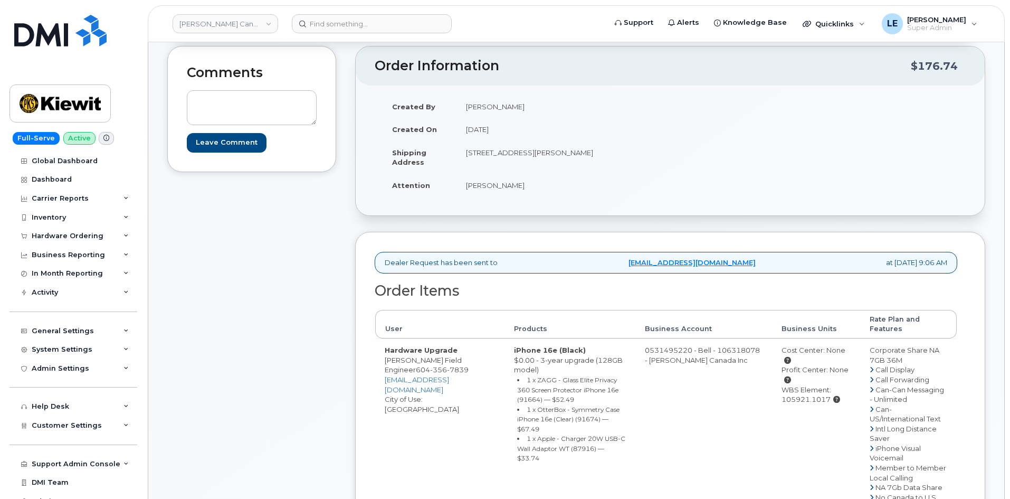
drag, startPoint x: 574, startPoint y: 153, endPoint x: 597, endPoint y: 157, distance: 23.7
click at [597, 157] on td "200-3055 Boul Saint-Martin O LAVAL QC H7T 0J3 CANADA" at bounding box center [560, 157] width 206 height 33
drag, startPoint x: 387, startPoint y: 362, endPoint x: 450, endPoint y: 360, distance: 62.8
click at [450, 360] on td "Hardware Upgrade Sylvain Tshimombo Field Engineer 604 356 7839 SYLVA.TSHIMOMBO@…" at bounding box center [439, 482] width 129 height 288
copy td "ylvain Tshimombo"
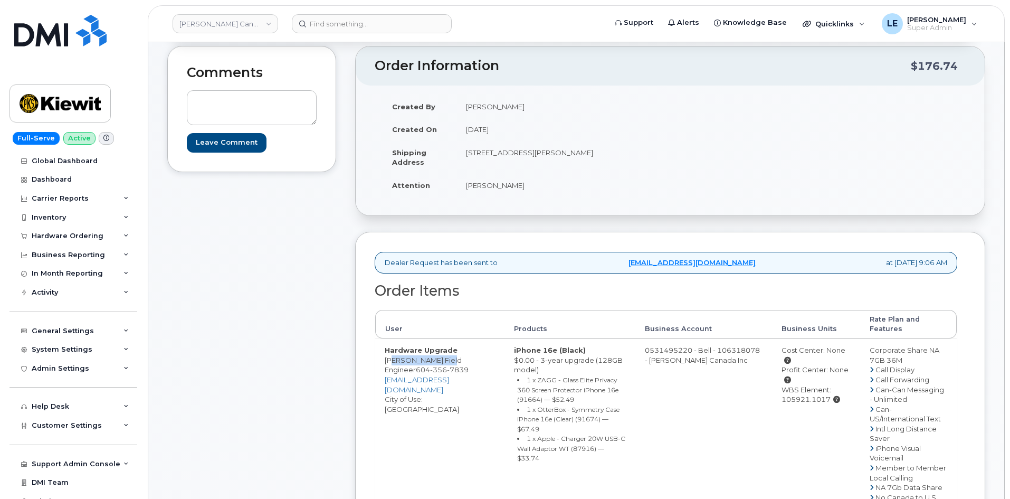
drag, startPoint x: 464, startPoint y: 151, endPoint x: 498, endPoint y: 164, distance: 36.3
click at [498, 164] on td "[STREET_ADDRESS][PERSON_NAME]" at bounding box center [560, 157] width 206 height 33
copy td "[STREET_ADDRESS][PERSON_NAME]"
drag, startPoint x: 507, startPoint y: 361, endPoint x: 509, endPoint y: 366, distance: 5.9
click at [505, 366] on td "Hardware Upgrade Sylvain Tshimombo Field Engineer 604 356 7839 SYLVA.TSHIMOMBO@…" at bounding box center [439, 482] width 129 height 288
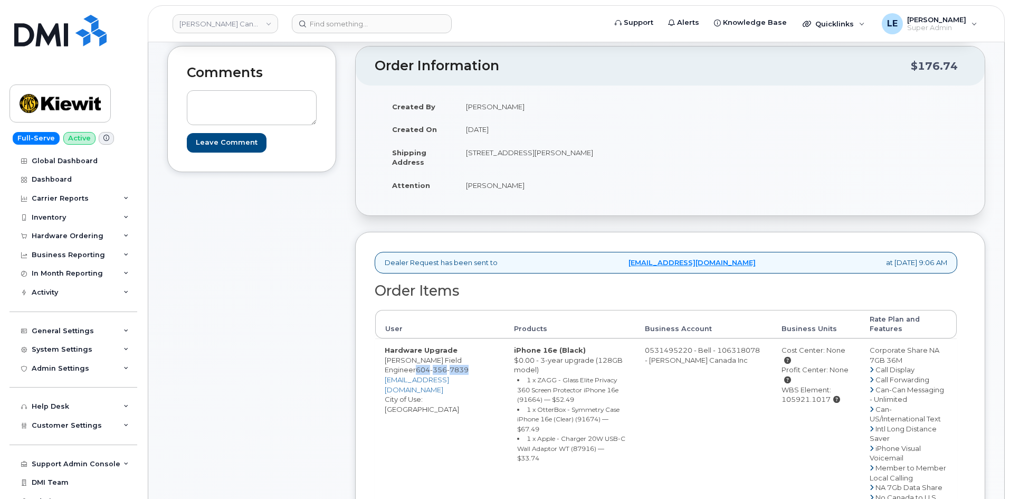
copy span "604 356 7839"
drag, startPoint x: 485, startPoint y: 153, endPoint x: 564, endPoint y: 153, distance: 79.7
click at [564, 153] on td "[STREET_ADDRESS][PERSON_NAME]" at bounding box center [560, 157] width 206 height 33
copy td "3055 Boul Saint-Martin"
drag, startPoint x: 611, startPoint y: 152, endPoint x: 640, endPoint y: 153, distance: 28.5
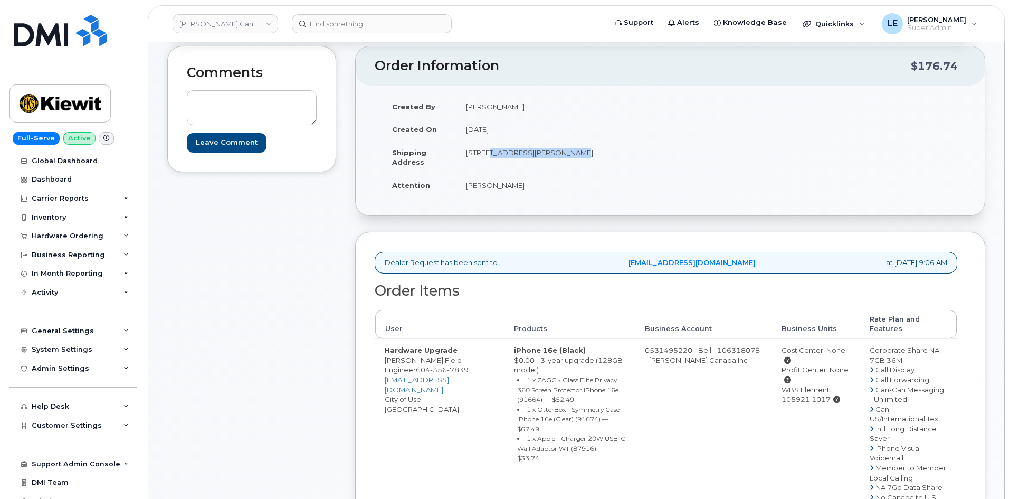
click at [640, 153] on td "[STREET_ADDRESS][PERSON_NAME]" at bounding box center [560, 157] width 206 height 33
copy td "H7T 0J3"
drag, startPoint x: 507, startPoint y: 358, endPoint x: 509, endPoint y: 368, distance: 9.7
click at [505, 368] on td "Hardware Upgrade Sylvain Tshimombo Field Engineer 604 356 7839 SYLVA.TSHIMOMBO@…" at bounding box center [439, 482] width 129 height 288
copy span "604 356 7839"
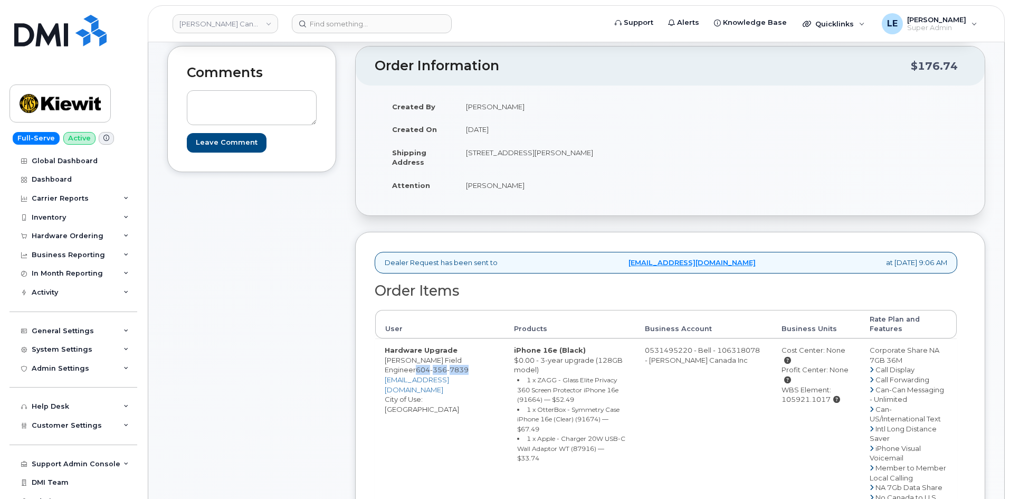
drag, startPoint x: 466, startPoint y: 186, endPoint x: 534, endPoint y: 188, distance: 68.1
click at [534, 188] on td "[PERSON_NAME]" at bounding box center [560, 185] width 206 height 23
copy td "[PERSON_NAME]"
drag, startPoint x: 786, startPoint y: 399, endPoint x: 835, endPoint y: 401, distance: 49.7
click at [835, 401] on div "WBS Element: 105921.1017" at bounding box center [816, 395] width 69 height 20
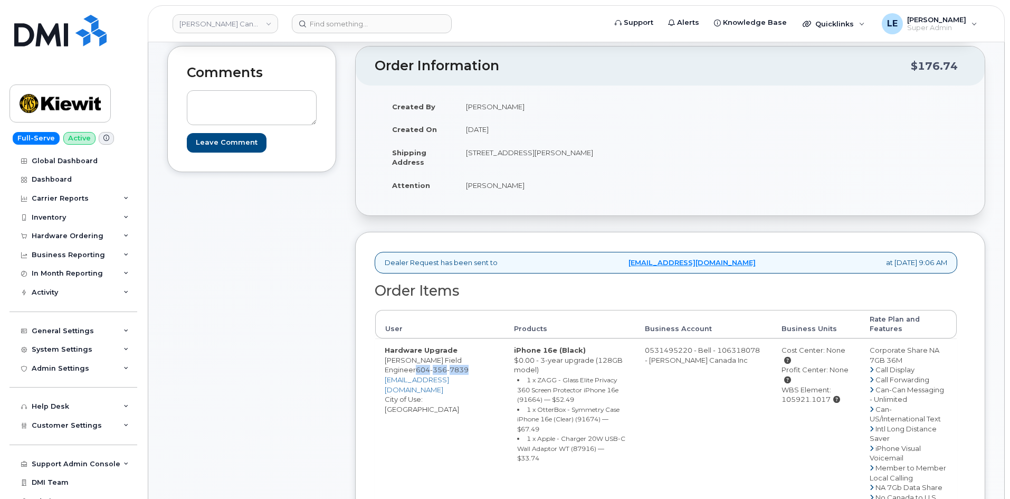
copy div "105921.1017"
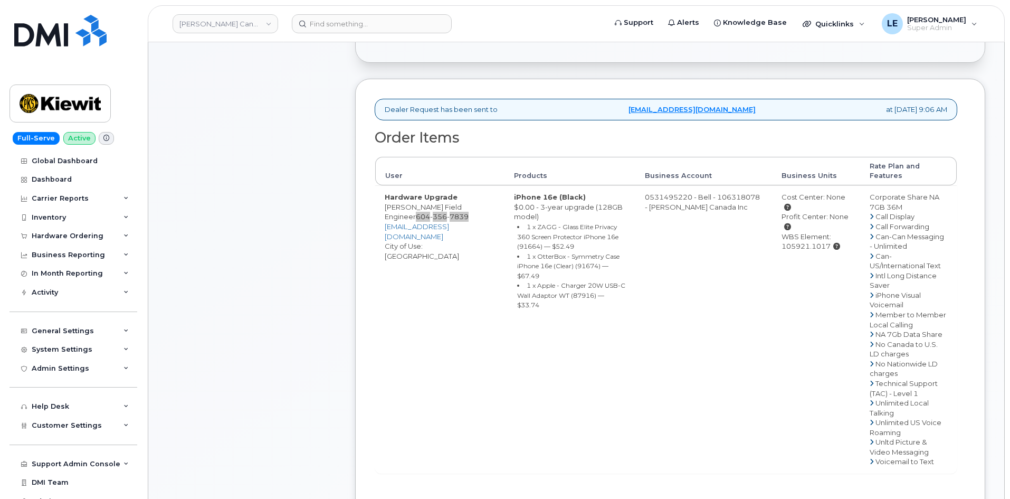
scroll to position [369, 0]
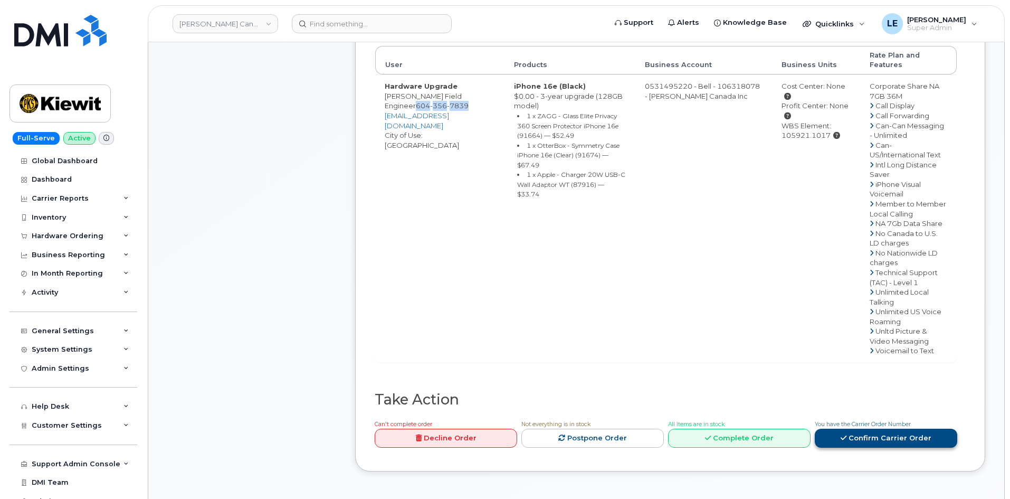
click at [867, 437] on link "Confirm Carrier Order" at bounding box center [886, 439] width 143 height 20
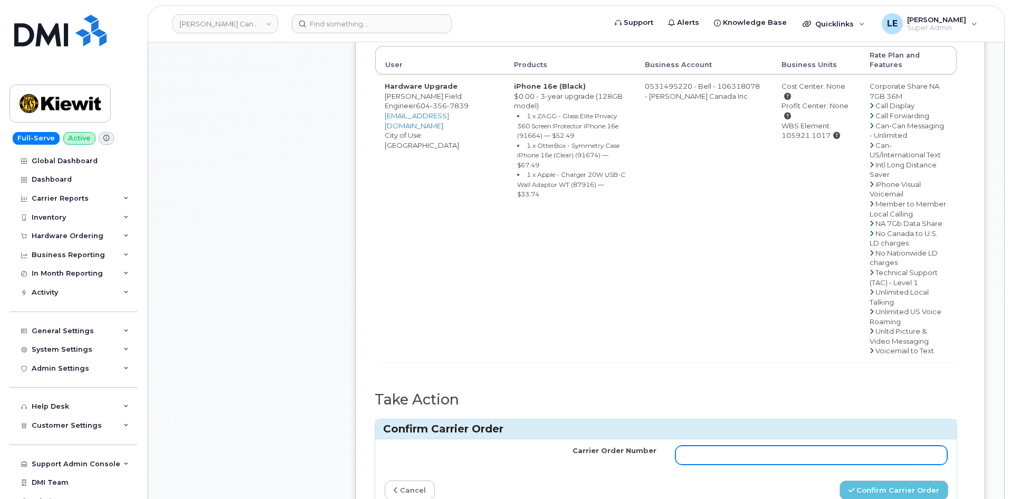
click at [687, 458] on input "Carrier Order Number" at bounding box center [812, 454] width 272 height 19
paste input "3029305"
type input "3029305"
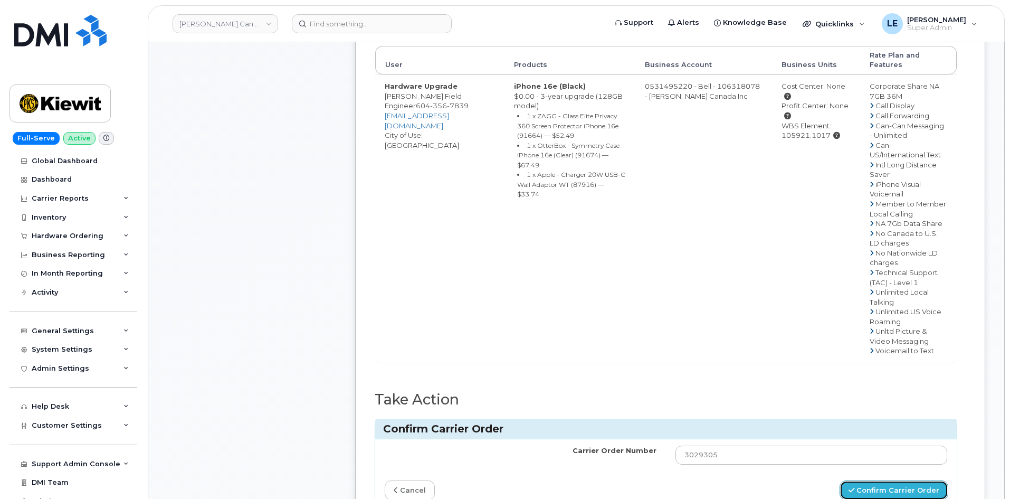
click at [898, 492] on button "Confirm Carrier Order" at bounding box center [894, 490] width 109 height 20
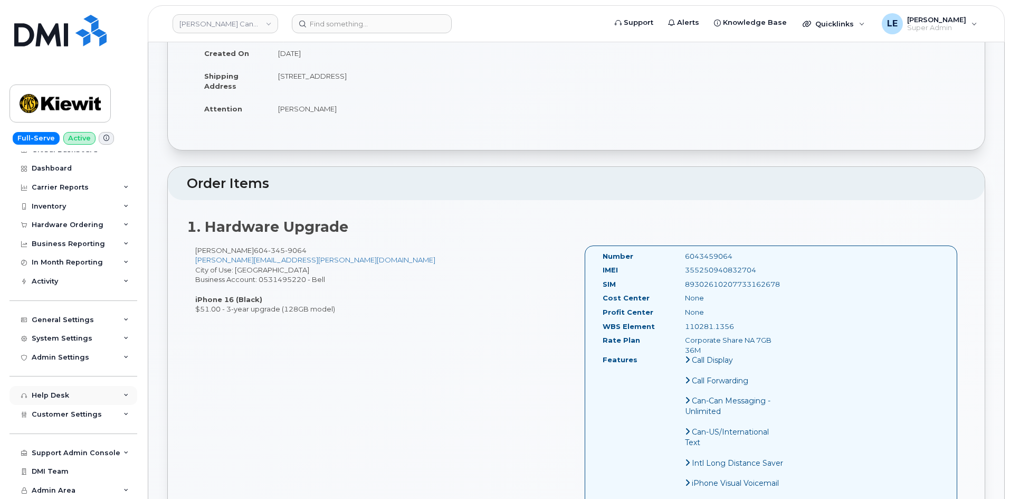
scroll to position [158, 0]
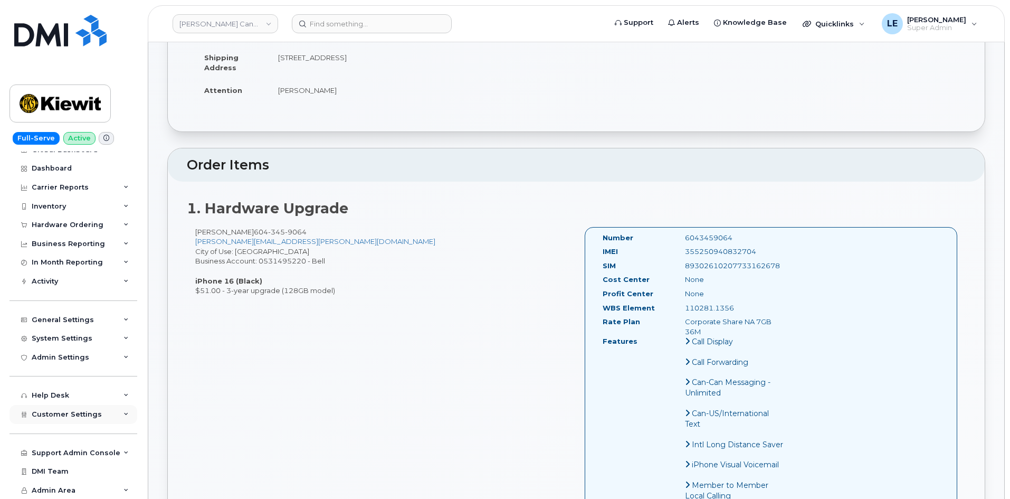
click at [73, 406] on div "Customer Settings" at bounding box center [74, 414] width 128 height 19
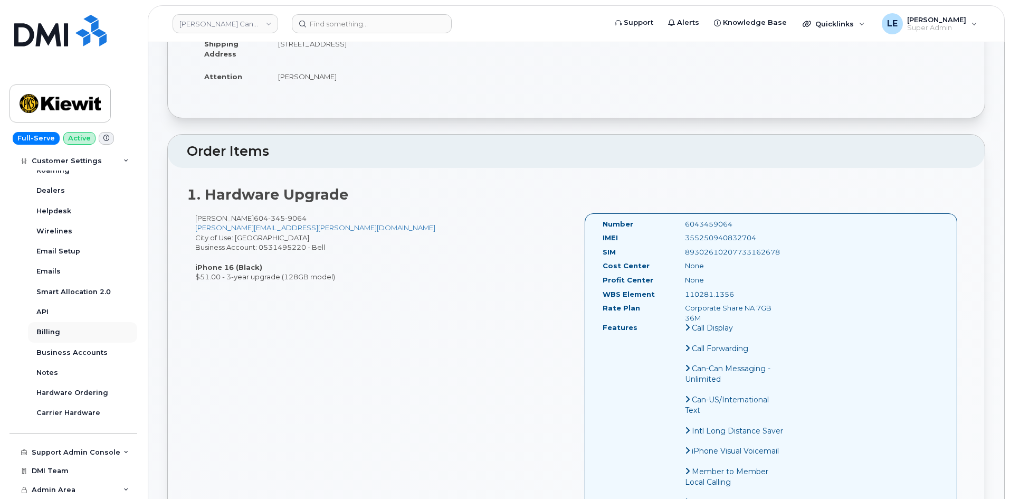
scroll to position [211, 0]
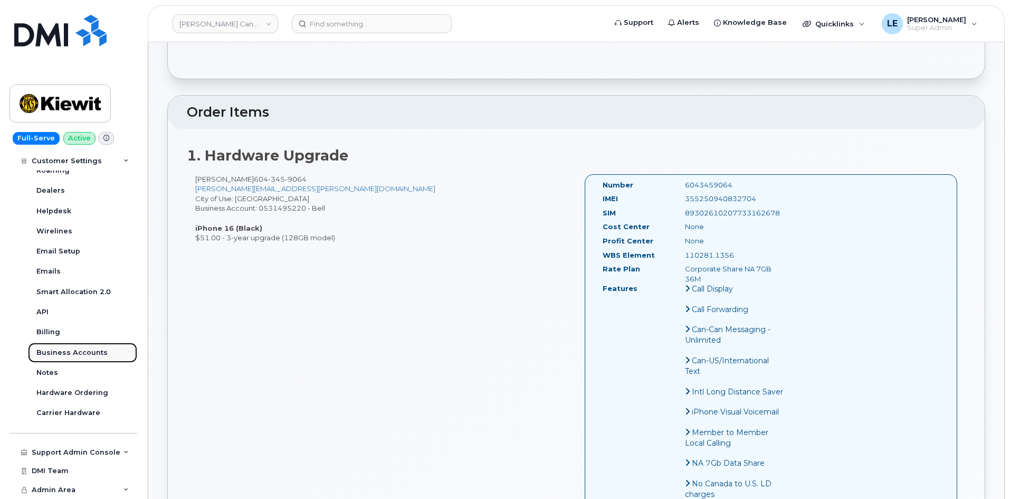
click at [69, 346] on link "Business Accounts" at bounding box center [82, 353] width 109 height 20
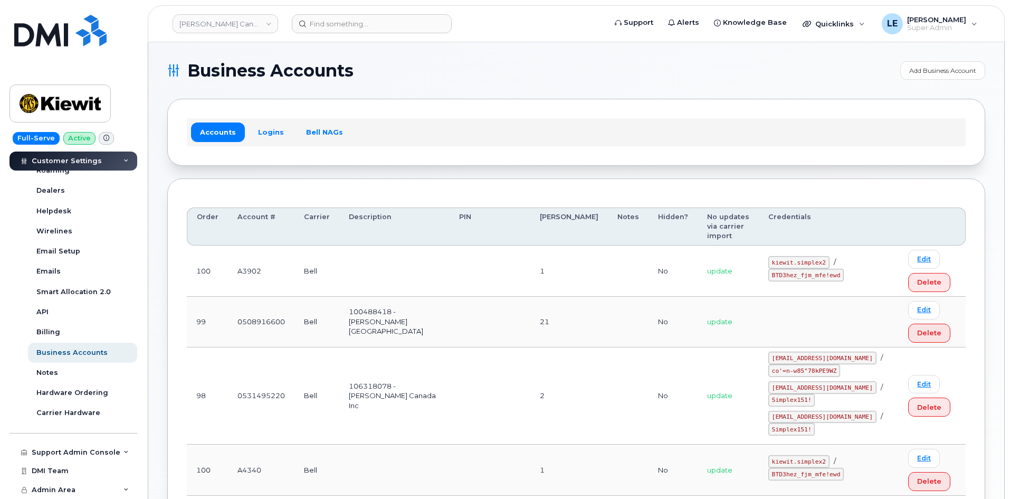
click at [267, 144] on div "Accounts Logins Bell NAGs" at bounding box center [576, 131] width 779 height 27
click at [267, 136] on link "Logins" at bounding box center [271, 131] width 44 height 19
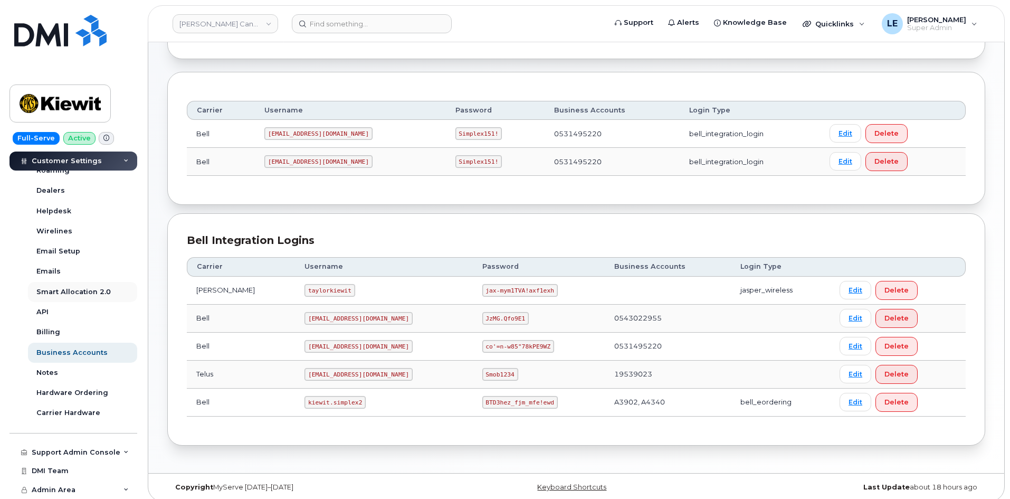
scroll to position [115, 0]
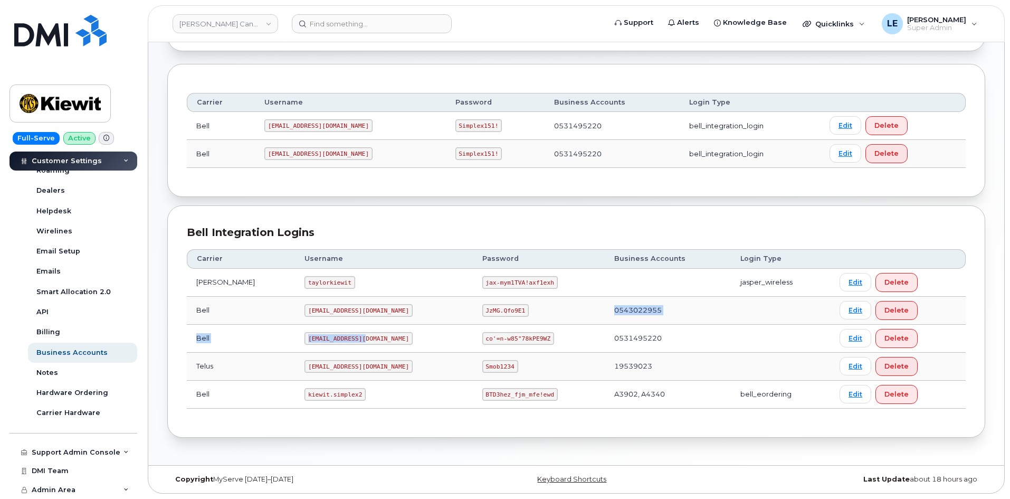
drag, startPoint x: 431, startPoint y: 335, endPoint x: 392, endPoint y: 331, distance: 39.3
click at [397, 331] on tbody "Jasper Bell taylorkiewit jax-mym1TVA!axf1exh jasper_wireless Edit Delete Bell k…" at bounding box center [576, 339] width 779 height 140
click at [295, 386] on td "kiewit.simplex2" at bounding box center [383, 395] width 177 height 28
drag, startPoint x: 289, startPoint y: 393, endPoint x: 337, endPoint y: 395, distance: 48.6
click at [337, 395] on code "kiewit.simplex2" at bounding box center [335, 394] width 61 height 13
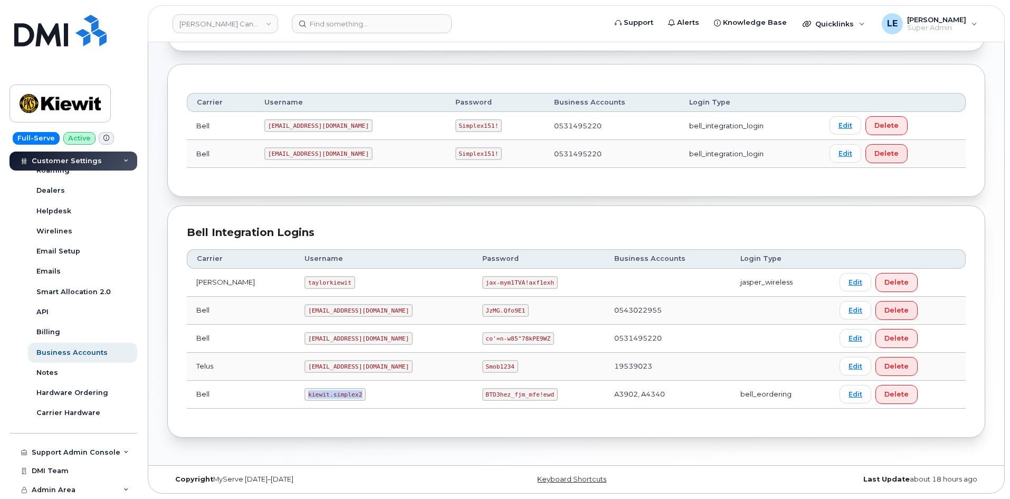
copy code "kiewit.simplex2"
drag, startPoint x: 448, startPoint y: 395, endPoint x: 509, endPoint y: 393, distance: 61.2
click at [509, 393] on code "BTD3hez_fjm_mfe!ewd" at bounding box center [519, 394] width 75 height 13
copy code "BTD3hez_fjm_mfe!ewd"
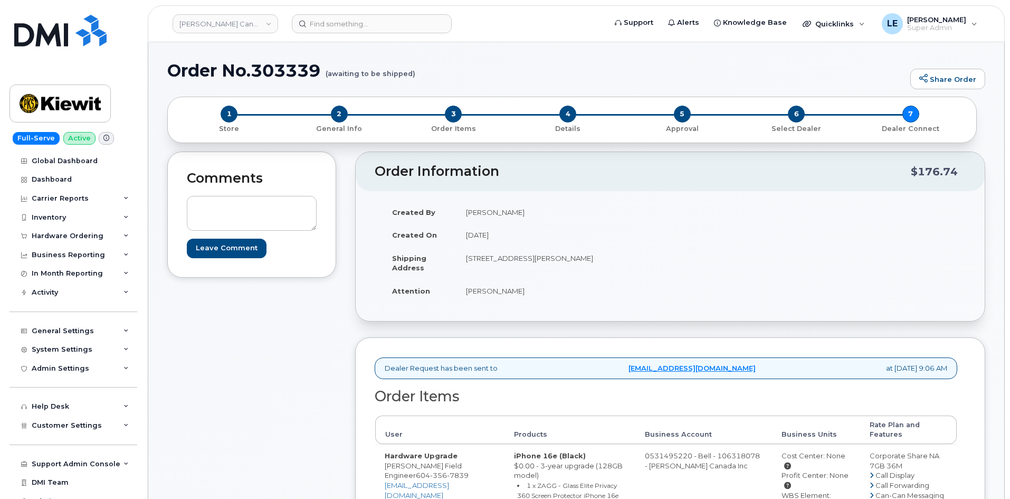
drag, startPoint x: 326, startPoint y: 7, endPoint x: 332, endPoint y: 14, distance: 8.6
click at [326, 7] on header "[PERSON_NAME] Canada Inc Support Alerts Knowledge Base Quicklinks Suspend / Can…" at bounding box center [576, 23] width 857 height 37
click at [341, 30] on input at bounding box center [372, 23] width 160 height 19
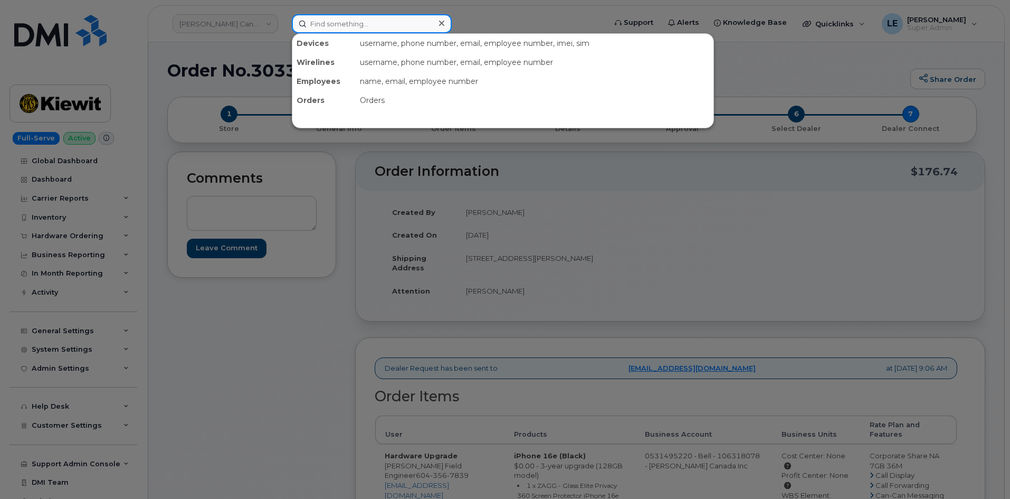
paste input "[PHONE_NUMBER]"
type input "[PHONE_NUMBER]"
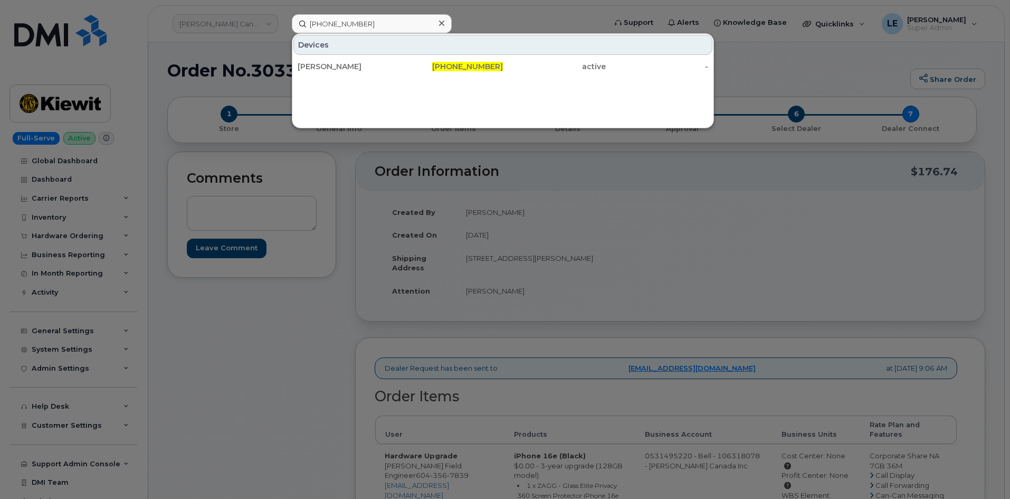
click at [364, 53] on div "Devices" at bounding box center [502, 45] width 419 height 20
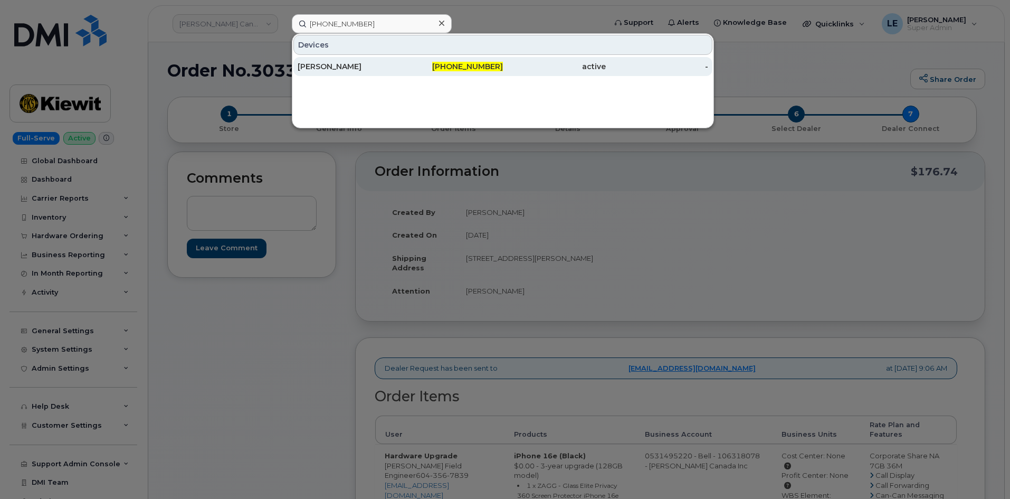
click at [358, 61] on div "[PERSON_NAME]" at bounding box center [349, 66] width 103 height 19
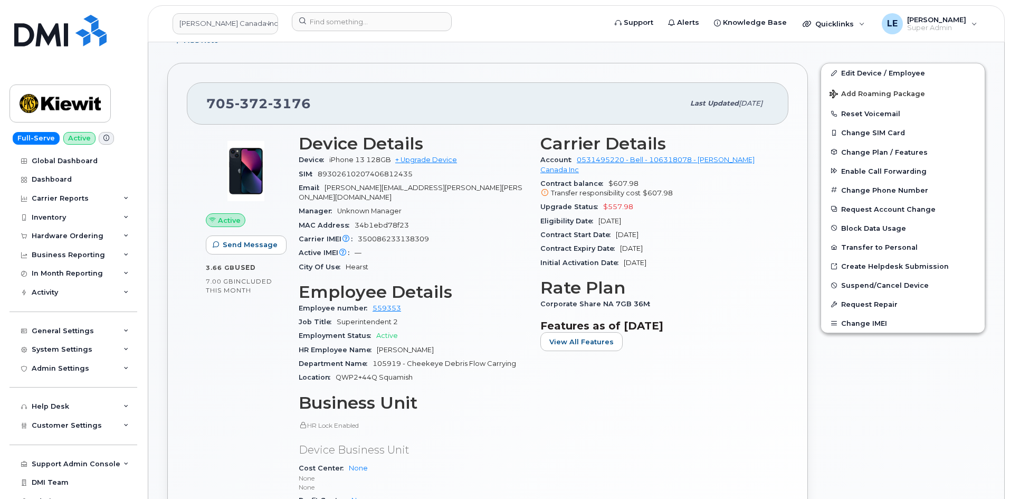
scroll to position [211, 0]
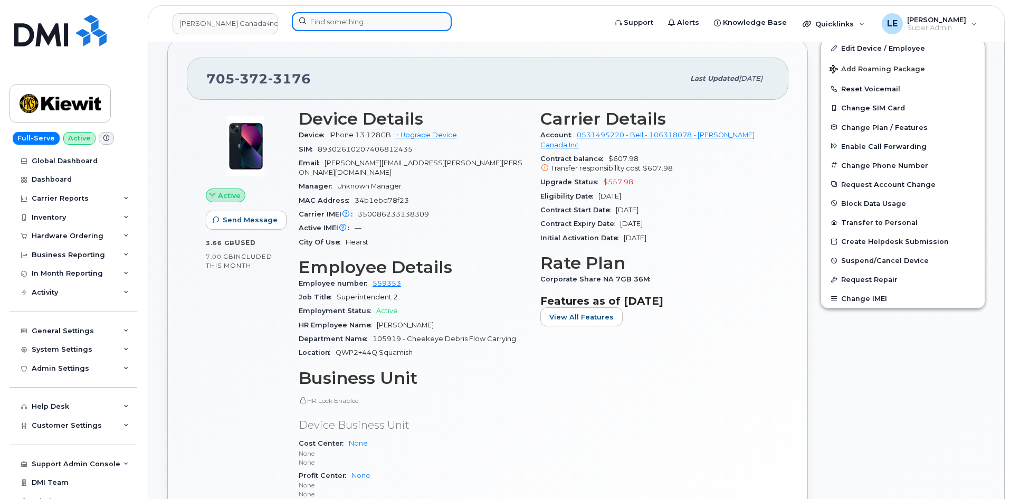
click at [333, 23] on input at bounding box center [372, 21] width 160 height 19
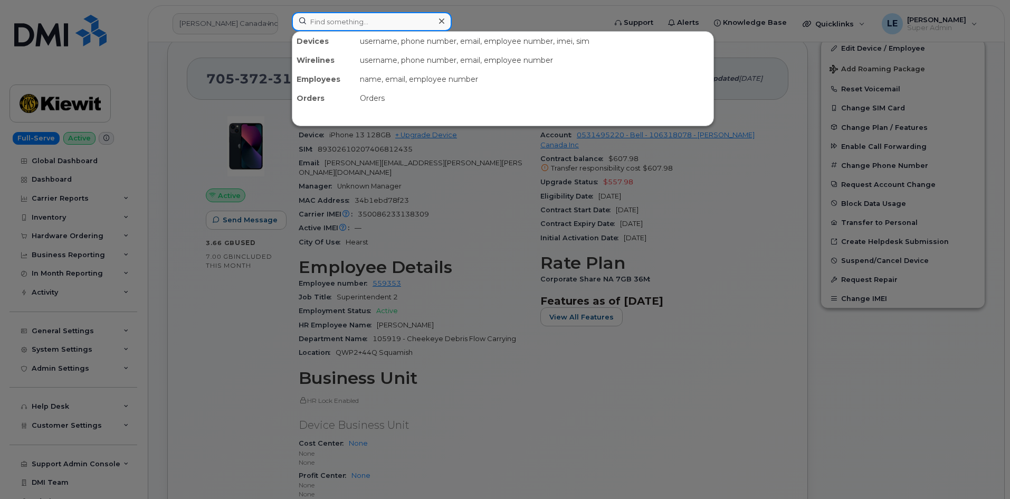
paste input "4029601853"
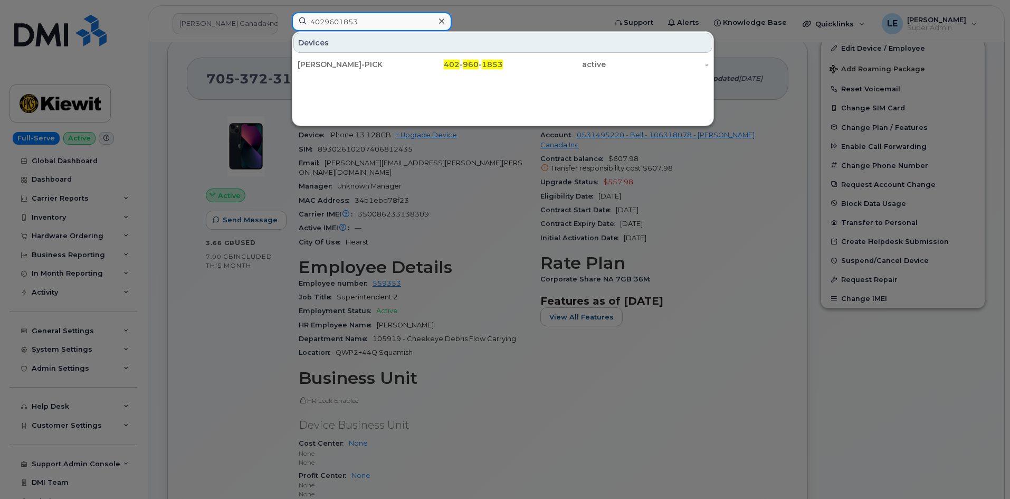
type input "4029601853"
click at [347, 54] on div "[PERSON_NAME]-PICK 402 - 960 - 1853 active -" at bounding box center [502, 64] width 421 height 21
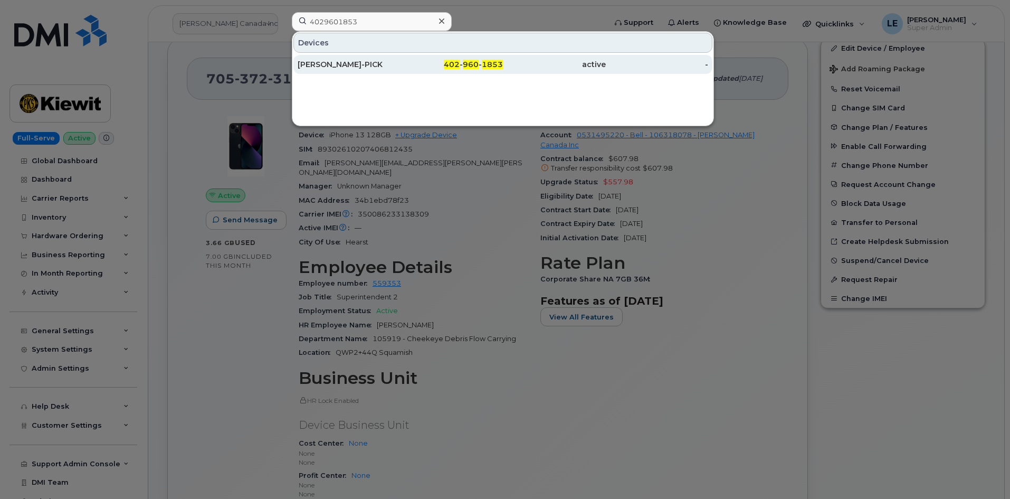
click at [348, 59] on div "[PERSON_NAME]-PICK" at bounding box center [349, 64] width 103 height 19
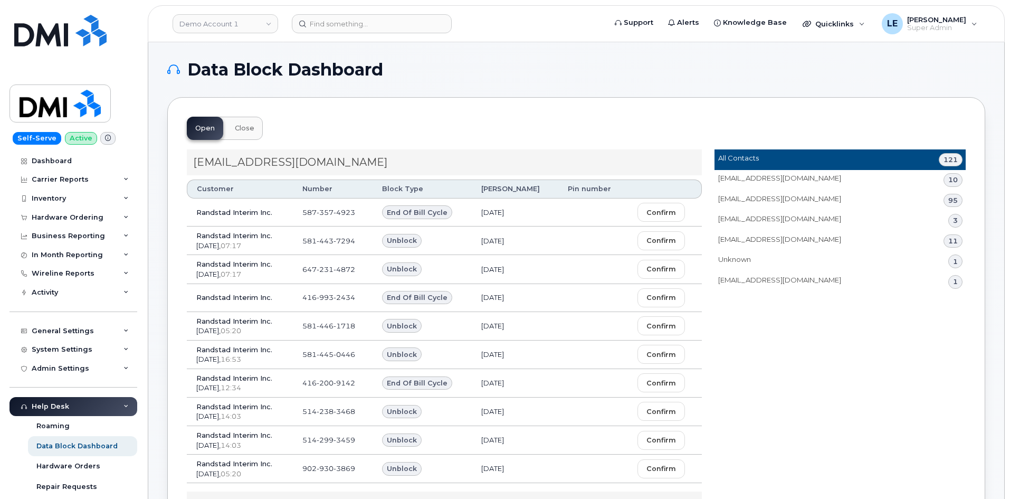
click at [440, 62] on h1 "Data Block Dashboard" at bounding box center [573, 69] width 813 height 17
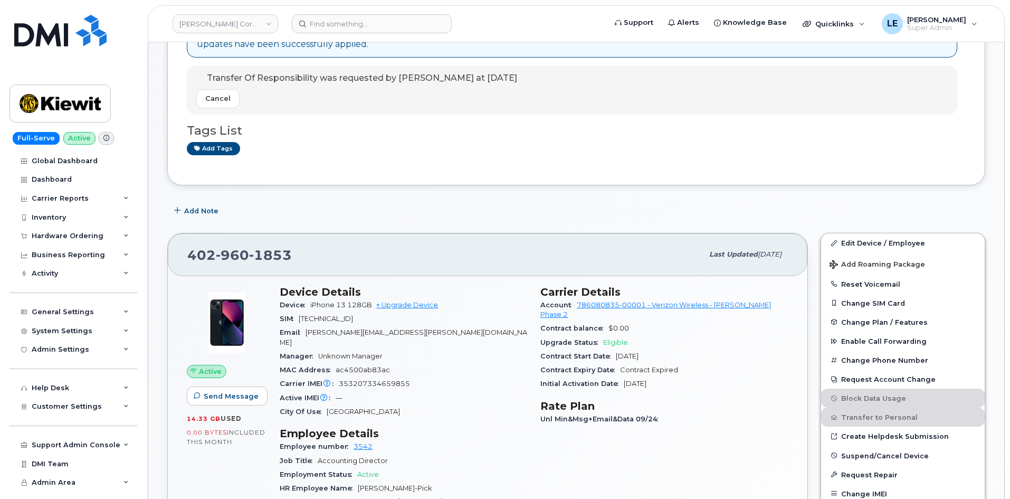
scroll to position [158, 0]
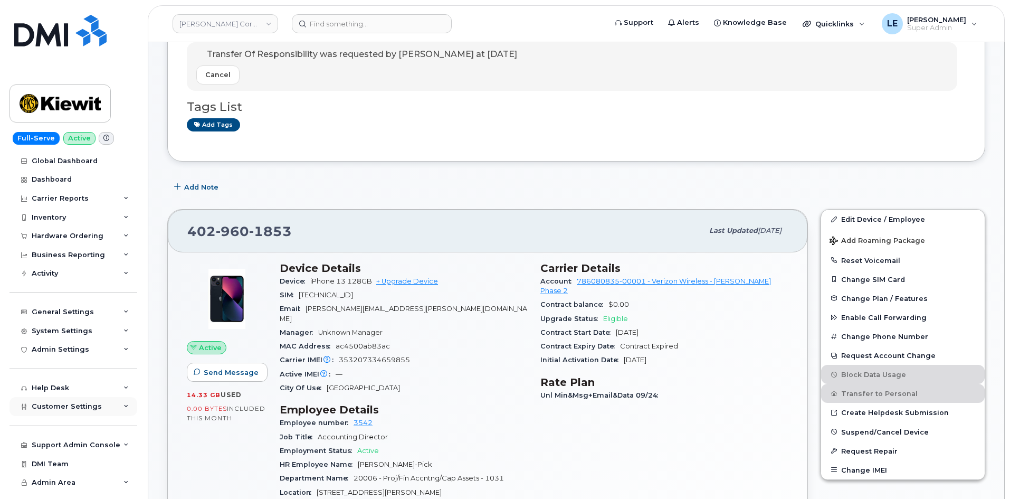
click at [88, 406] on span "Customer Settings" at bounding box center [67, 406] width 70 height 8
click at [68, 357] on div "Admin Settings" at bounding box center [74, 349] width 128 height 19
click at [61, 354] on div "Admin Settings" at bounding box center [74, 349] width 128 height 19
click at [62, 341] on div "Admin Settings" at bounding box center [74, 349] width 128 height 19
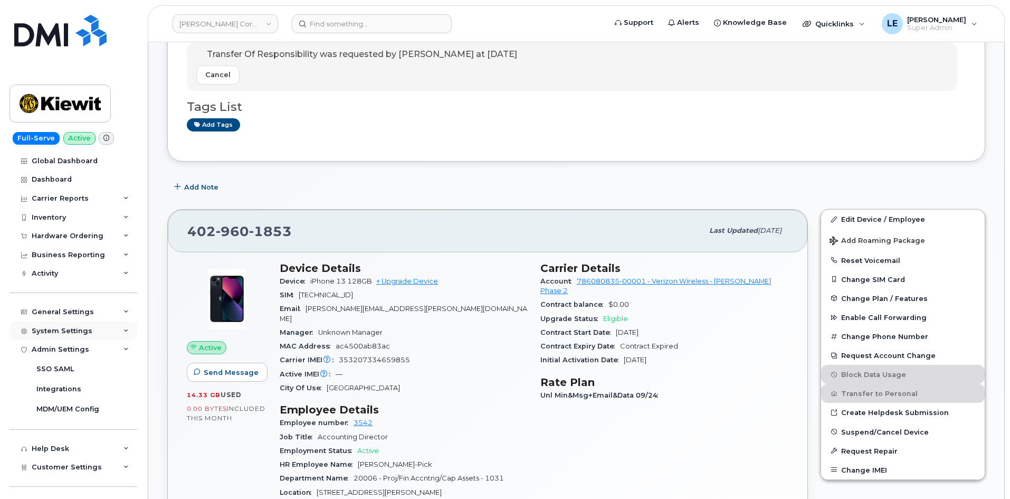
click at [64, 337] on div "System Settings" at bounding box center [74, 330] width 128 height 19
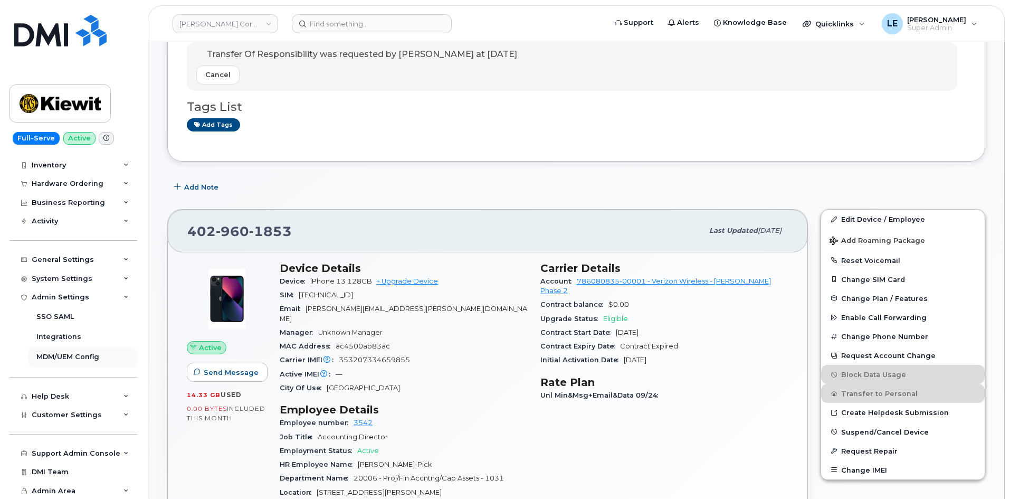
scroll to position [53, 0]
click at [72, 420] on div "Customer Settings" at bounding box center [74, 413] width 128 height 19
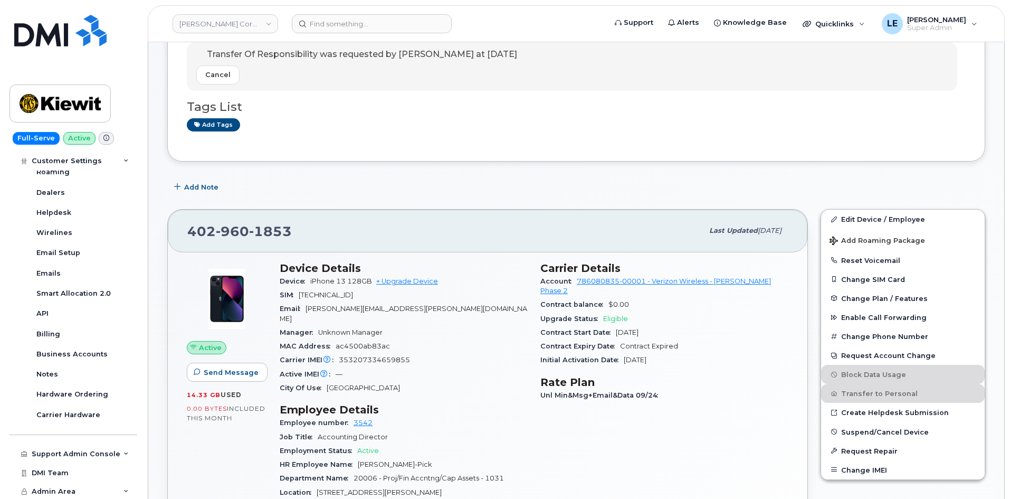
scroll to position [356, 0]
click at [78, 353] on div "Business Accounts" at bounding box center [71, 353] width 71 height 10
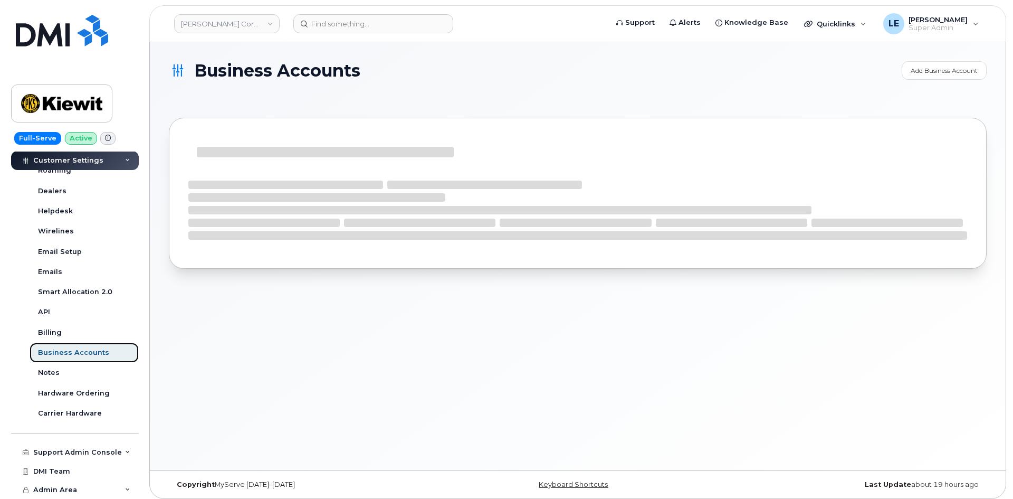
scroll to position [296, 0]
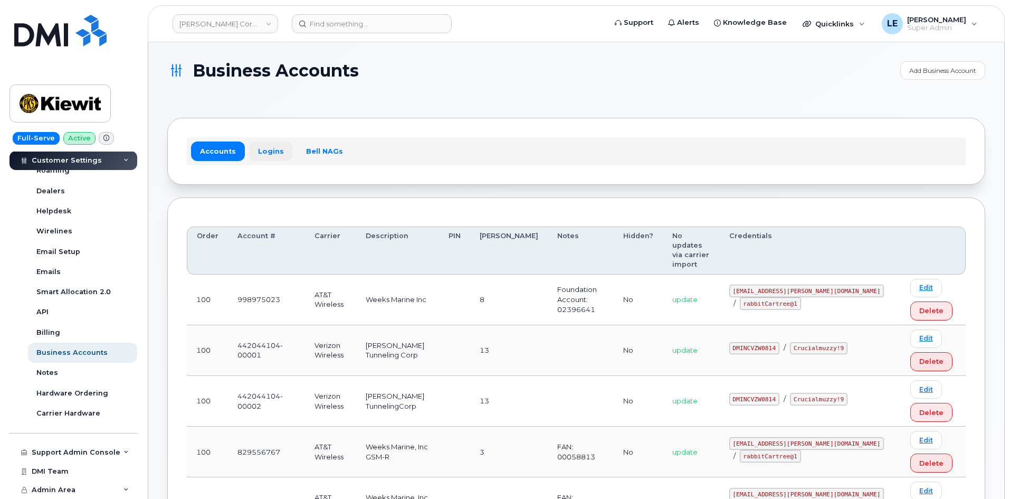
click at [274, 158] on link "Logins" at bounding box center [271, 150] width 44 height 19
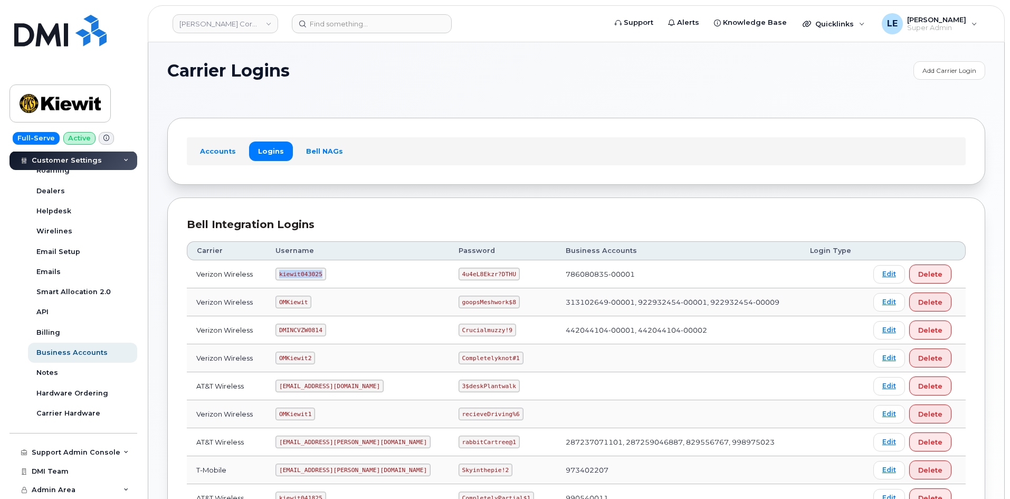
drag, startPoint x: 287, startPoint y: 275, endPoint x: 324, endPoint y: 273, distance: 37.0
click at [324, 273] on code "kiewit043025" at bounding box center [301, 274] width 50 height 13
copy code "kiewit043025"
drag, startPoint x: 430, startPoint y: 272, endPoint x: 477, endPoint y: 273, distance: 47.0
click at [477, 273] on code "4u4eL8Ekzr?DTHU" at bounding box center [489, 274] width 61 height 13
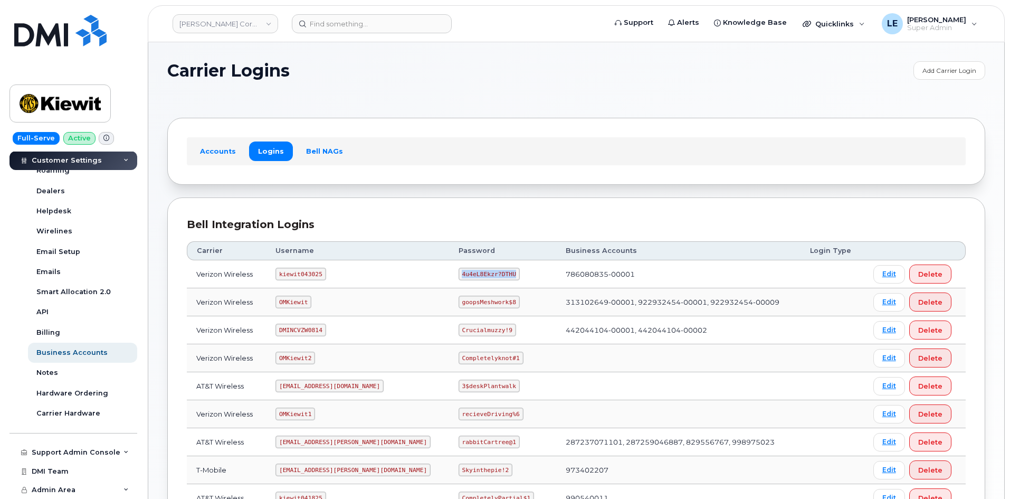
copy code "4u4eL8Ekzr?DTHU"
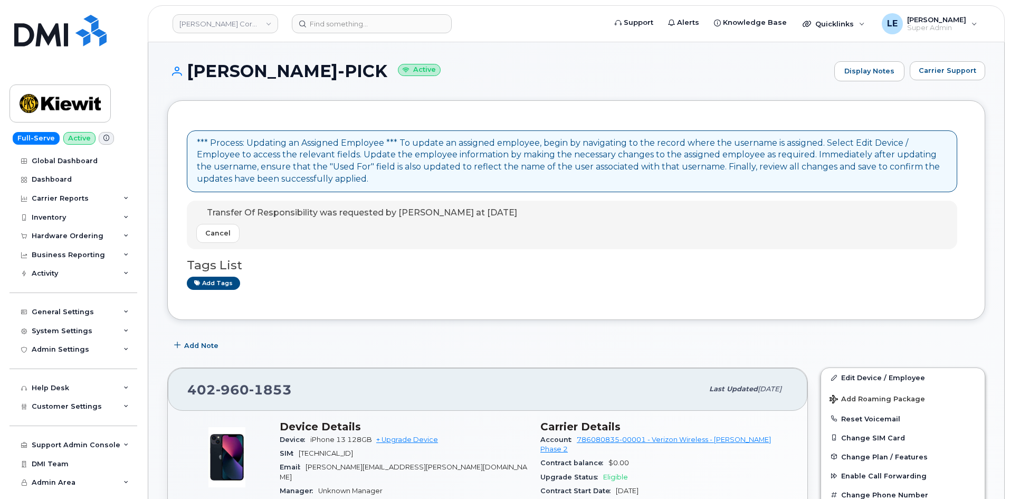
click at [333, 6] on header "[PERSON_NAME] Corporation Support Alerts Knowledge Base Quicklinks Suspend / Ca…" at bounding box center [576, 23] width 857 height 37
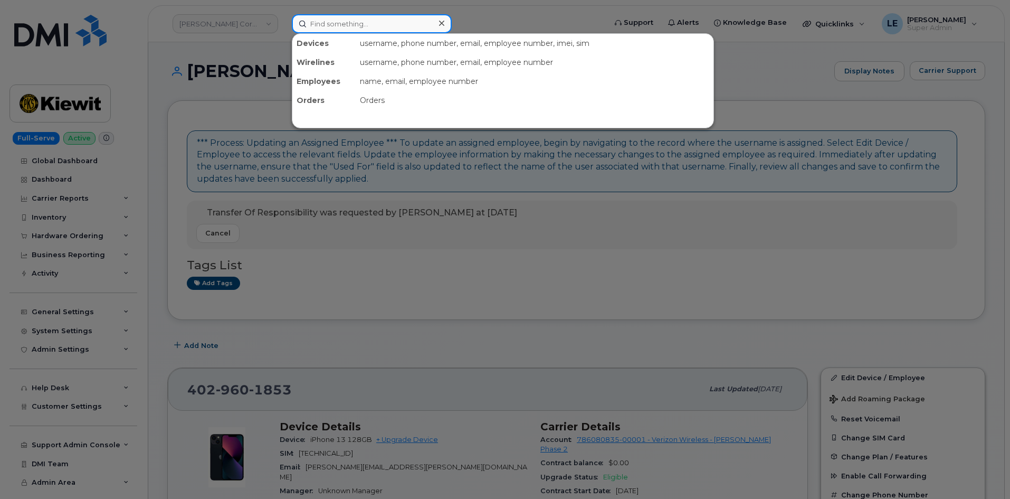
click at [331, 23] on input at bounding box center [372, 23] width 160 height 19
paste input "303.317.7710"
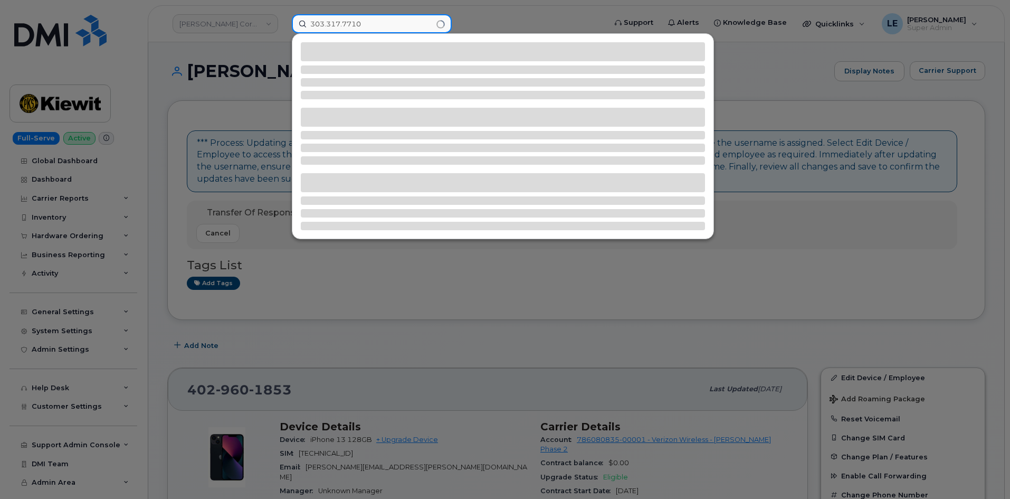
type input "303.317.7710"
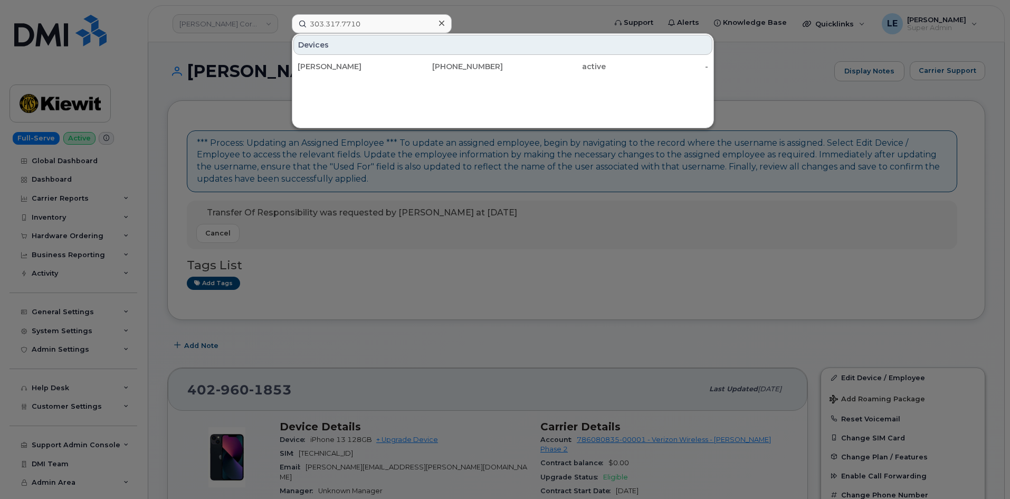
click at [328, 55] on div "Devices Wyatt Brice 303-317-7710 active -" at bounding box center [502, 55] width 421 height 43
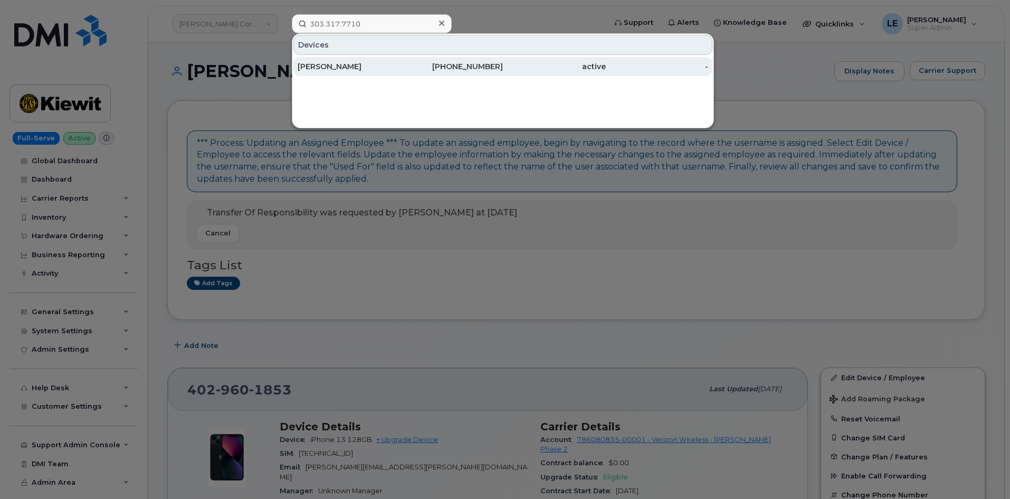
click at [325, 63] on div "Wyatt Brice" at bounding box center [349, 66] width 103 height 11
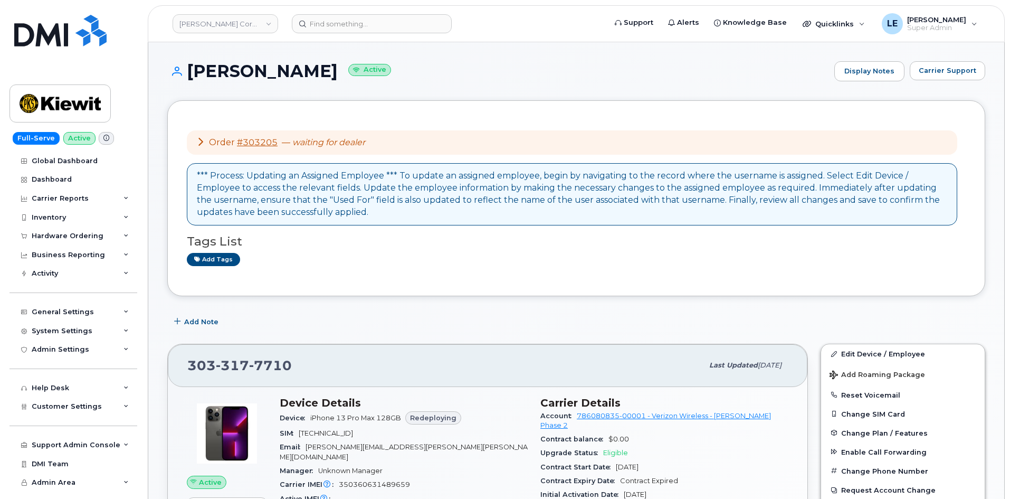
click at [334, 28] on input at bounding box center [372, 23] width 160 height 19
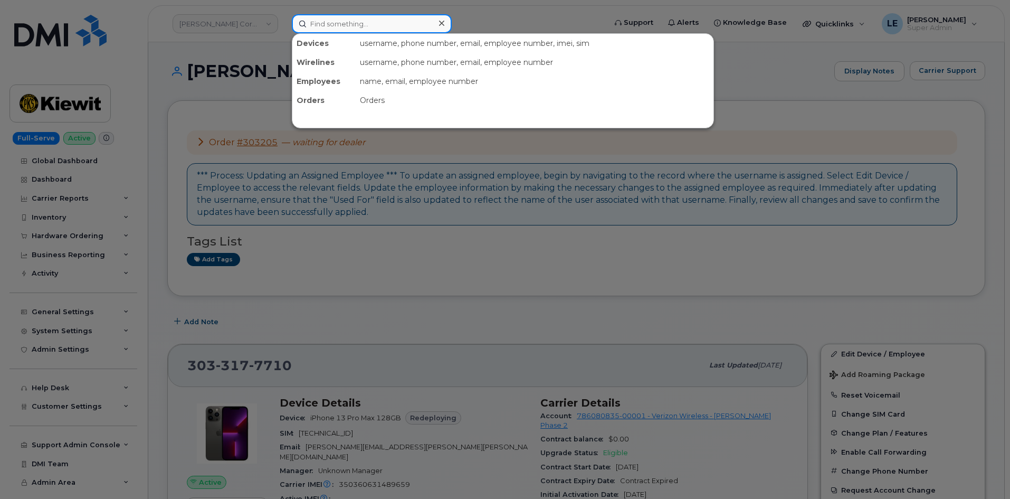
paste input "[PHONE_NUMBER]"
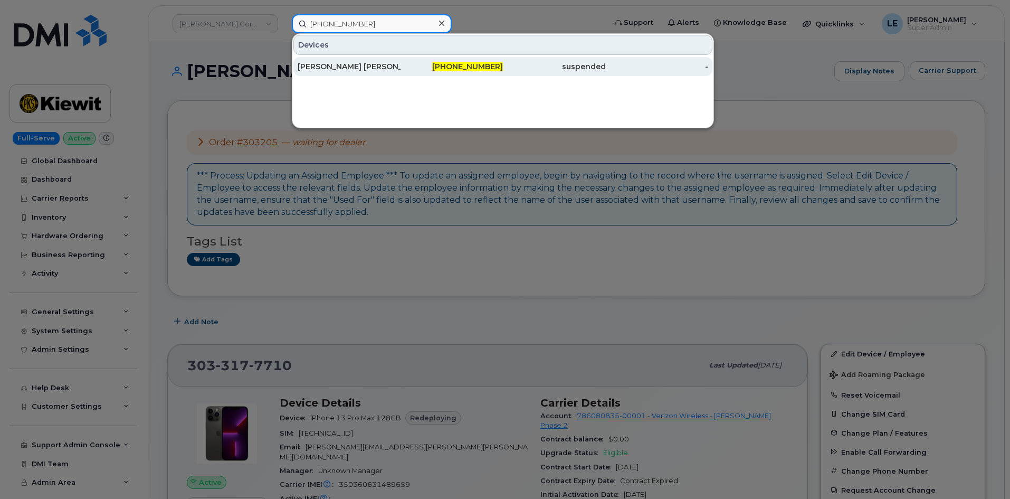
type input "[PHONE_NUMBER]"
click at [387, 67] on div "[PERSON_NAME] [PERSON_NAME]" at bounding box center [349, 66] width 103 height 11
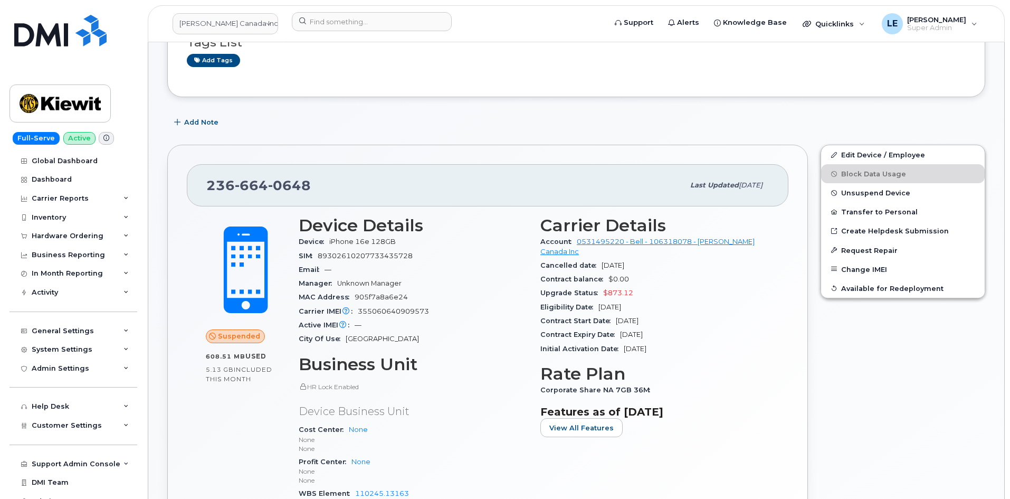
scroll to position [106, 0]
click at [856, 189] on span "Unsuspend Device" at bounding box center [875, 192] width 69 height 8
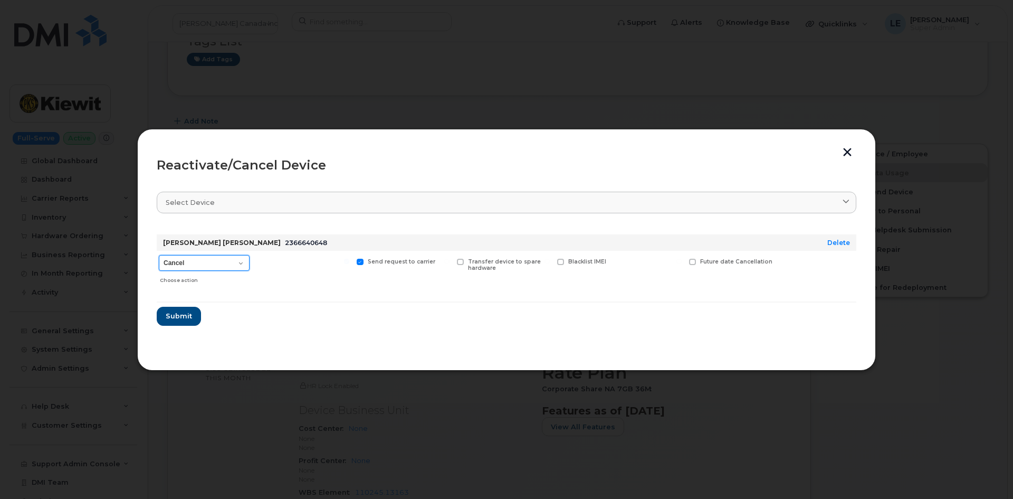
click at [224, 264] on select "Cancel Suspend - Extend Suspension Reactivate" at bounding box center [204, 263] width 91 height 16
select select "[object Object]"
click at [159, 255] on select "Cancel Suspend - Extend Suspension Reactivate" at bounding box center [204, 263] width 91 height 16
click at [178, 318] on span "Submit" at bounding box center [178, 316] width 26 height 10
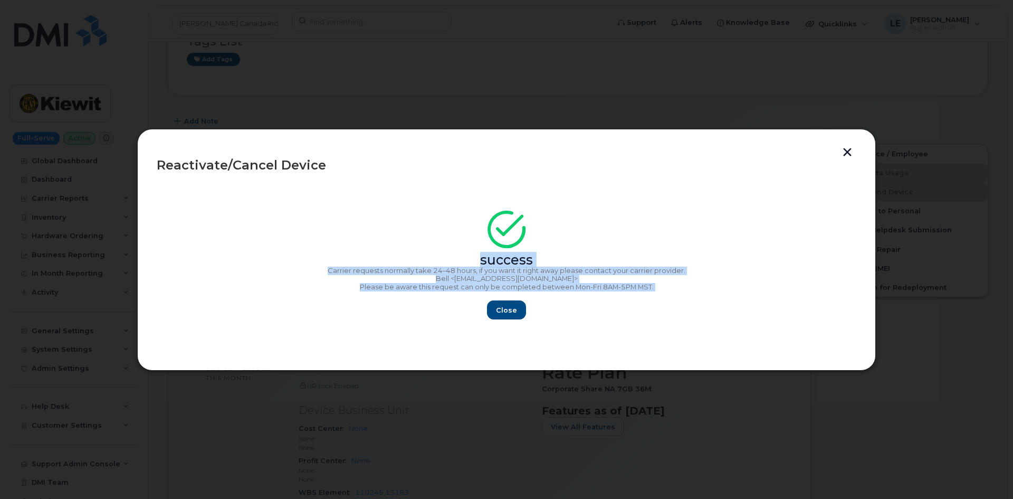
drag, startPoint x: 686, startPoint y: 293, endPoint x: 473, endPoint y: 248, distance: 217.5
click at [473, 248] on div "success Carrier requests normally take 24–48 hours, if you want it right away p…" at bounding box center [507, 268] width 700 height 103
copy div "success Carrier requests normally take 24–48 hours, if you want it right away p…"
click at [320, 115] on div at bounding box center [506, 249] width 1013 height 499
